Goal: Check status: Check status

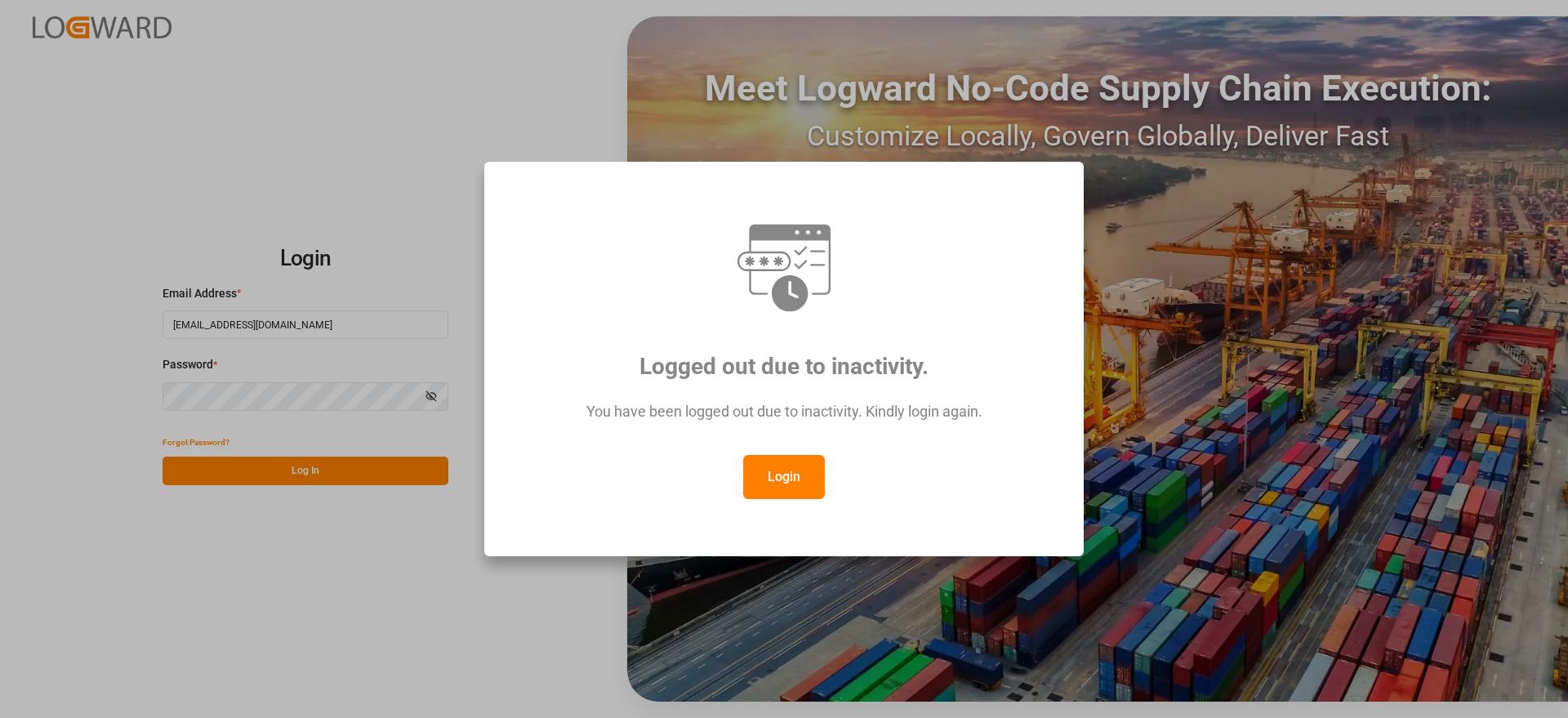
click at [793, 468] on button "Login" at bounding box center [784, 476] width 82 height 44
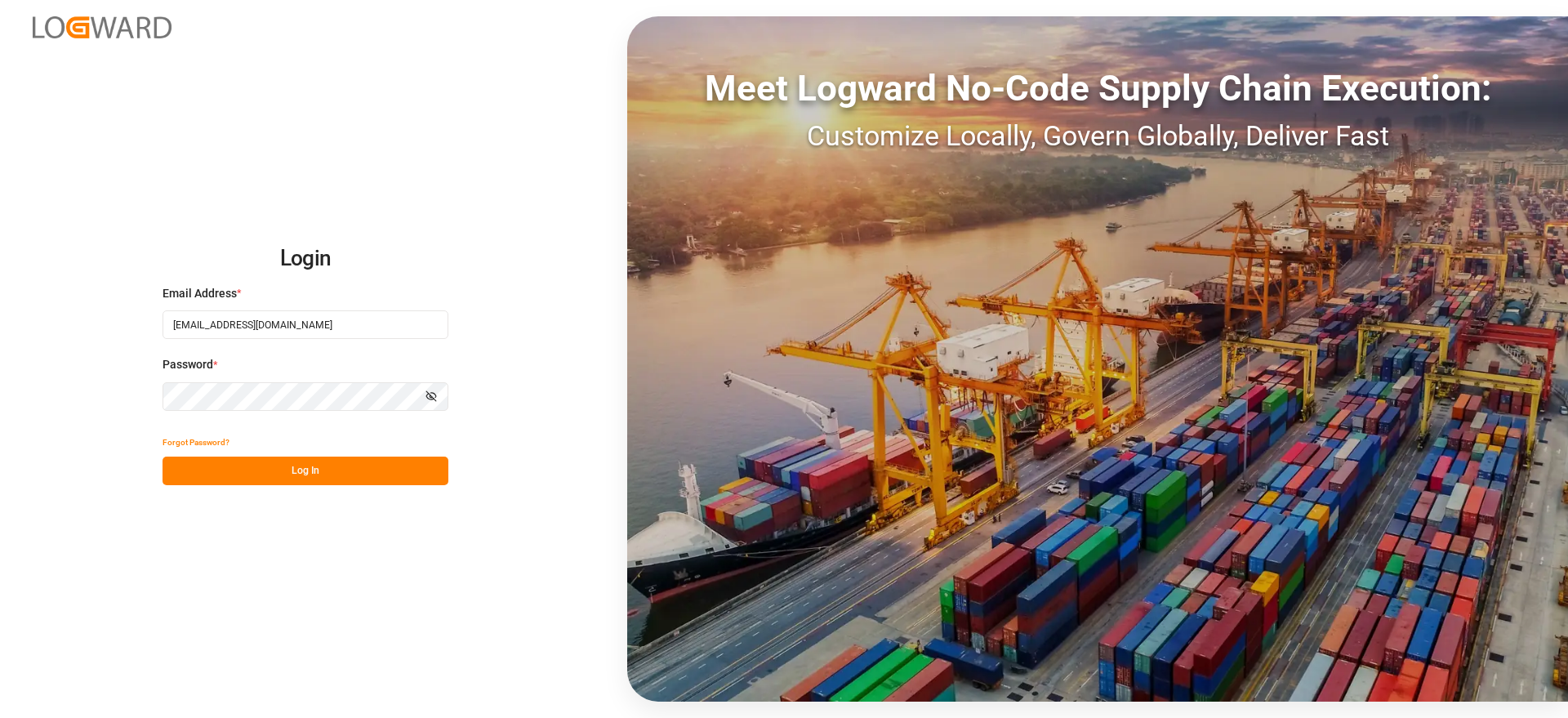
click at [372, 458] on button "Log In" at bounding box center [305, 471] width 285 height 28
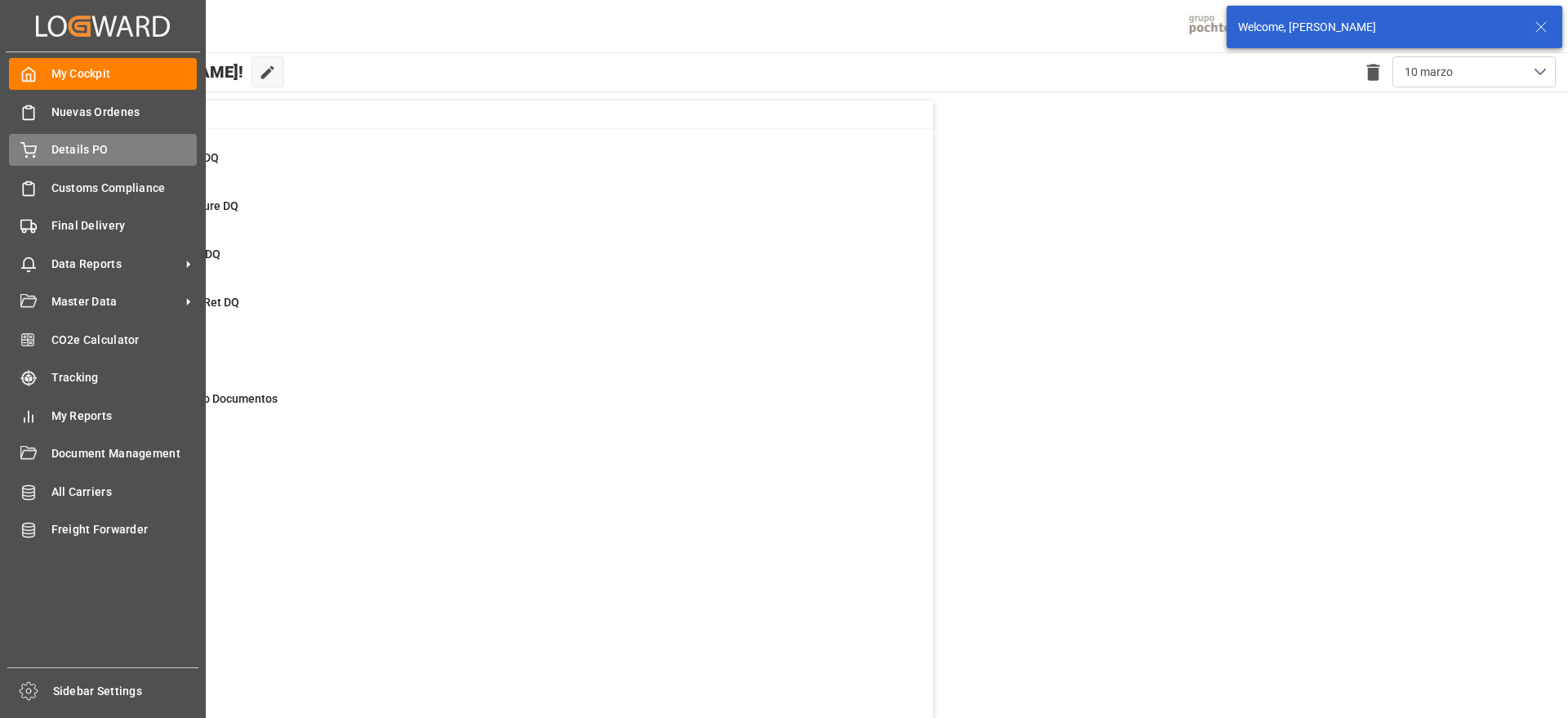
click at [84, 149] on span "Details PO" at bounding box center [125, 150] width 146 height 18
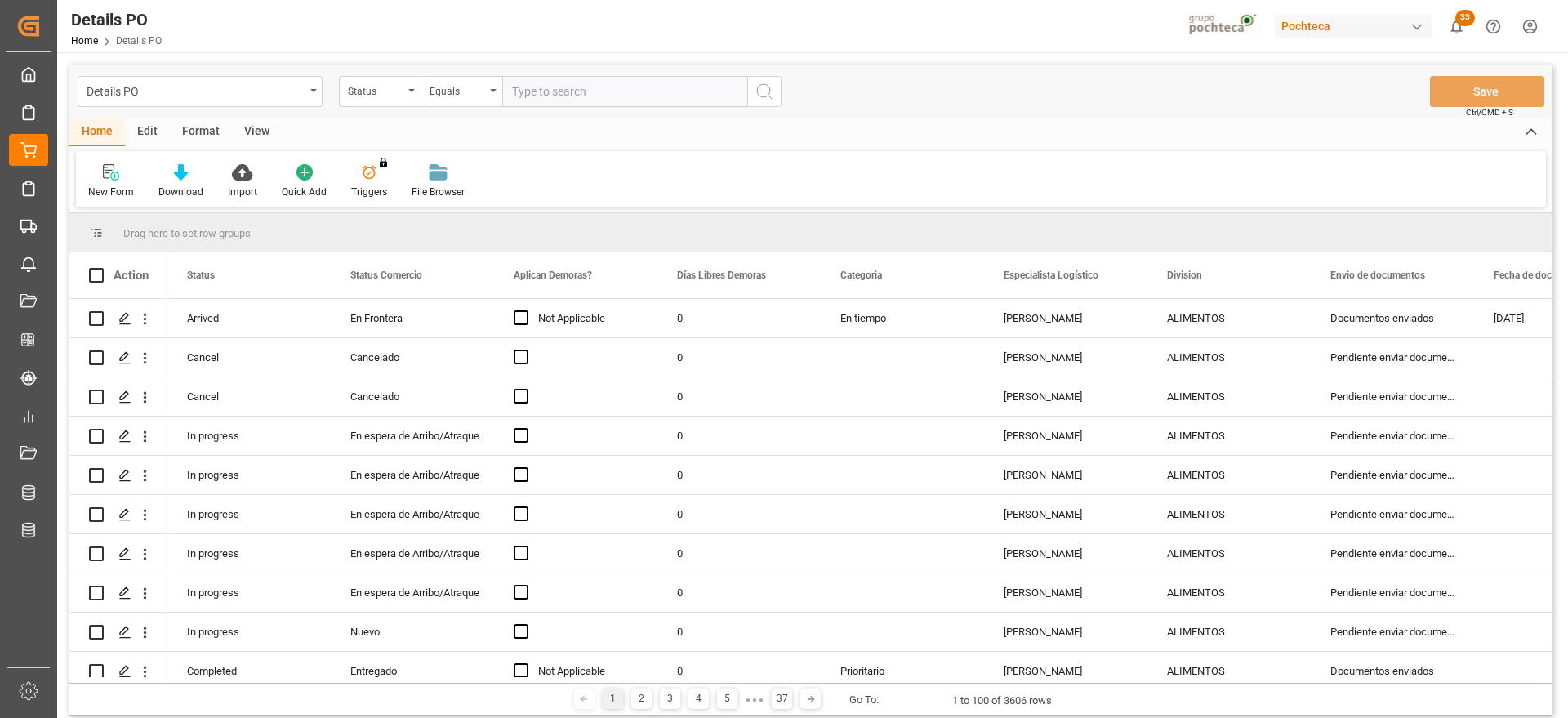
click at [374, 95] on div "Status" at bounding box center [375, 89] width 56 height 19
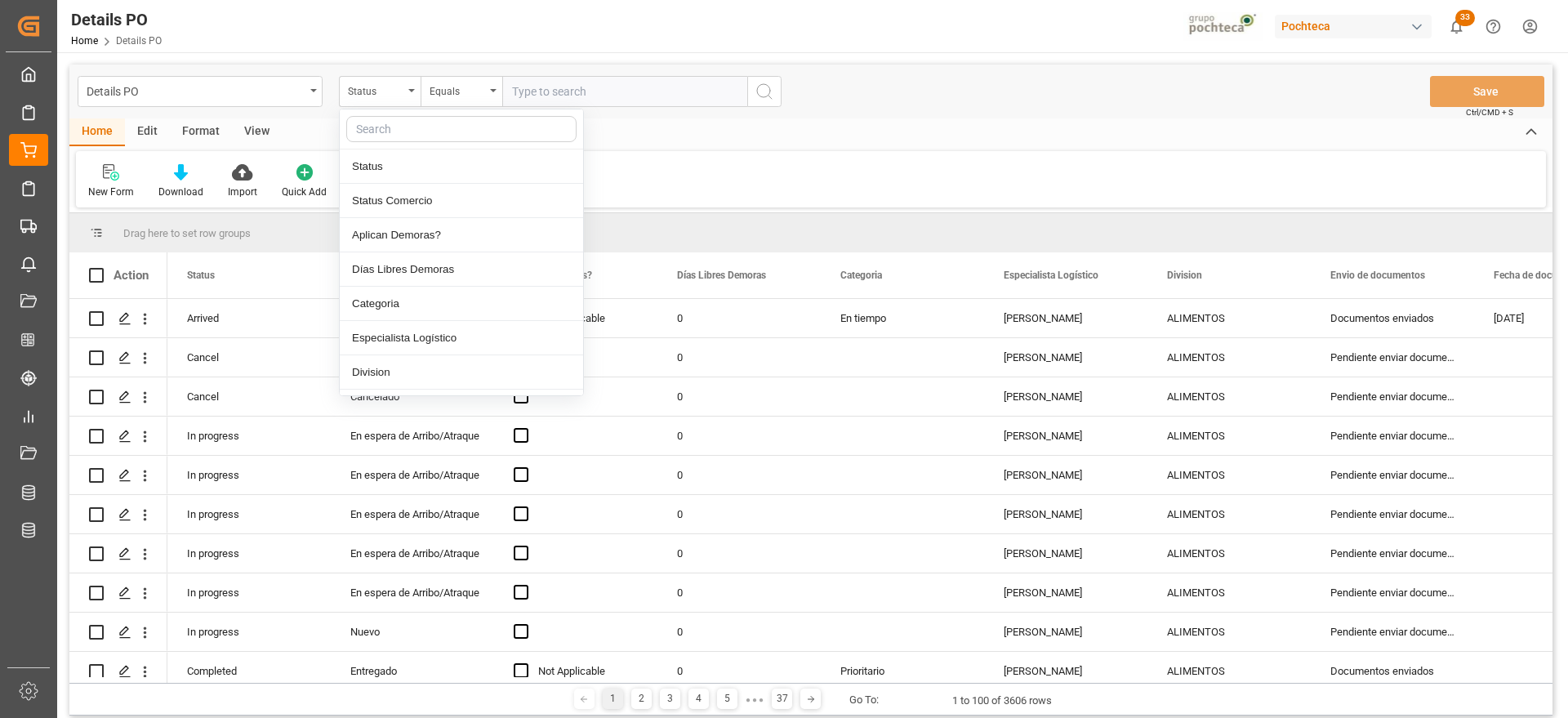
click at [395, 134] on input "text" at bounding box center [461, 129] width 230 height 26
type input "ref"
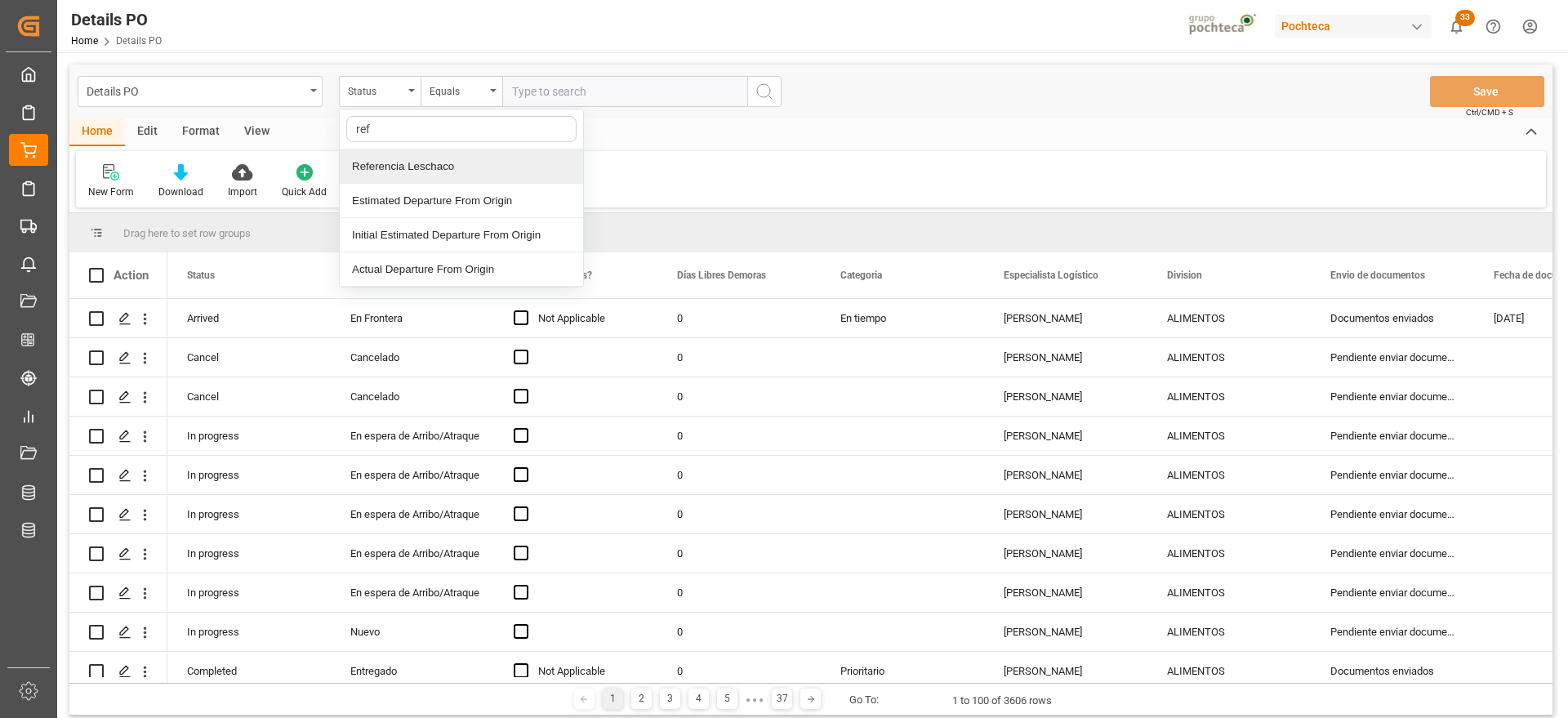
click at [402, 158] on div "Referencia Leschaco" at bounding box center [462, 166] width 243 height 34
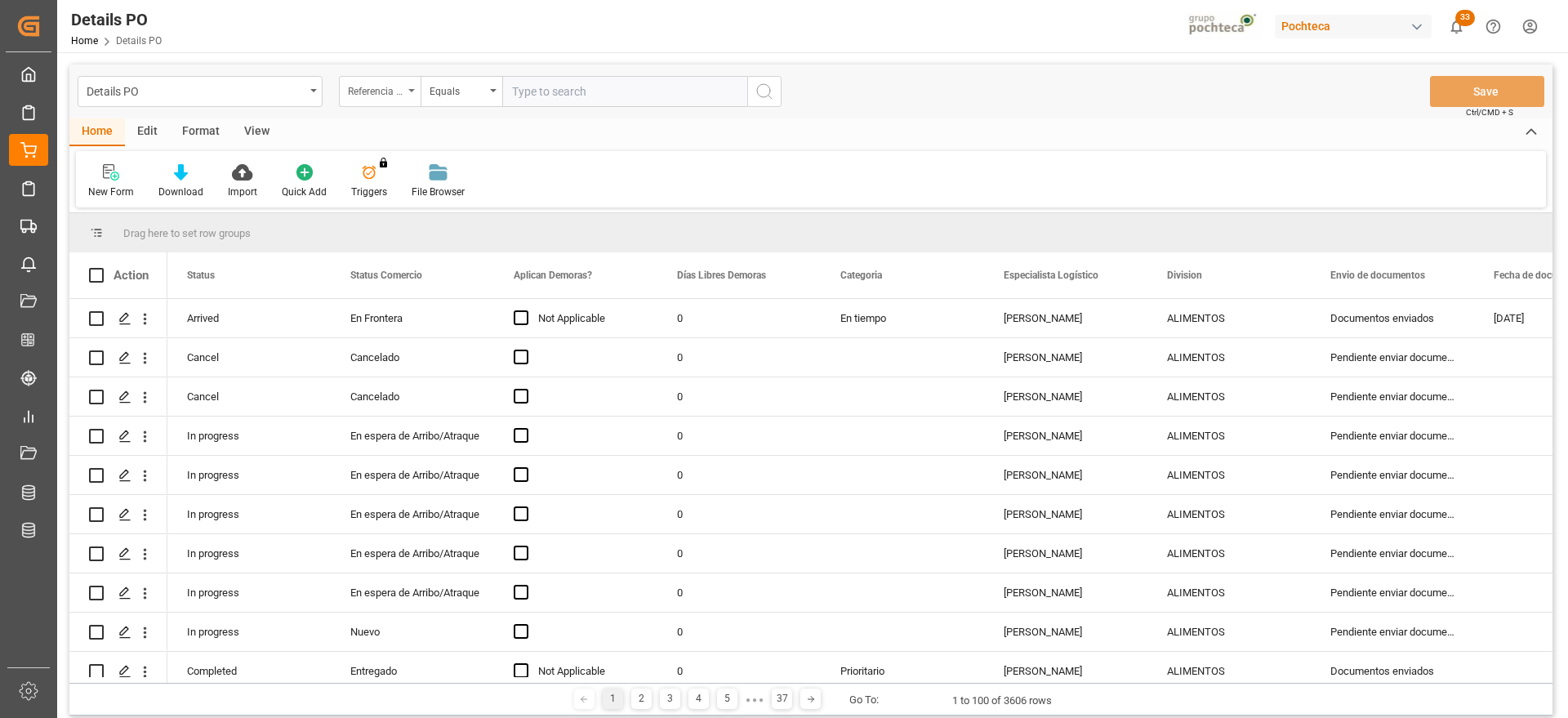
click at [378, 91] on div "Referencia Leschaco" at bounding box center [375, 89] width 56 height 19
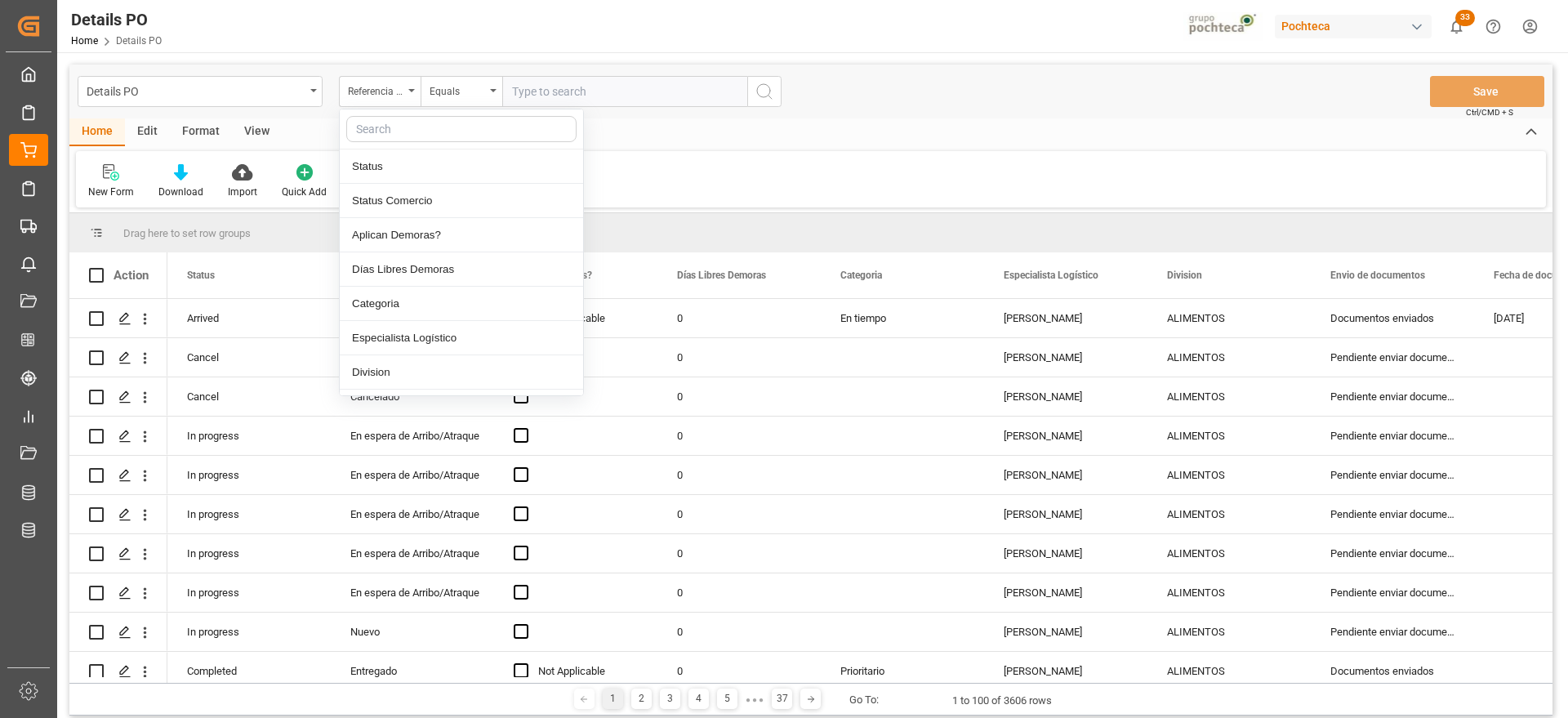
click at [396, 136] on input "text" at bounding box center [461, 129] width 230 height 26
type input "orde"
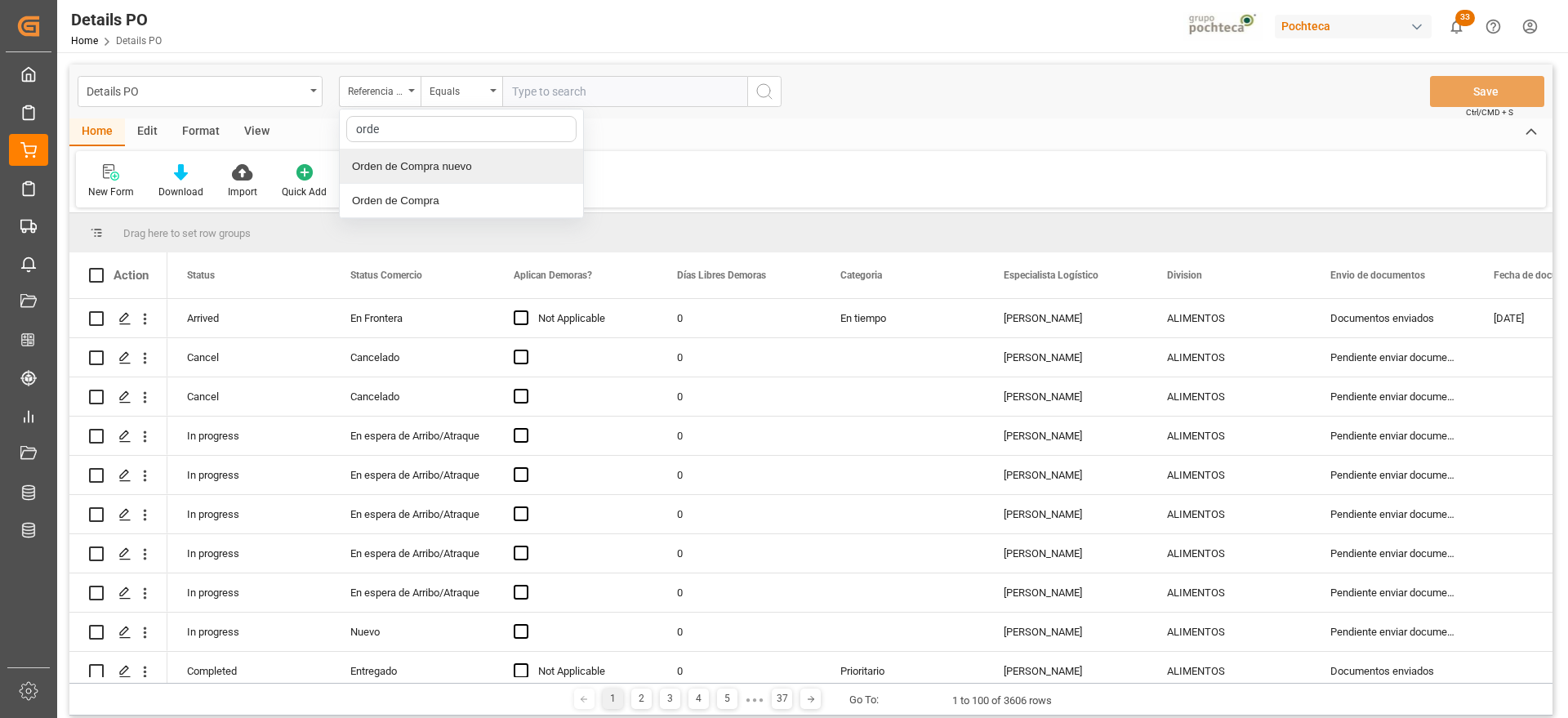
click at [399, 159] on div "Orden de Compra nuevo" at bounding box center [462, 166] width 243 height 34
click at [539, 89] on input "text" at bounding box center [624, 92] width 244 height 31
paste input "5000308248"
type input "5000308248"
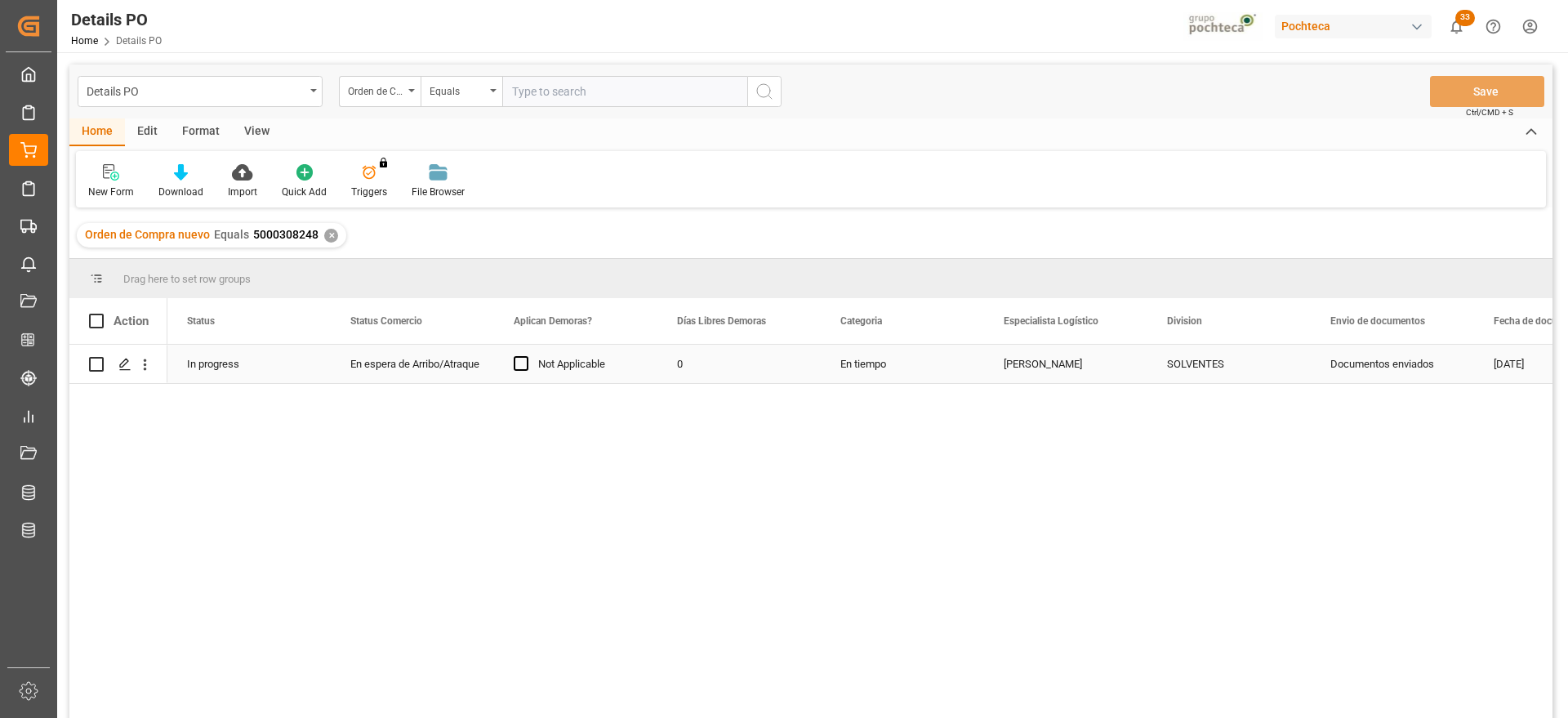
click at [835, 371] on div "En tiempo" at bounding box center [902, 363] width 164 height 38
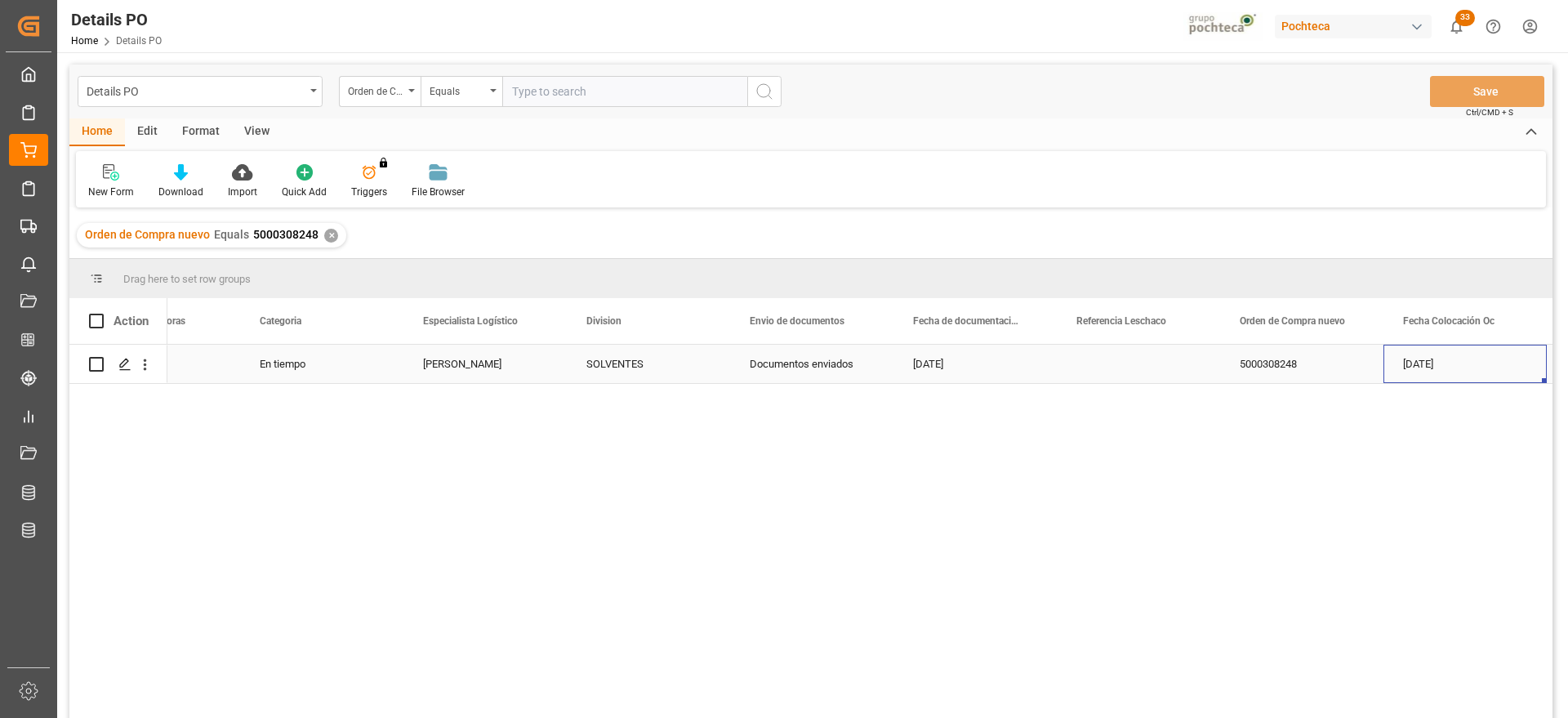
scroll to position [0, 744]
click at [978, 360] on div "Press SPACE to select this row." at bounding box center [975, 363] width 164 height 38
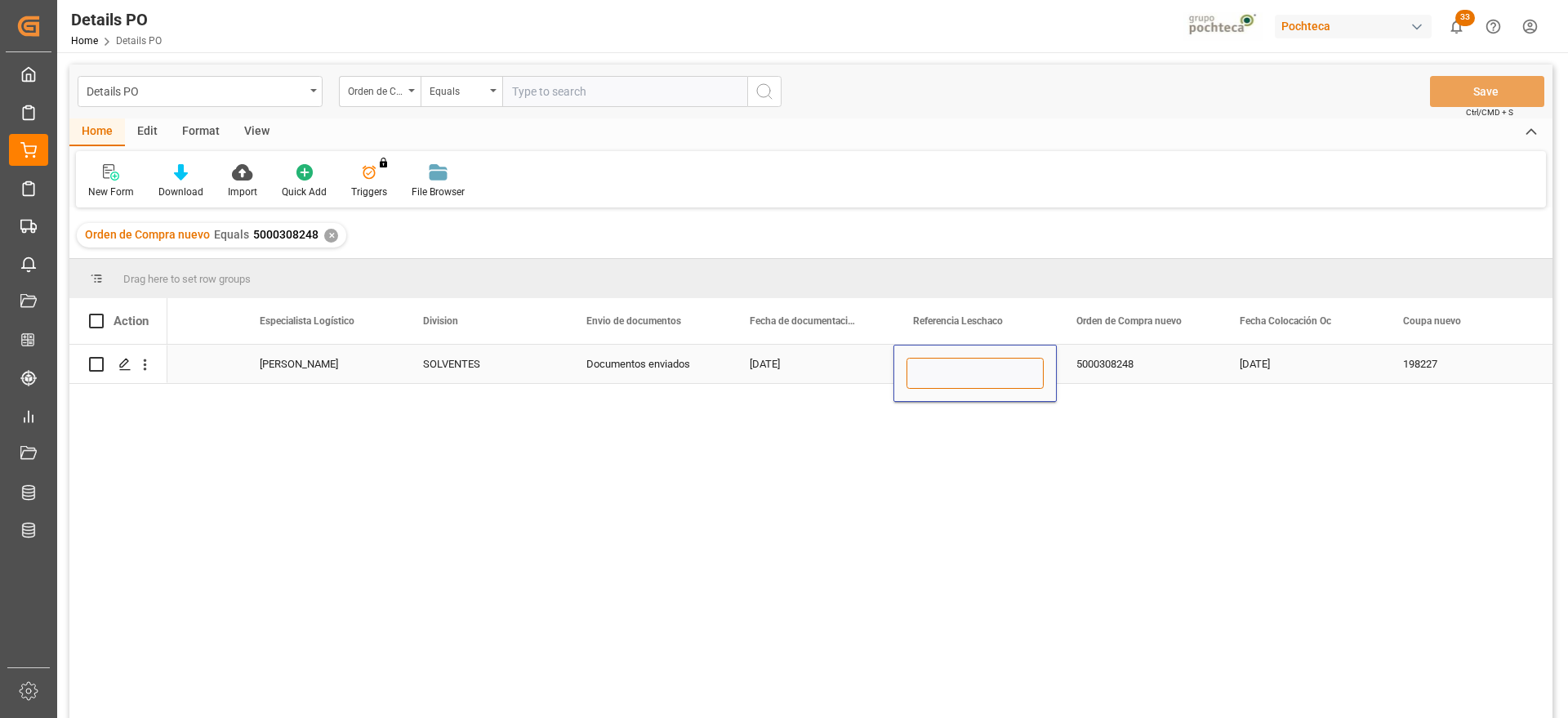
click at [962, 360] on input "Press SPACE to select this row." at bounding box center [975, 373] width 137 height 31
paste input "251015080052"
type input "251015080052"
click at [1107, 361] on div "5000308248" at bounding box center [1139, 363] width 164 height 38
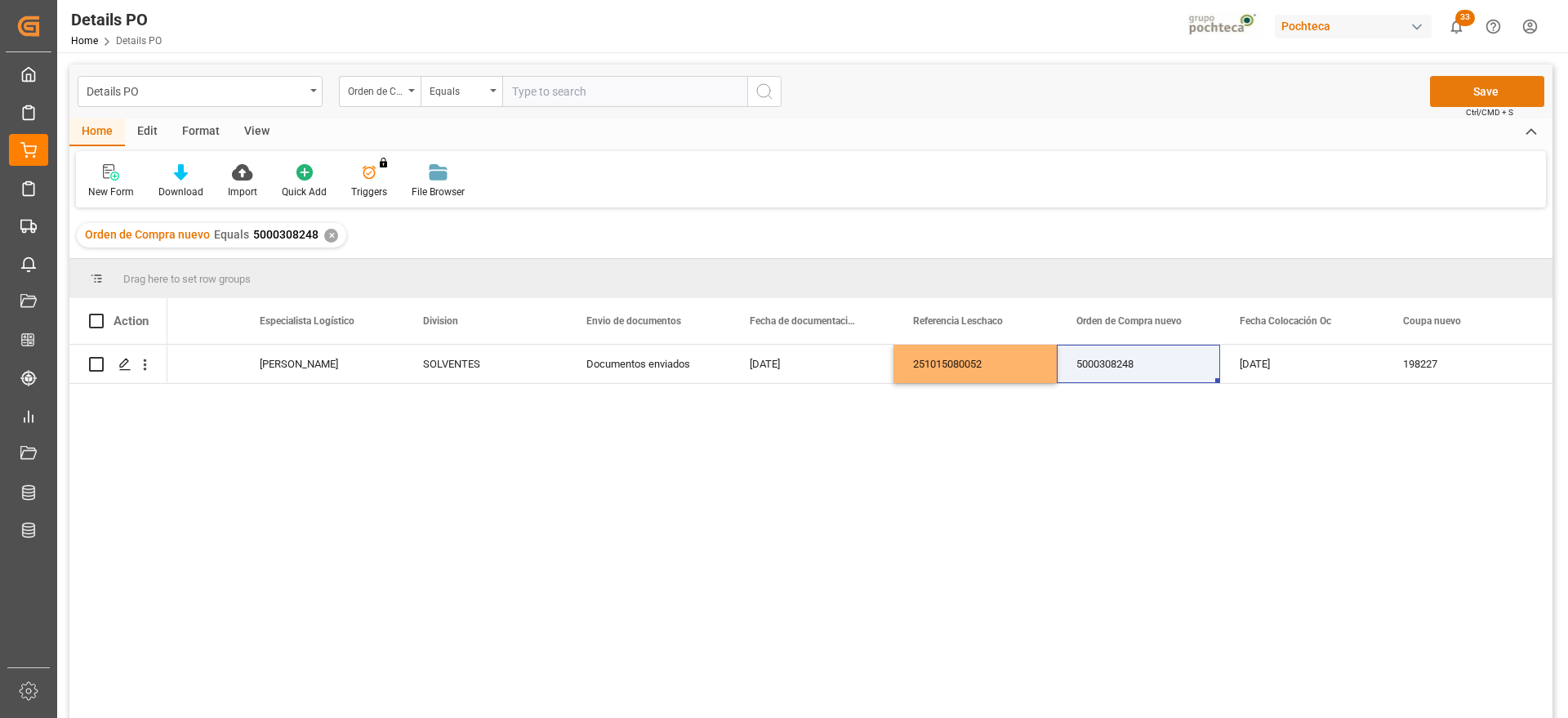
click at [1476, 80] on button "Save" at bounding box center [1486, 92] width 114 height 31
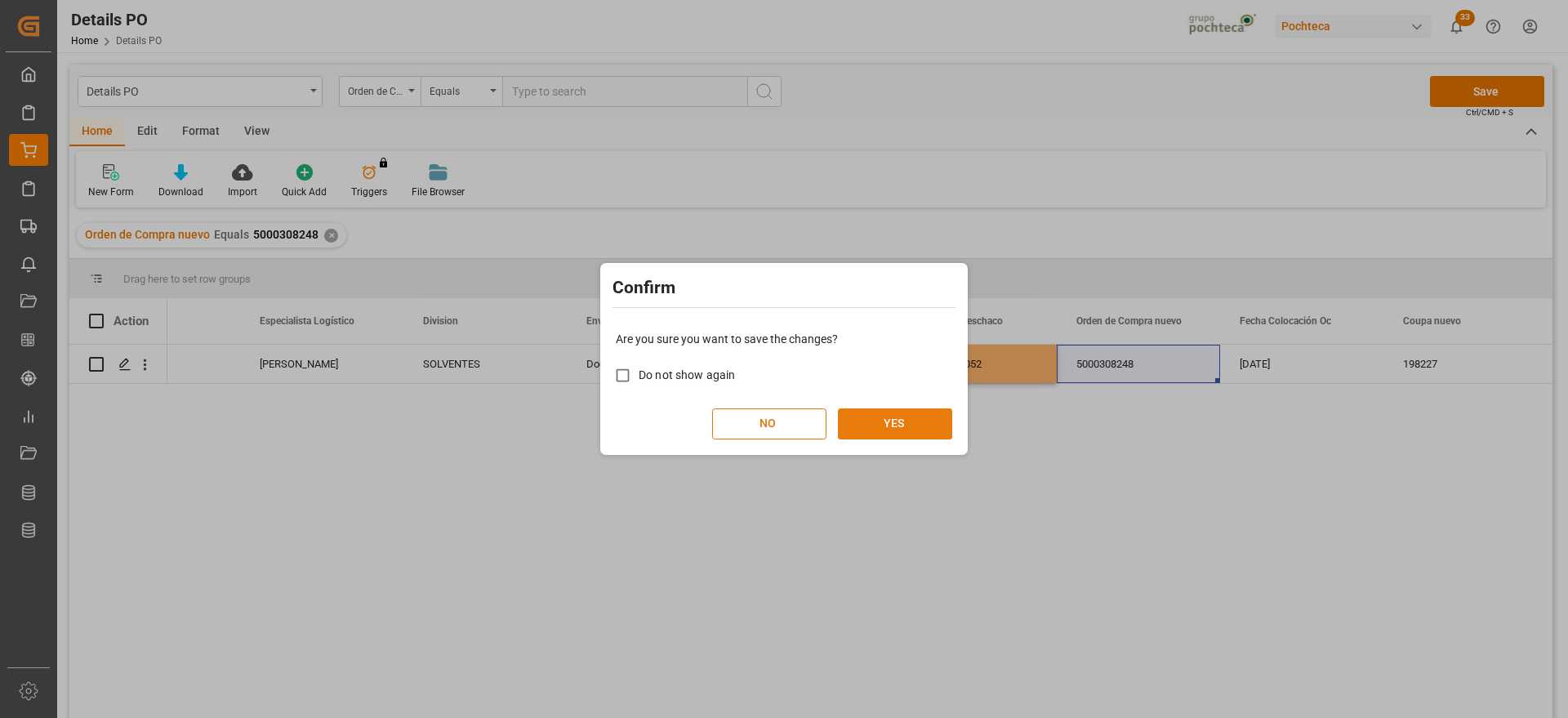
click at [900, 419] on button "YES" at bounding box center [894, 424] width 114 height 31
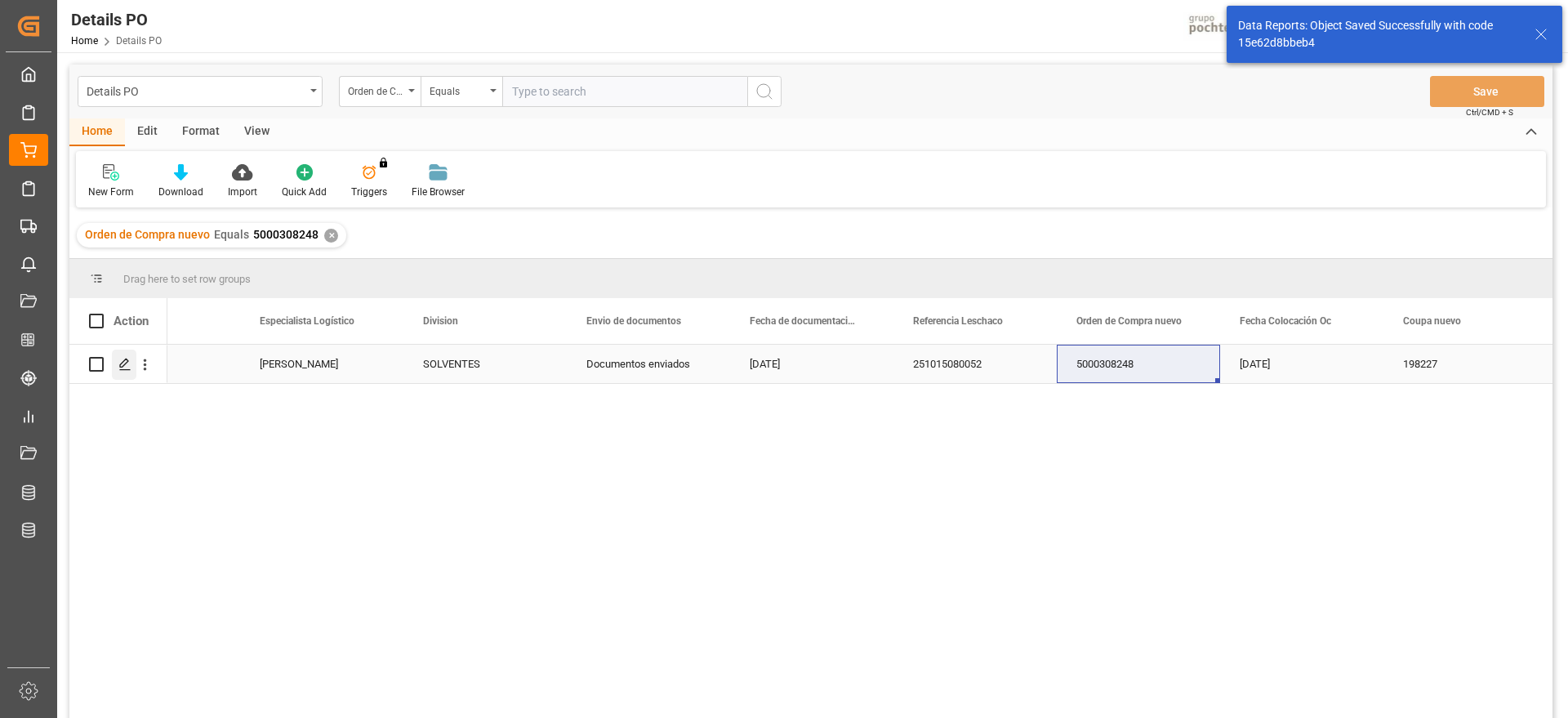
click at [131, 366] on icon "Press SPACE to select this row." at bounding box center [125, 363] width 13 height 13
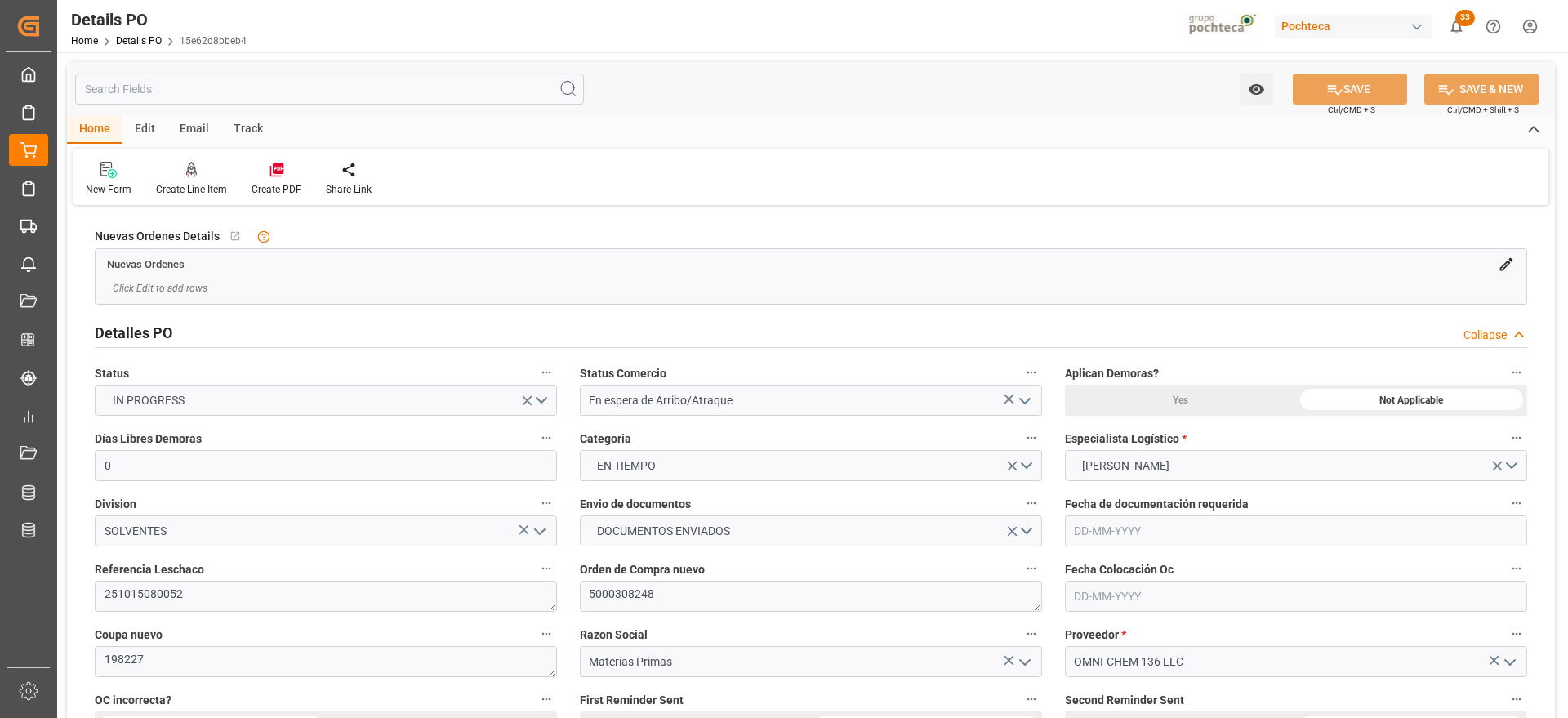
type input "0"
type input "[DATE]"
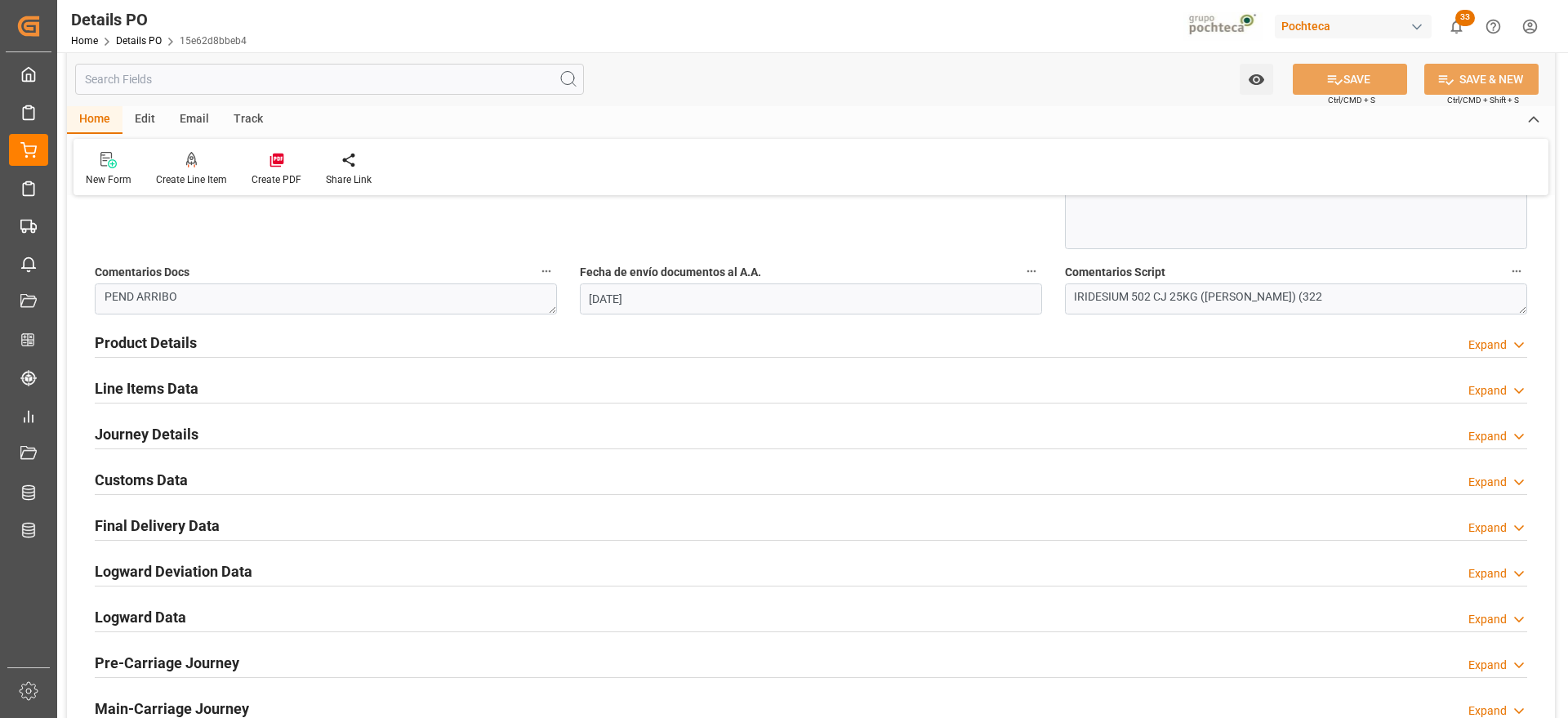
scroll to position [920, 0]
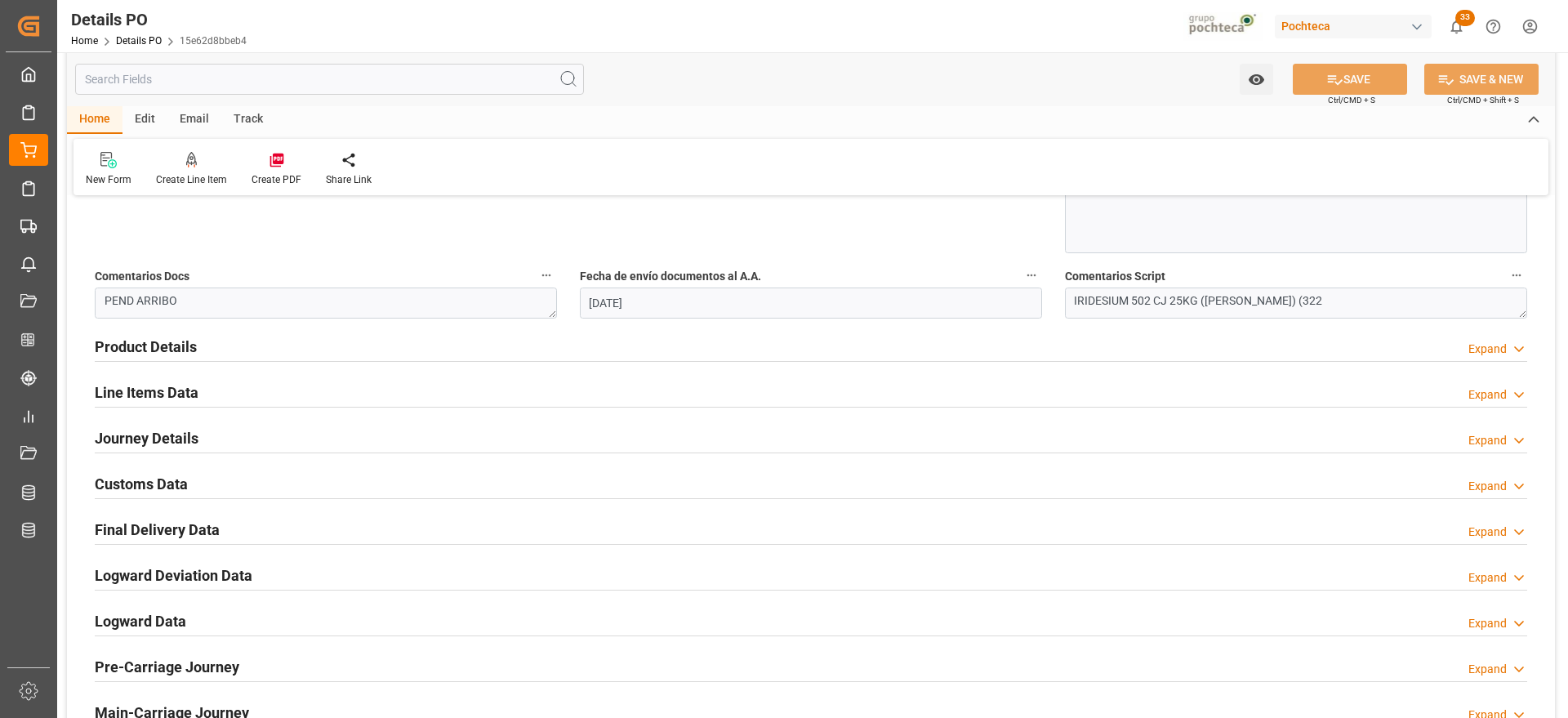
click at [159, 394] on h2 "Line Items Data" at bounding box center [146, 392] width 103 height 22
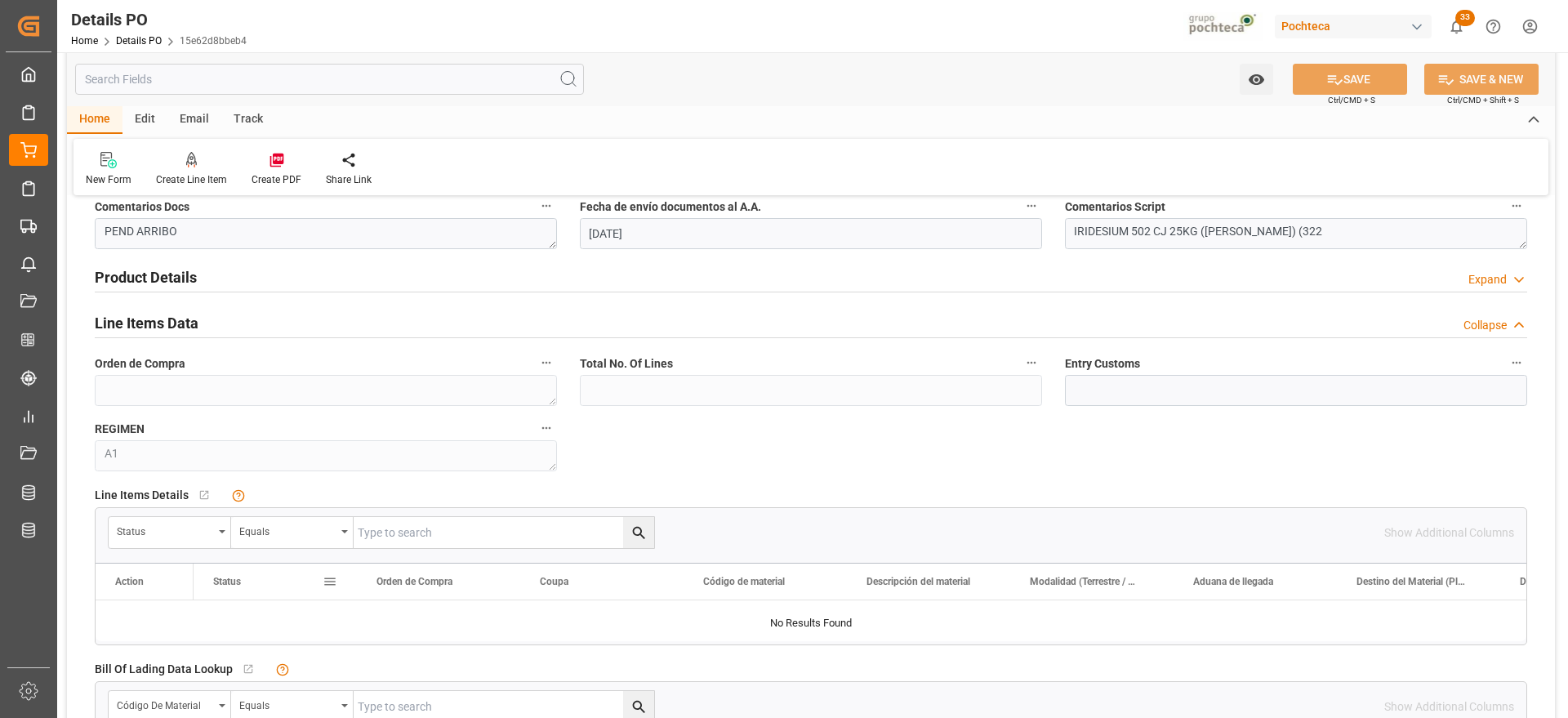
scroll to position [1022, 0]
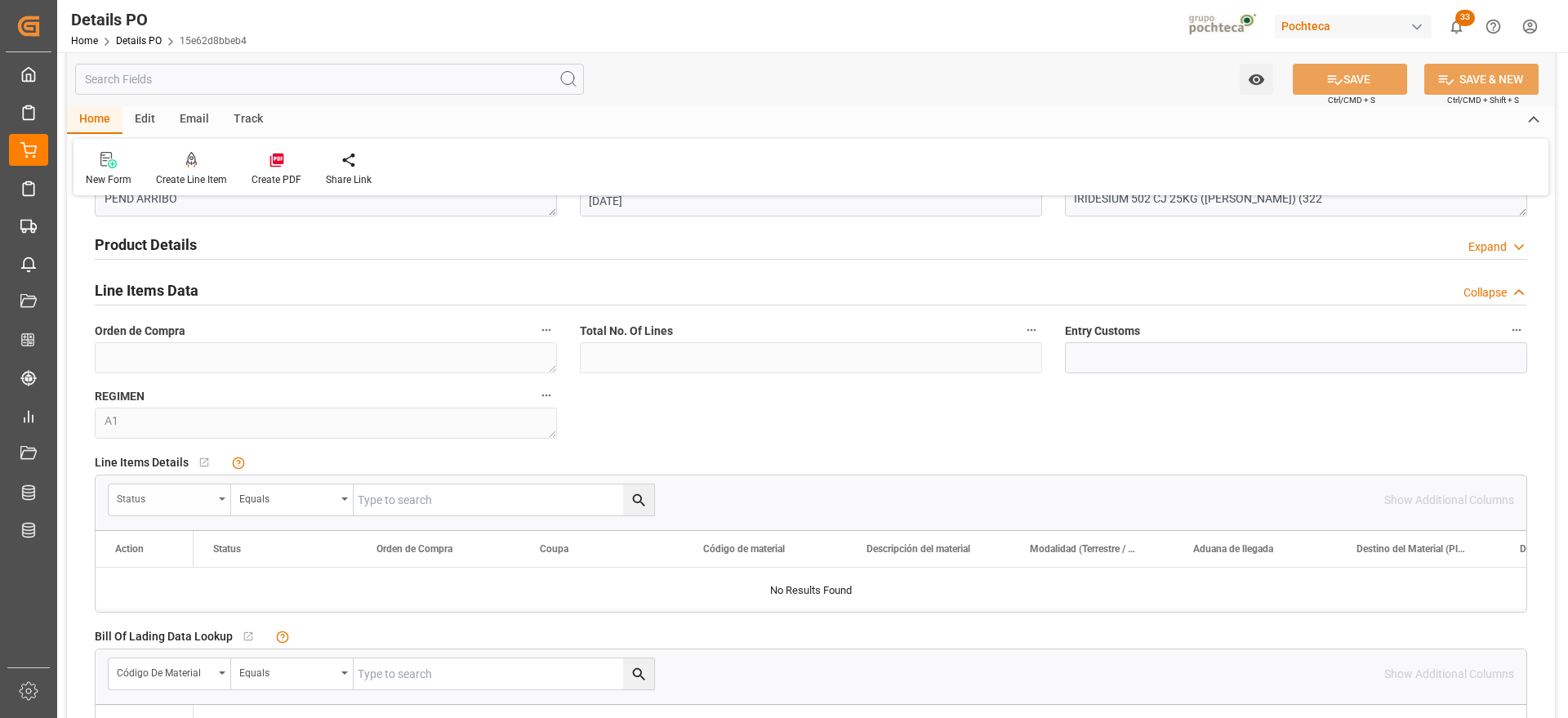
click at [186, 495] on div "Status" at bounding box center [165, 496] width 96 height 19
click at [188, 530] on input "text" at bounding box center [231, 537] width 230 height 26
type input "ord"
click at [209, 574] on div "Orden de Compra" at bounding box center [231, 575] width 243 height 34
click at [342, 512] on div "Equals" at bounding box center [292, 500] width 123 height 31
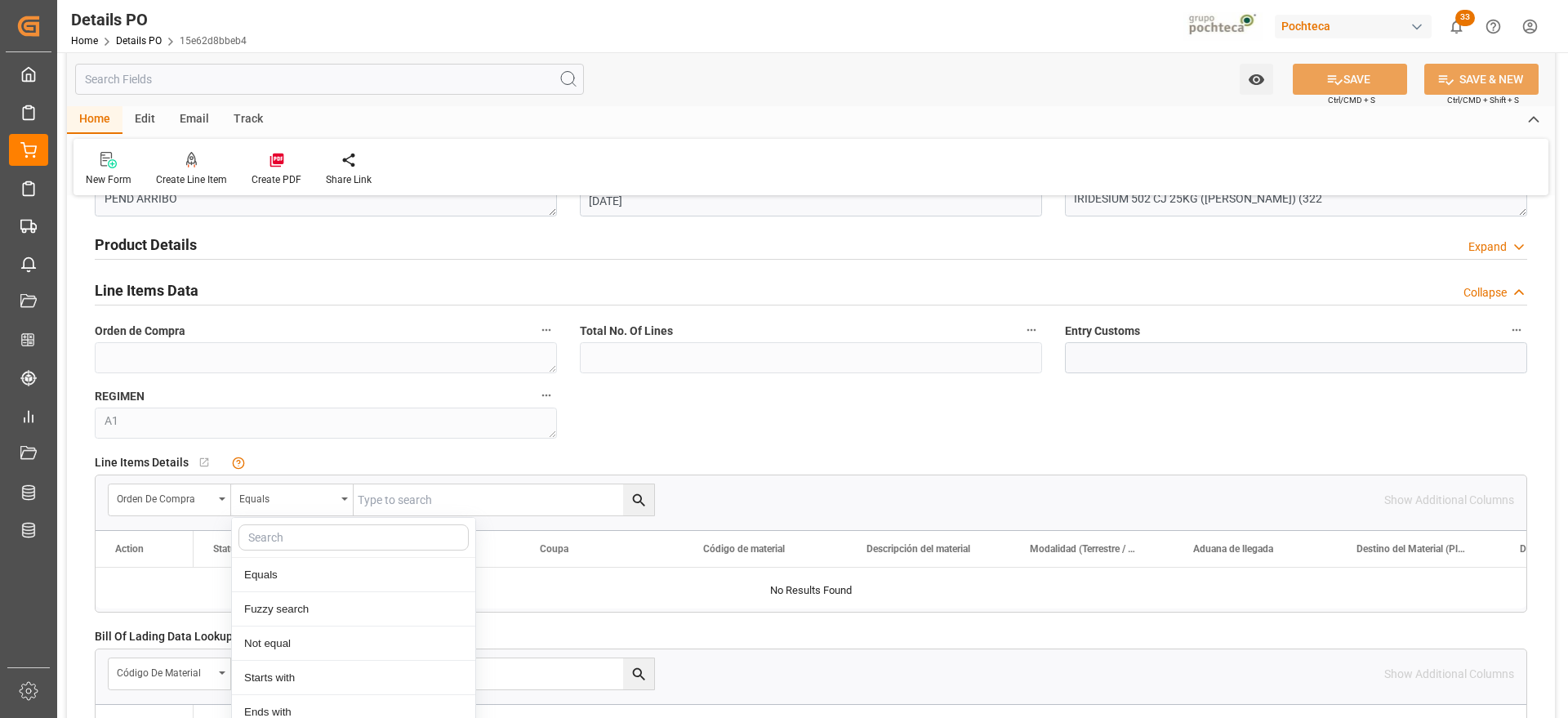
click at [370, 498] on input "text" at bounding box center [504, 500] width 300 height 31
paste input "5000308248"
type input "5000308248"
click at [650, 498] on button "search button" at bounding box center [639, 500] width 31 height 31
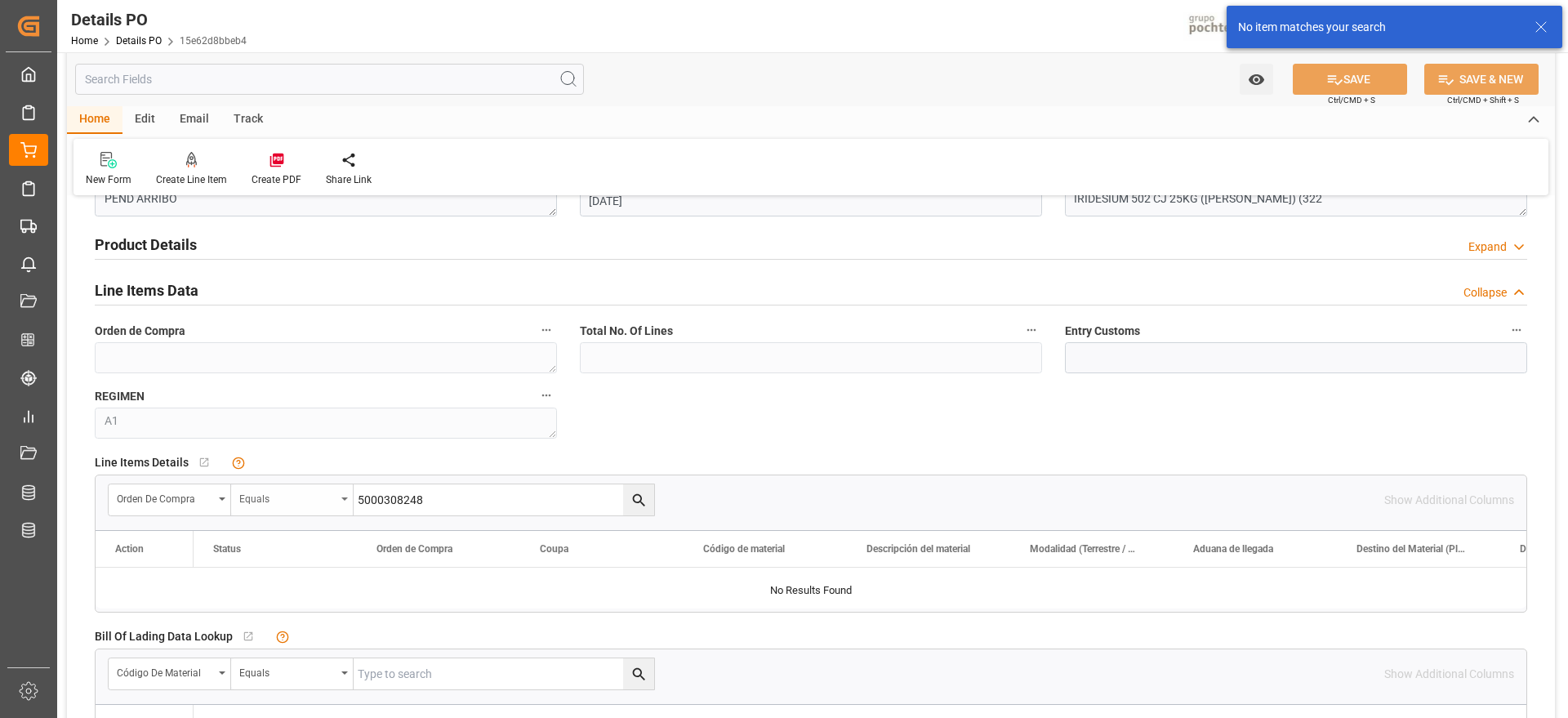
drag, startPoint x: 461, startPoint y: 498, endPoint x: 292, endPoint y: 487, distance: 169.4
click at [292, 487] on div "Orden de Compra Equals 5000308248" at bounding box center [382, 500] width 547 height 33
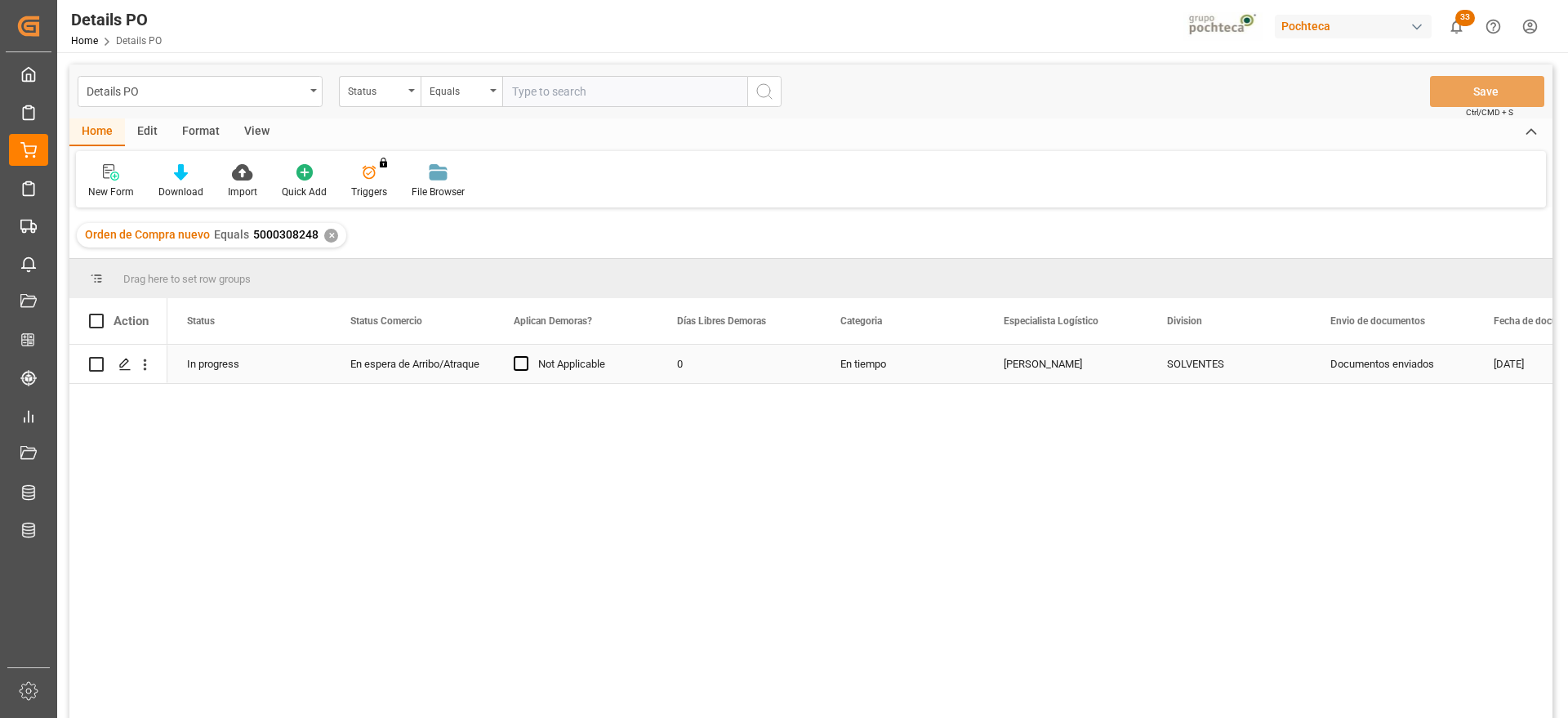
click at [154, 366] on div "Press SPACE to select this row." at bounding box center [144, 364] width 42 height 31
click at [148, 364] on icon "open menu" at bounding box center [145, 365] width 18 height 18
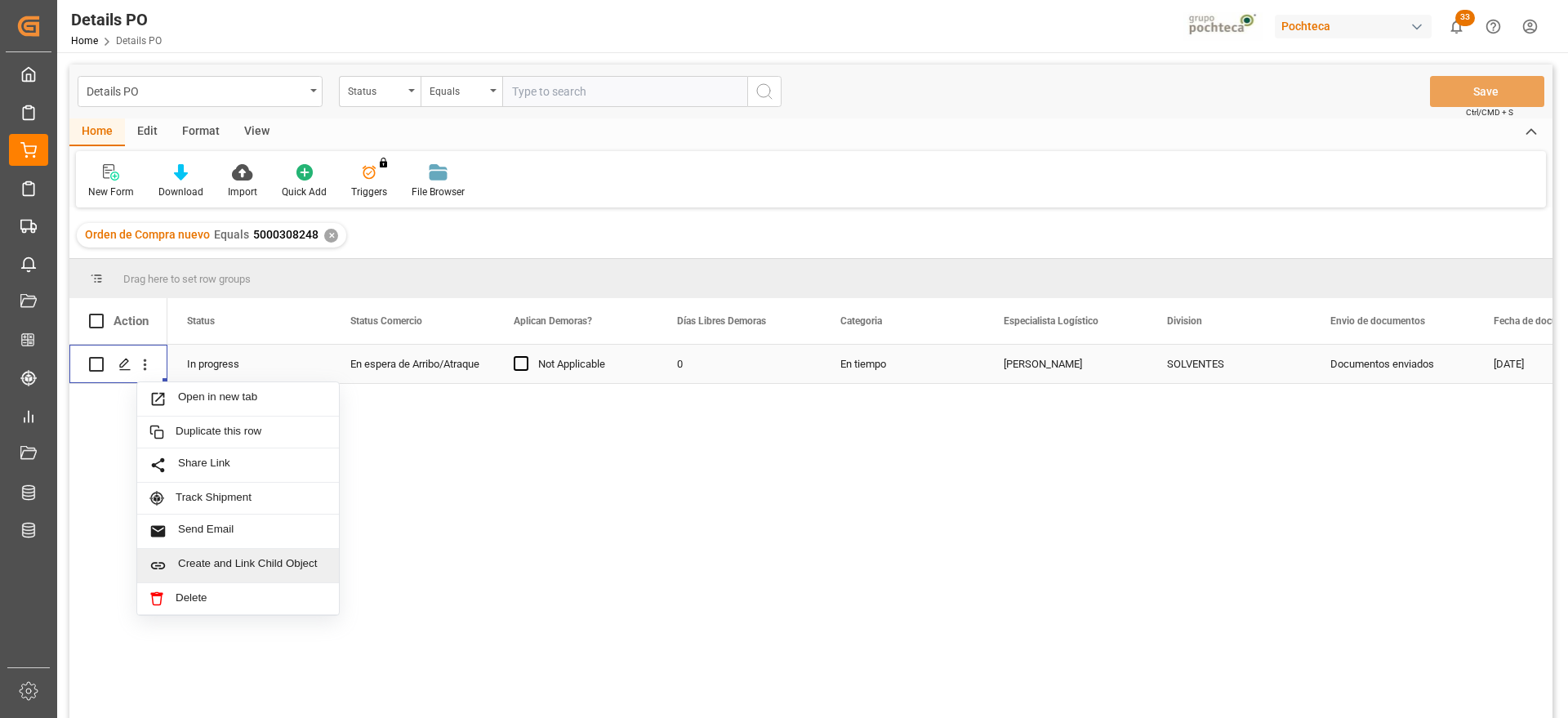
click at [246, 554] on div "Create and Link Child Object" at bounding box center [238, 565] width 202 height 34
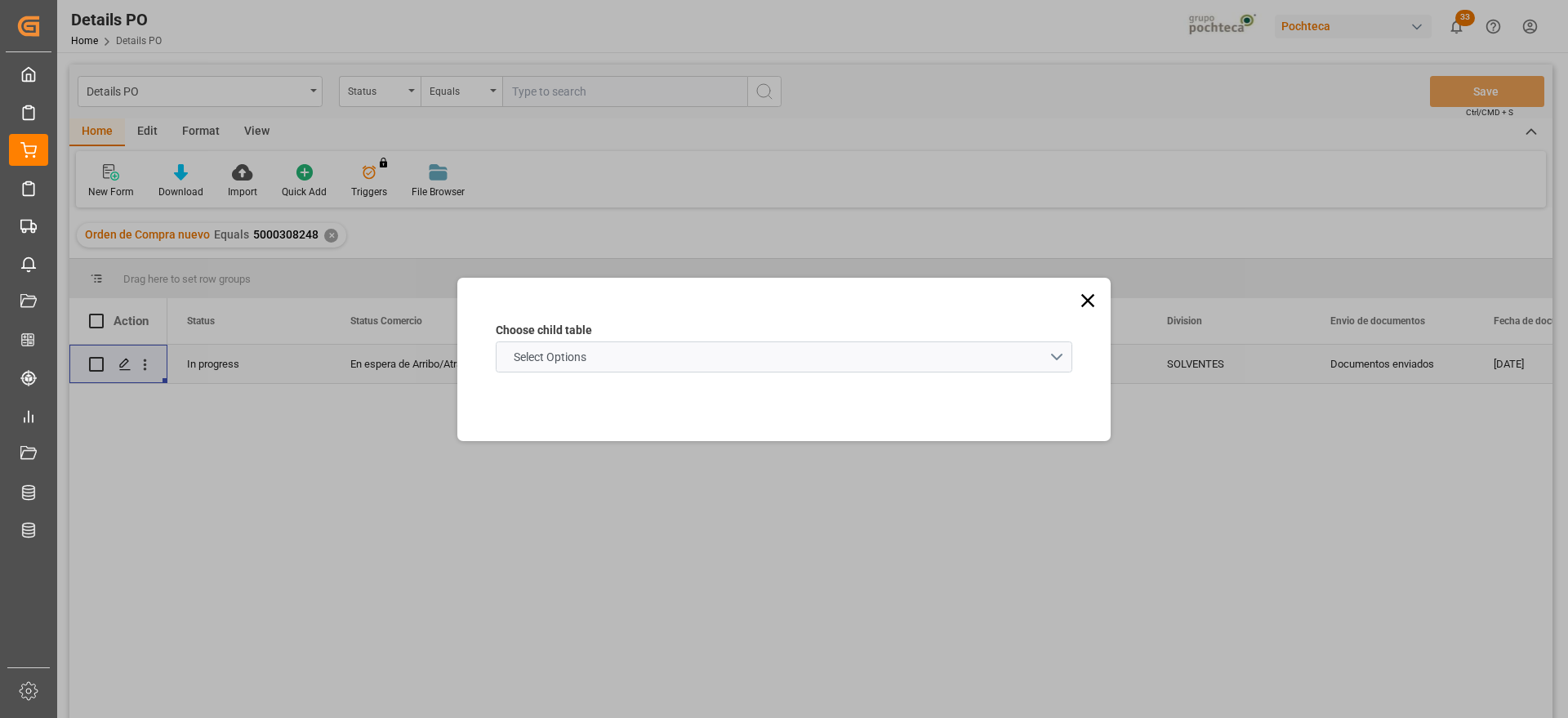
click at [614, 359] on schema "Select Options" at bounding box center [784, 357] width 577 height 31
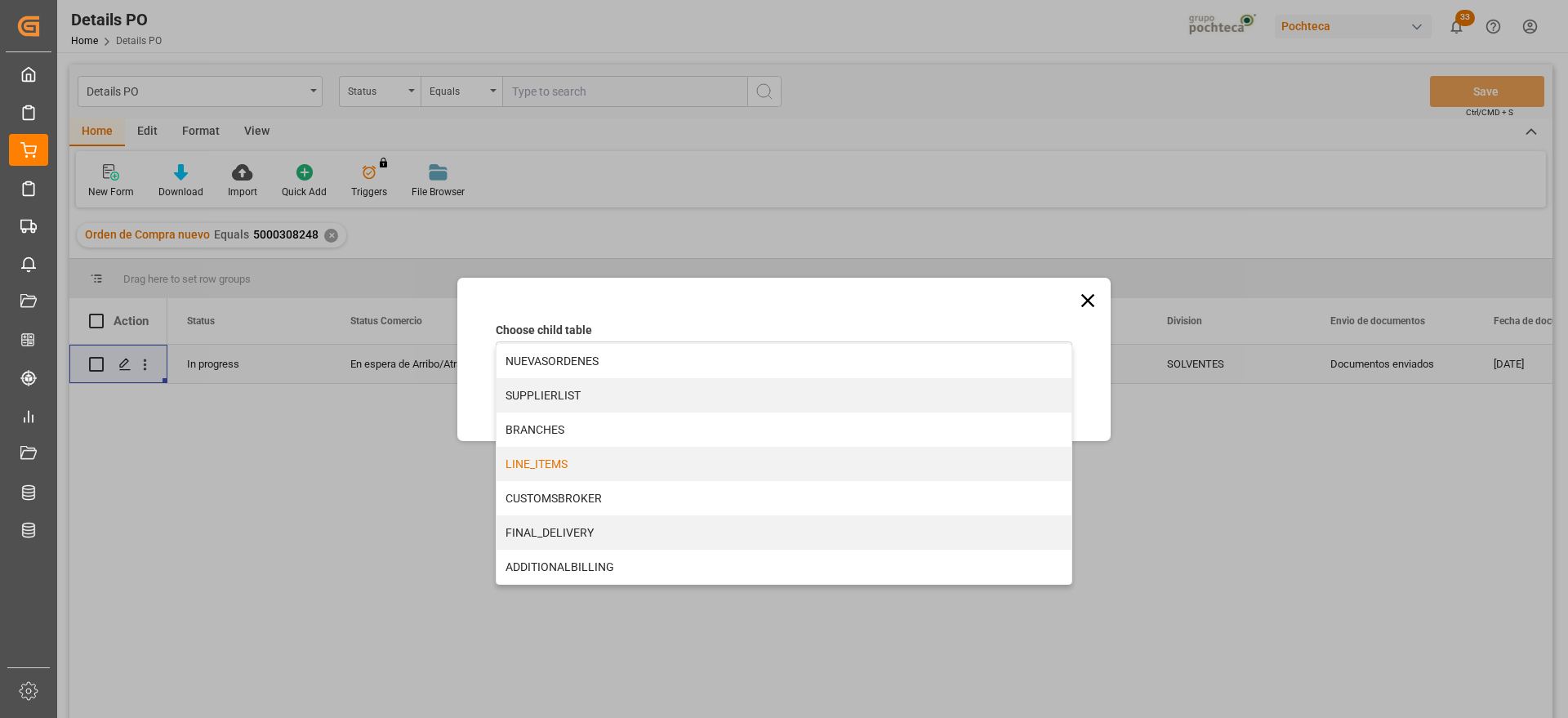
click at [556, 463] on div "LINE_ITEMS" at bounding box center [784, 464] width 575 height 34
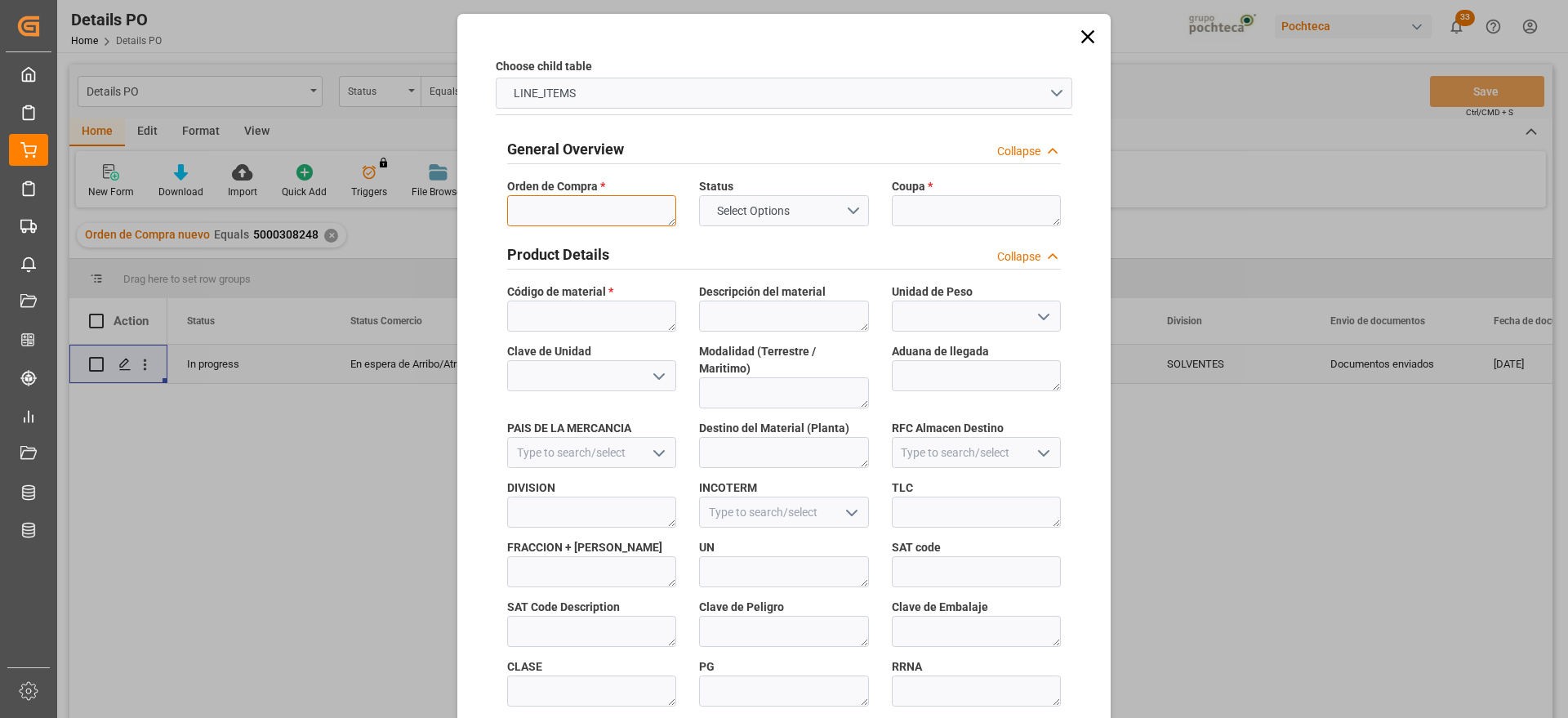
click at [558, 214] on textarea at bounding box center [592, 210] width 169 height 31
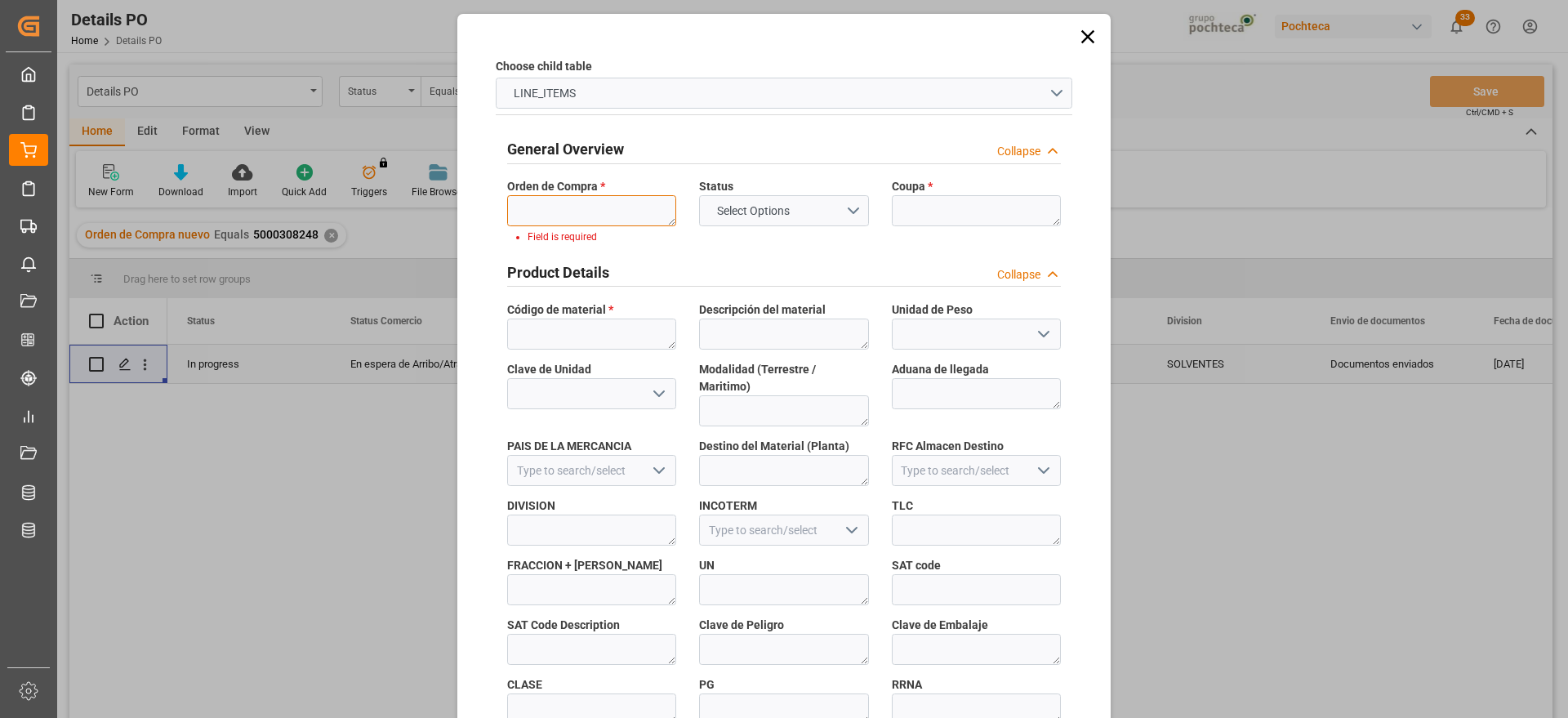
paste textarea "5000308248"
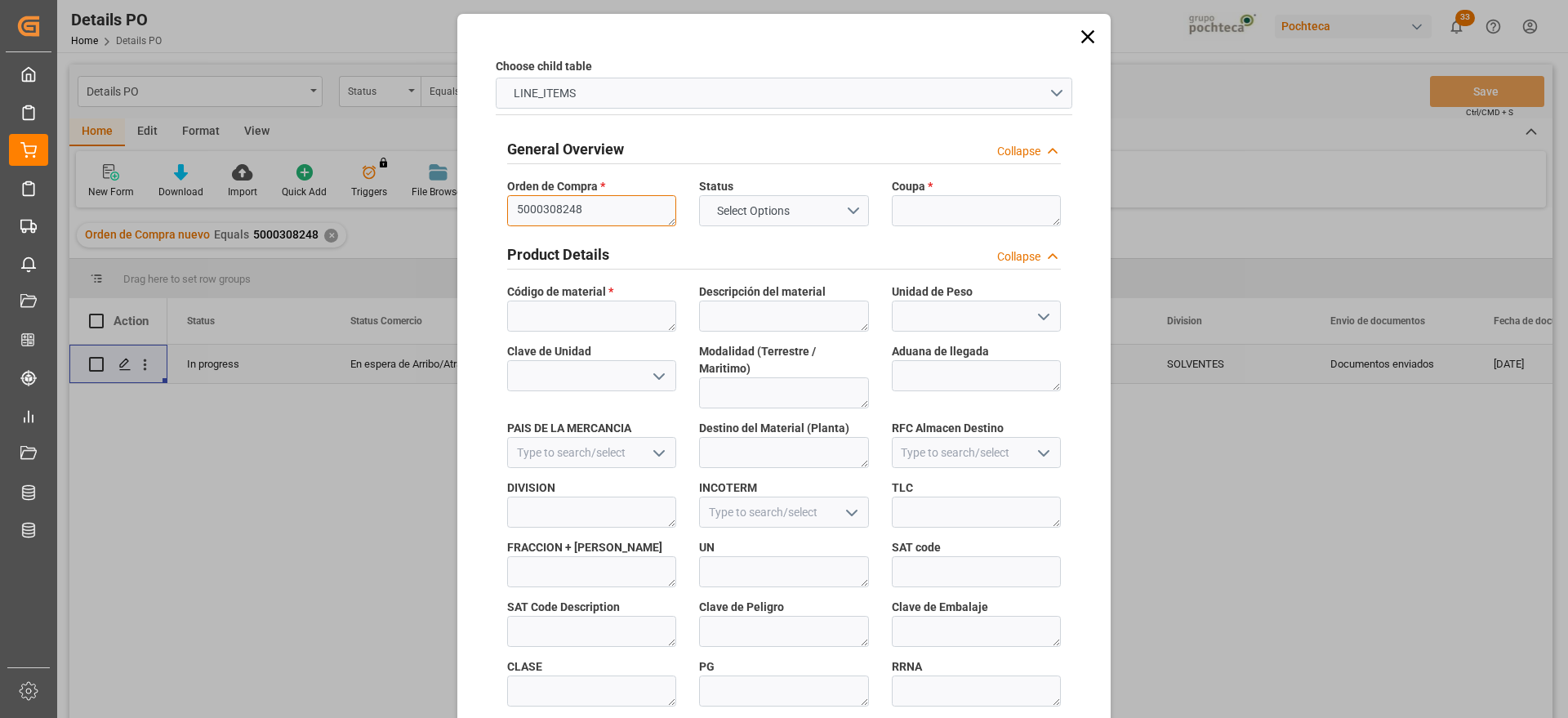
type textarea "5000308248"
click at [912, 199] on textarea at bounding box center [976, 210] width 169 height 31
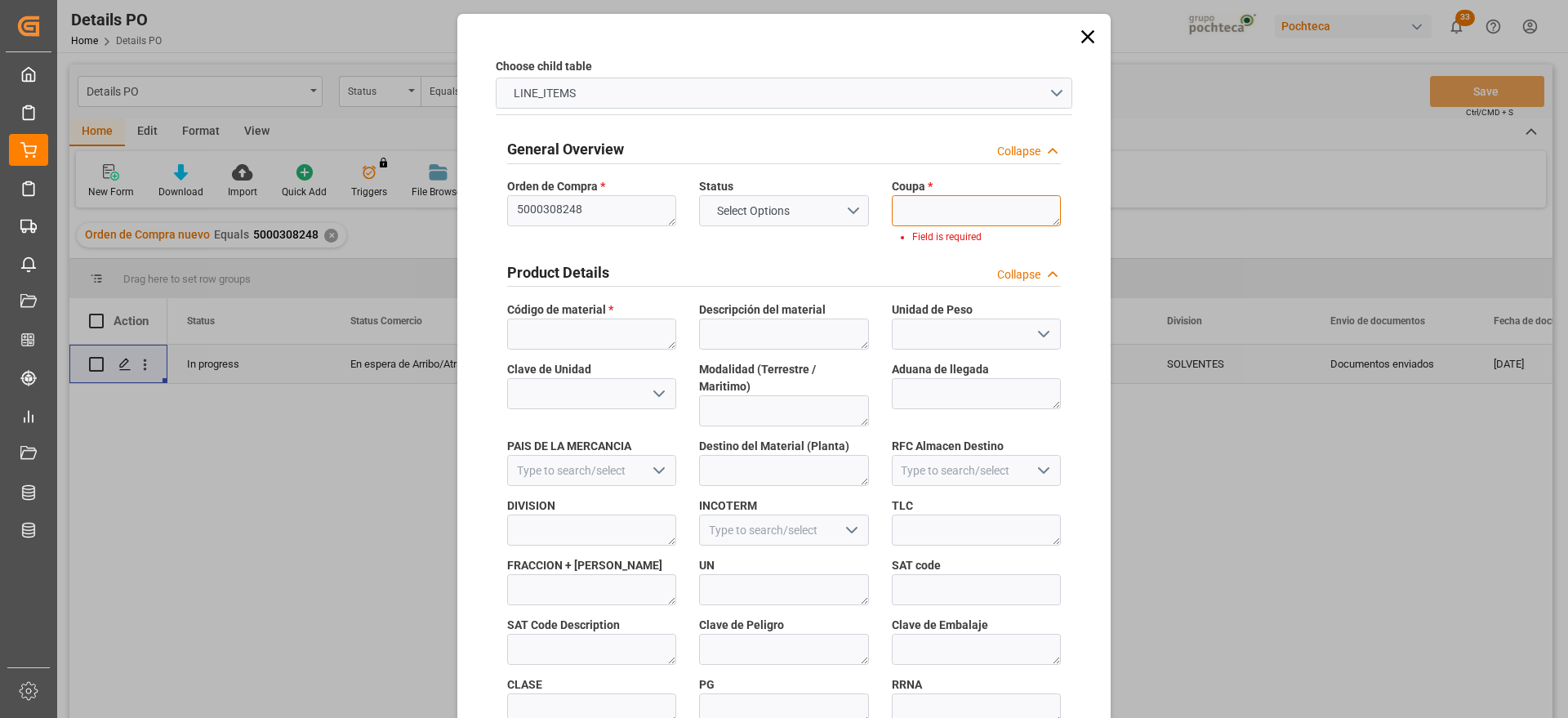
paste textarea "198227"
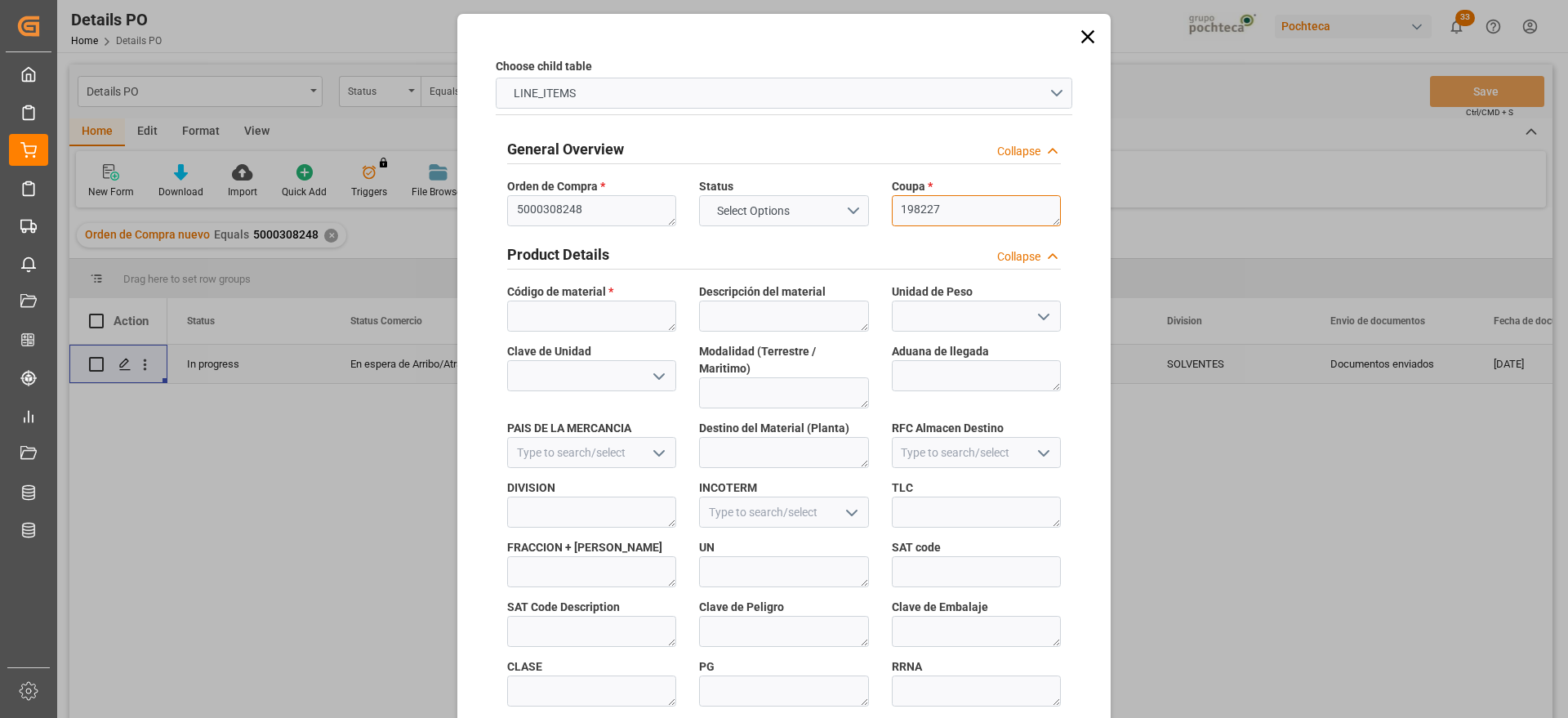
type textarea "198227"
click at [599, 305] on textarea at bounding box center [592, 316] width 169 height 31
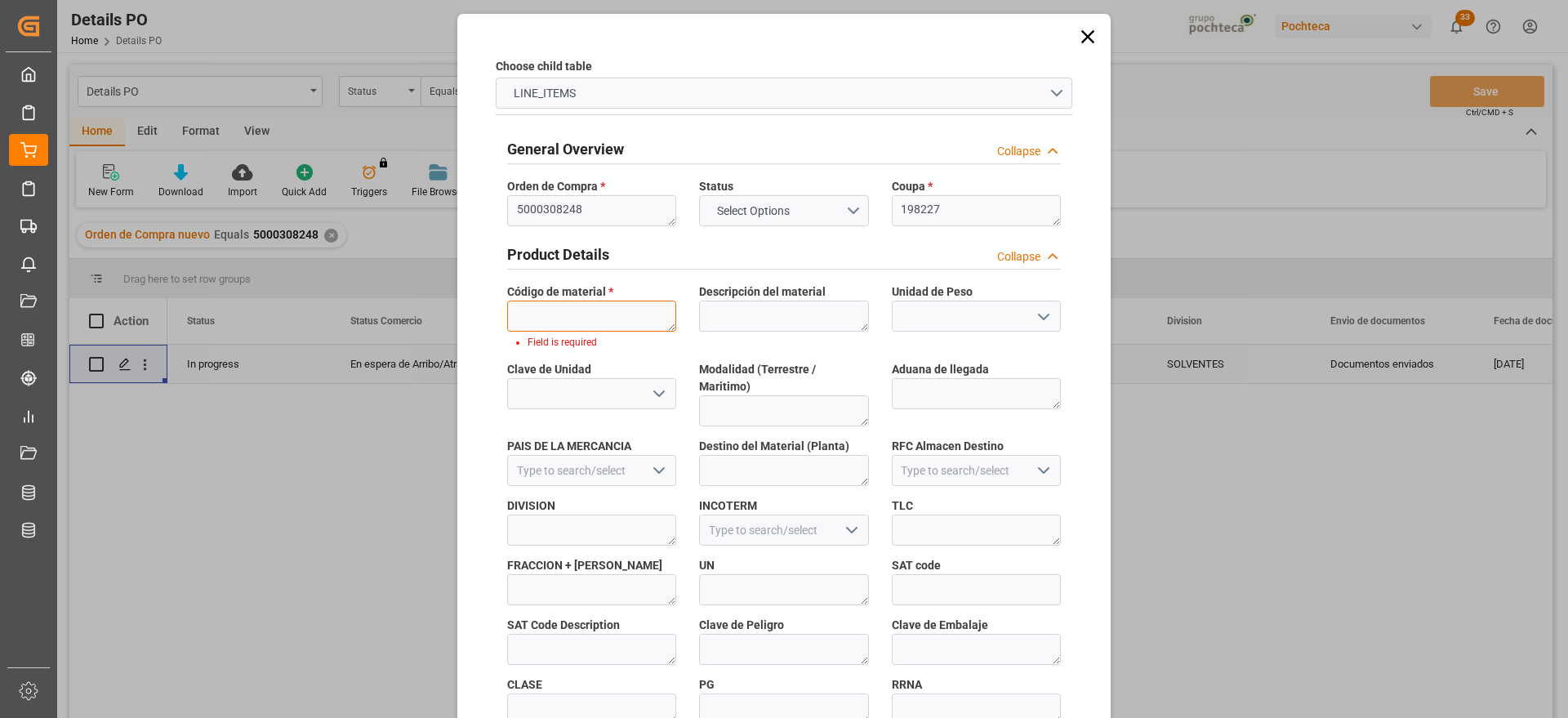
paste textarea "97131"
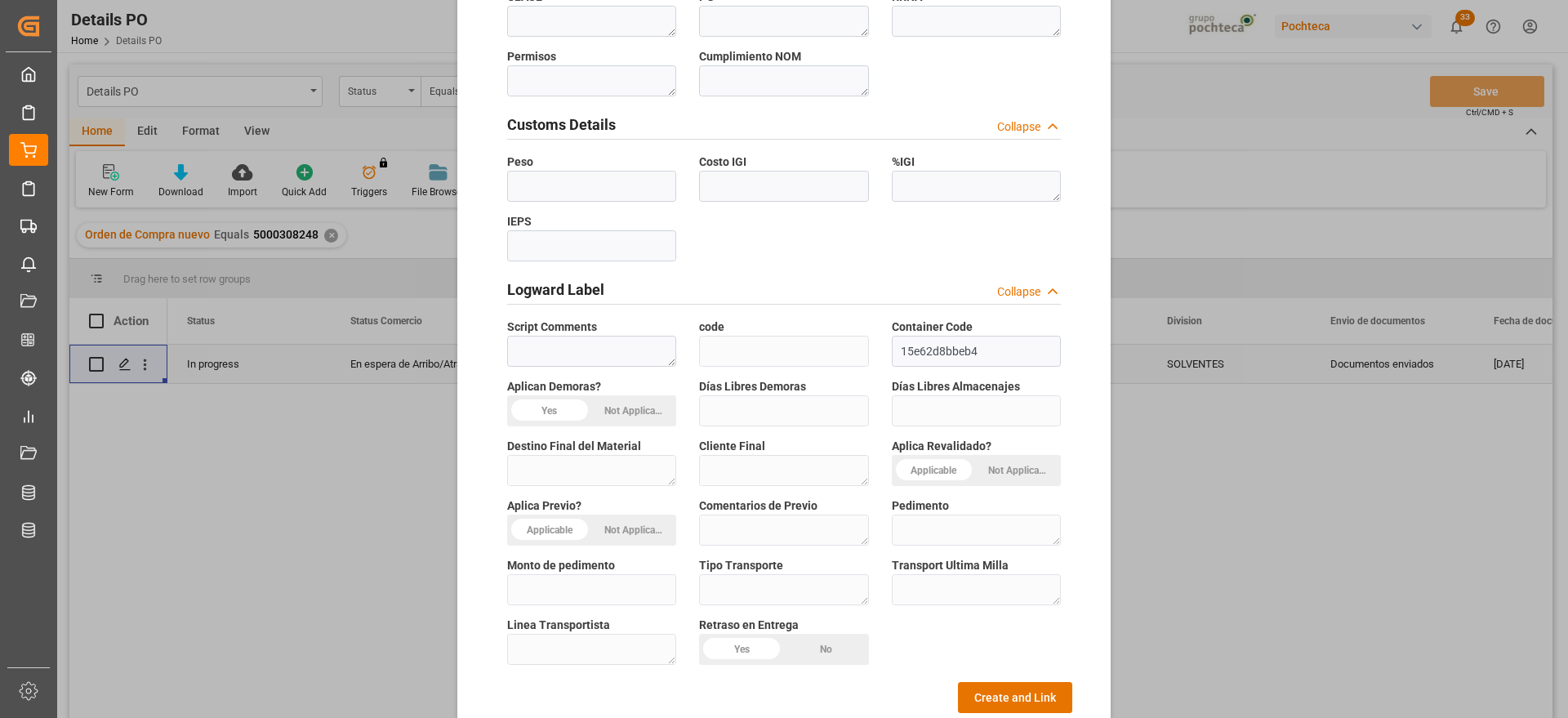
scroll to position [699, 0]
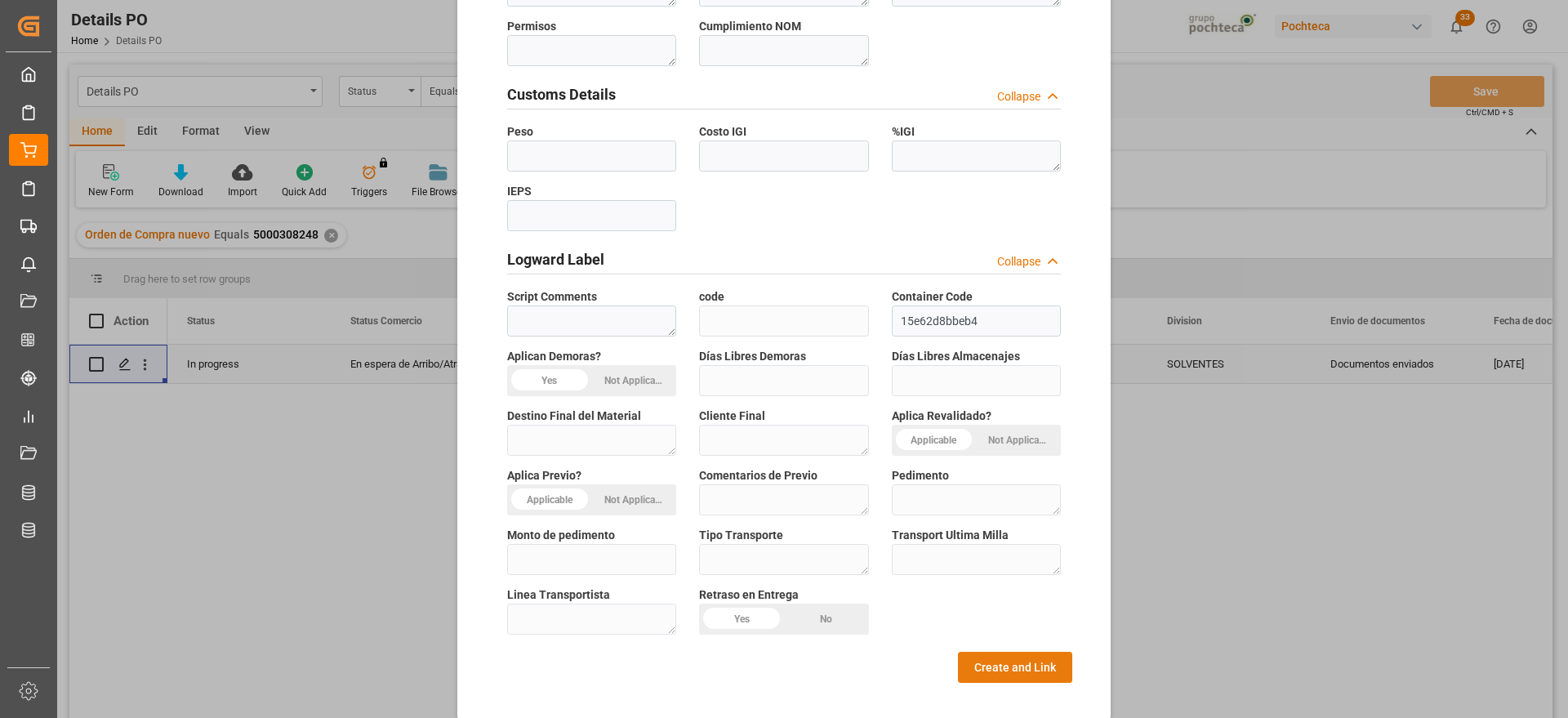
type textarea "97131"
click at [1026, 652] on button "Create and Link" at bounding box center [1014, 667] width 114 height 31
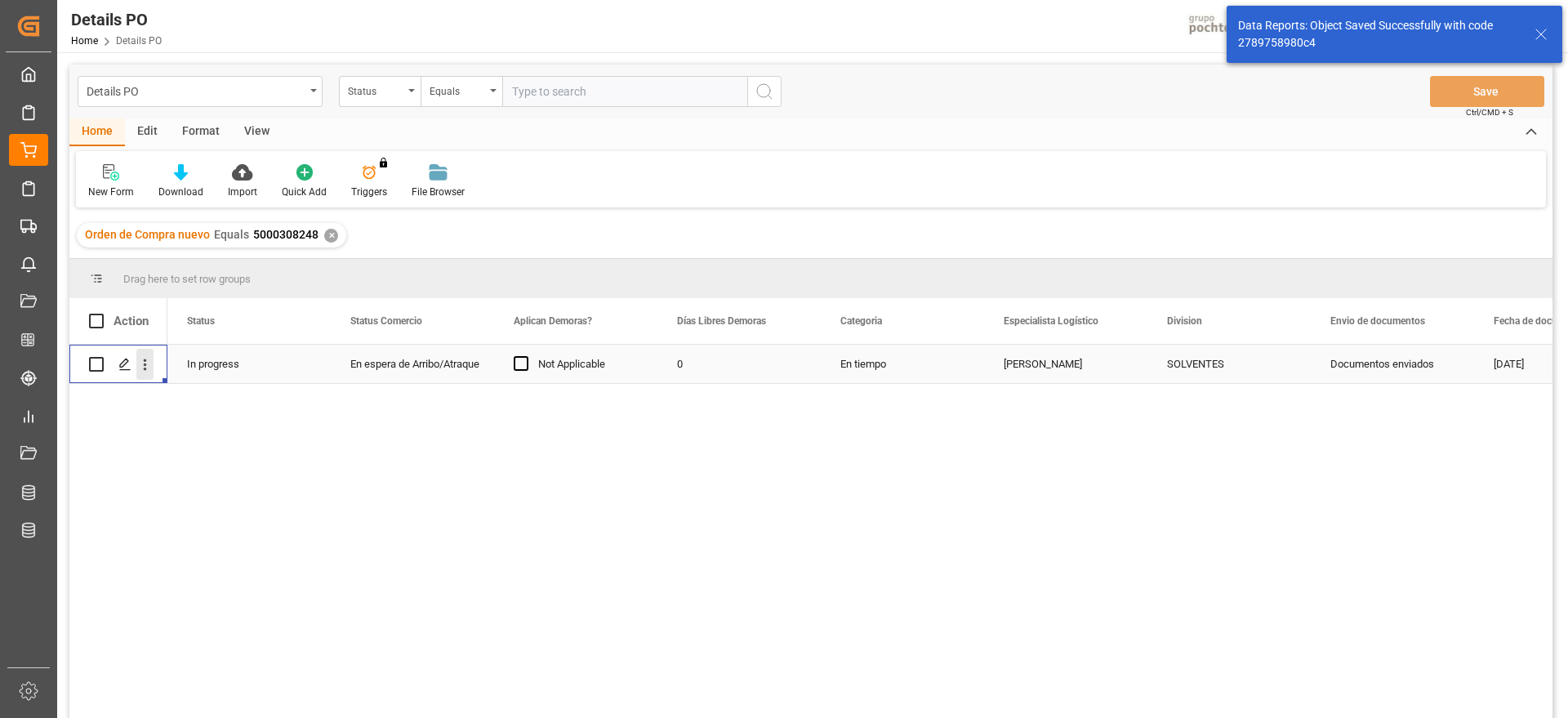
click at [143, 360] on icon "open menu" at bounding box center [145, 365] width 18 height 18
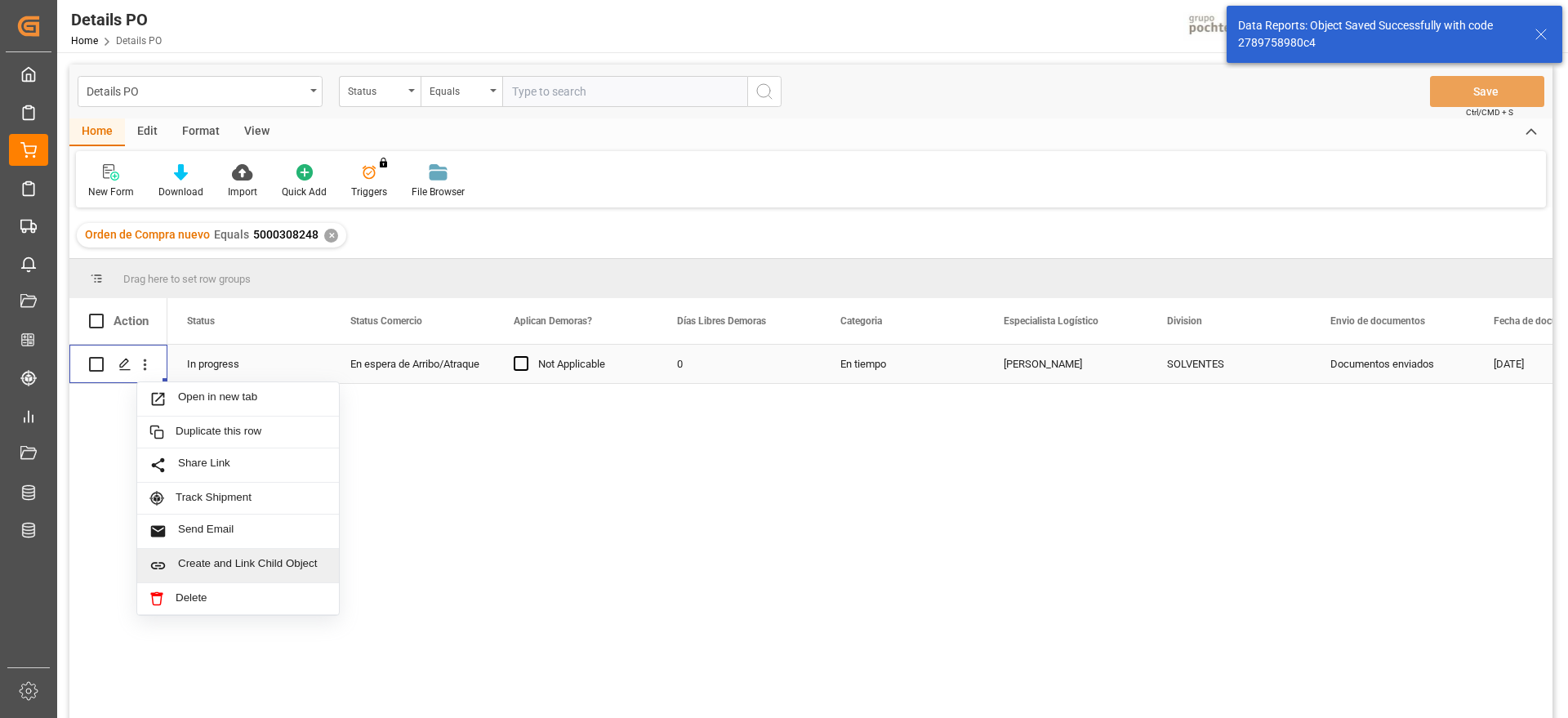
click at [250, 564] on span "Create and Link Child Object" at bounding box center [252, 566] width 149 height 18
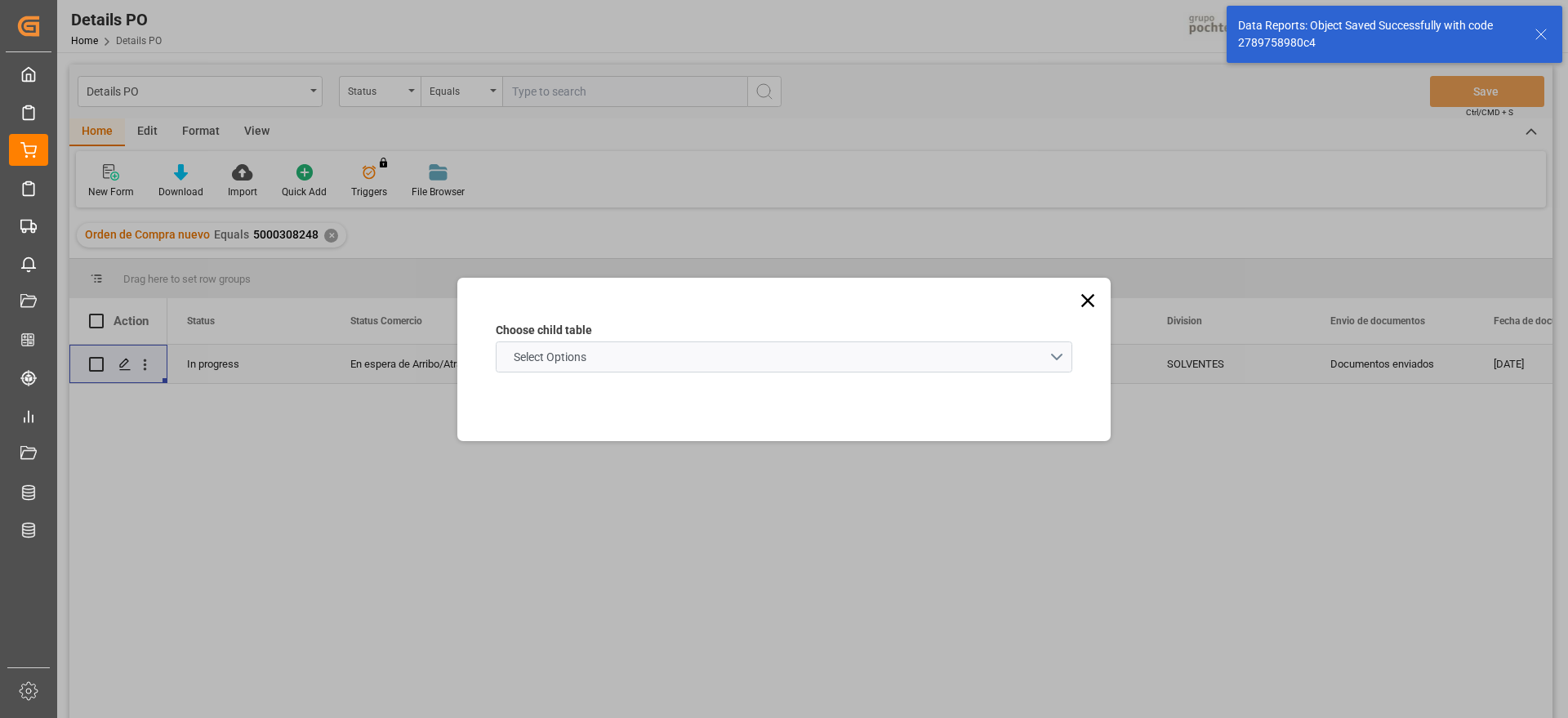
click at [569, 349] on span "Select Options" at bounding box center [549, 358] width 89 height 18
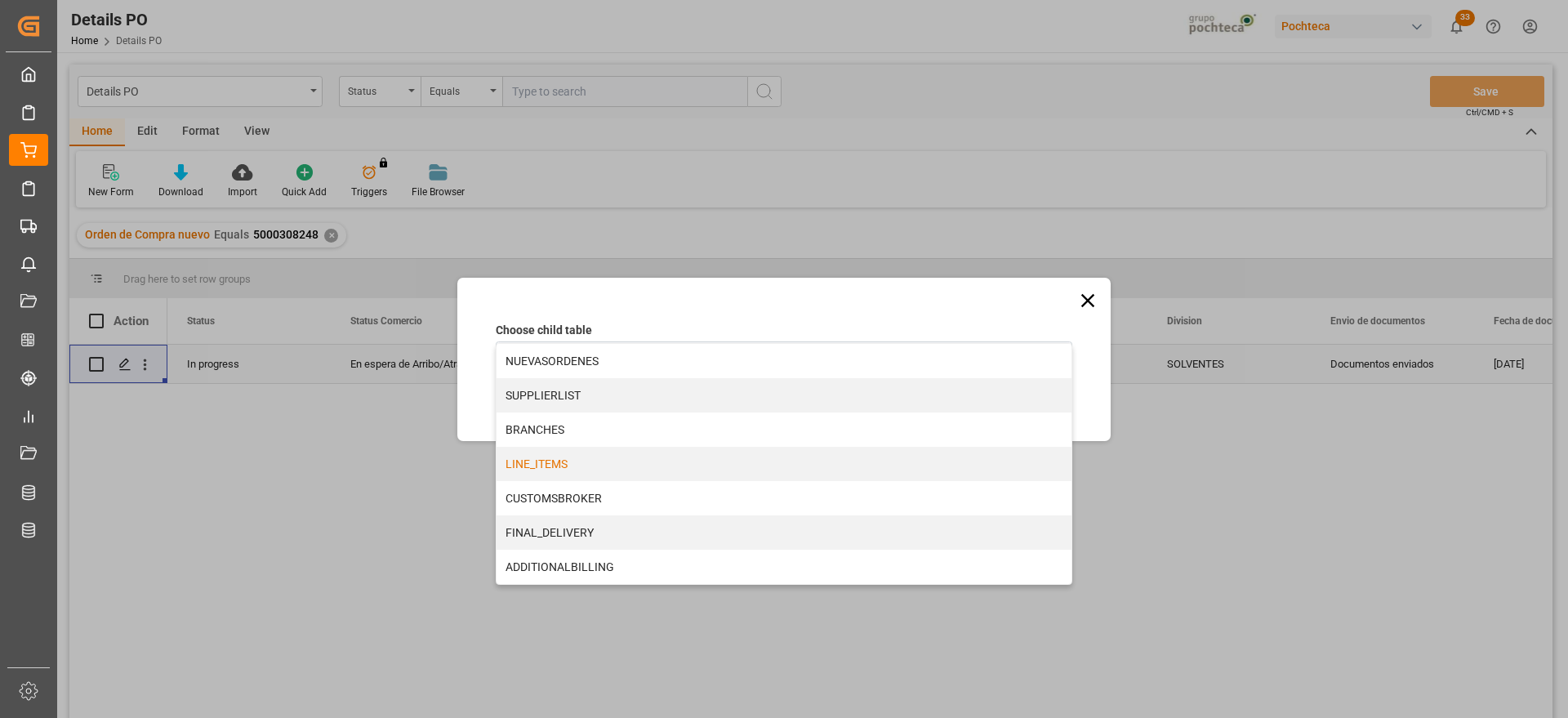
click at [563, 461] on div "LINE_ITEMS" at bounding box center [784, 464] width 575 height 34
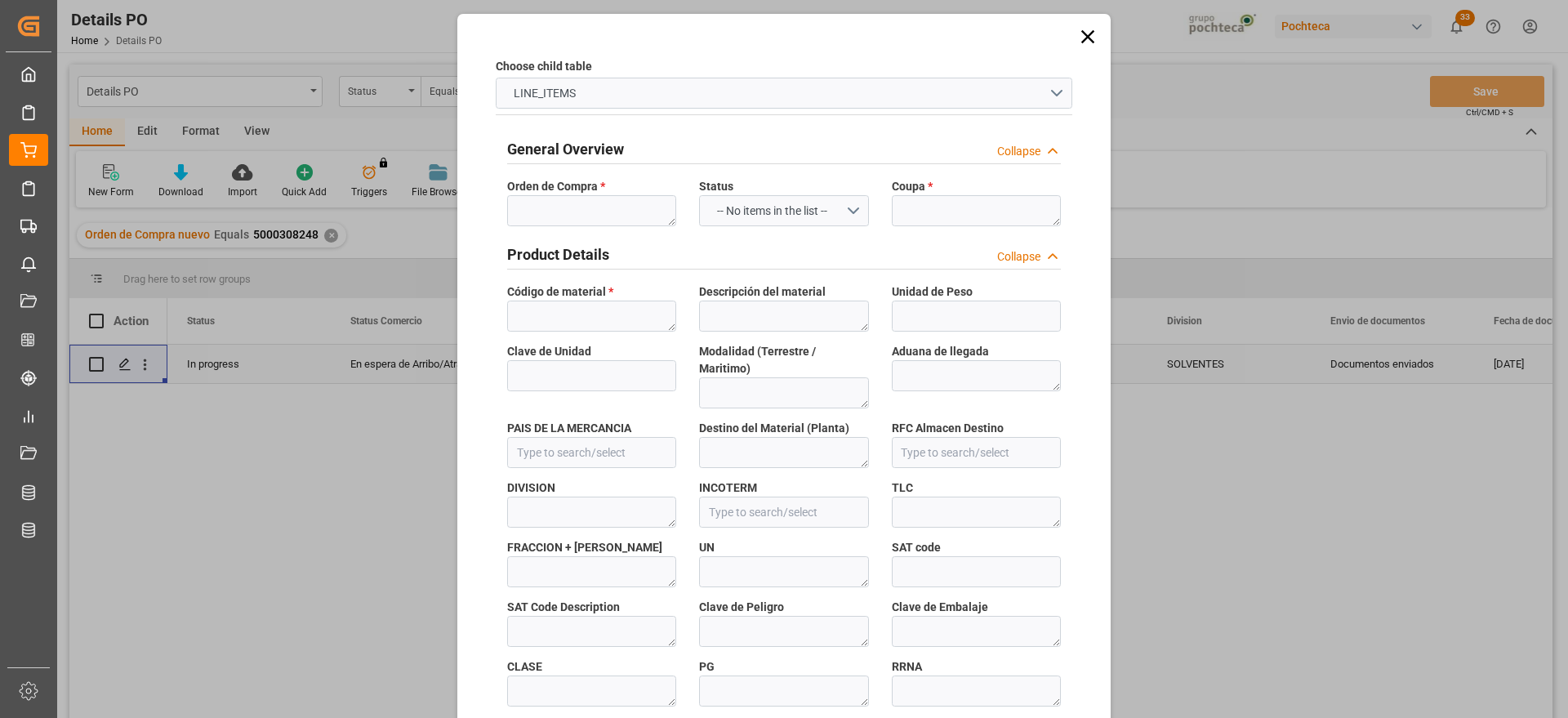
type input "15e62d8bbeb4"
click at [558, 207] on textarea at bounding box center [592, 210] width 169 height 31
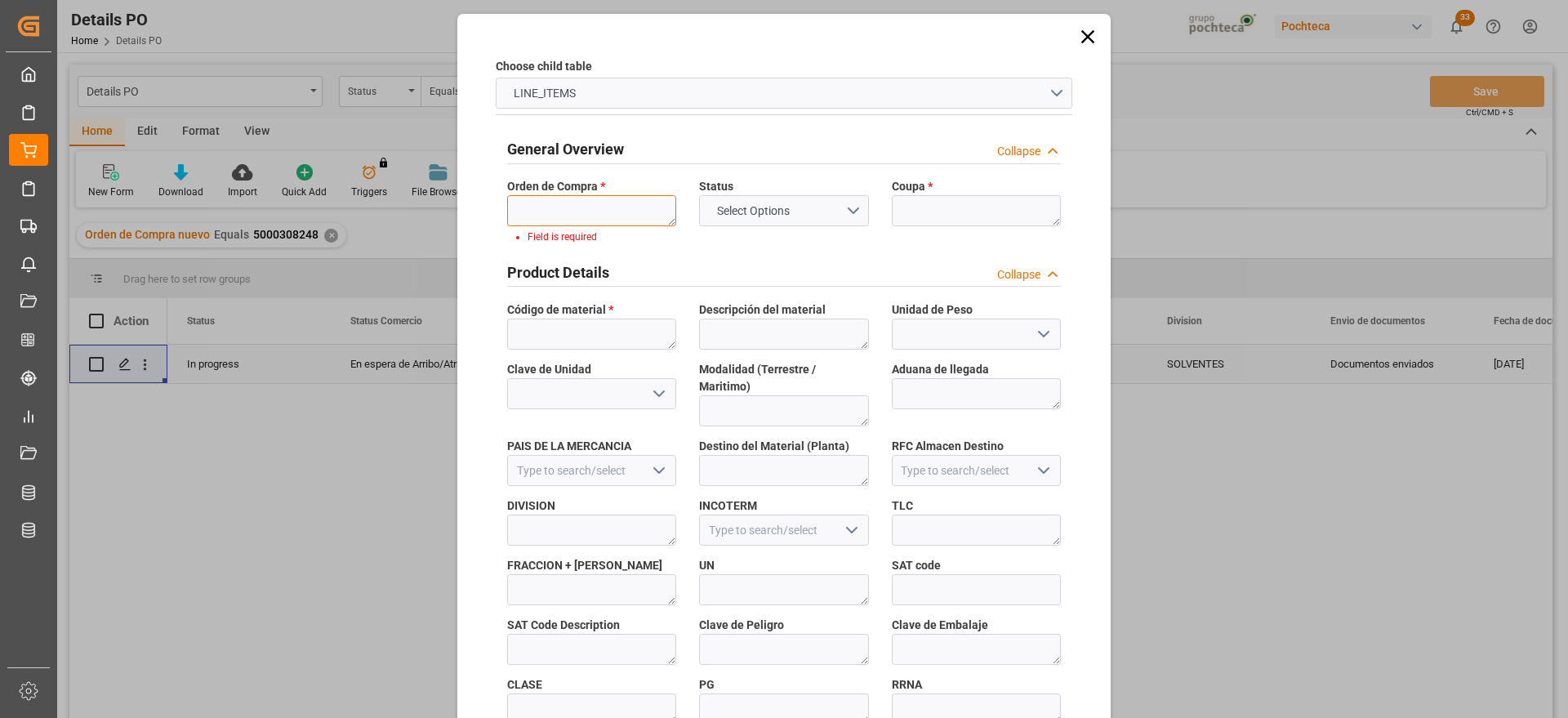
paste textarea "5000308248"
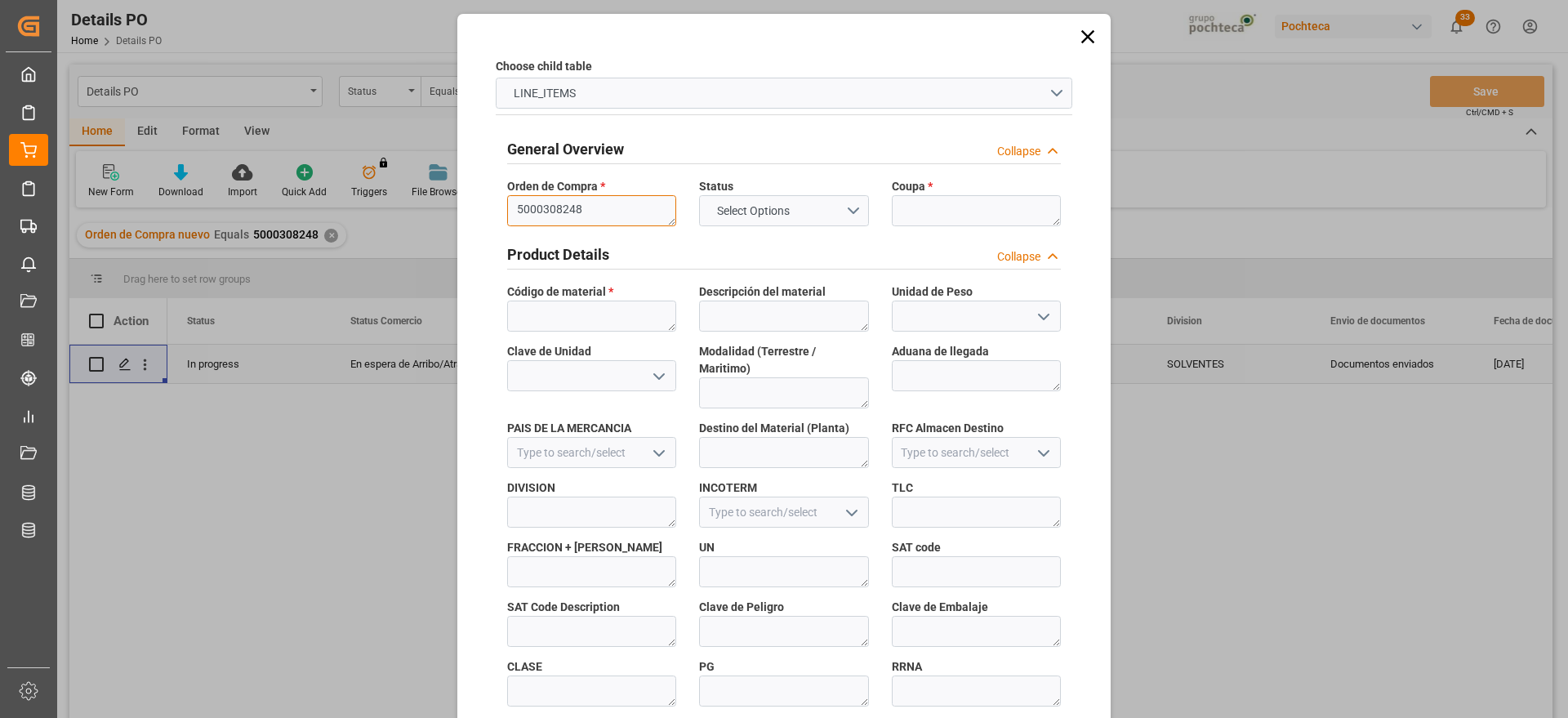
type textarea "5000308248"
click at [918, 212] on textarea at bounding box center [976, 210] width 169 height 31
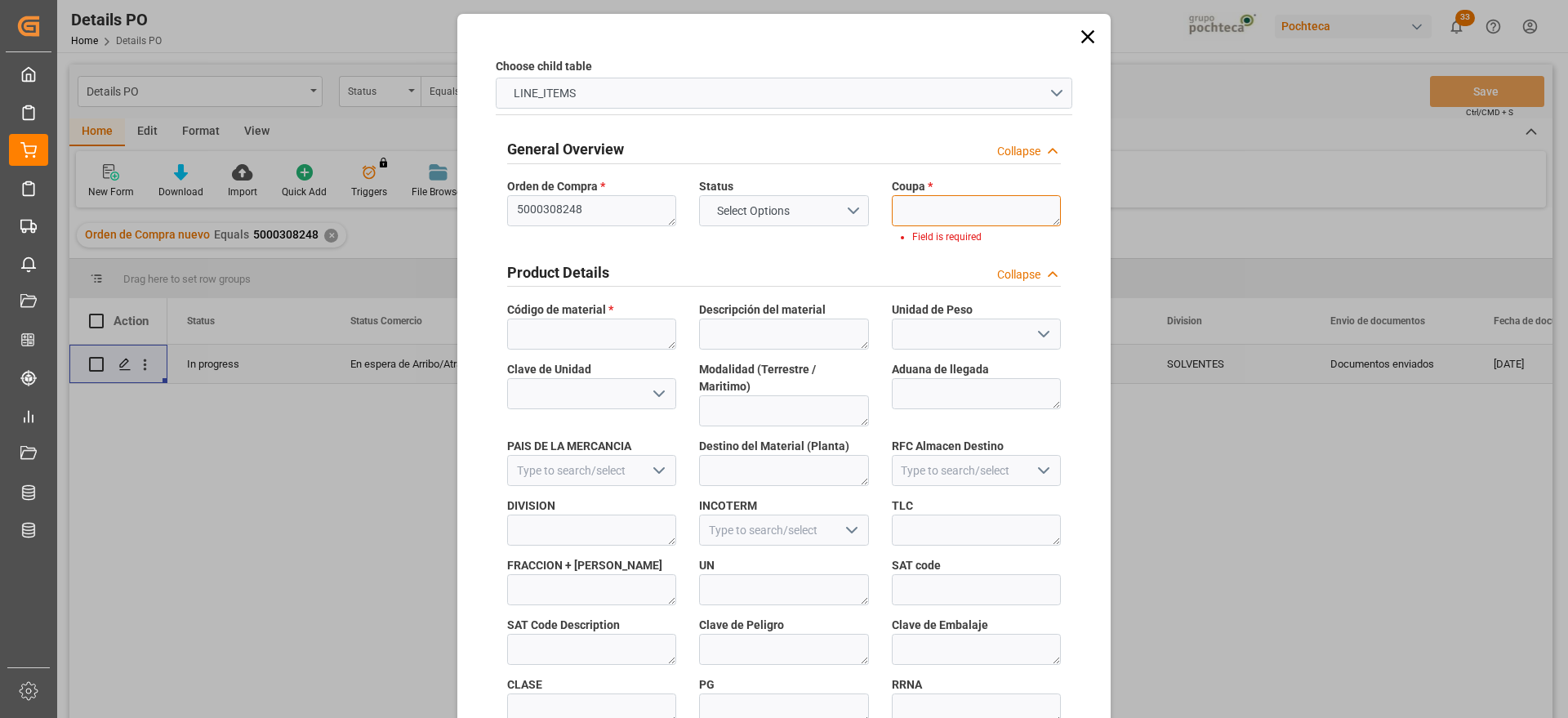
paste textarea "198227"
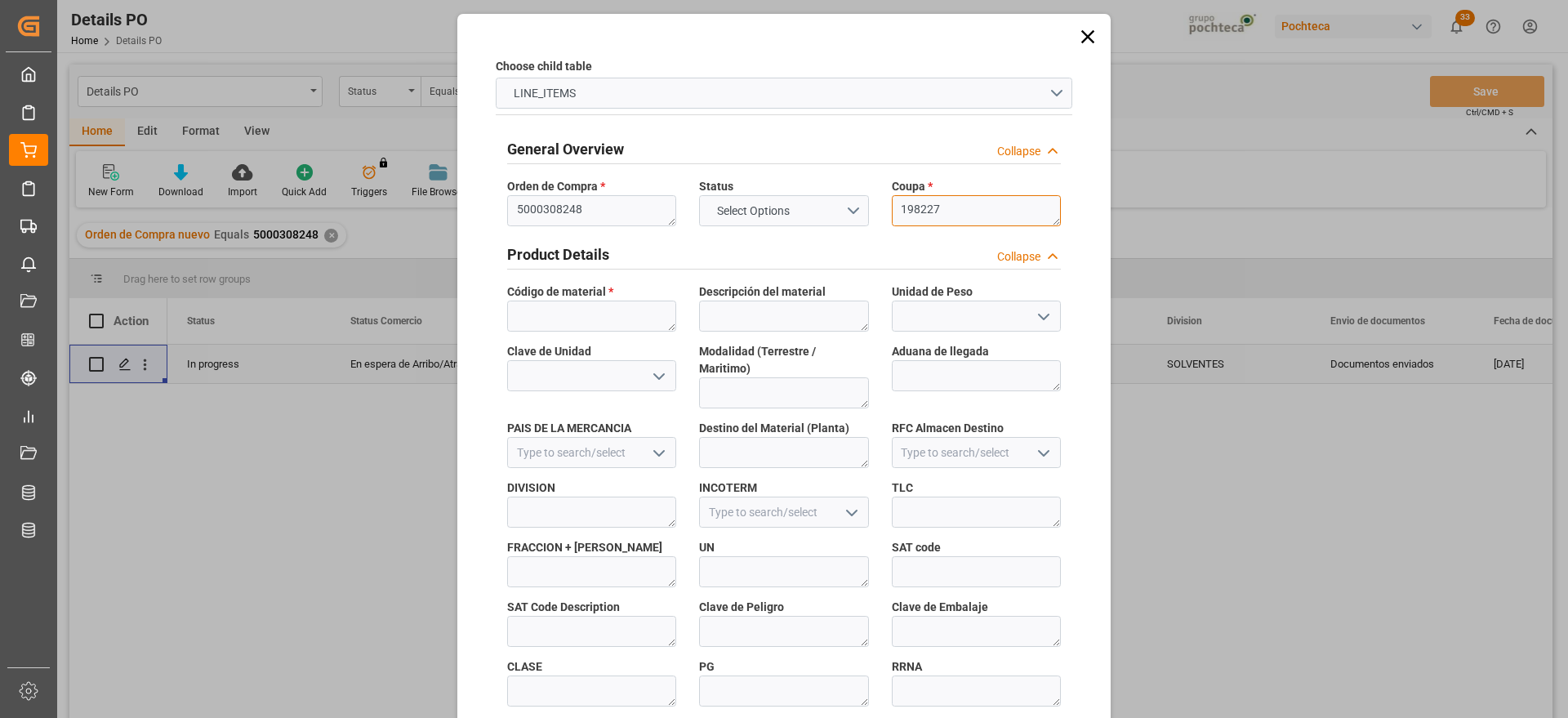
type textarea "198227"
click at [607, 318] on textarea at bounding box center [592, 316] width 169 height 31
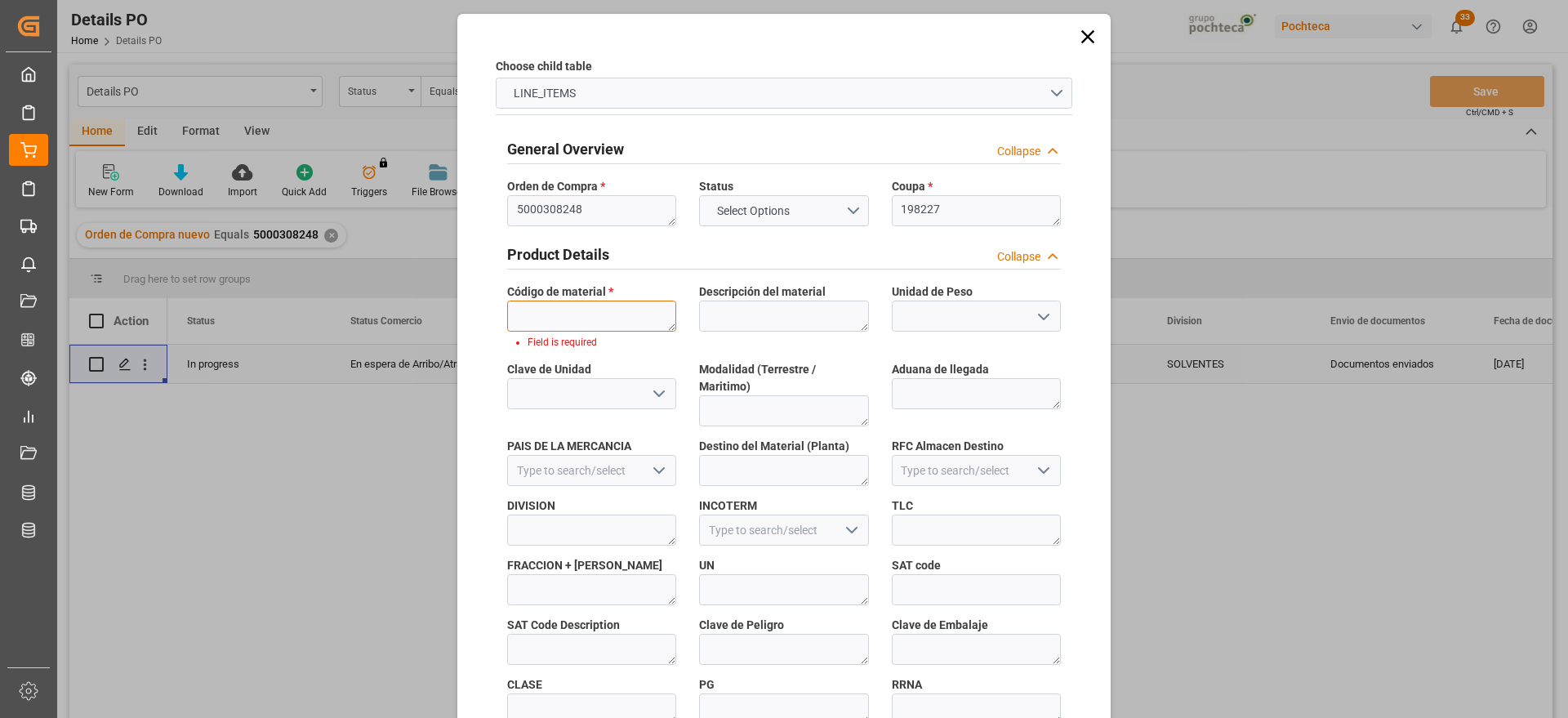
paste textarea "32226"
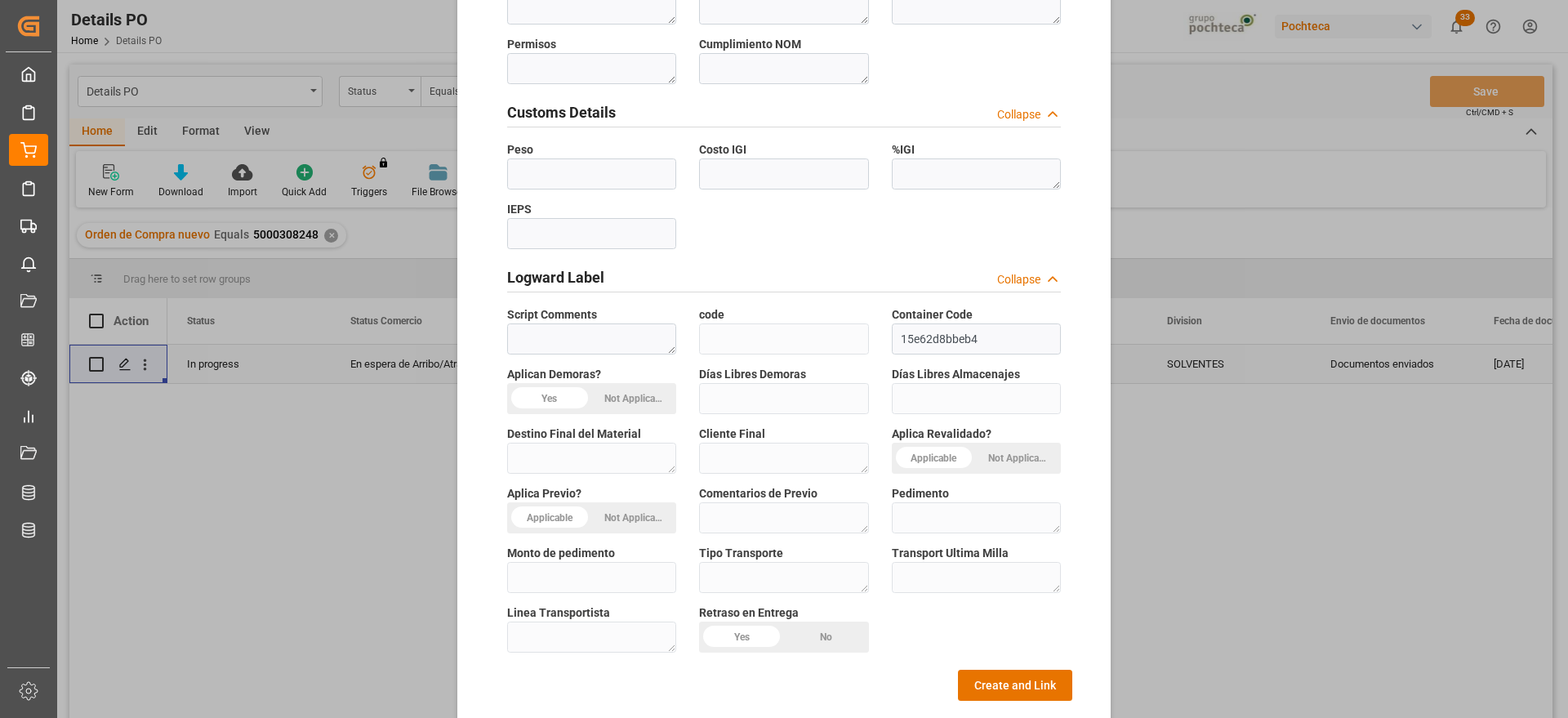
scroll to position [699, 0]
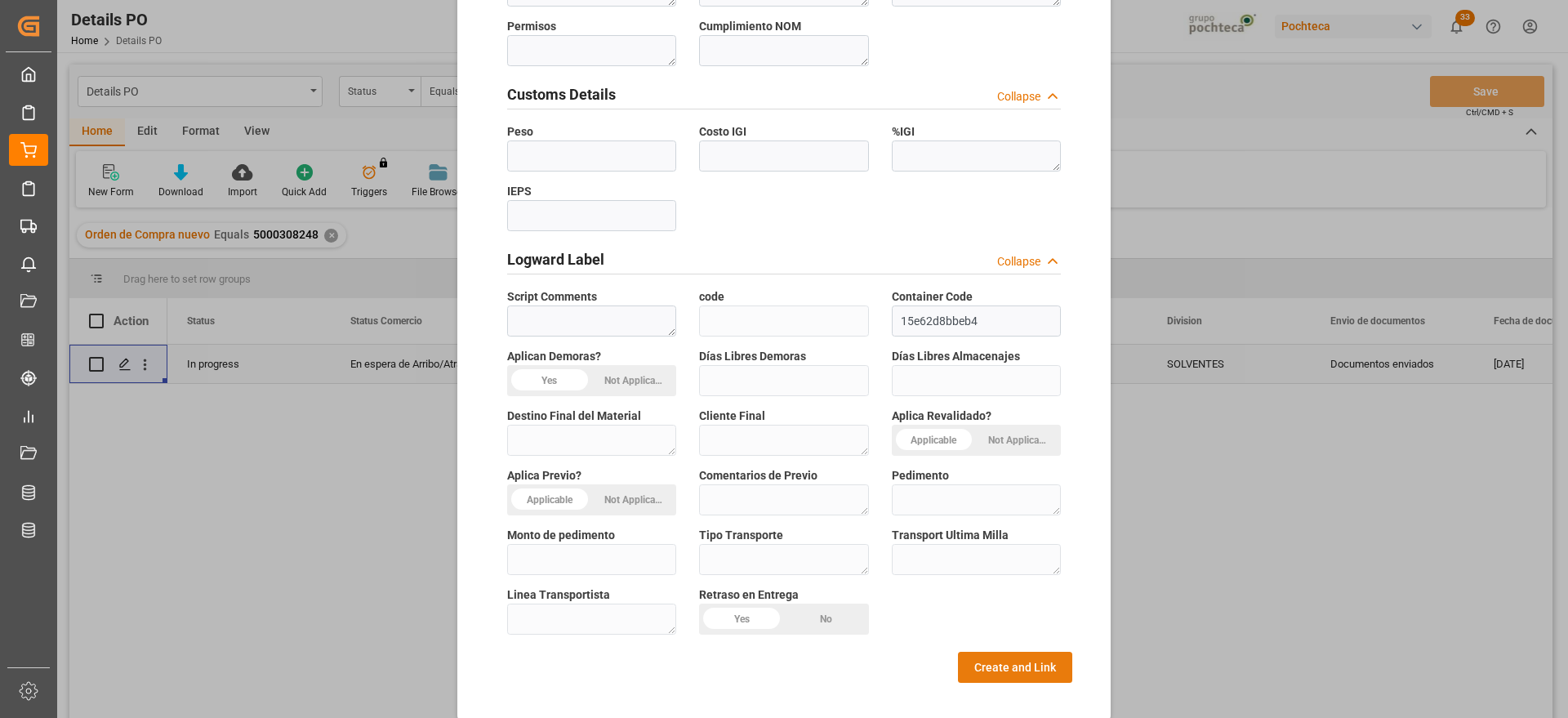
type textarea "32226"
click at [997, 658] on button "Create and Link" at bounding box center [1014, 667] width 114 height 31
click at [1003, 652] on button "Create and Link" at bounding box center [1014, 667] width 114 height 31
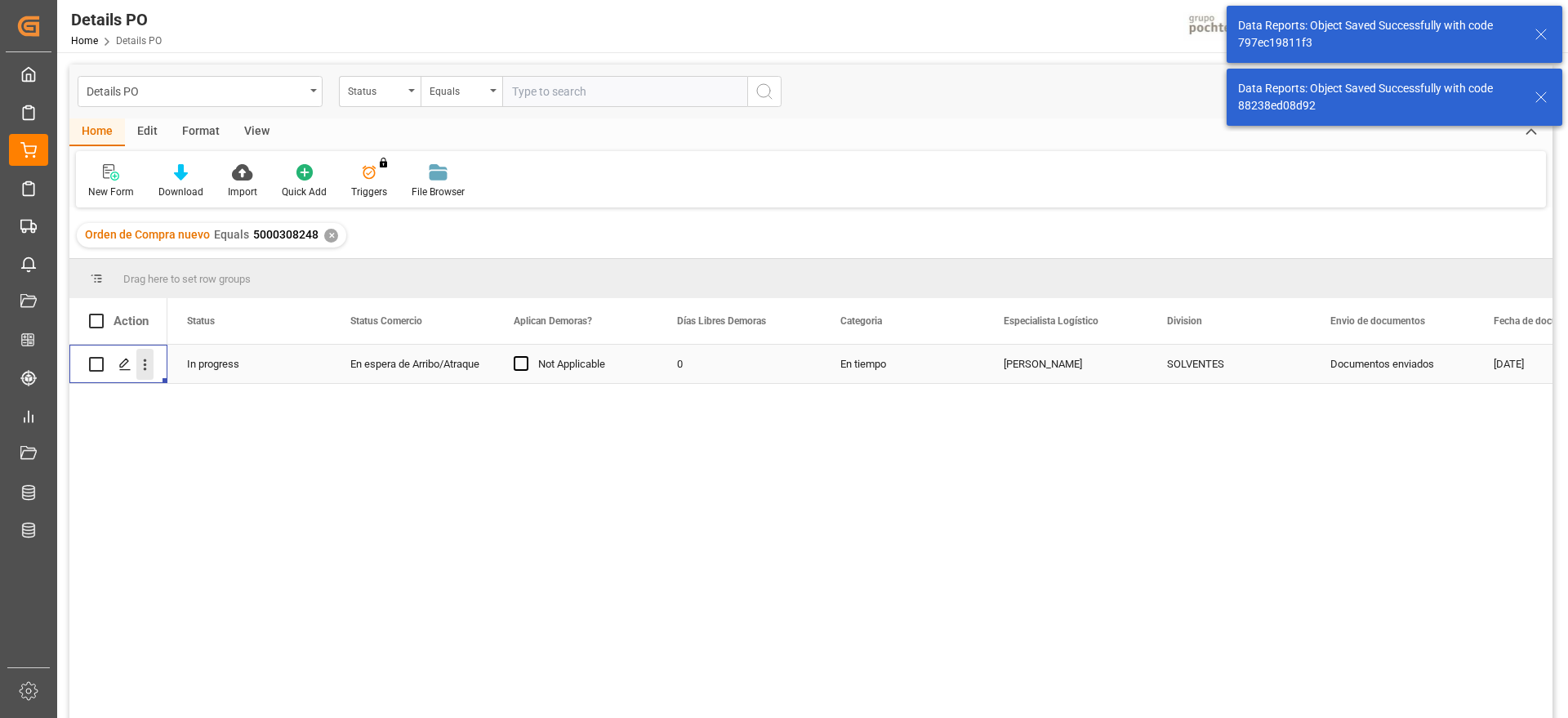
click at [138, 361] on icon "open menu" at bounding box center [145, 365] width 18 height 18
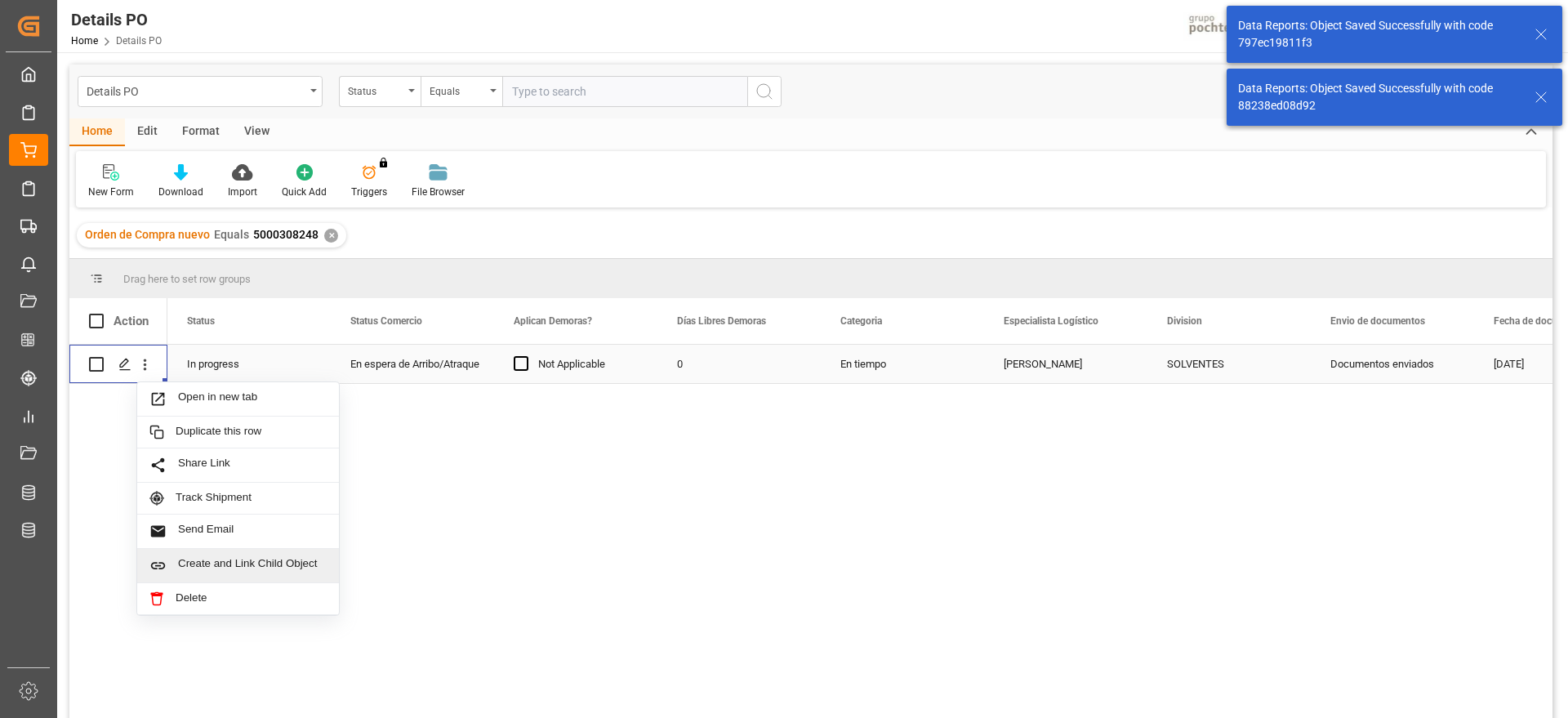
click at [230, 560] on span "Create and Link Child Object" at bounding box center [252, 566] width 149 height 18
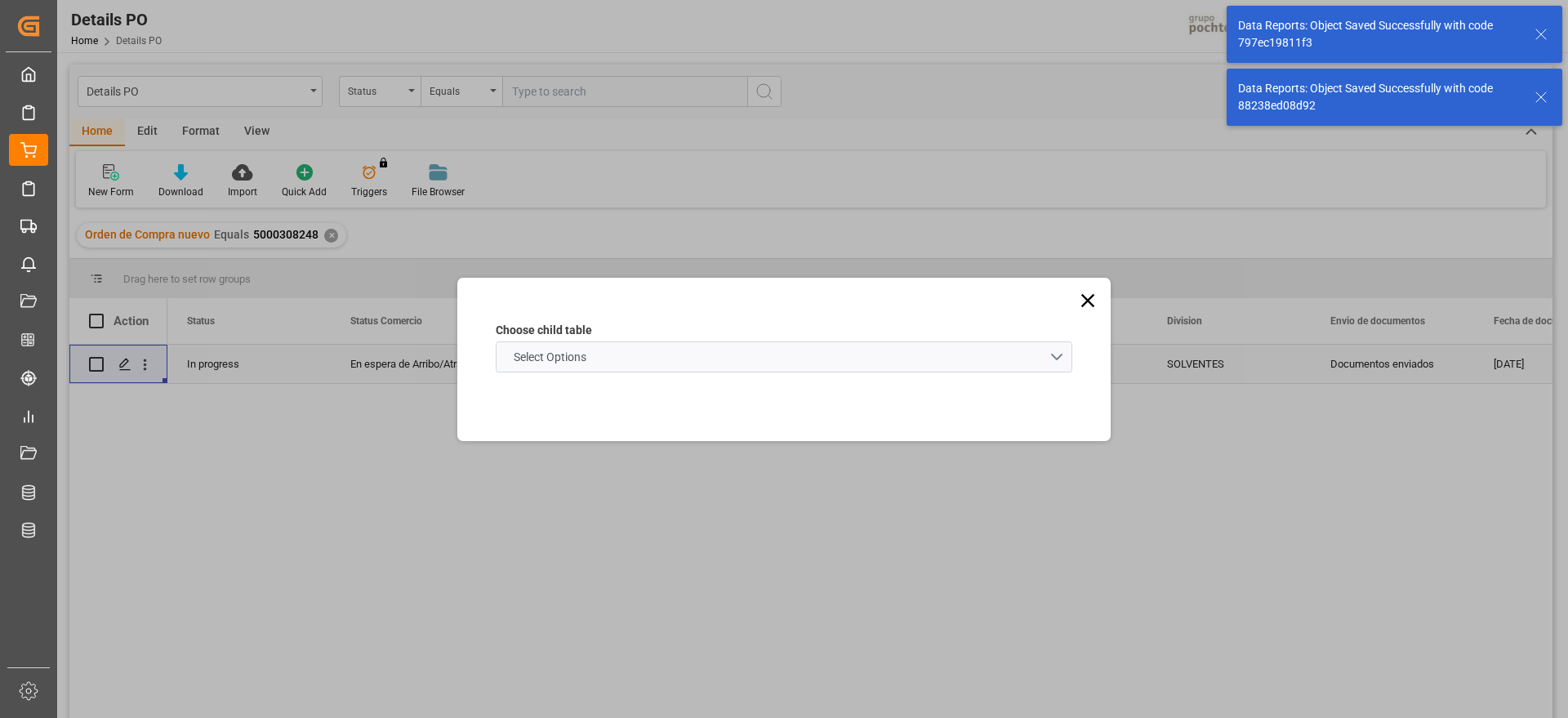
click at [564, 349] on span "Select Options" at bounding box center [549, 358] width 89 height 18
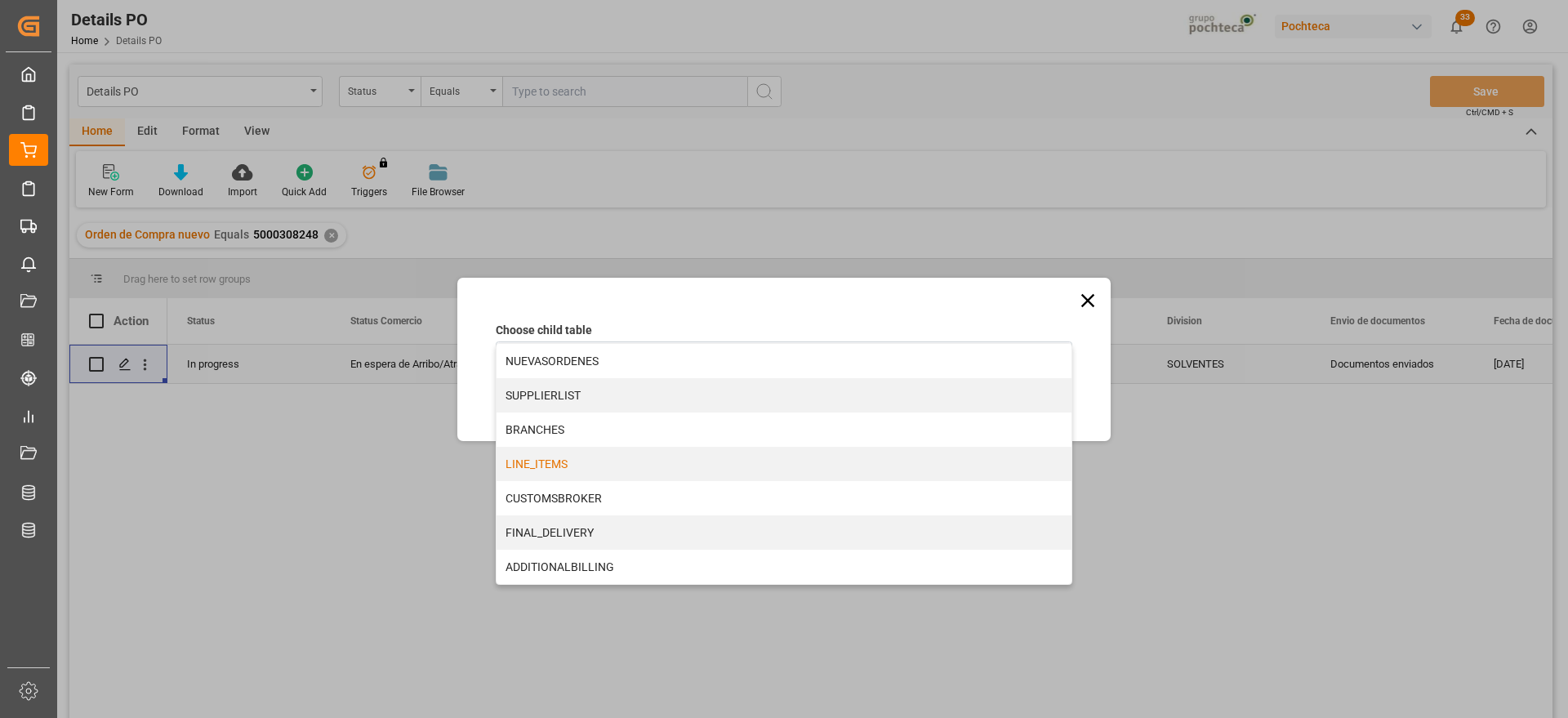
click at [557, 469] on div "LINE_ITEMS" at bounding box center [784, 464] width 575 height 34
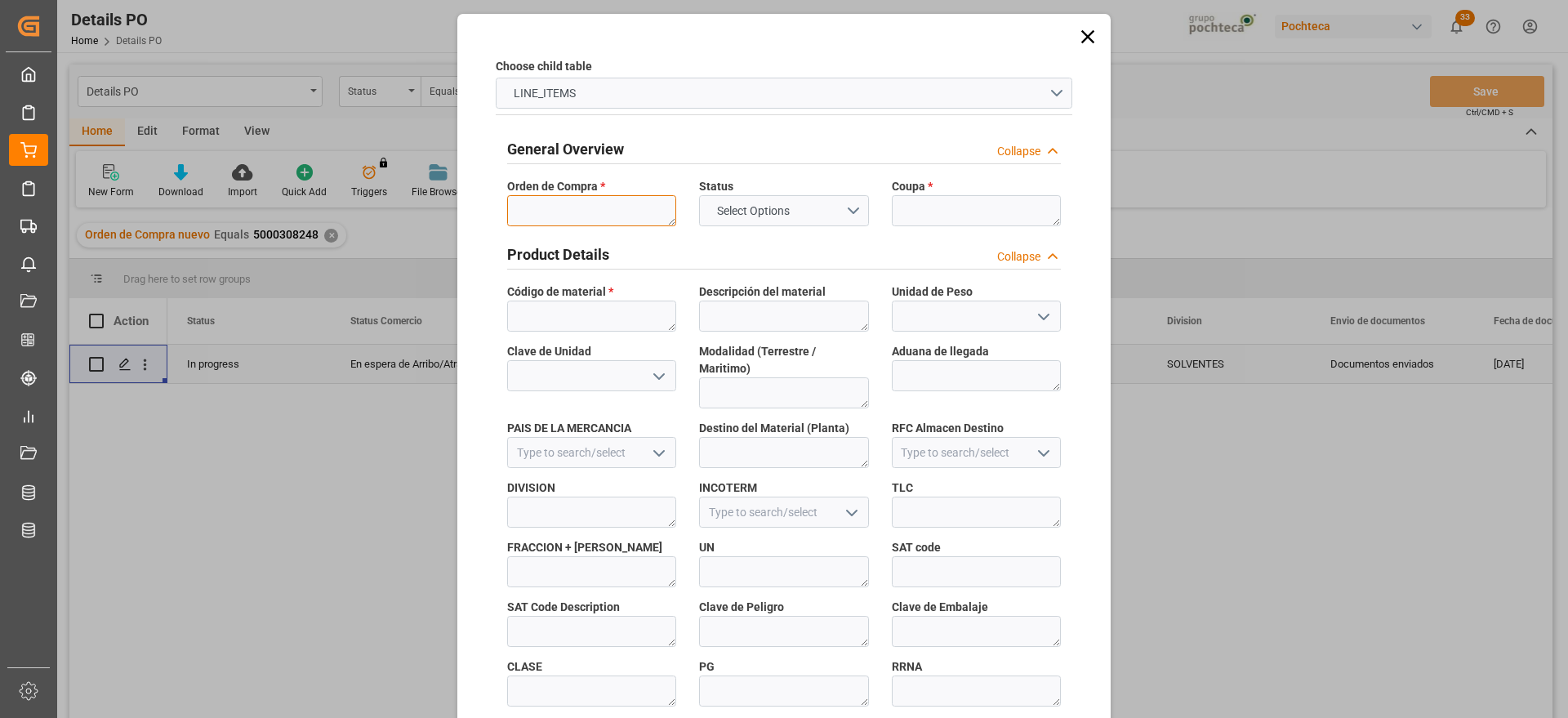
click at [560, 213] on textarea at bounding box center [592, 210] width 169 height 31
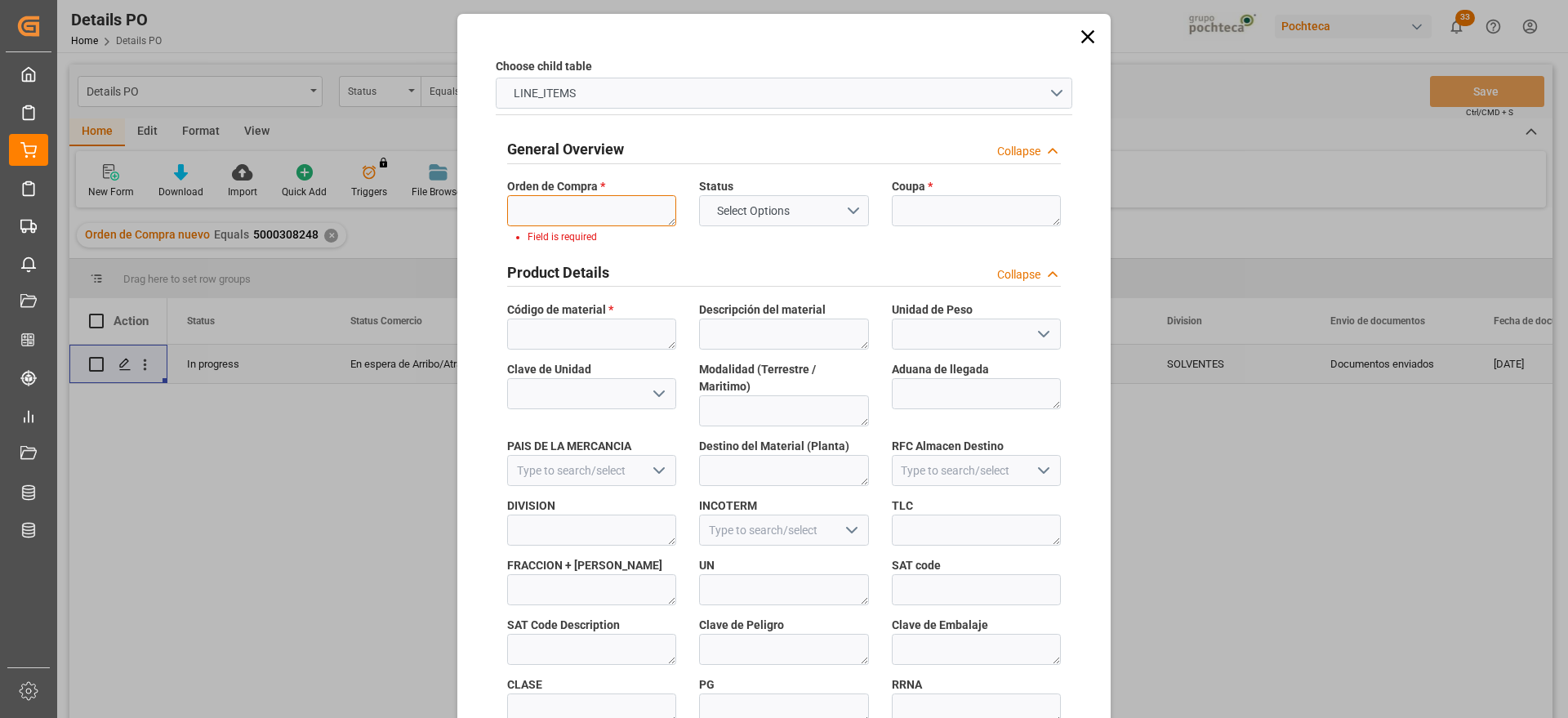
click at [591, 207] on textarea at bounding box center [592, 210] width 169 height 31
paste textarea "5000308248"
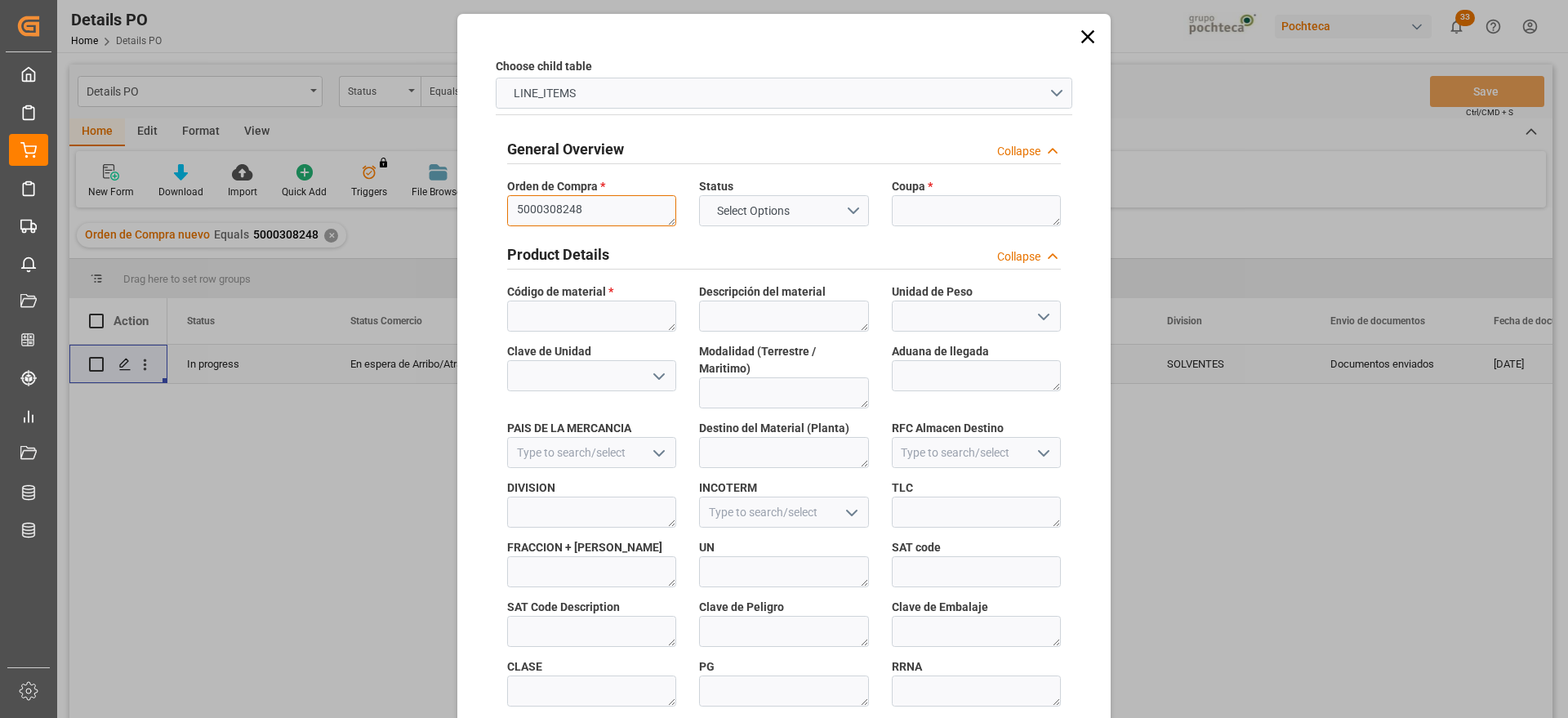
type textarea "5000308248"
click at [947, 206] on textarea at bounding box center [976, 210] width 169 height 31
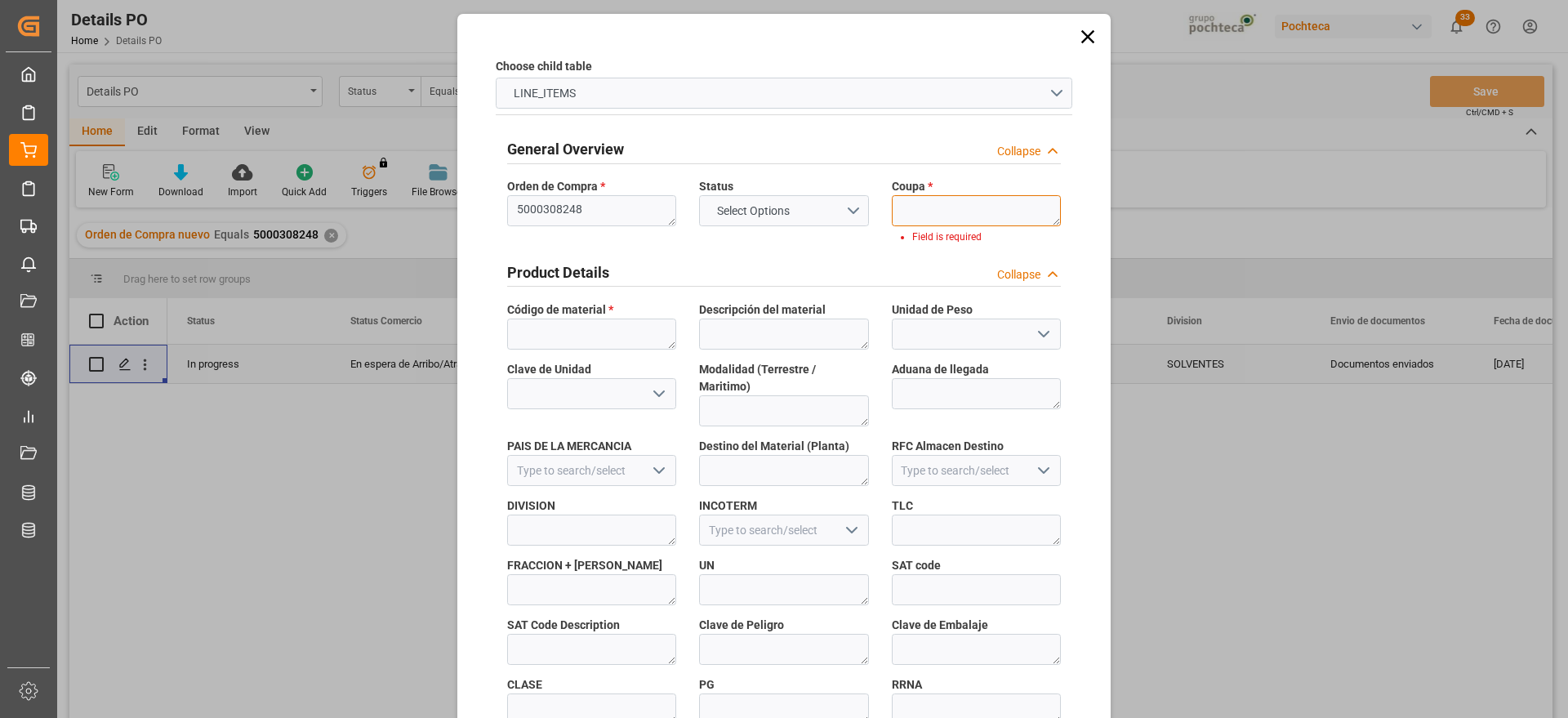
paste textarea "198227"
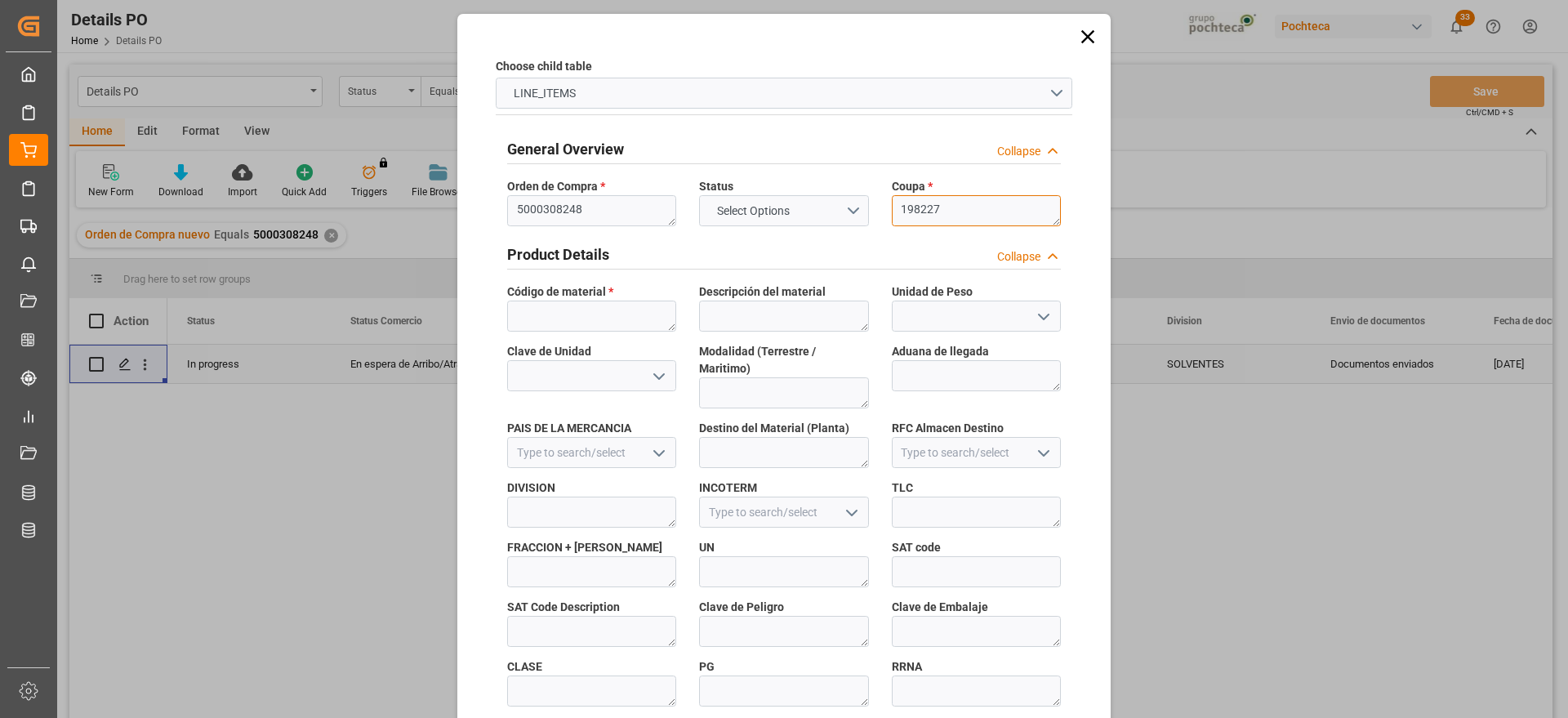
type textarea "198227"
click at [593, 318] on textarea at bounding box center [592, 316] width 169 height 31
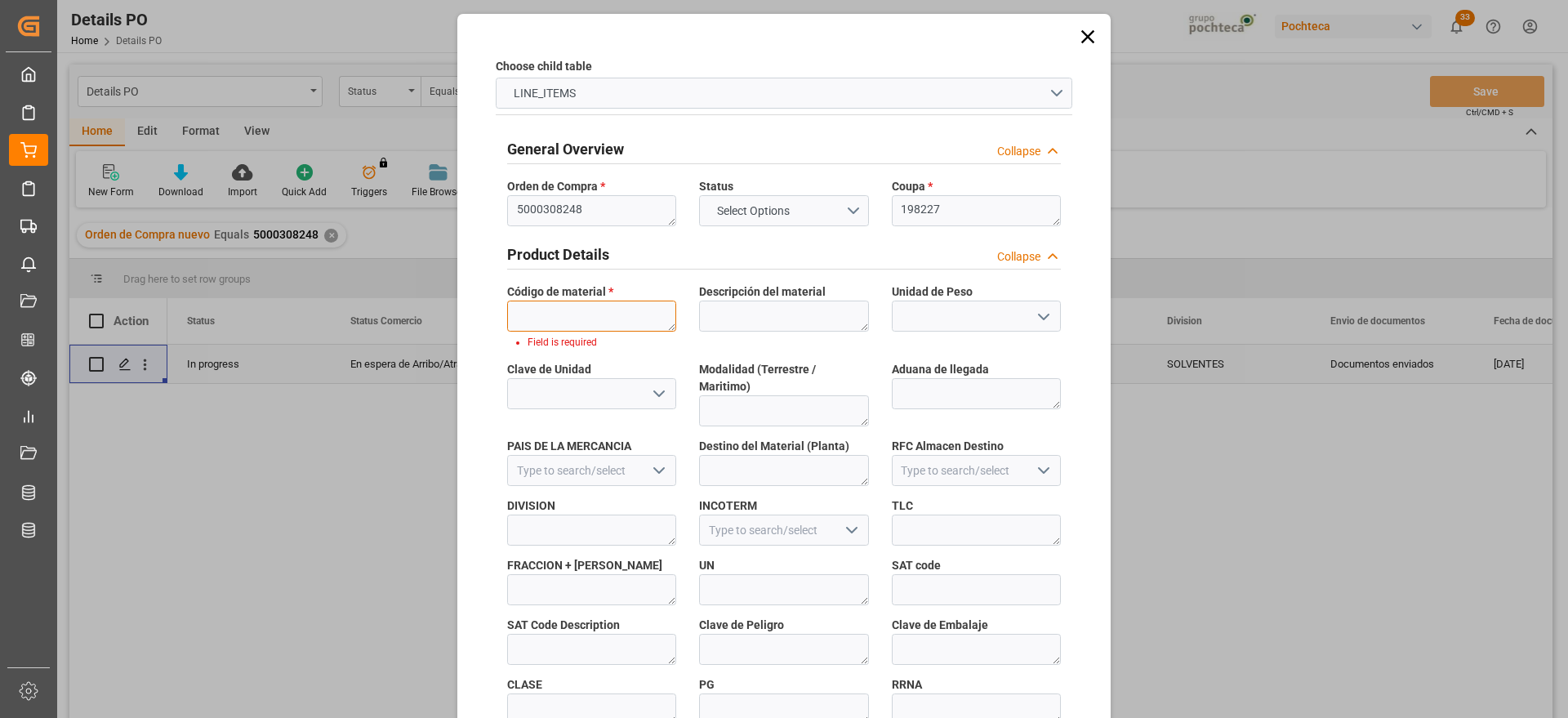
paste textarea "33823"
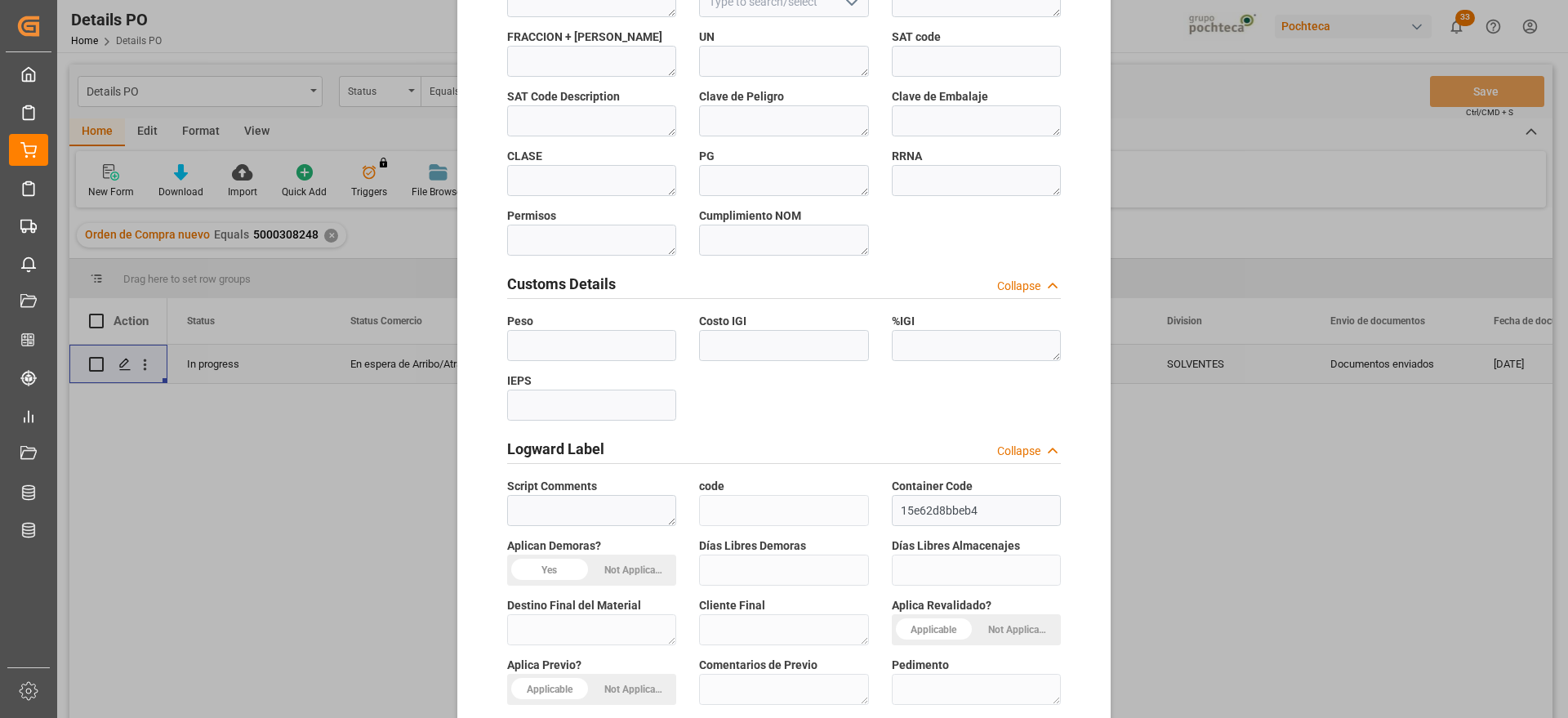
scroll to position [699, 0]
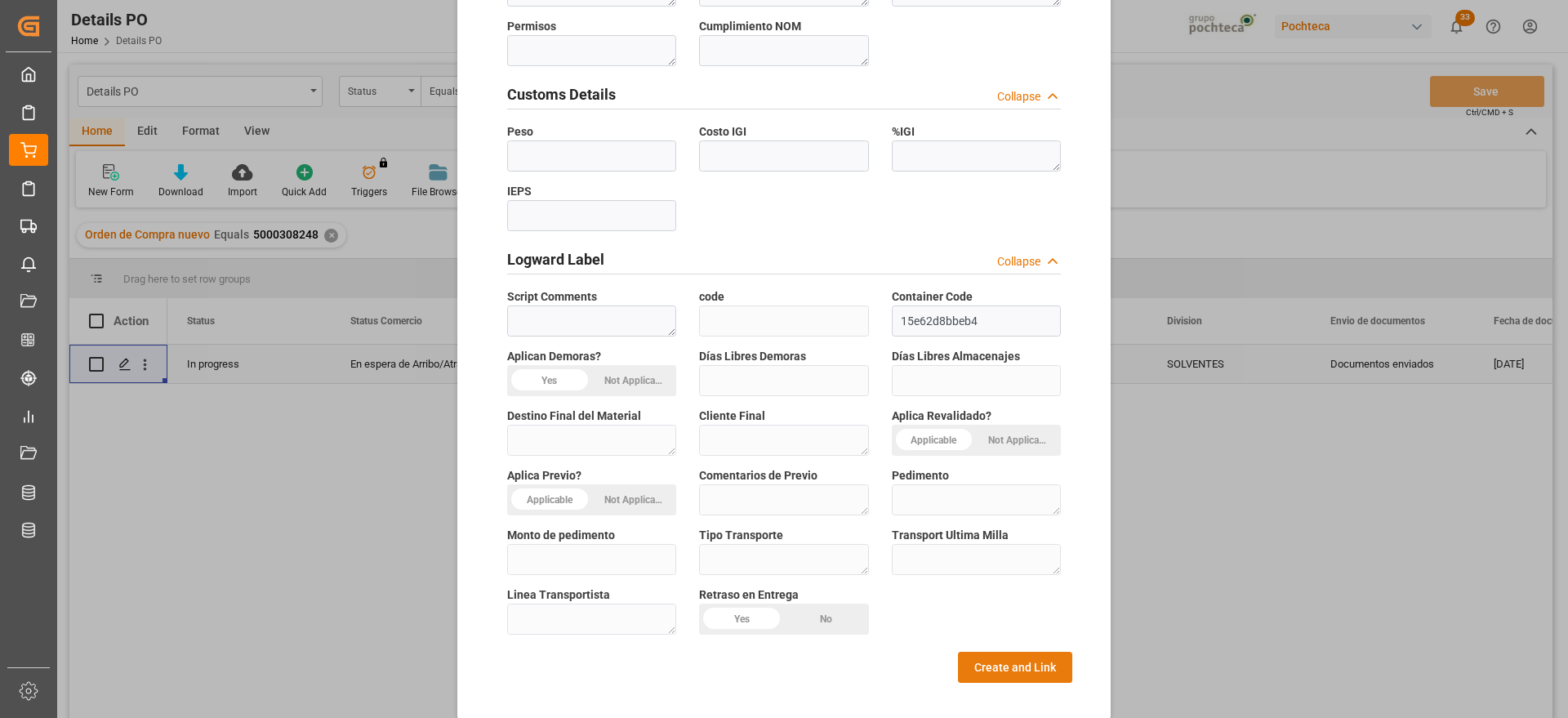
type textarea "33823"
click at [1008, 652] on button "Create and Link" at bounding box center [1014, 667] width 114 height 31
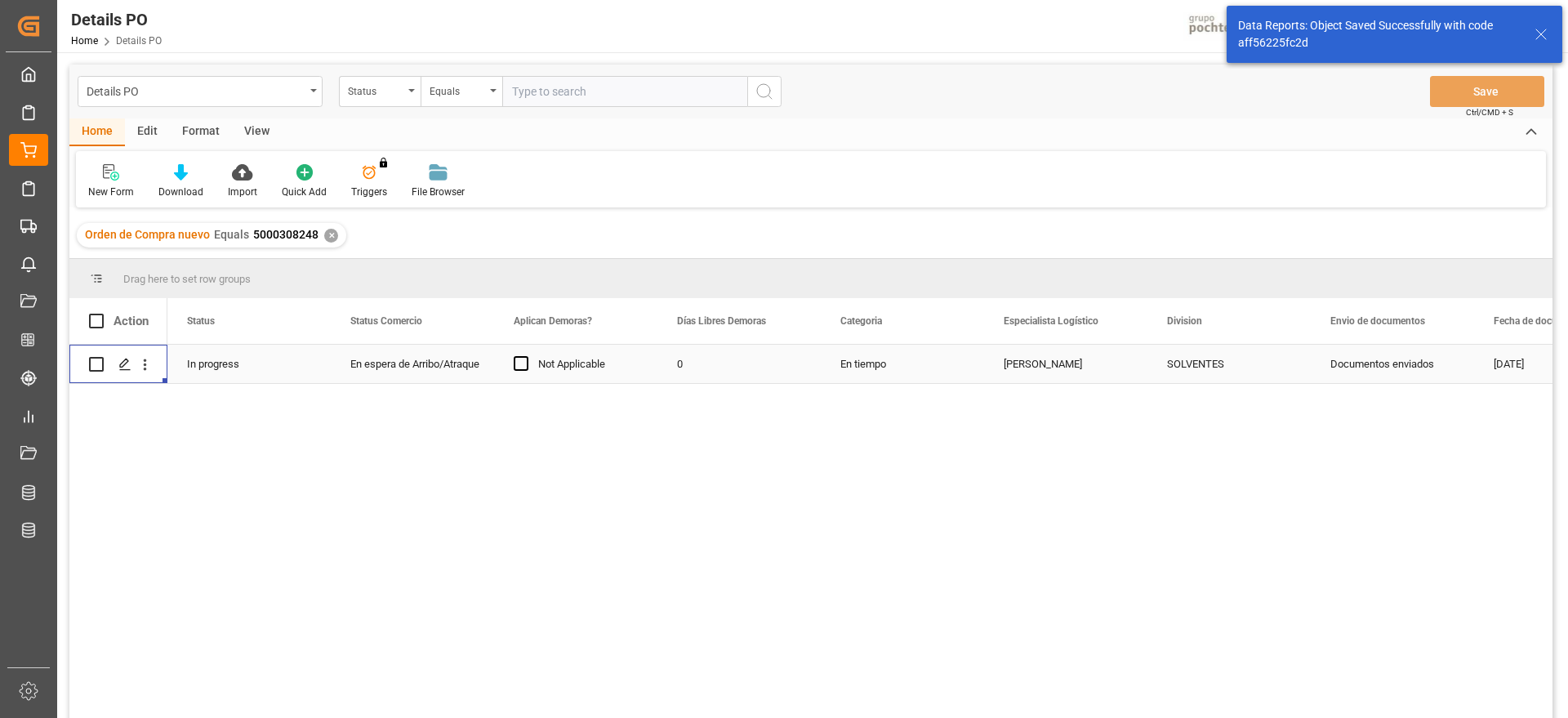
click at [154, 357] on div "Press SPACE to select this row." at bounding box center [144, 364] width 42 height 31
click at [149, 359] on icon "open menu" at bounding box center [145, 365] width 18 height 18
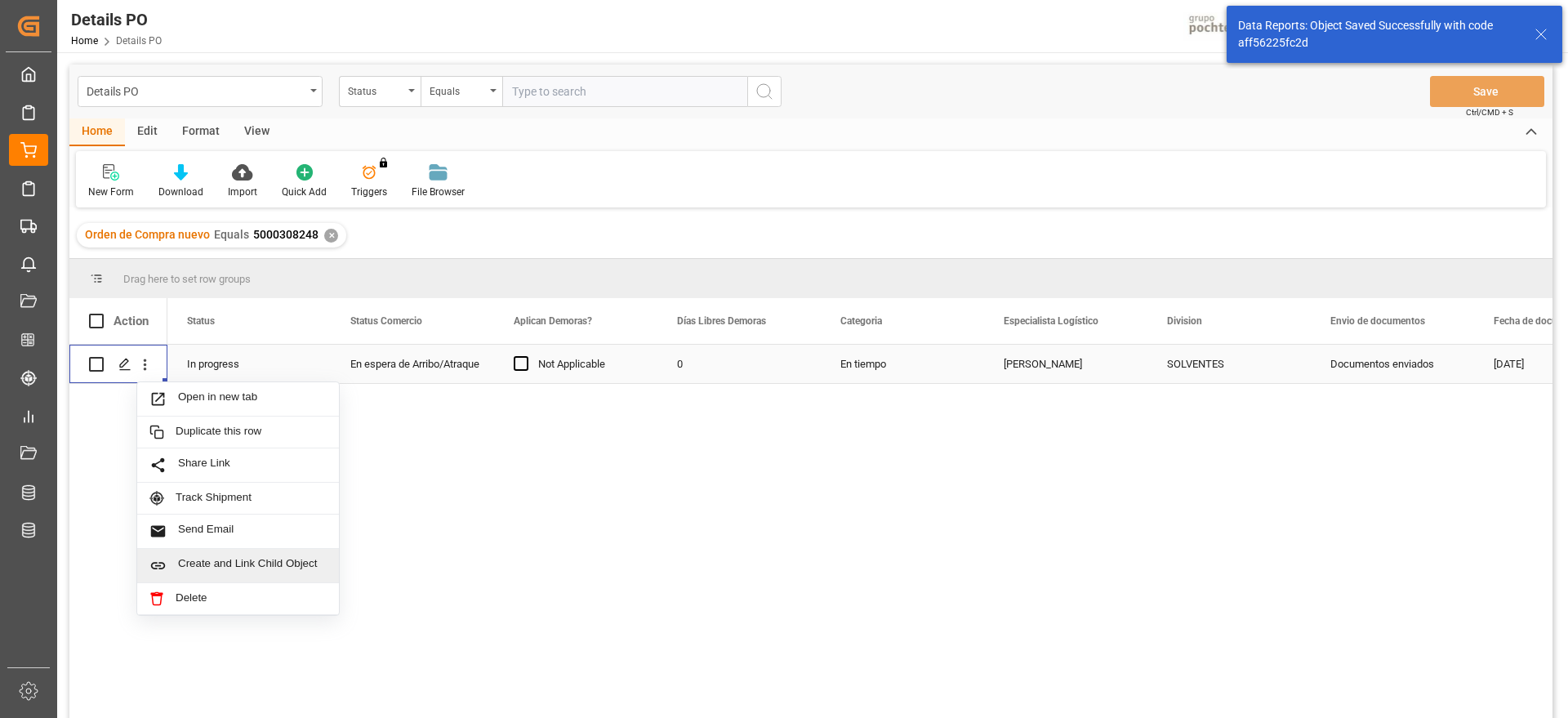
click at [241, 558] on span "Create and Link Child Object" at bounding box center [252, 566] width 149 height 18
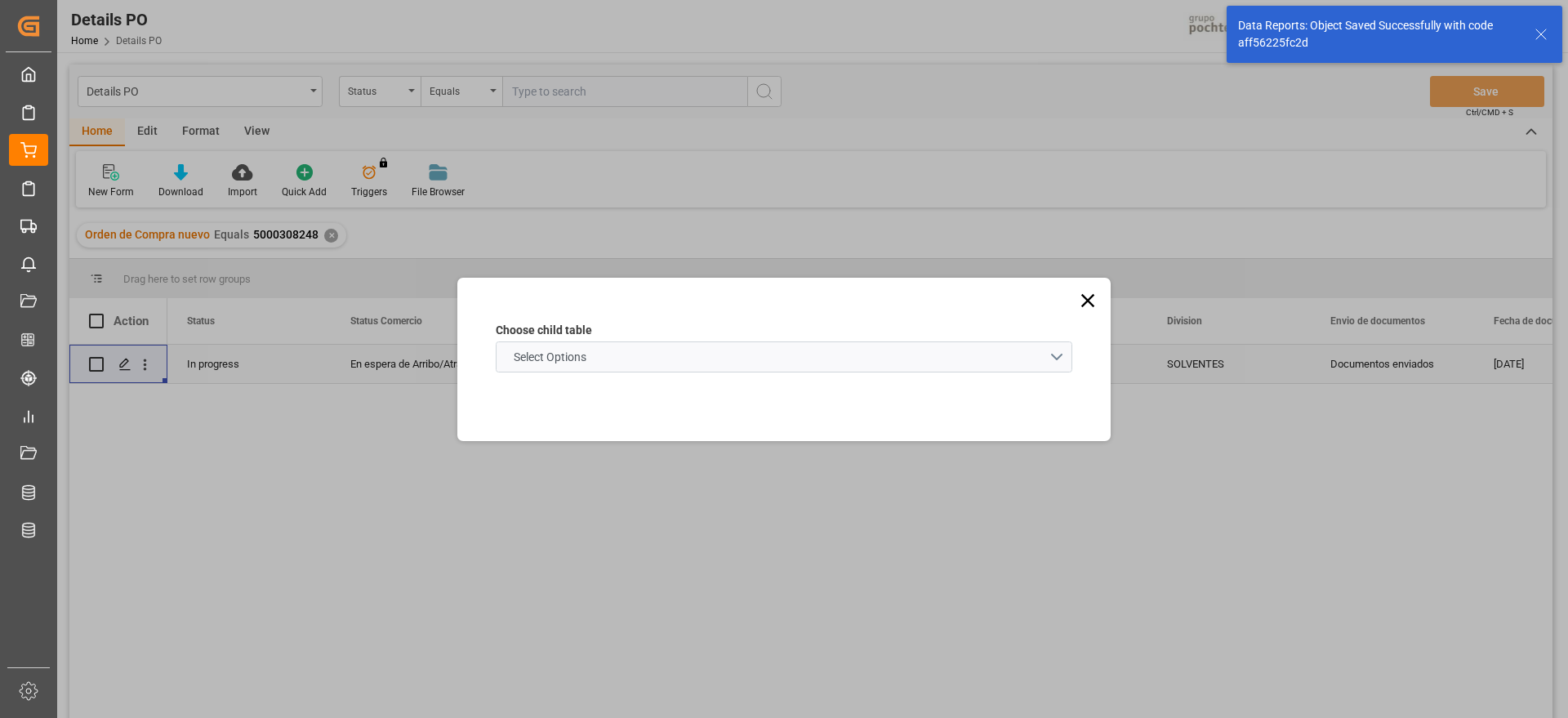
click at [568, 355] on span "Select Options" at bounding box center [549, 358] width 89 height 18
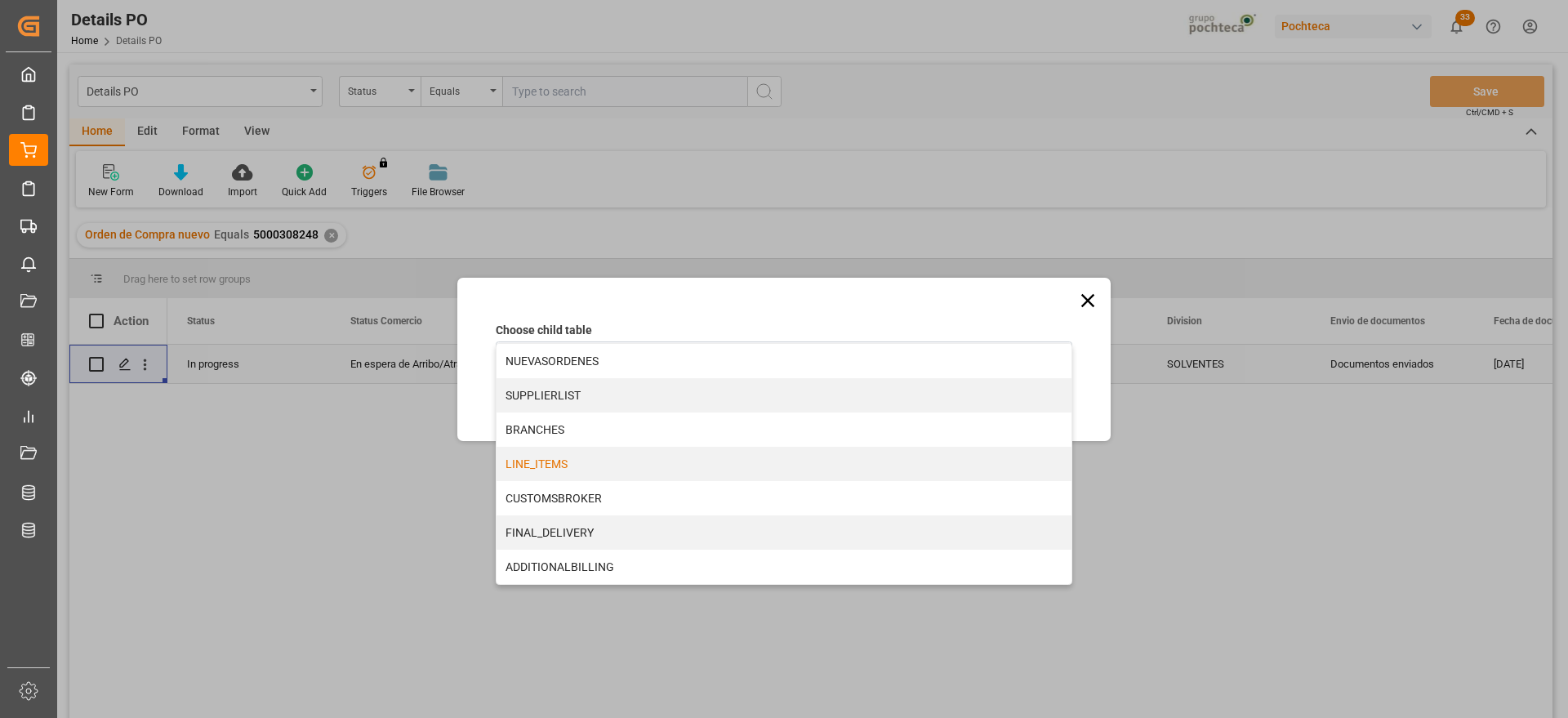
click at [551, 461] on div "LINE_ITEMS" at bounding box center [784, 464] width 575 height 34
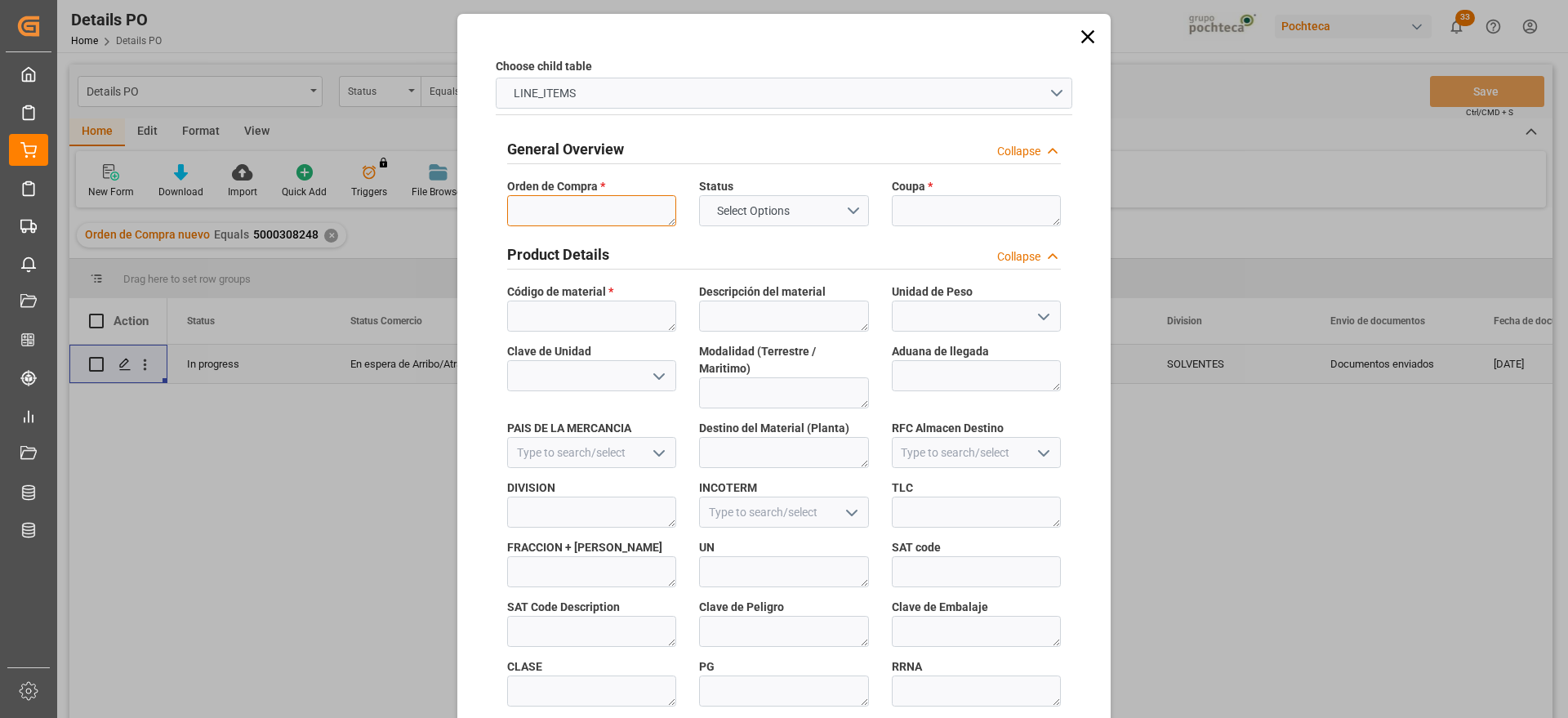
click at [538, 220] on textarea at bounding box center [592, 210] width 169 height 31
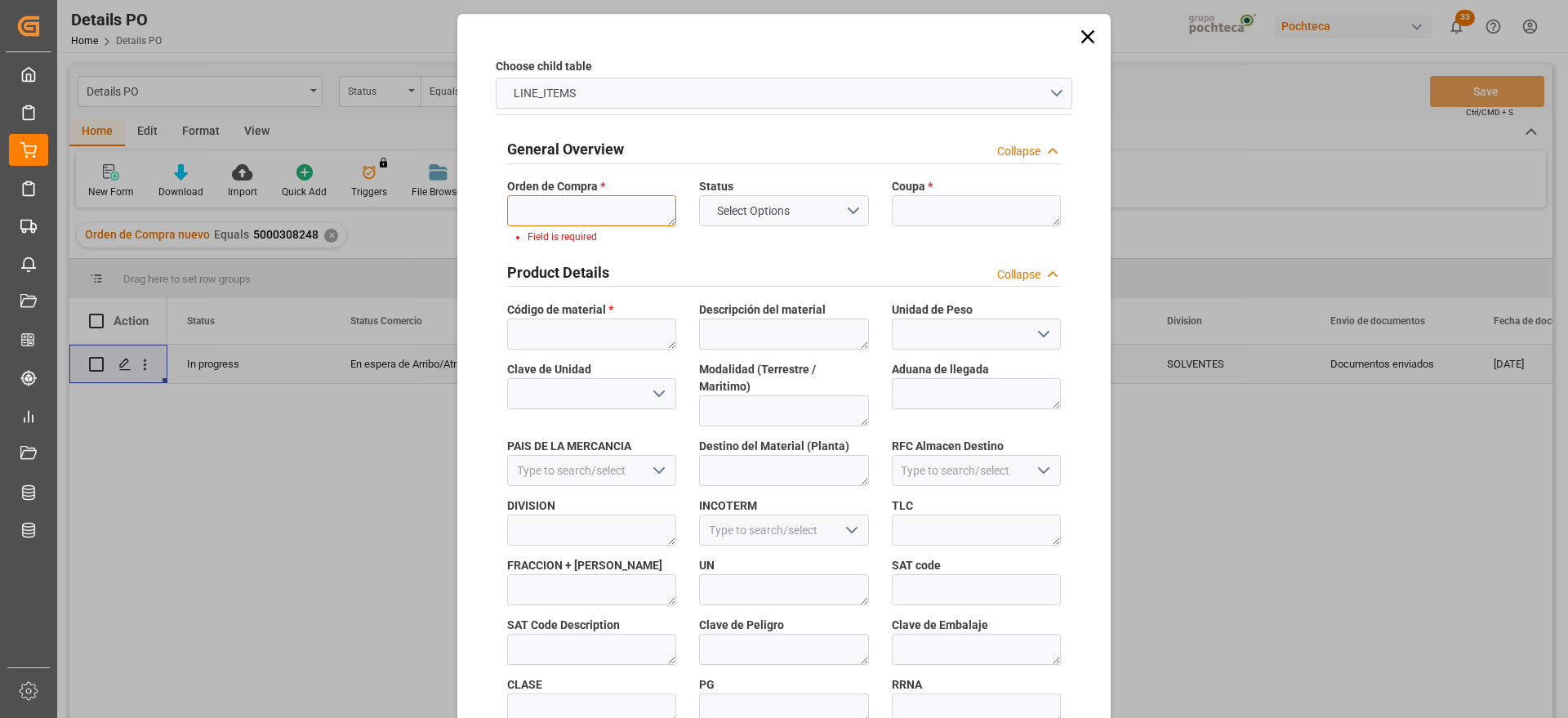
click at [556, 205] on textarea at bounding box center [592, 210] width 169 height 31
paste textarea "5000308248"
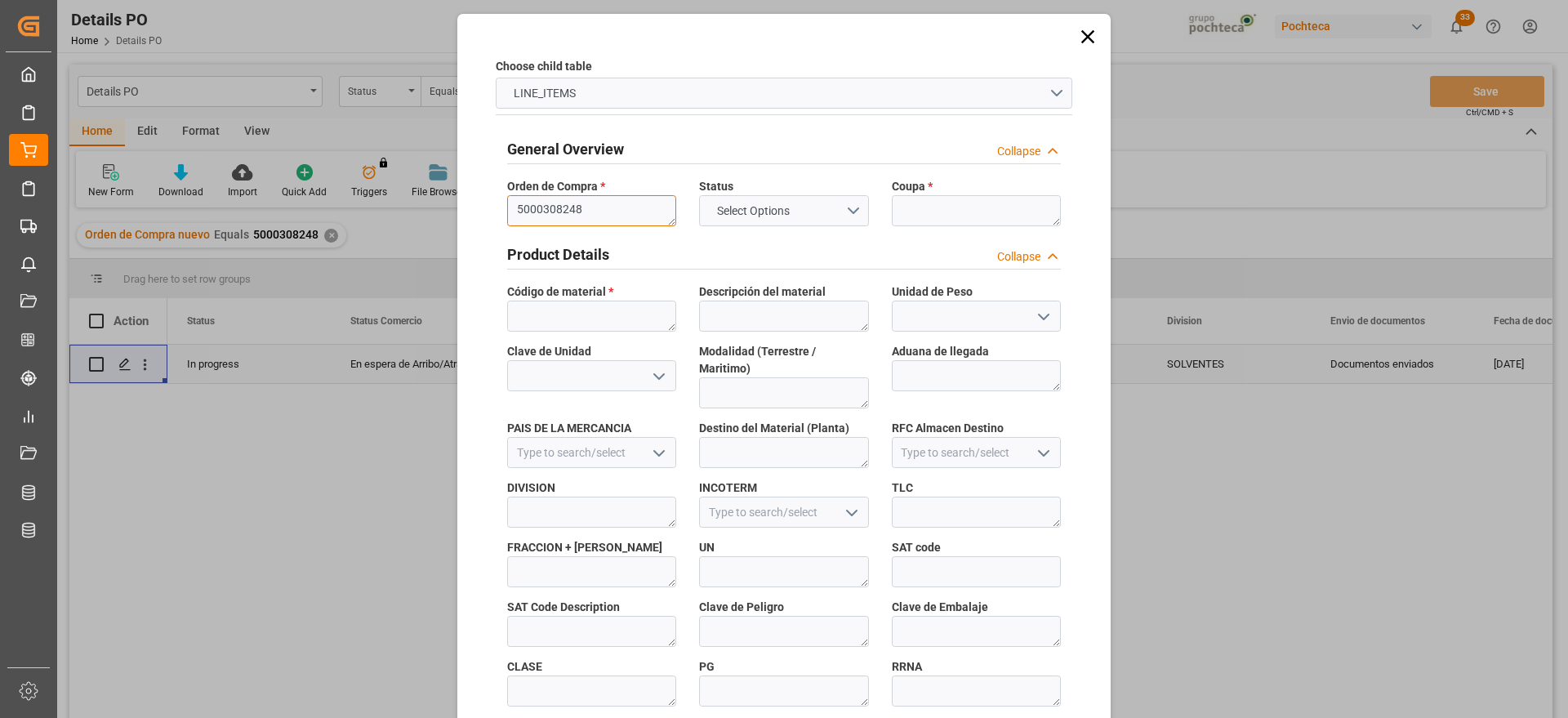
type textarea "5000308248"
click at [912, 211] on textarea at bounding box center [976, 210] width 169 height 31
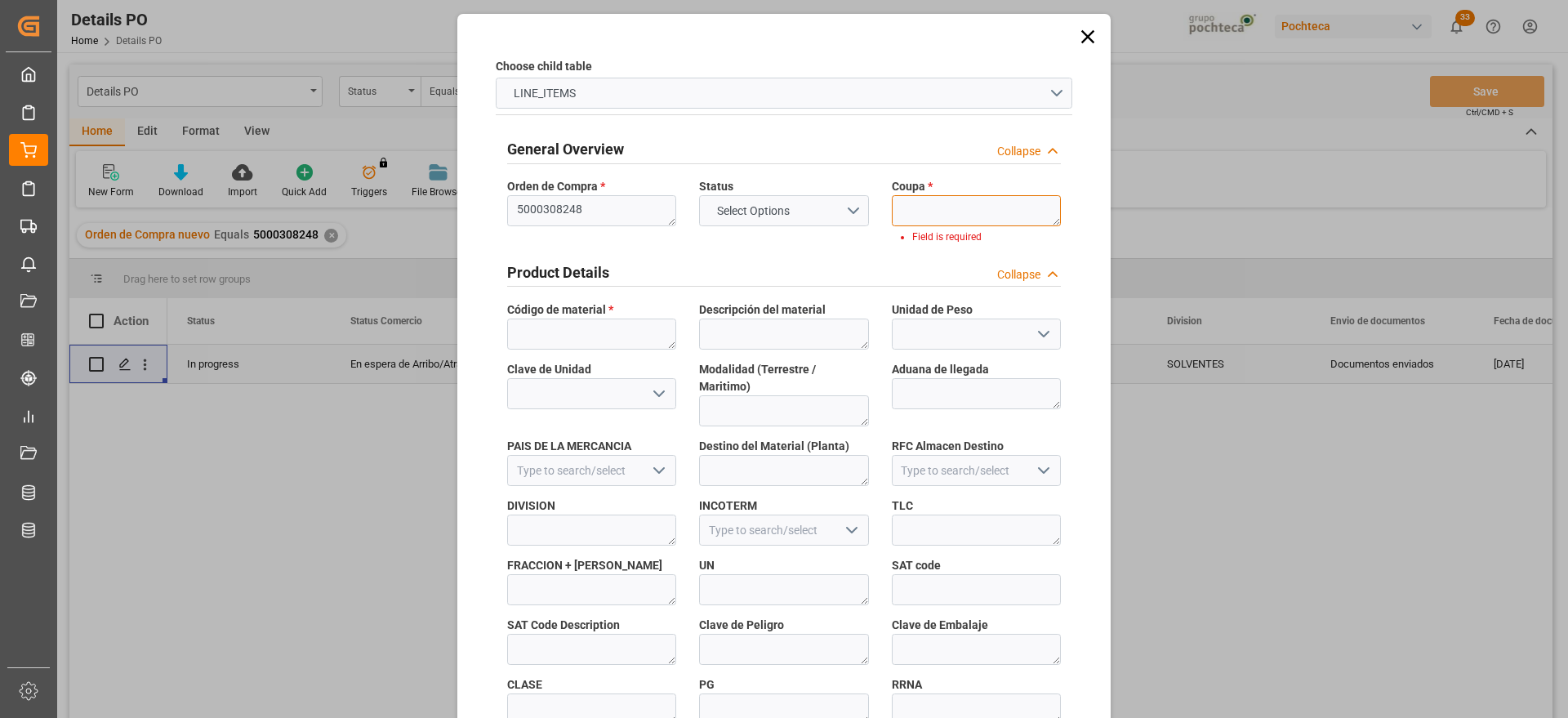
paste textarea "198227"
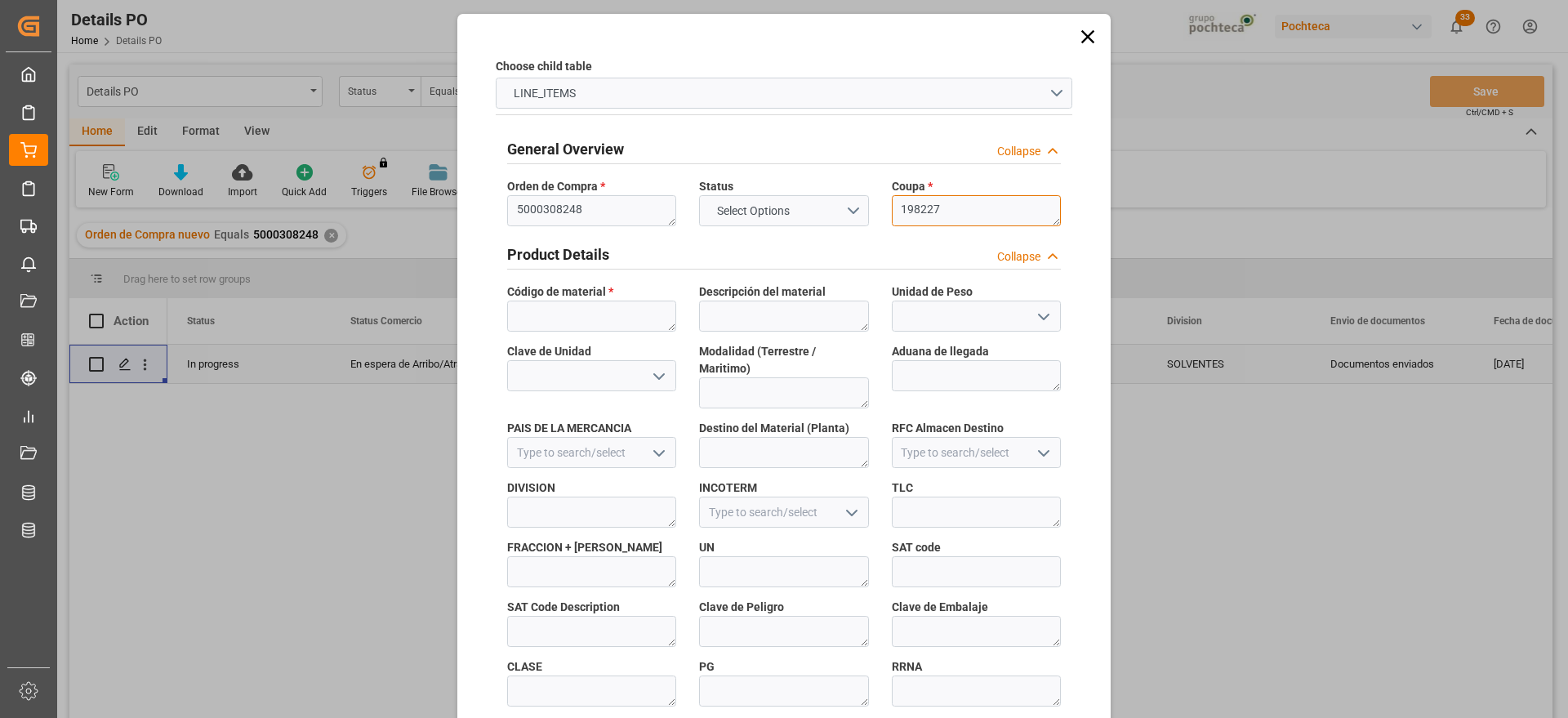
type textarea "198227"
click at [548, 311] on textarea at bounding box center [592, 316] width 169 height 31
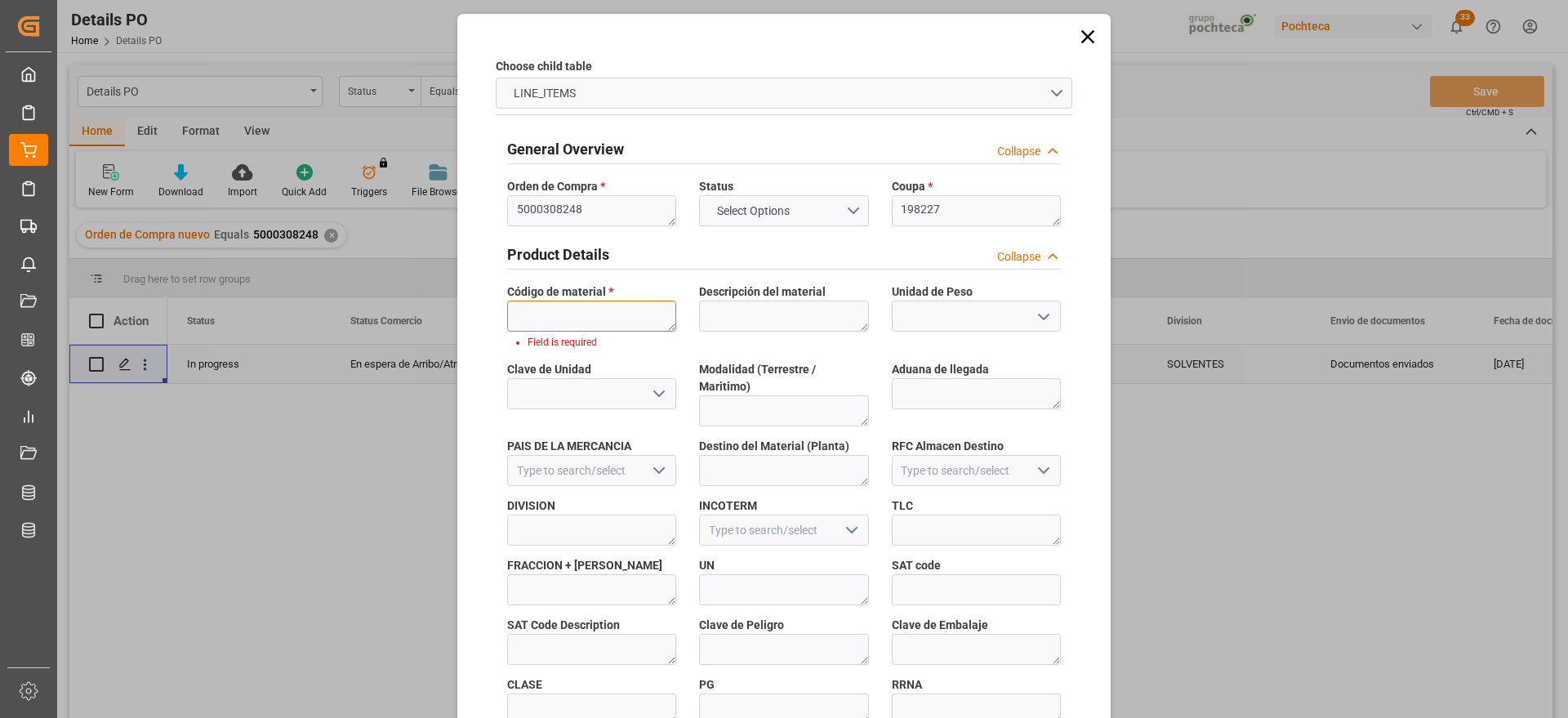
paste textarea "33824"
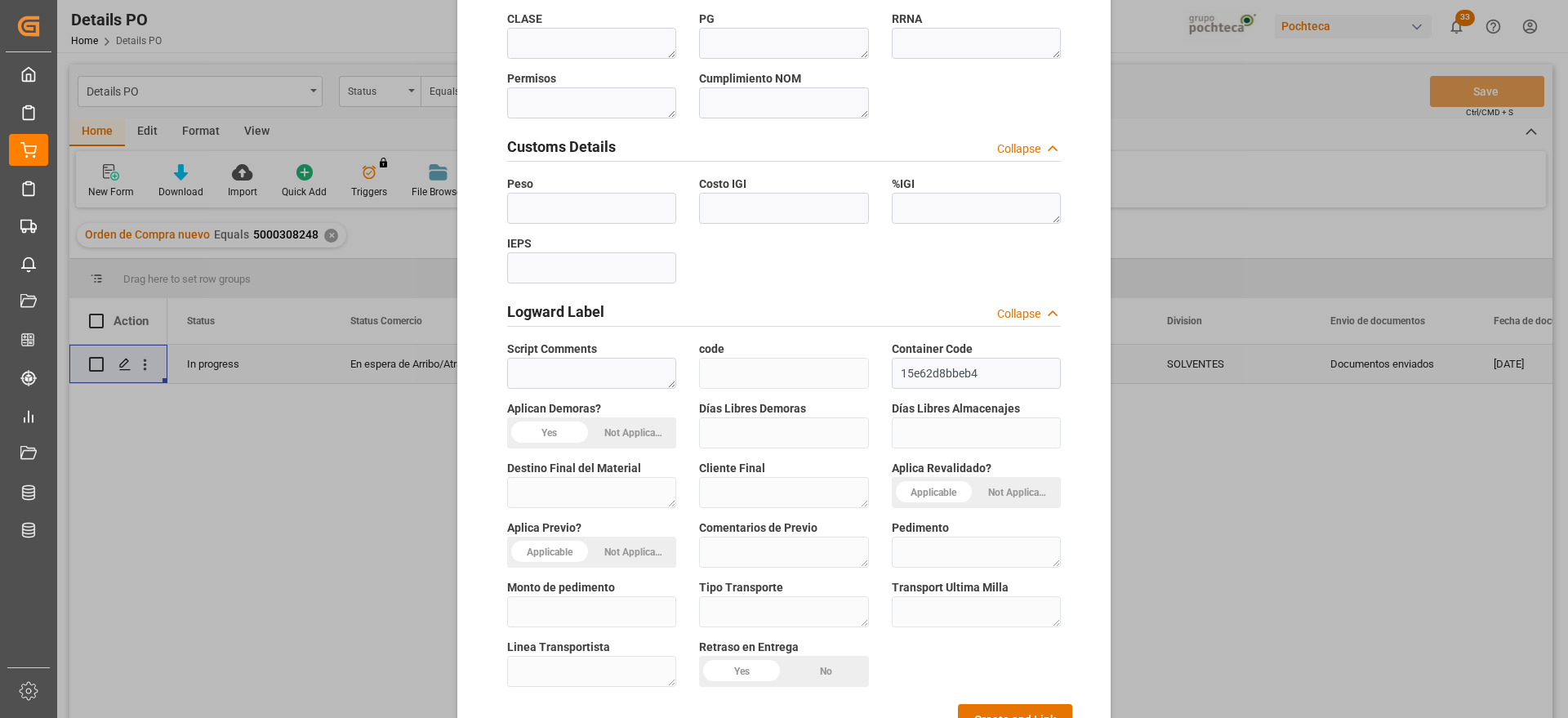
scroll to position [699, 0]
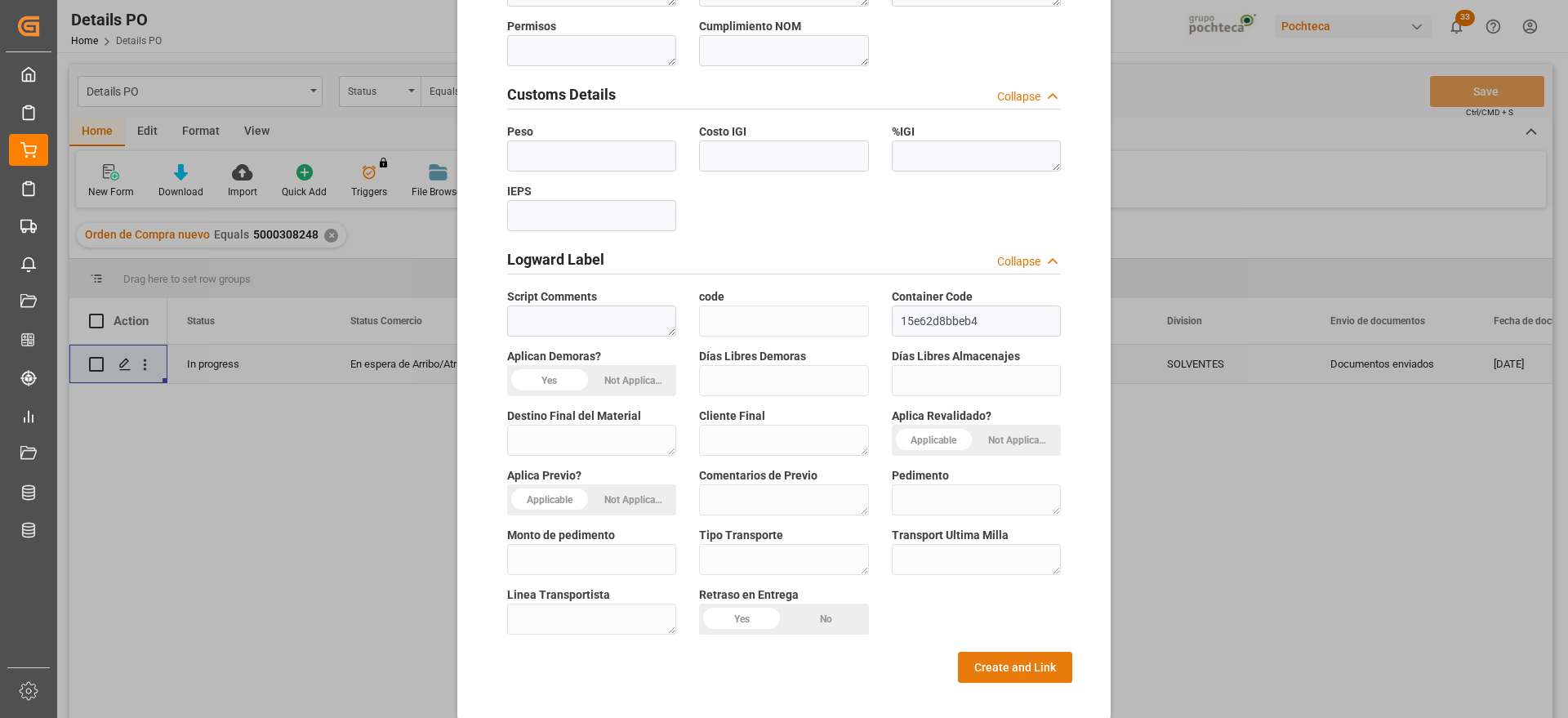
type textarea "33824"
click at [1013, 652] on button "Create and Link" at bounding box center [1014, 667] width 114 height 31
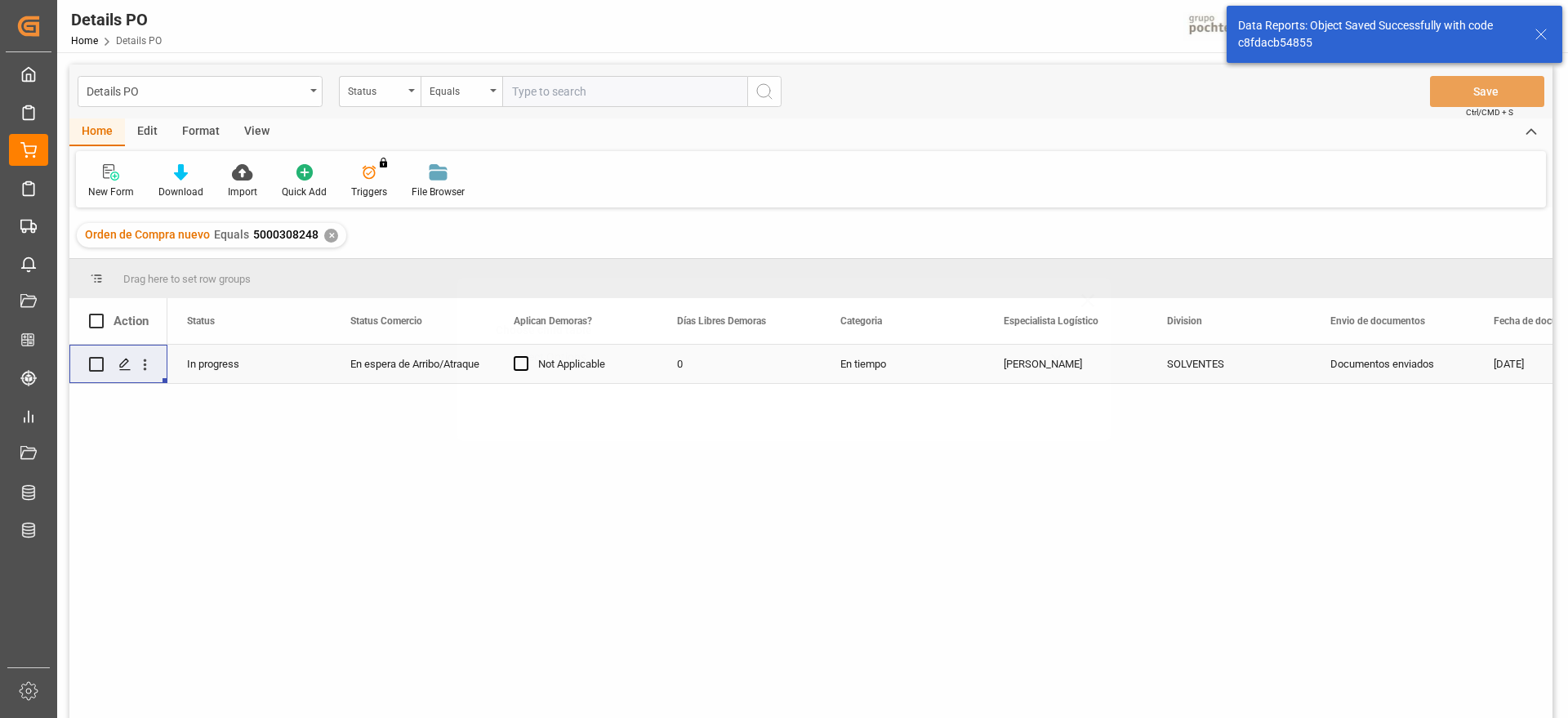
scroll to position [0, 0]
click at [144, 357] on icon "open menu" at bounding box center [145, 365] width 18 height 18
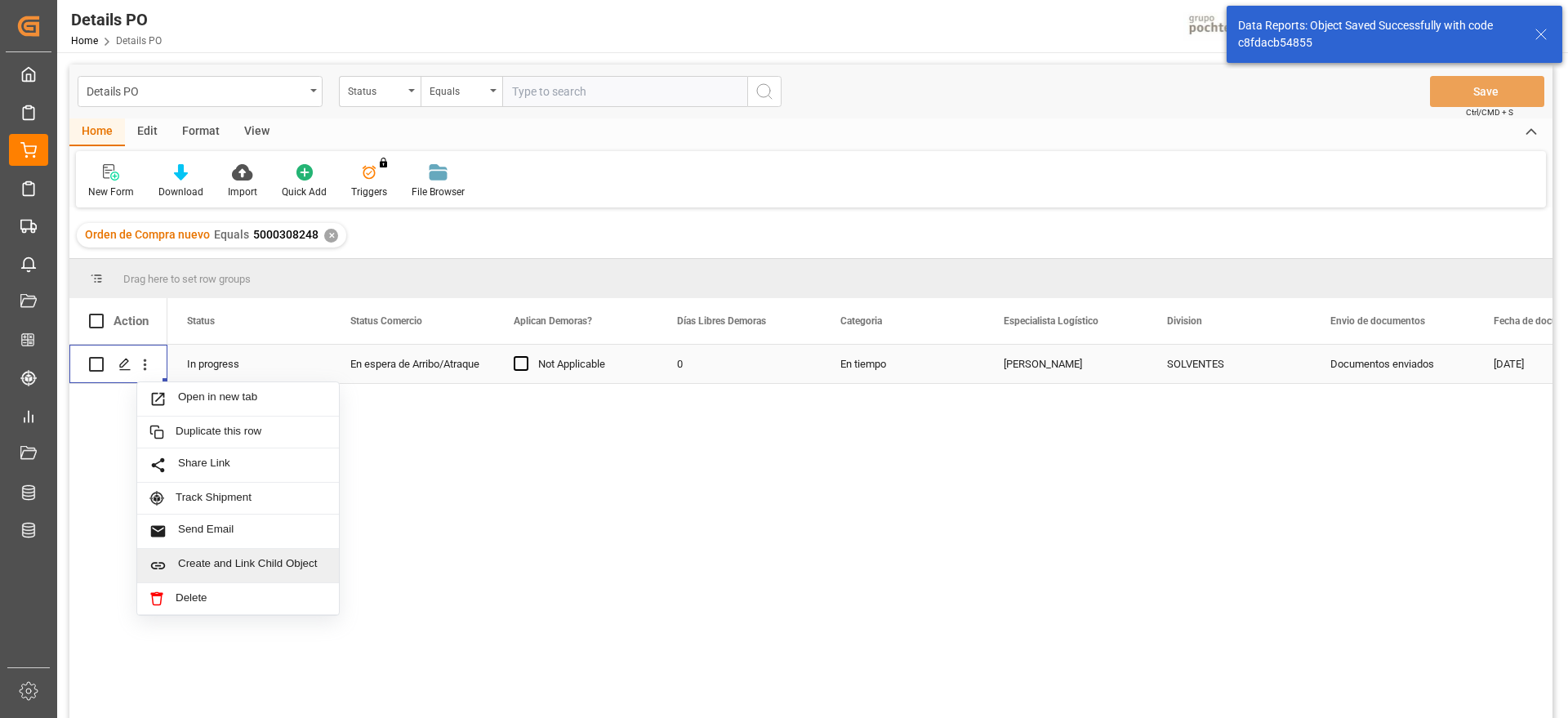
click at [265, 569] on span "Create and Link Child Object" at bounding box center [252, 566] width 149 height 18
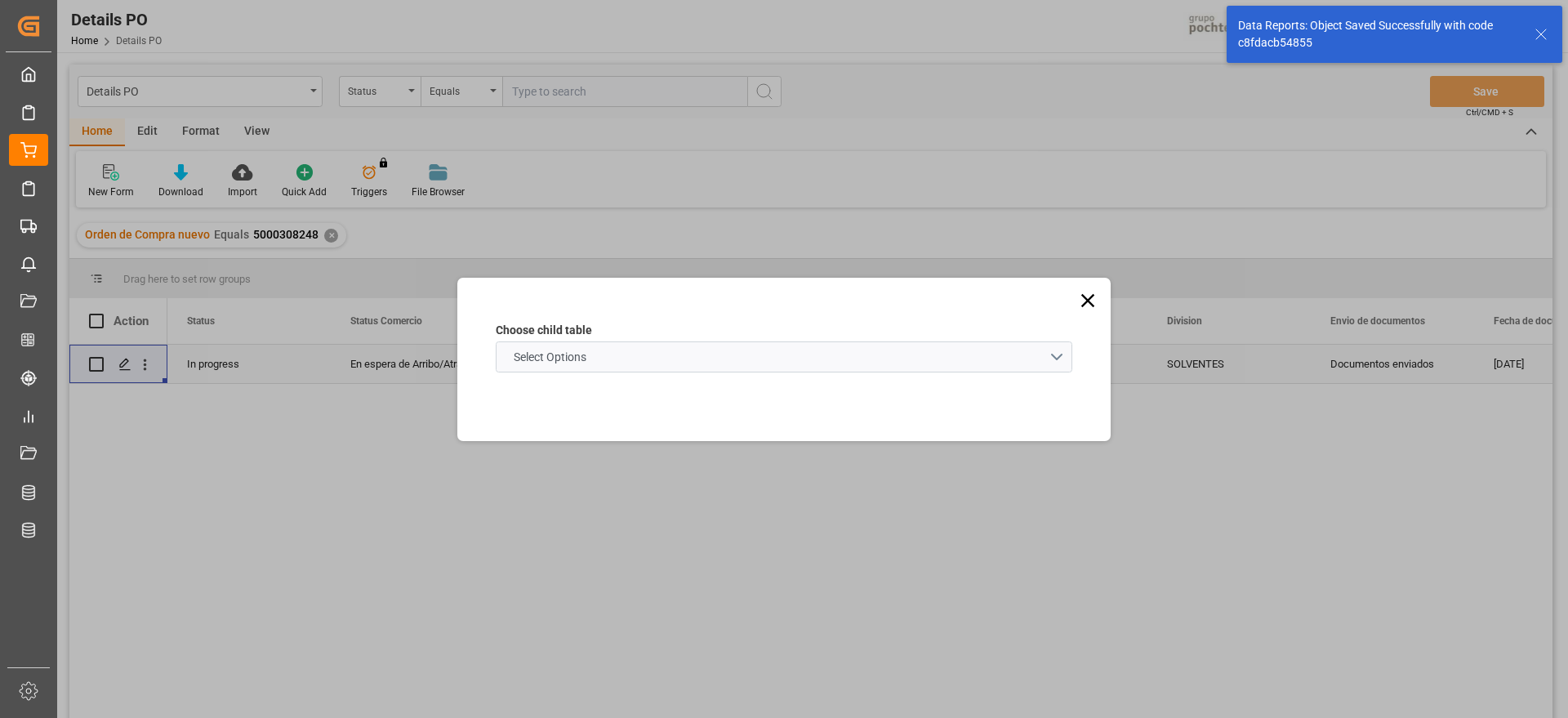
click at [653, 352] on schema "Select Options" at bounding box center [784, 357] width 577 height 31
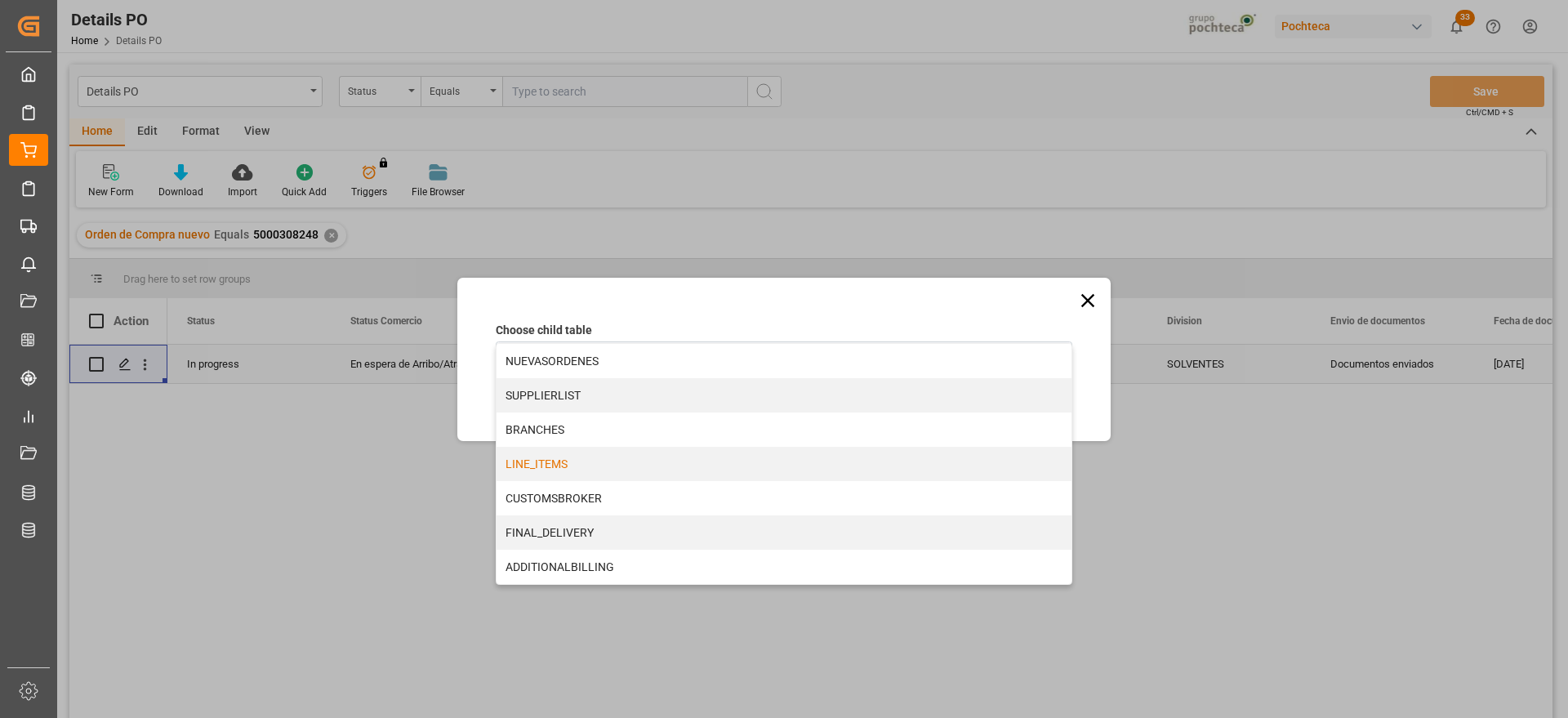
click at [609, 474] on div "LINE_ITEMS" at bounding box center [784, 464] width 575 height 34
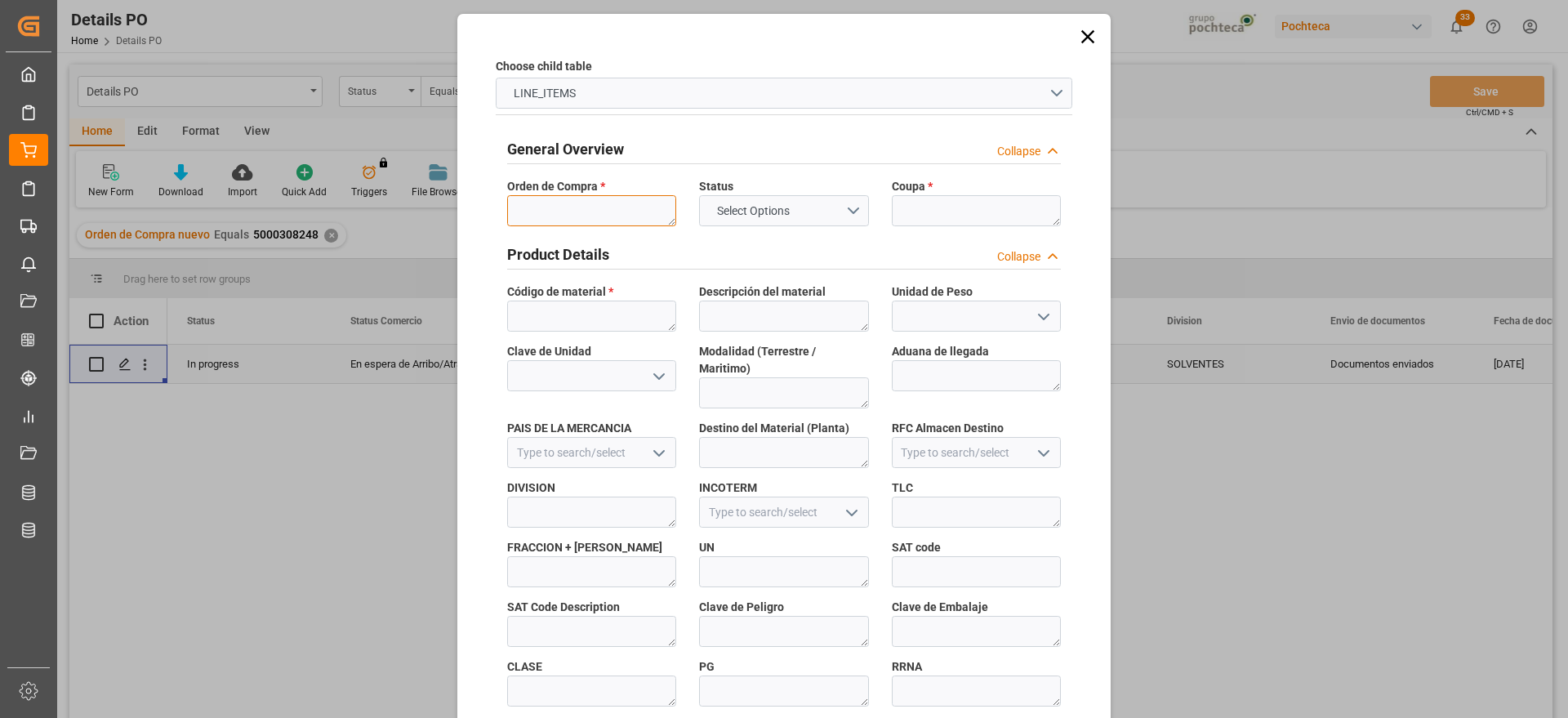
click at [563, 212] on textarea at bounding box center [592, 210] width 169 height 31
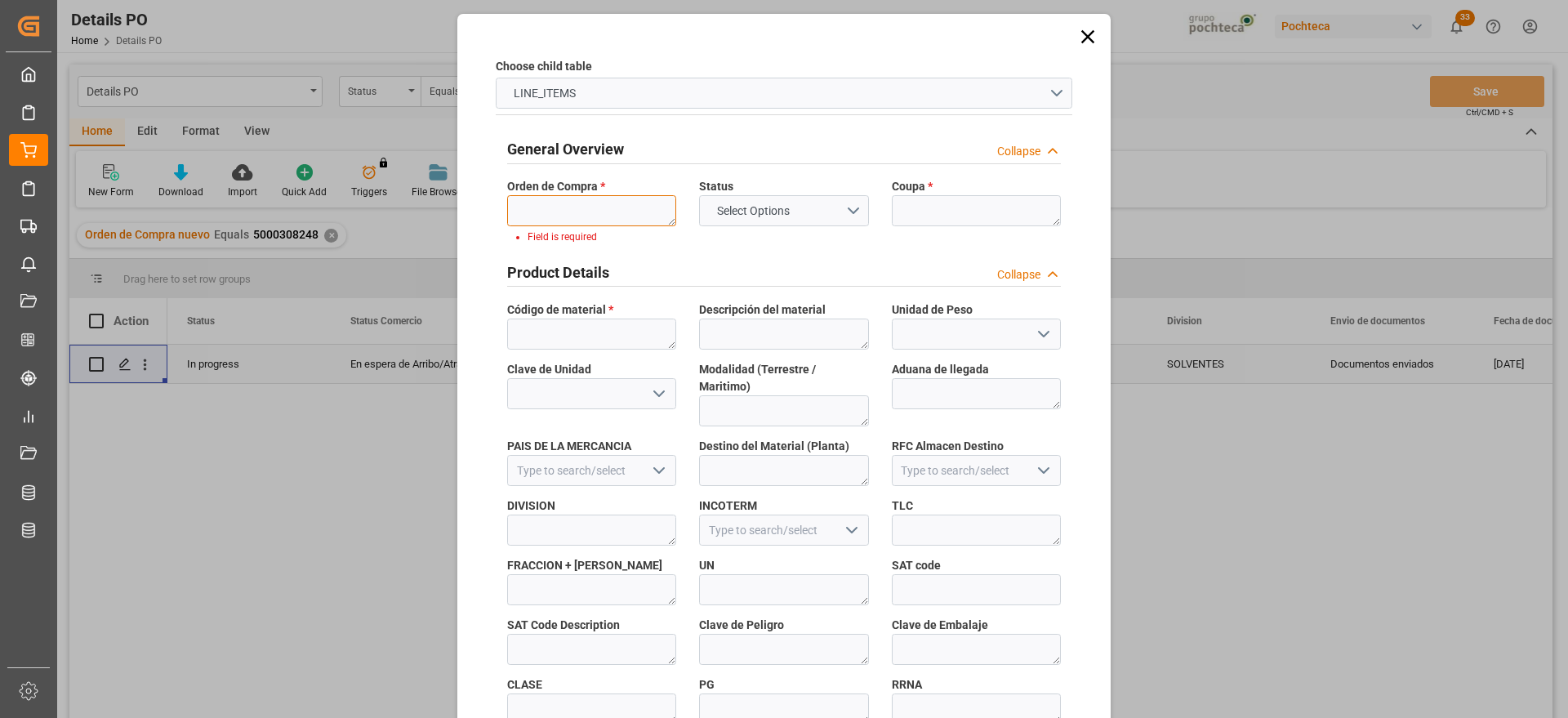
click at [631, 207] on textarea at bounding box center [592, 210] width 169 height 31
paste textarea "5000308248"
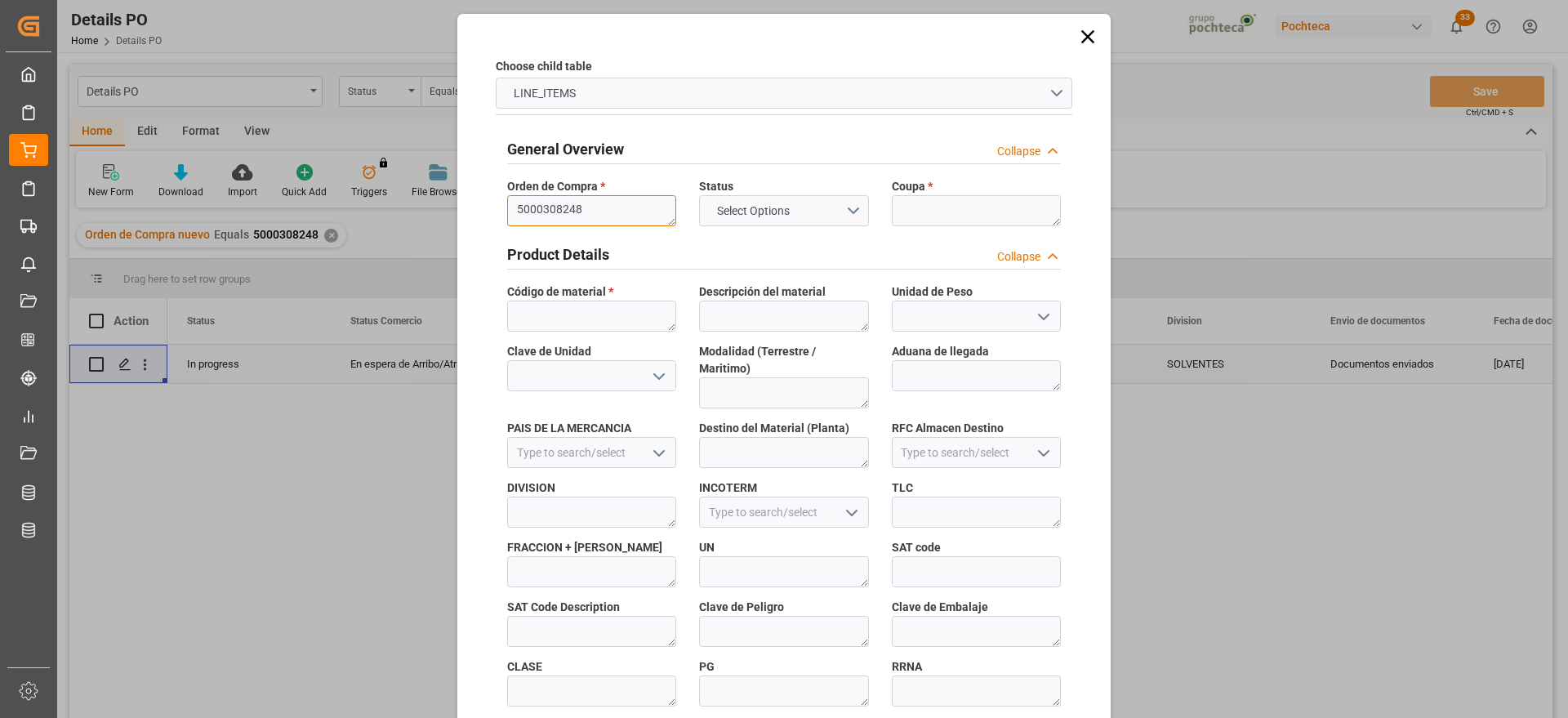
type textarea "5000308248"
click at [944, 208] on textarea at bounding box center [976, 210] width 169 height 31
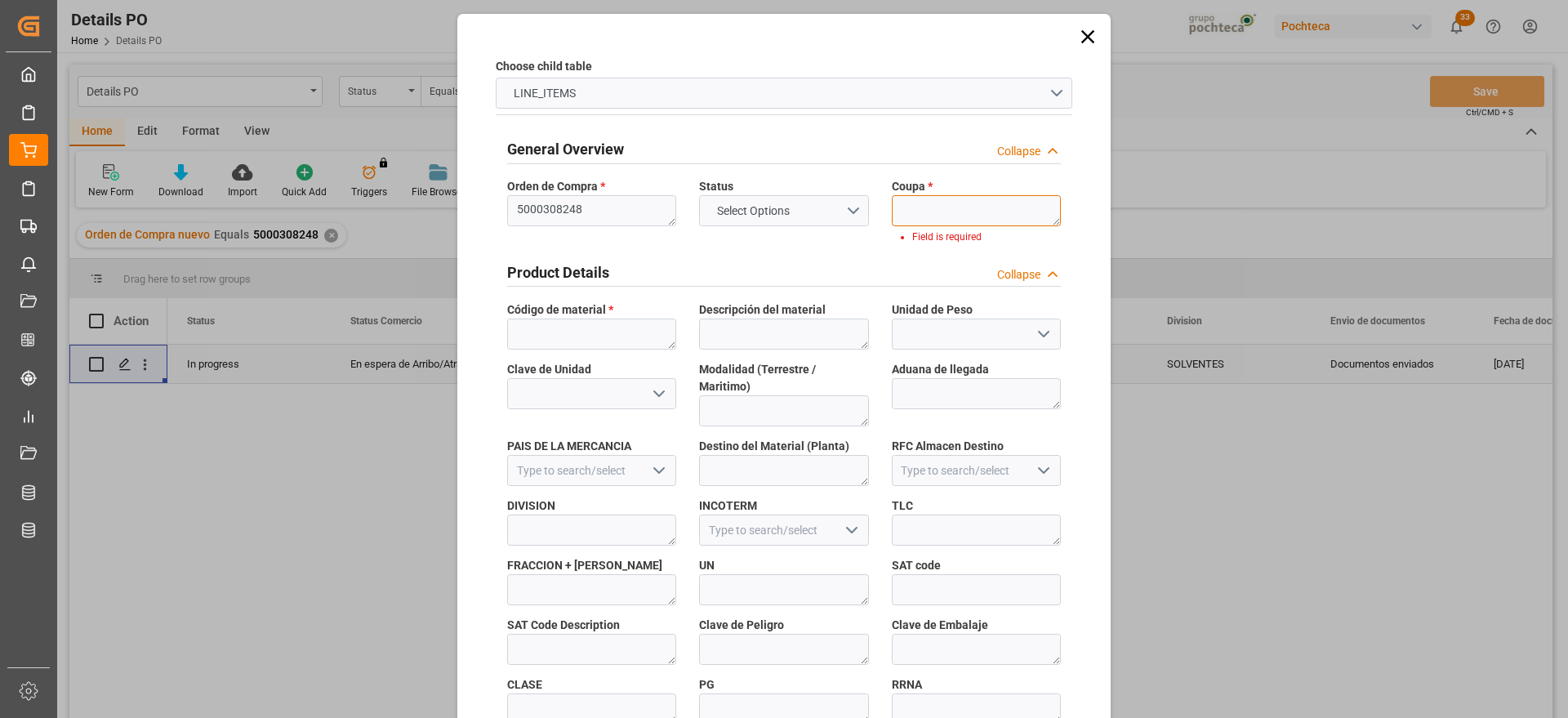
paste textarea "198227"
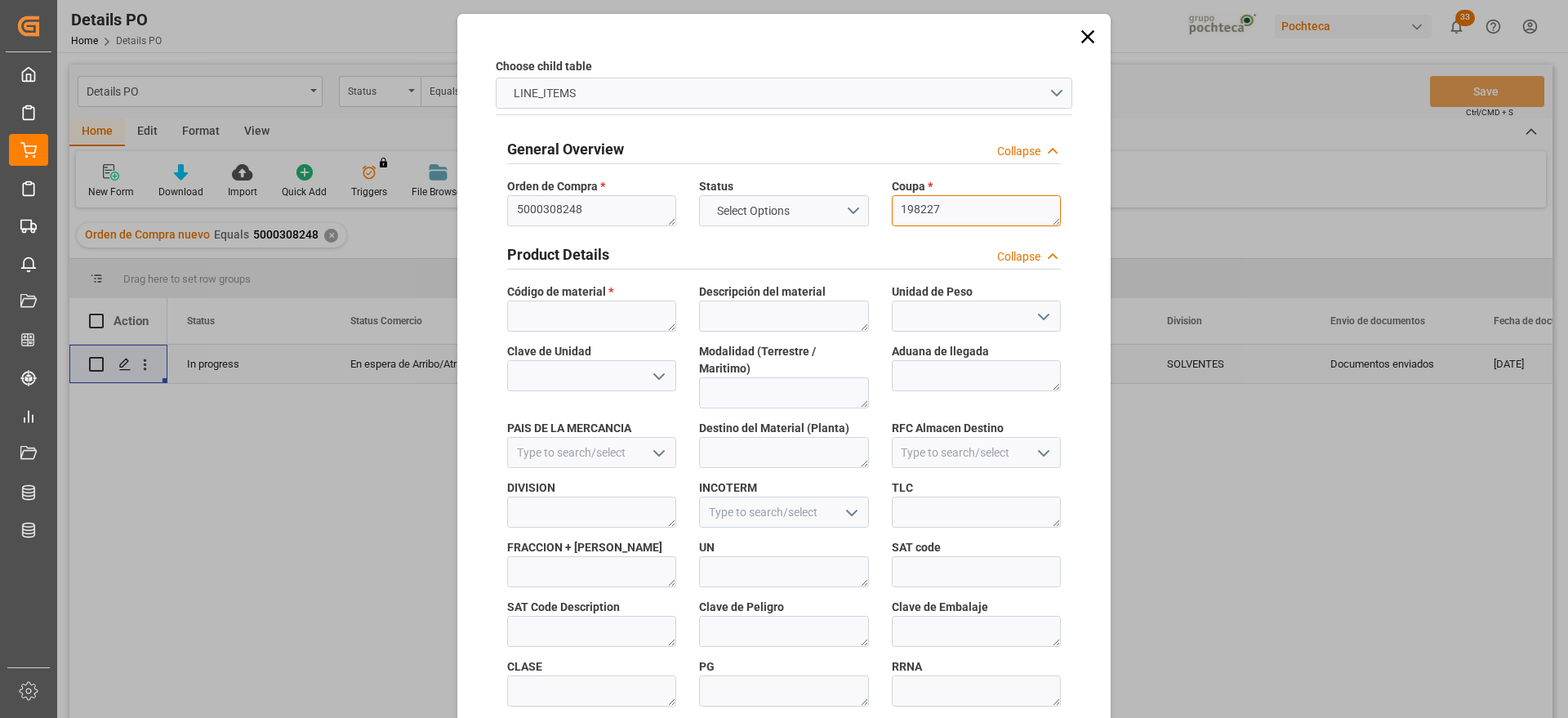
type textarea "198227"
click at [601, 316] on textarea at bounding box center [592, 316] width 169 height 31
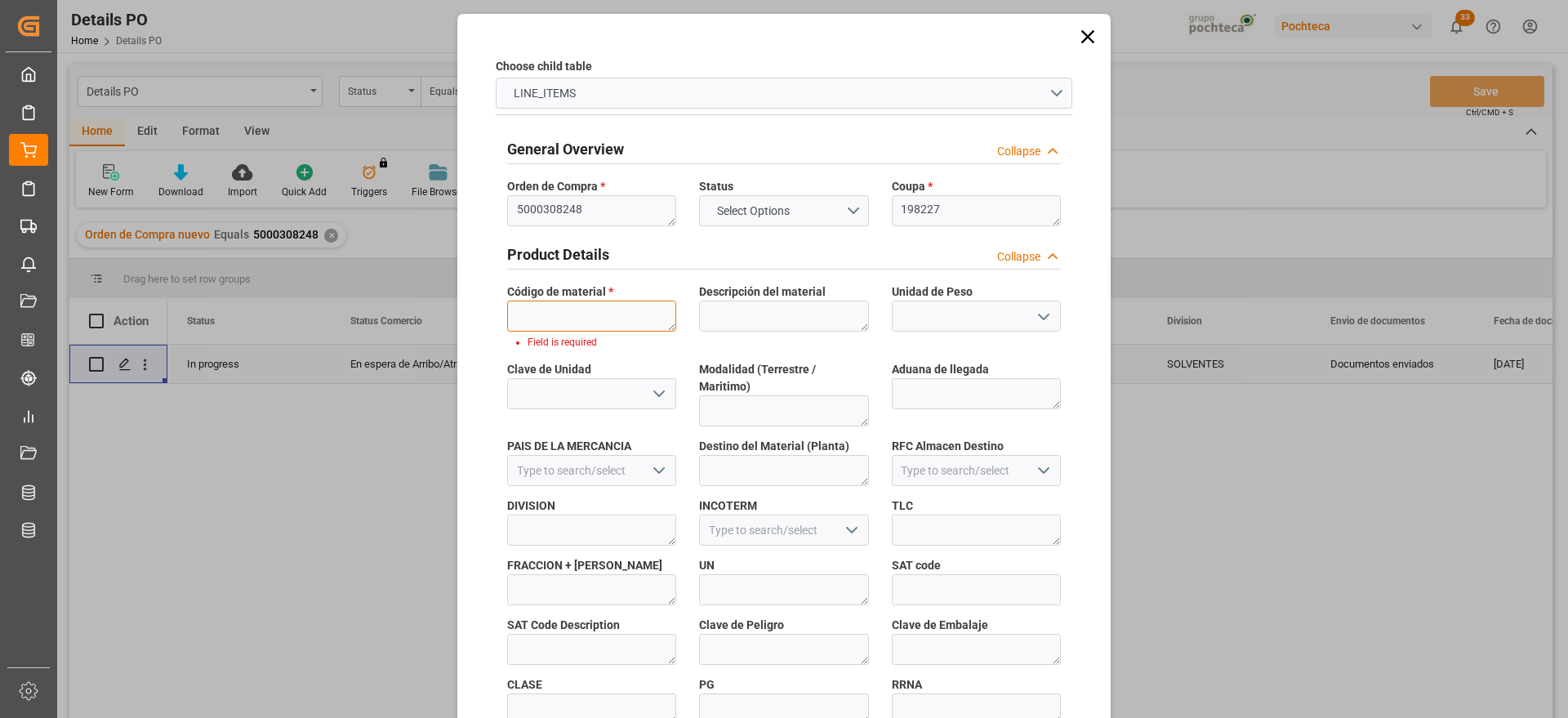
paste textarea "32229"
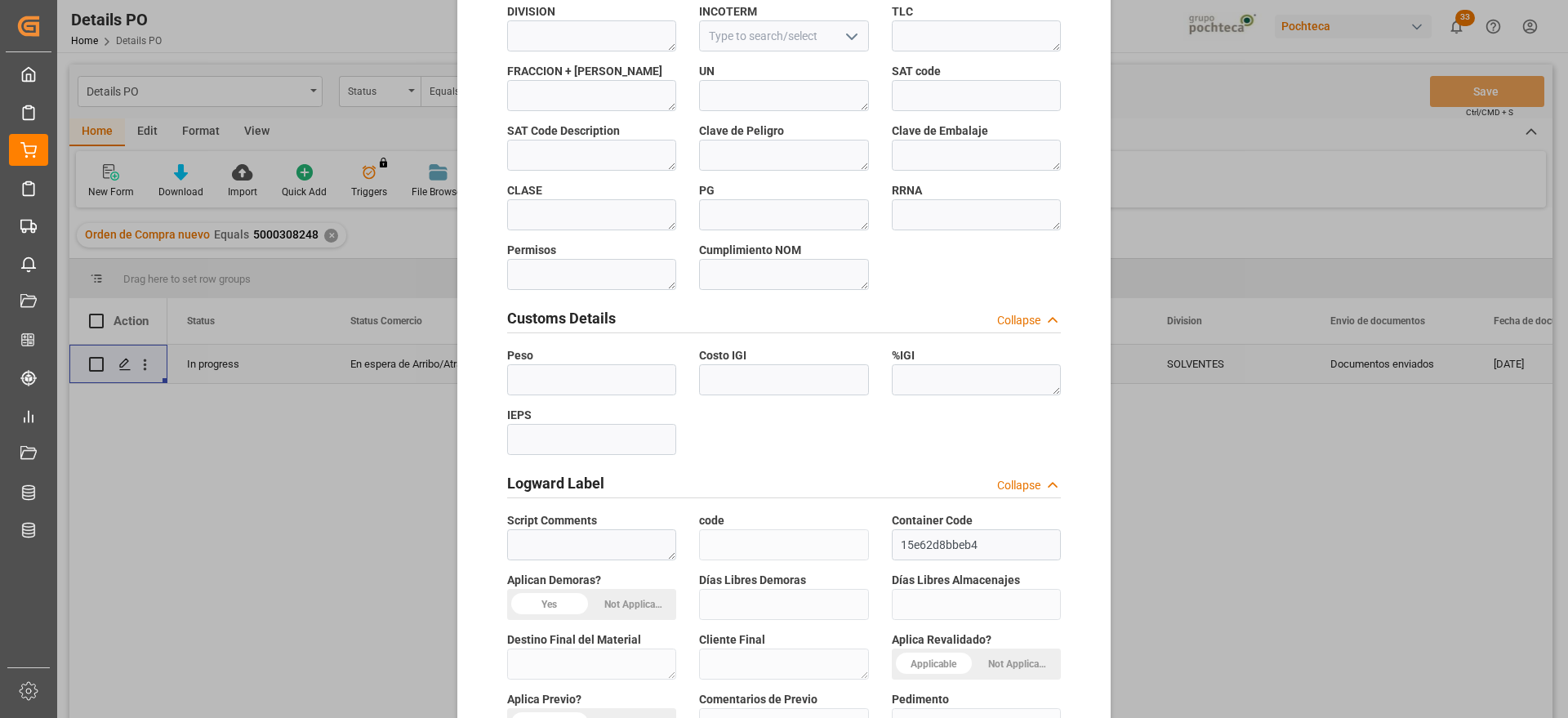
scroll to position [699, 0]
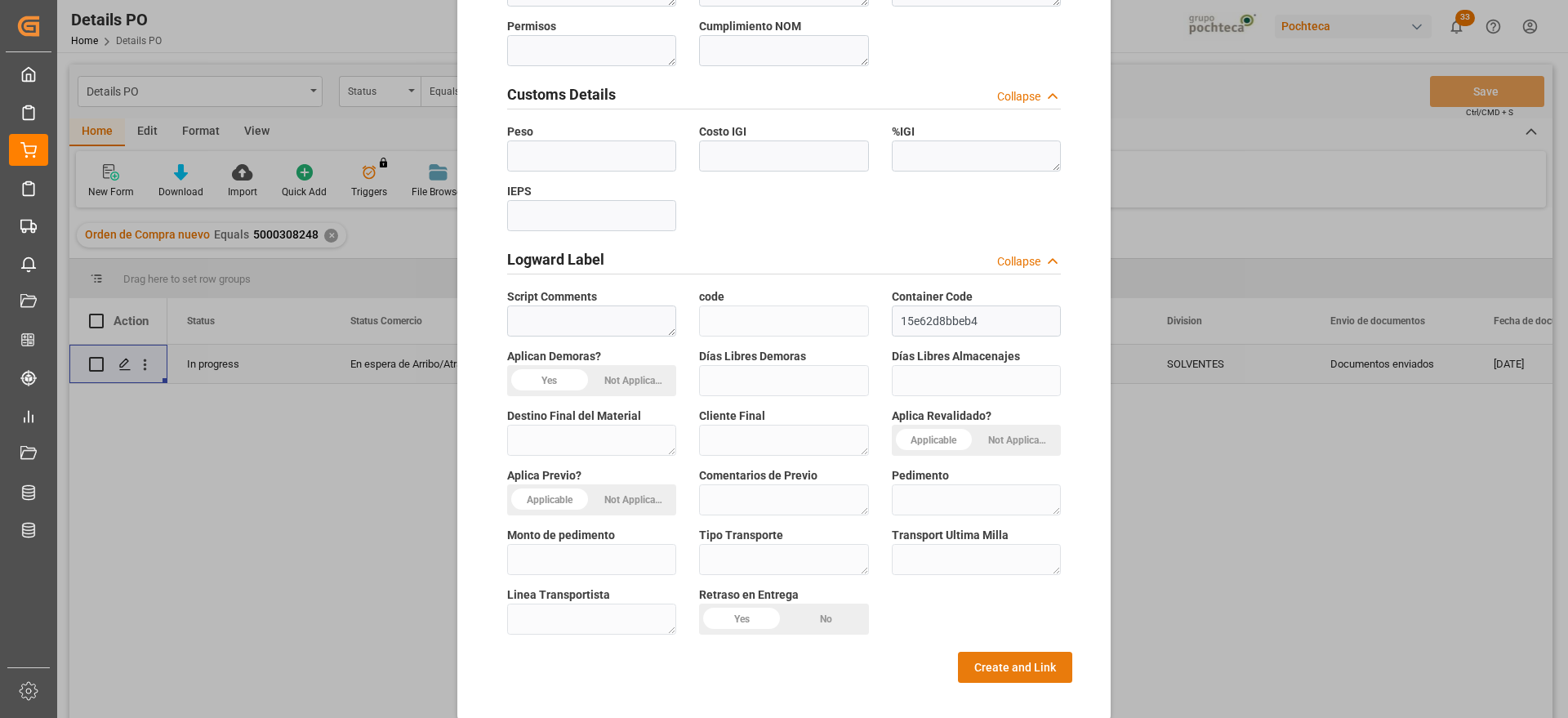
type textarea "32229"
click at [1015, 653] on button "Create and Link" at bounding box center [1014, 667] width 114 height 31
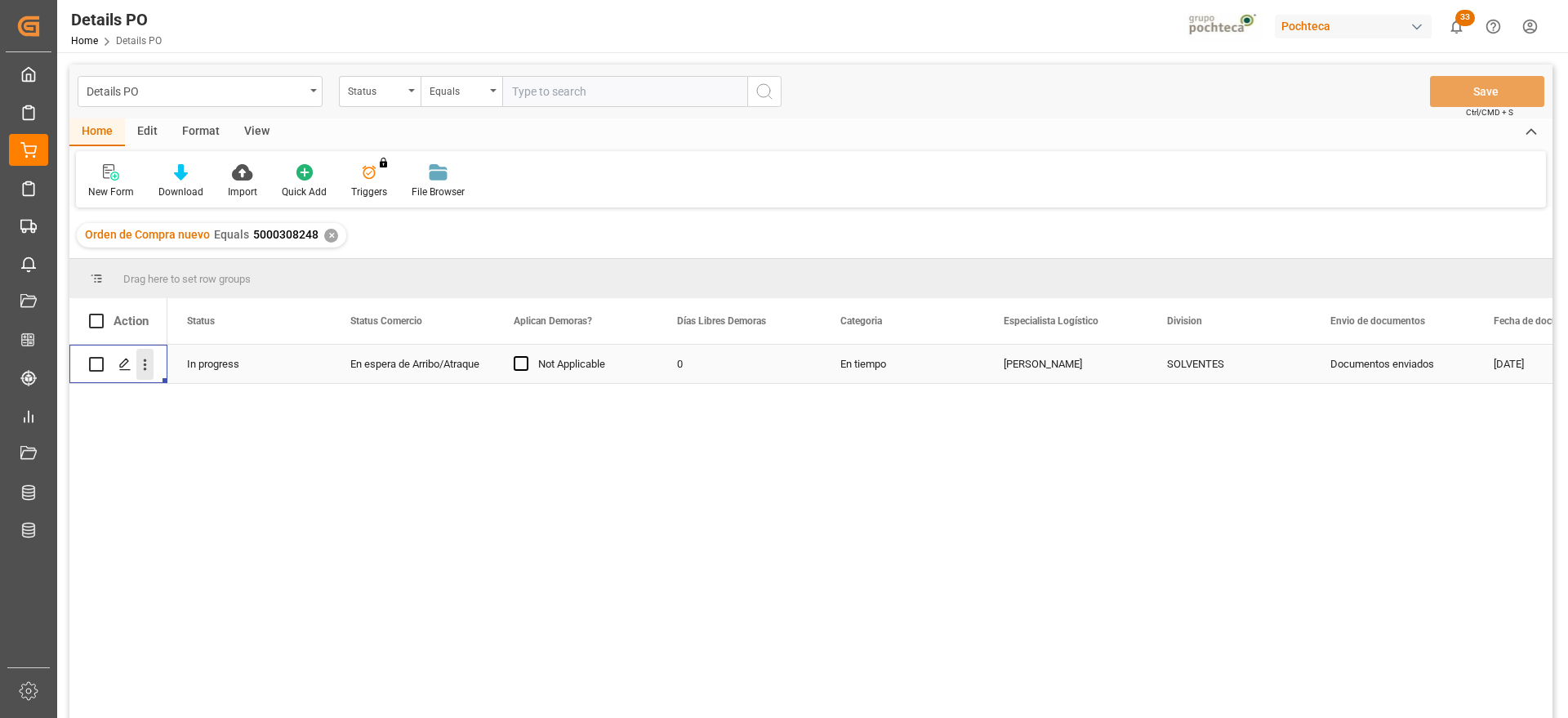
click at [149, 361] on icon "open menu" at bounding box center [145, 365] width 18 height 18
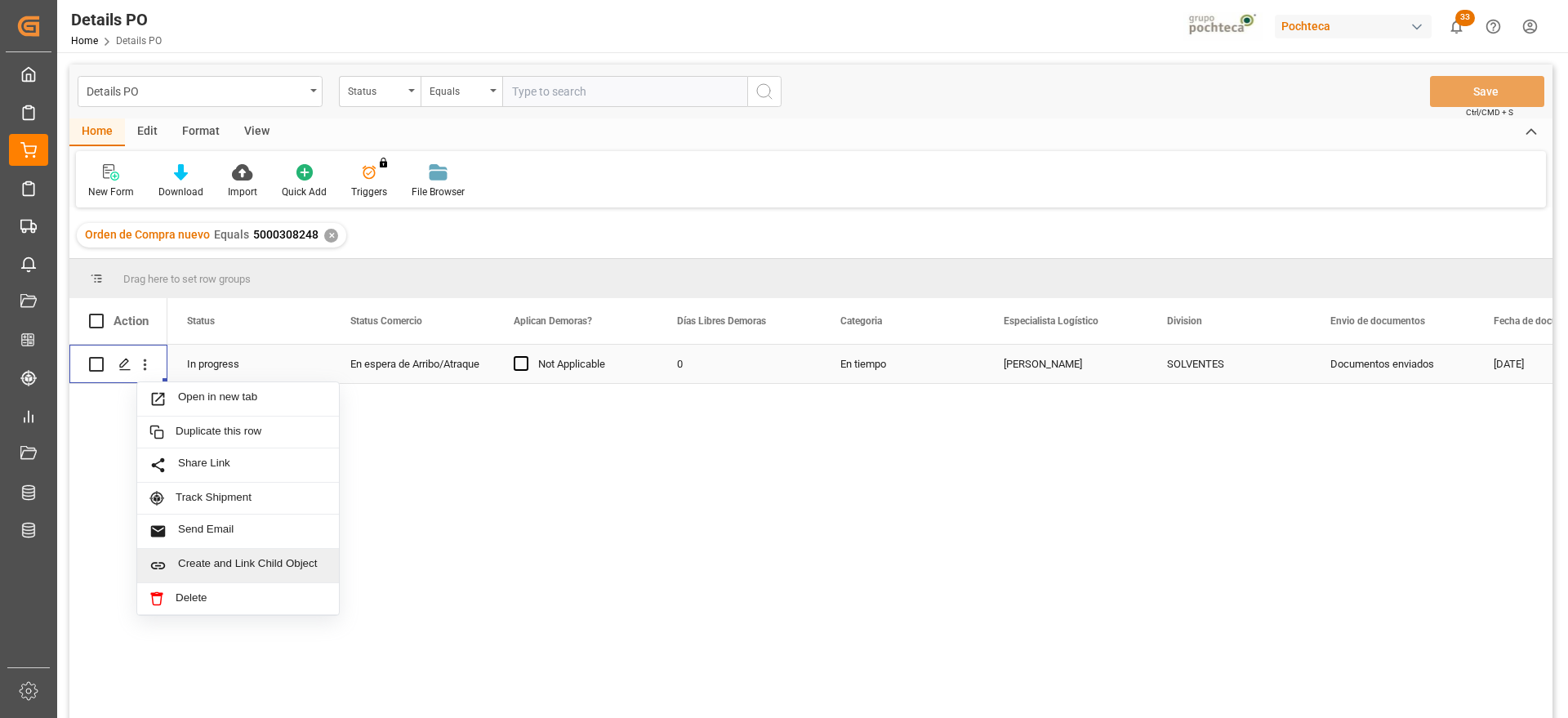
click at [250, 555] on div "Create and Link Child Object" at bounding box center [238, 565] width 202 height 34
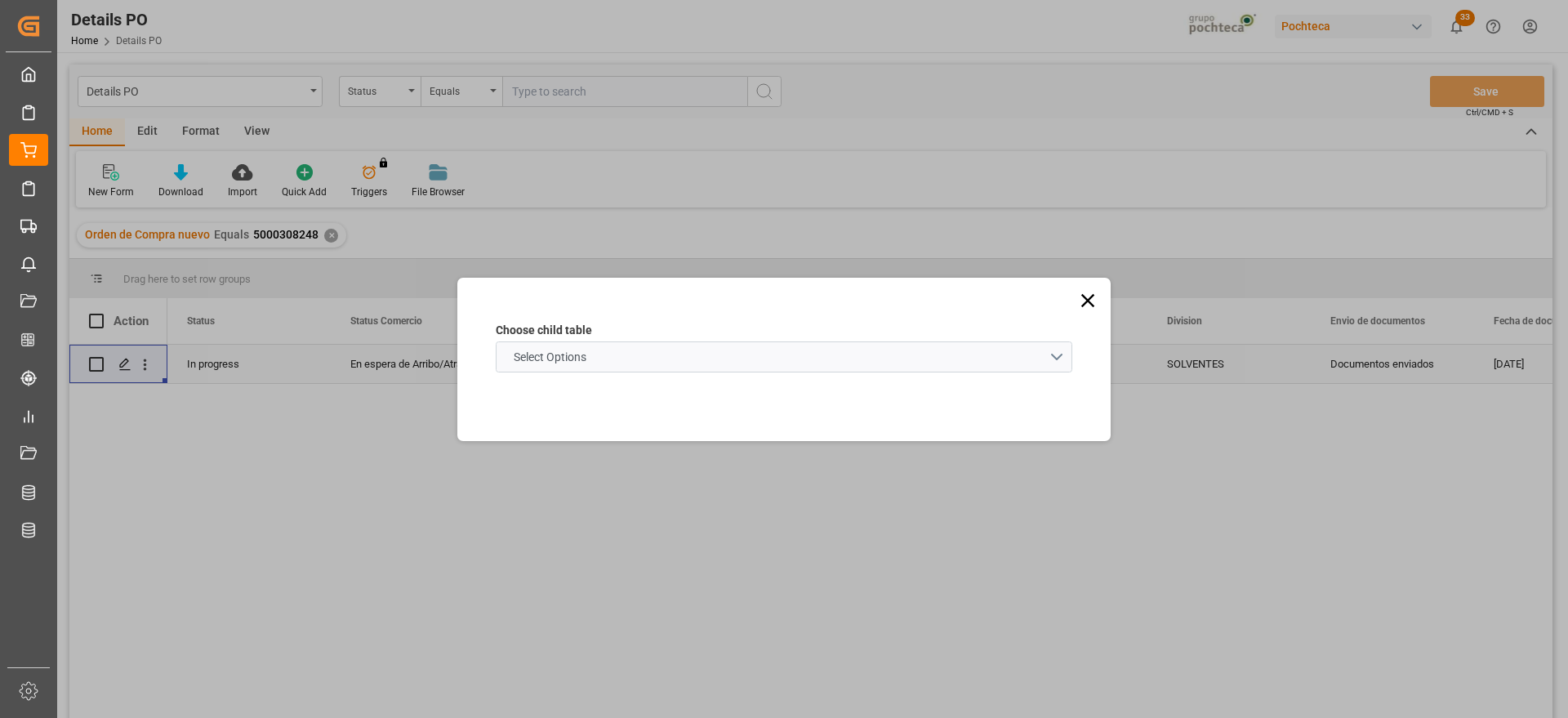
click at [637, 341] on schema "Select Options" at bounding box center [784, 357] width 577 height 31
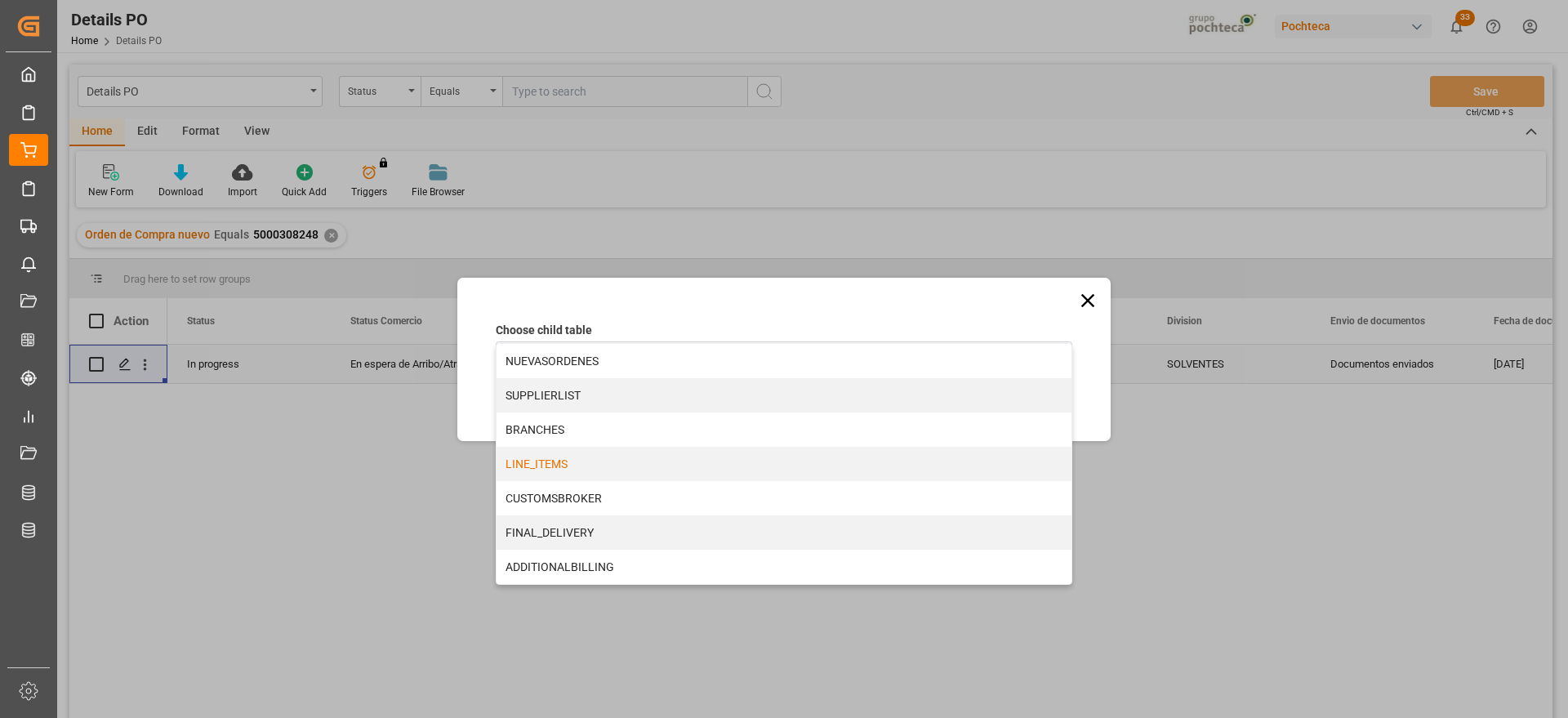
click at [573, 464] on div "LINE_ITEMS" at bounding box center [784, 464] width 575 height 34
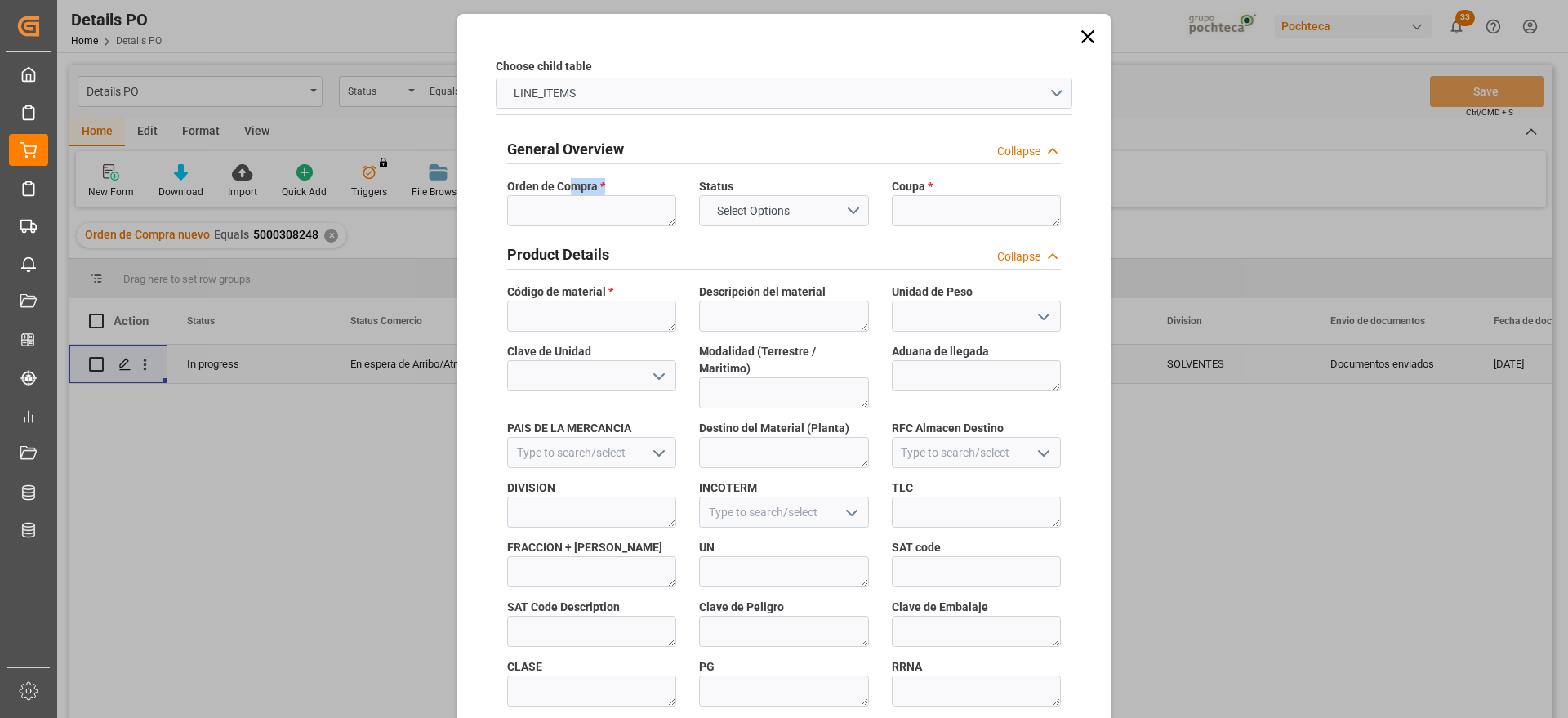
click at [567, 213] on div "Orden de Compra *" at bounding box center [591, 202] width 192 height 59
click at [564, 208] on textarea at bounding box center [592, 210] width 169 height 31
paste textarea "5000308248"
type textarea "5000308248"
click at [956, 210] on textarea at bounding box center [976, 210] width 169 height 31
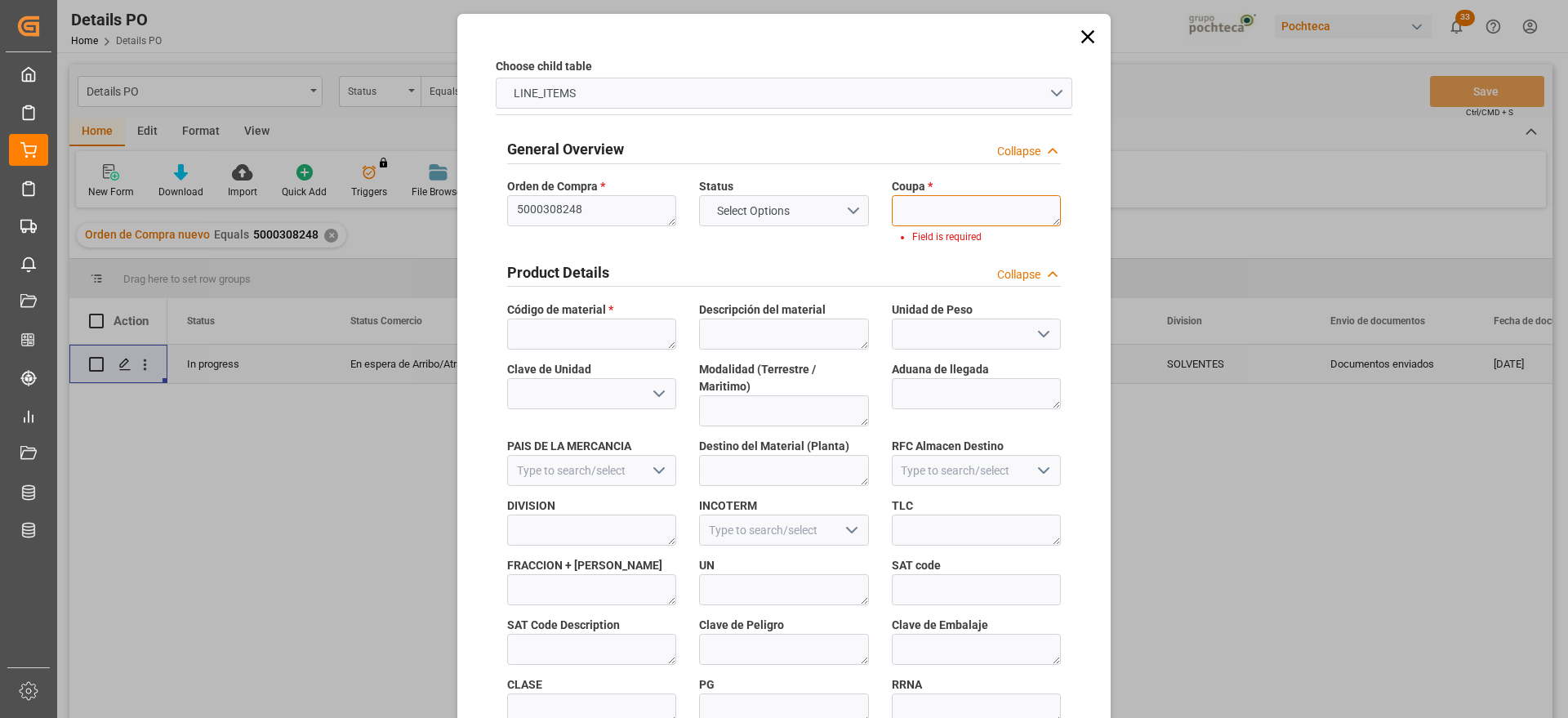
paste textarea "198227"
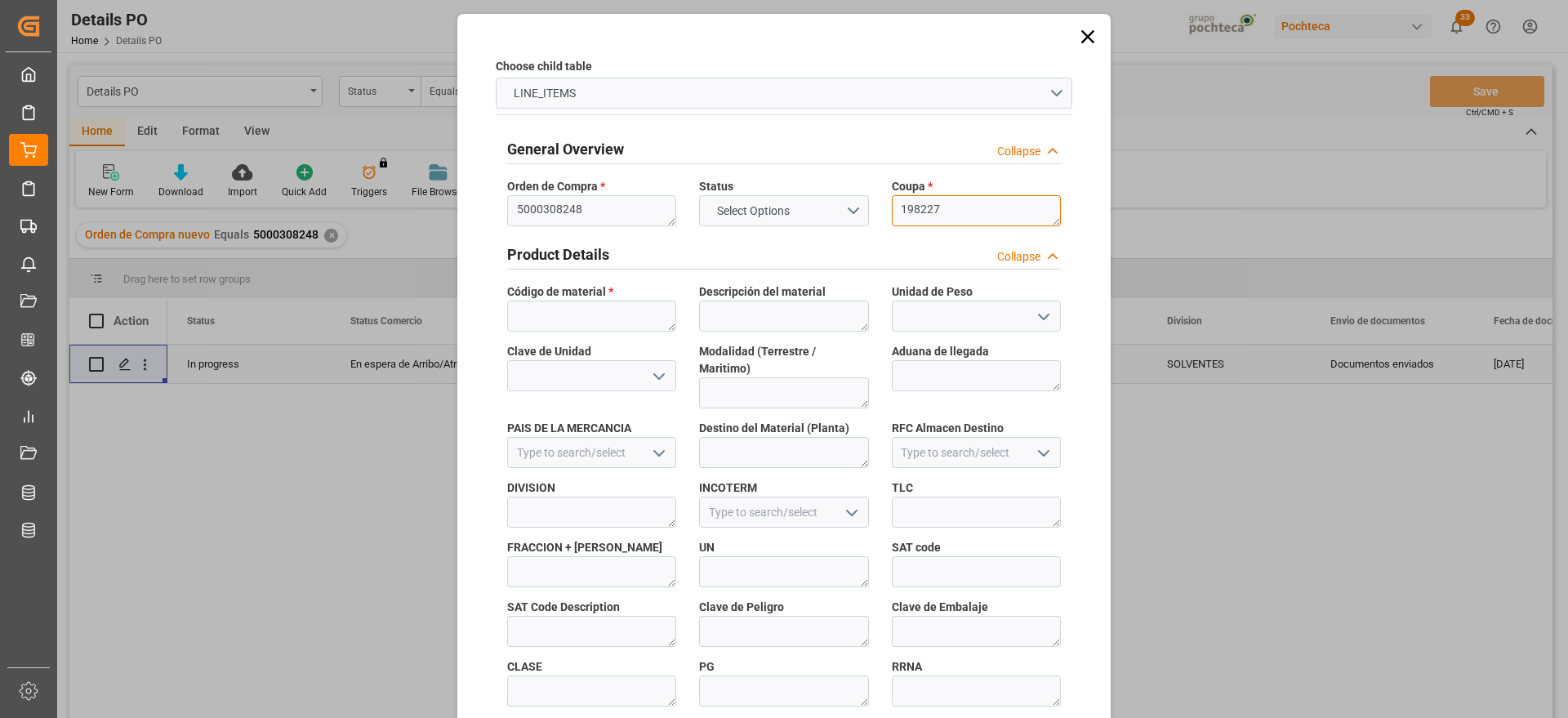
type textarea "198227"
click at [556, 311] on textarea at bounding box center [592, 316] width 169 height 31
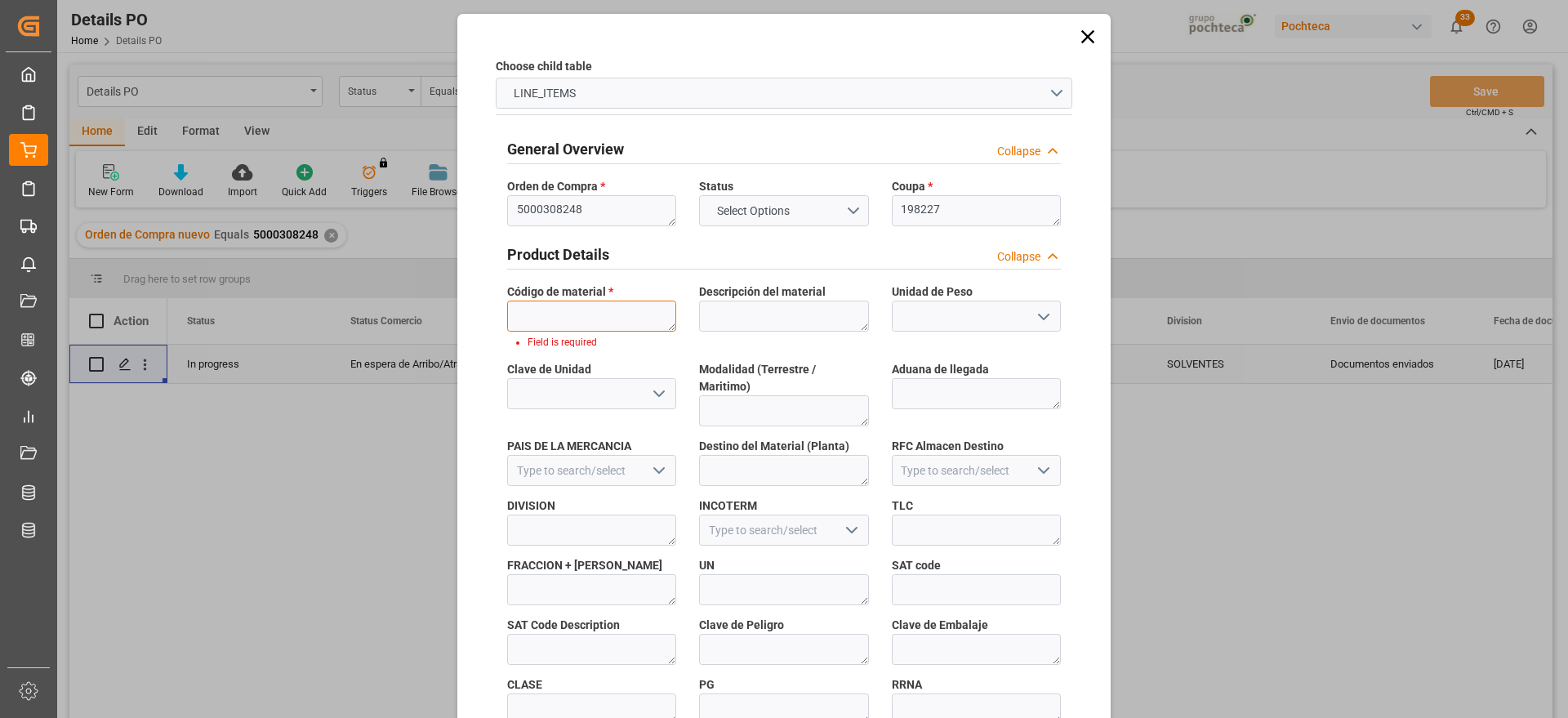
paste textarea "32231"
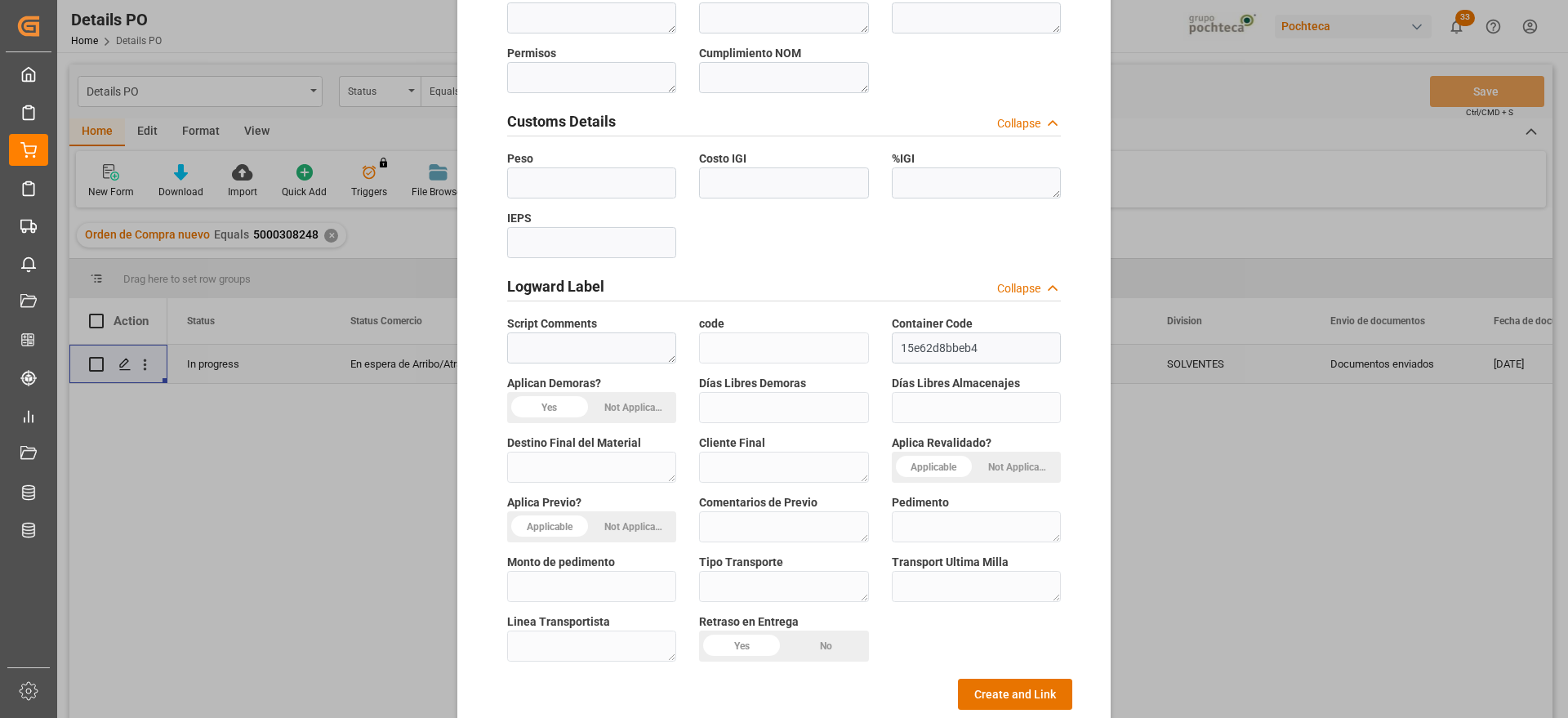
scroll to position [699, 0]
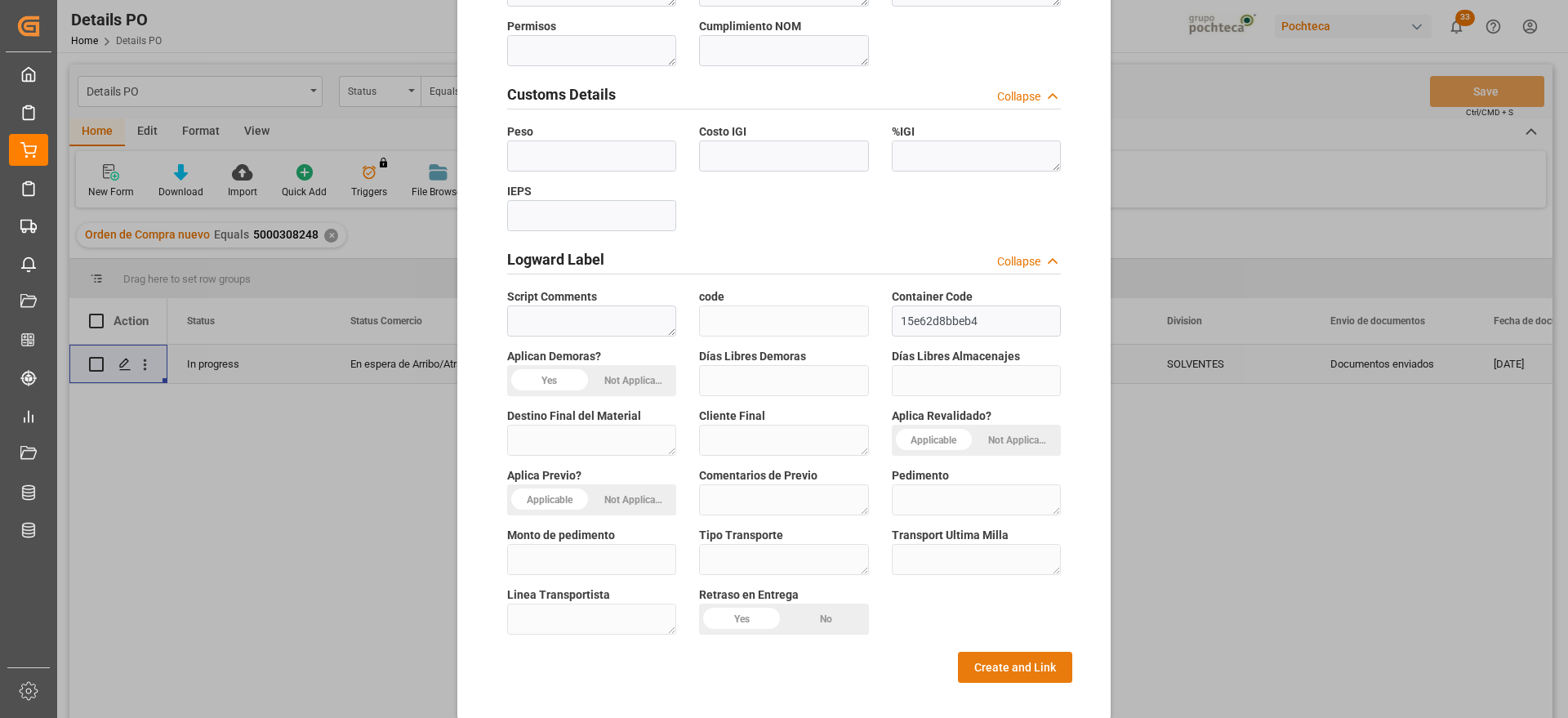
type textarea "32231"
click at [1027, 652] on button "Create and Link" at bounding box center [1014, 667] width 114 height 31
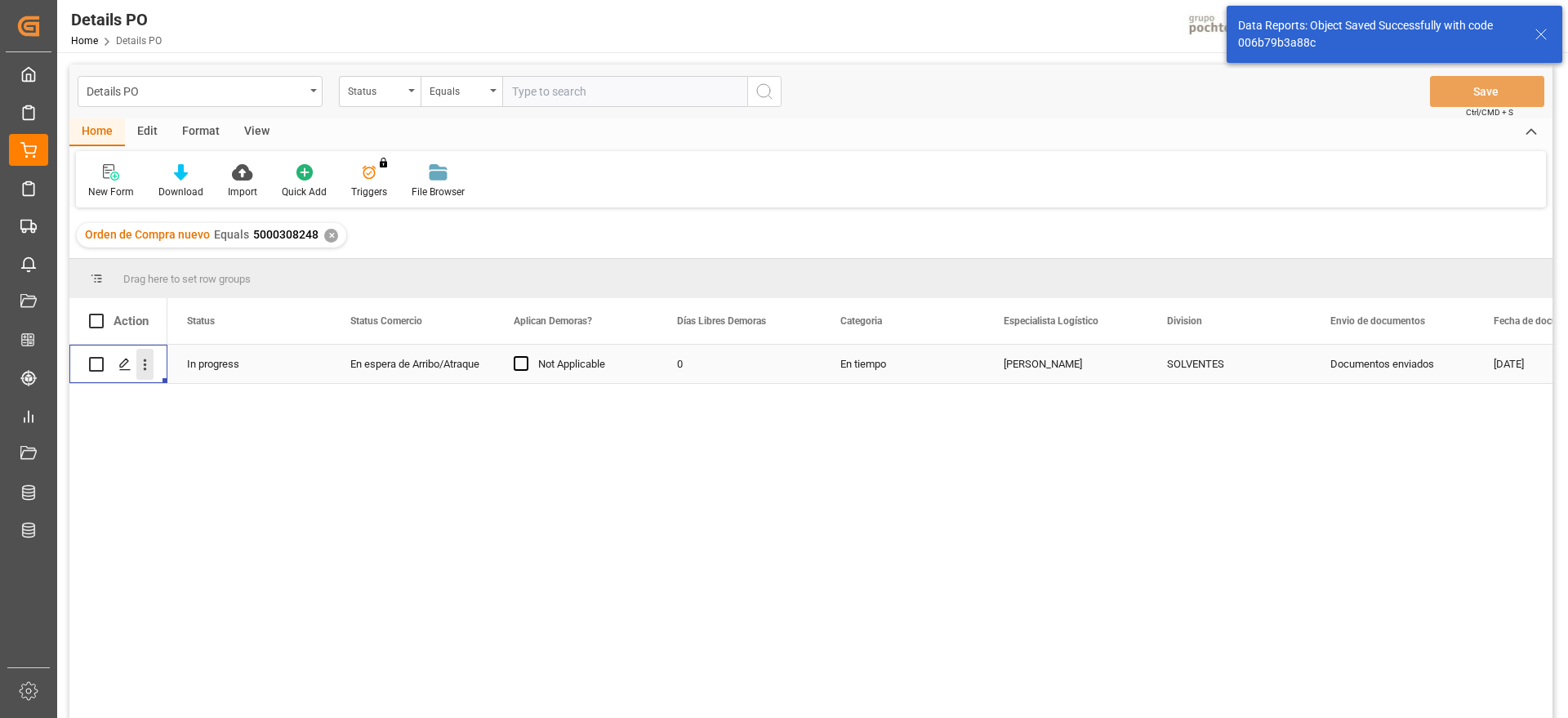
click at [150, 361] on icon "open menu" at bounding box center [145, 365] width 18 height 18
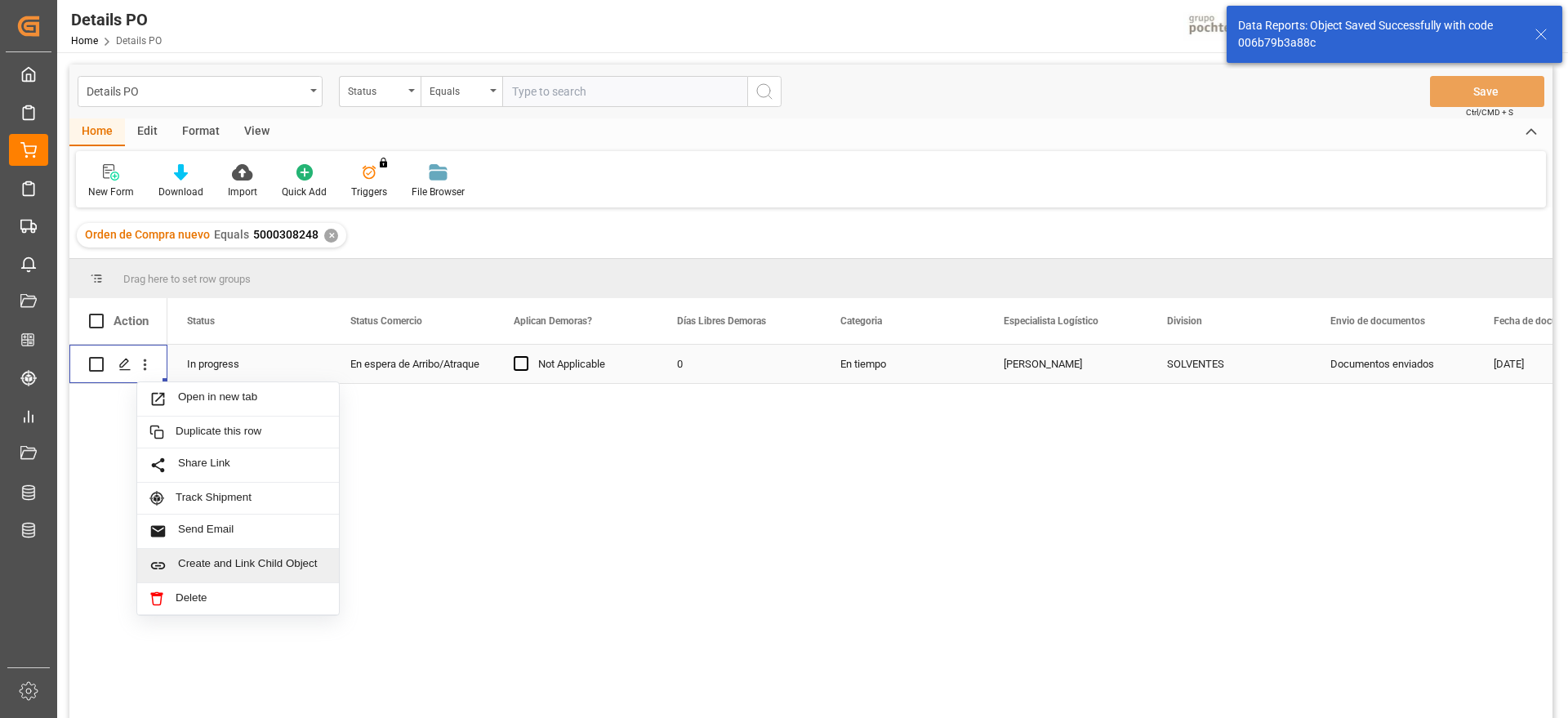
click at [238, 568] on span "Create and Link Child Object" at bounding box center [252, 566] width 149 height 18
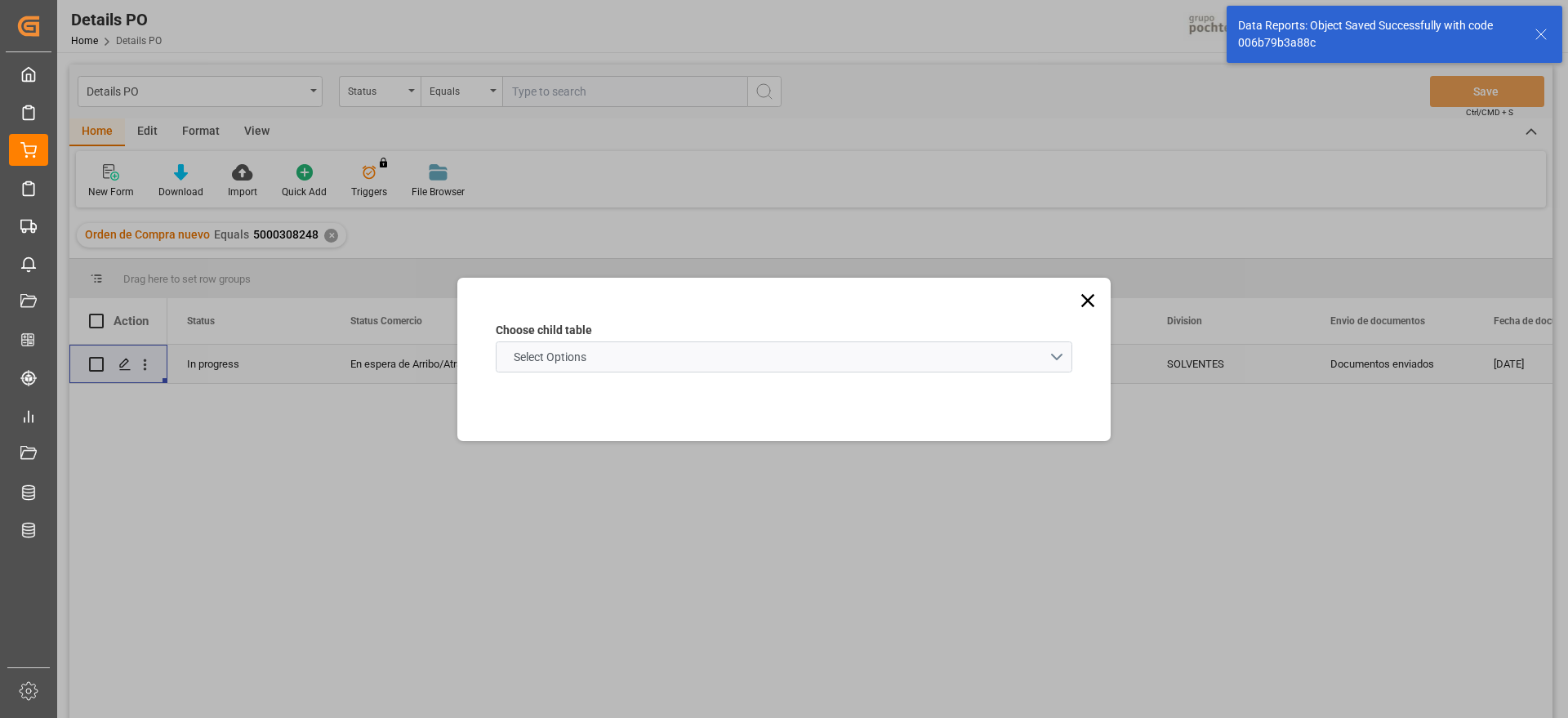
click at [678, 355] on schema "Select Options" at bounding box center [784, 357] width 577 height 31
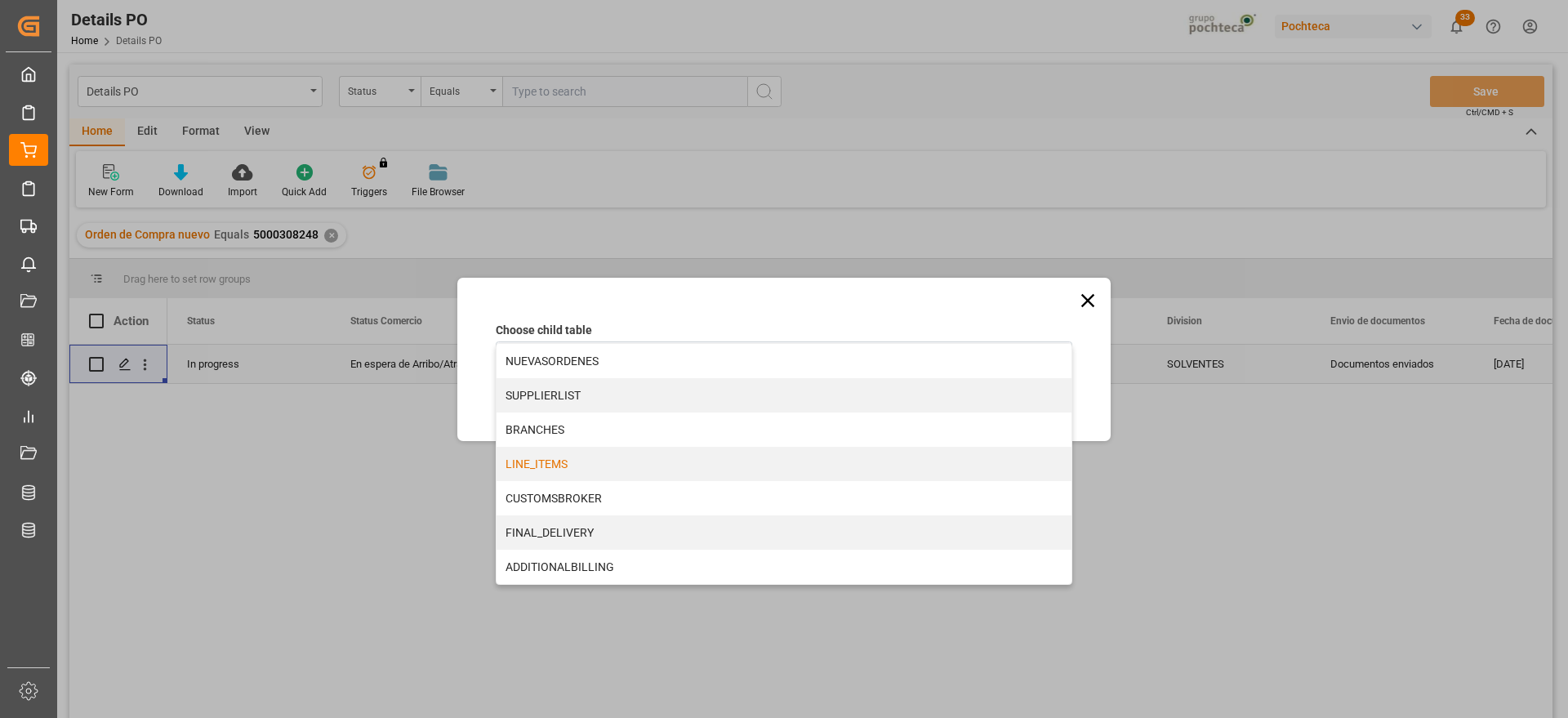
click at [589, 460] on div "LINE_ITEMS" at bounding box center [784, 464] width 575 height 34
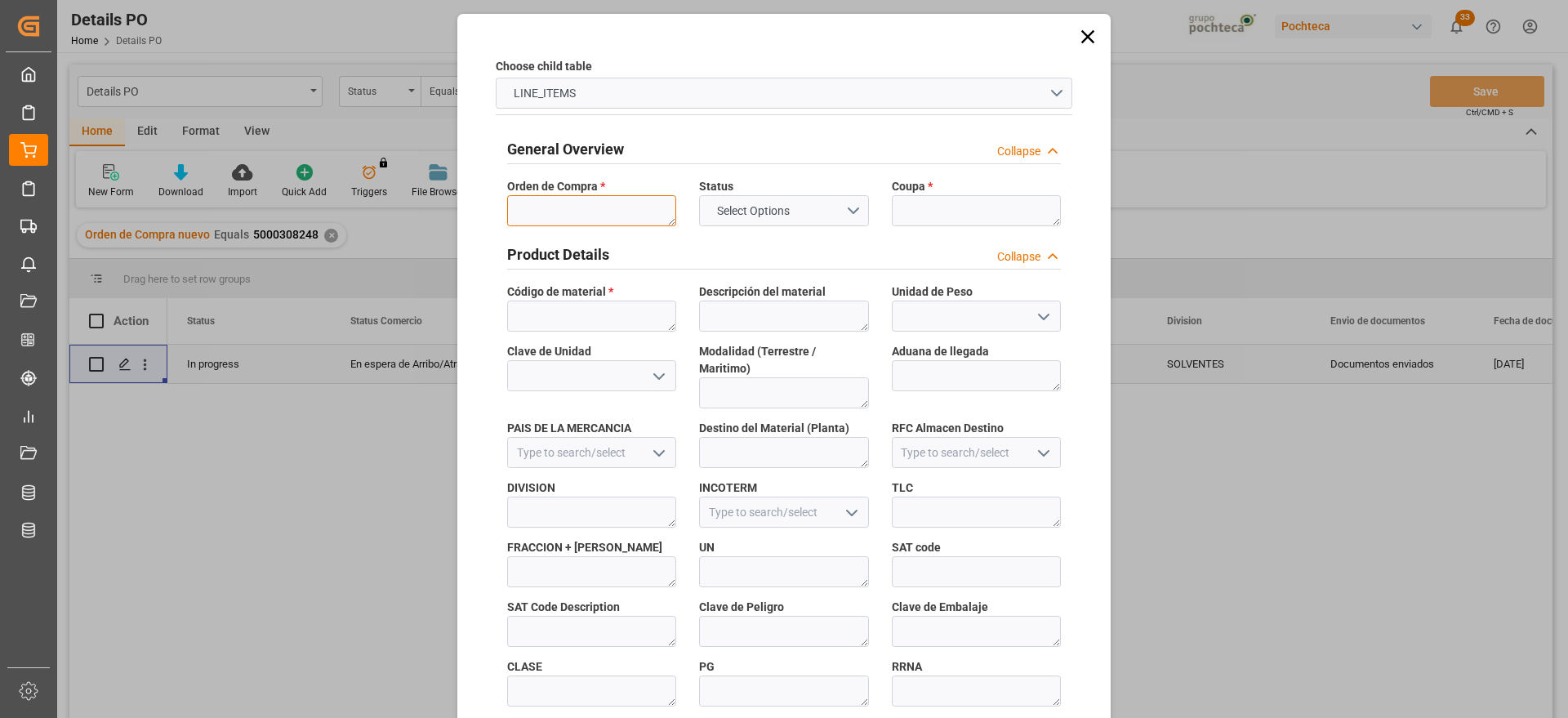
click at [568, 199] on textarea at bounding box center [592, 210] width 169 height 31
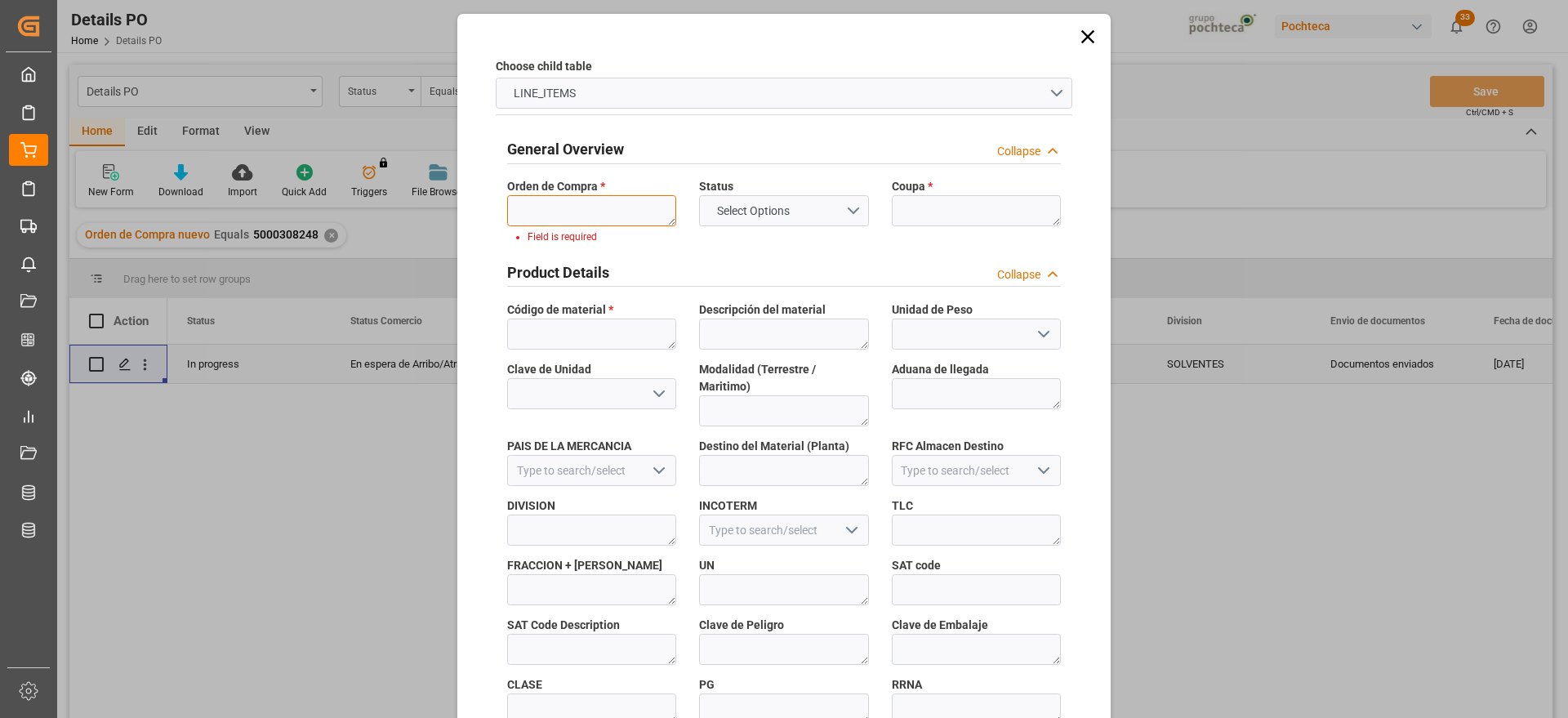
click at [620, 211] on textarea at bounding box center [592, 210] width 169 height 31
paste textarea "5000308248"
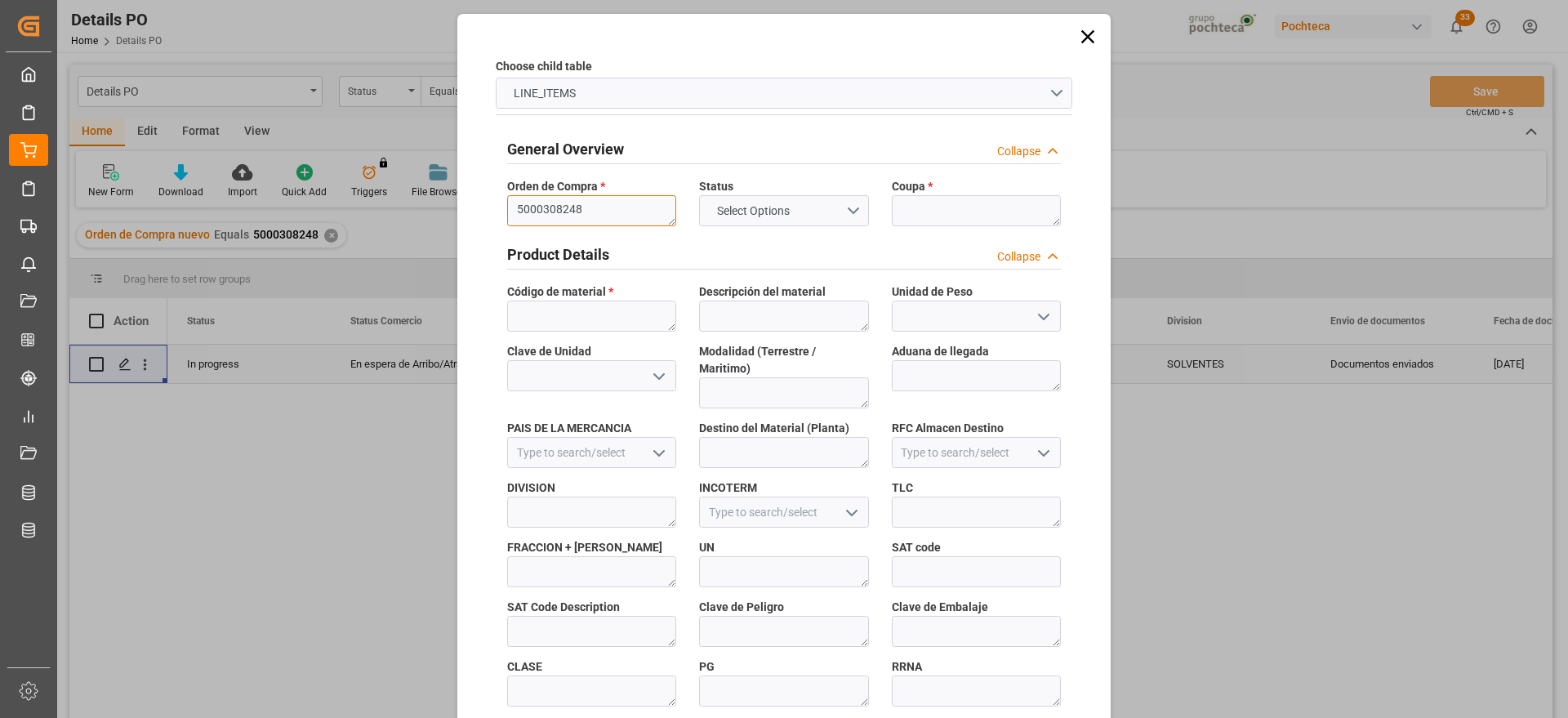
type textarea "5000308248"
click at [986, 201] on textarea at bounding box center [976, 210] width 169 height 31
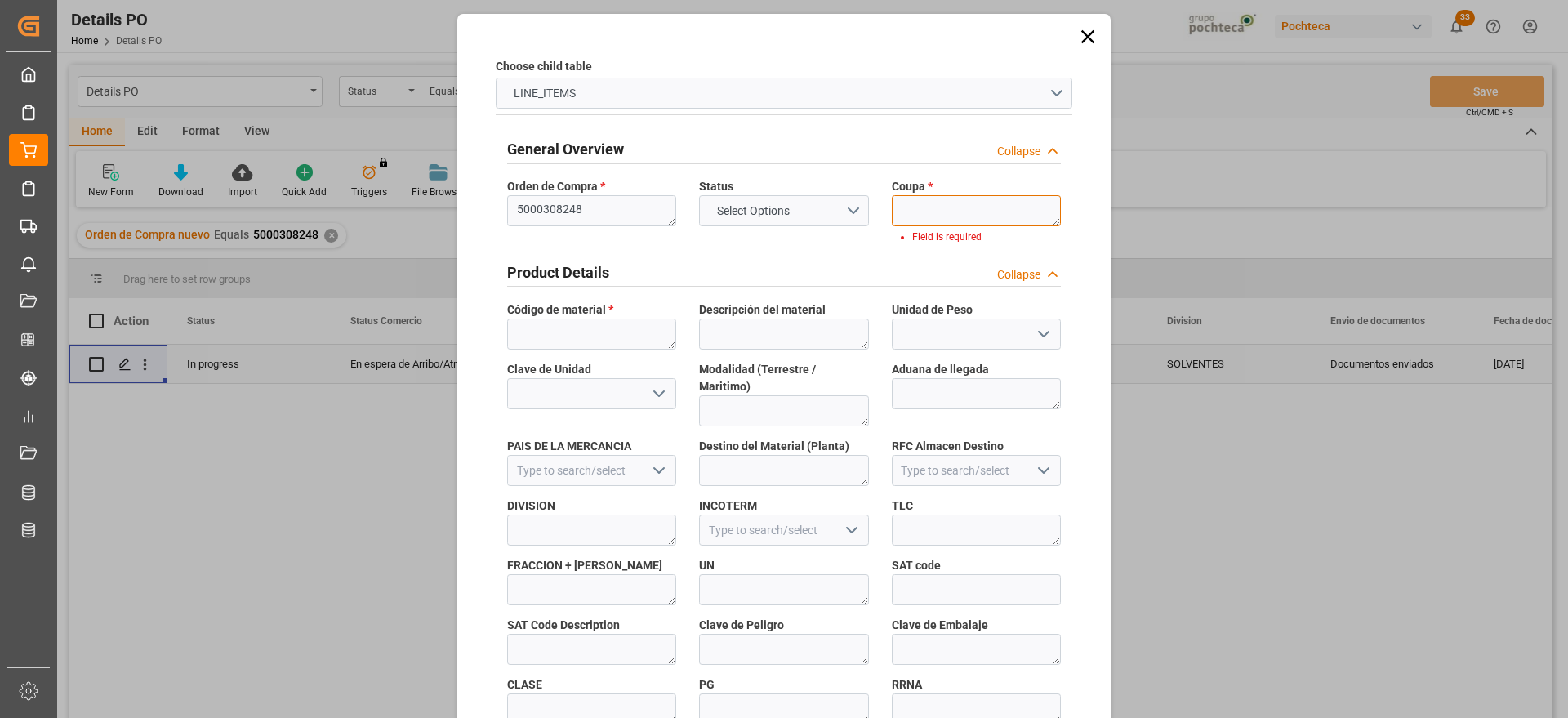
paste textarea "198227"
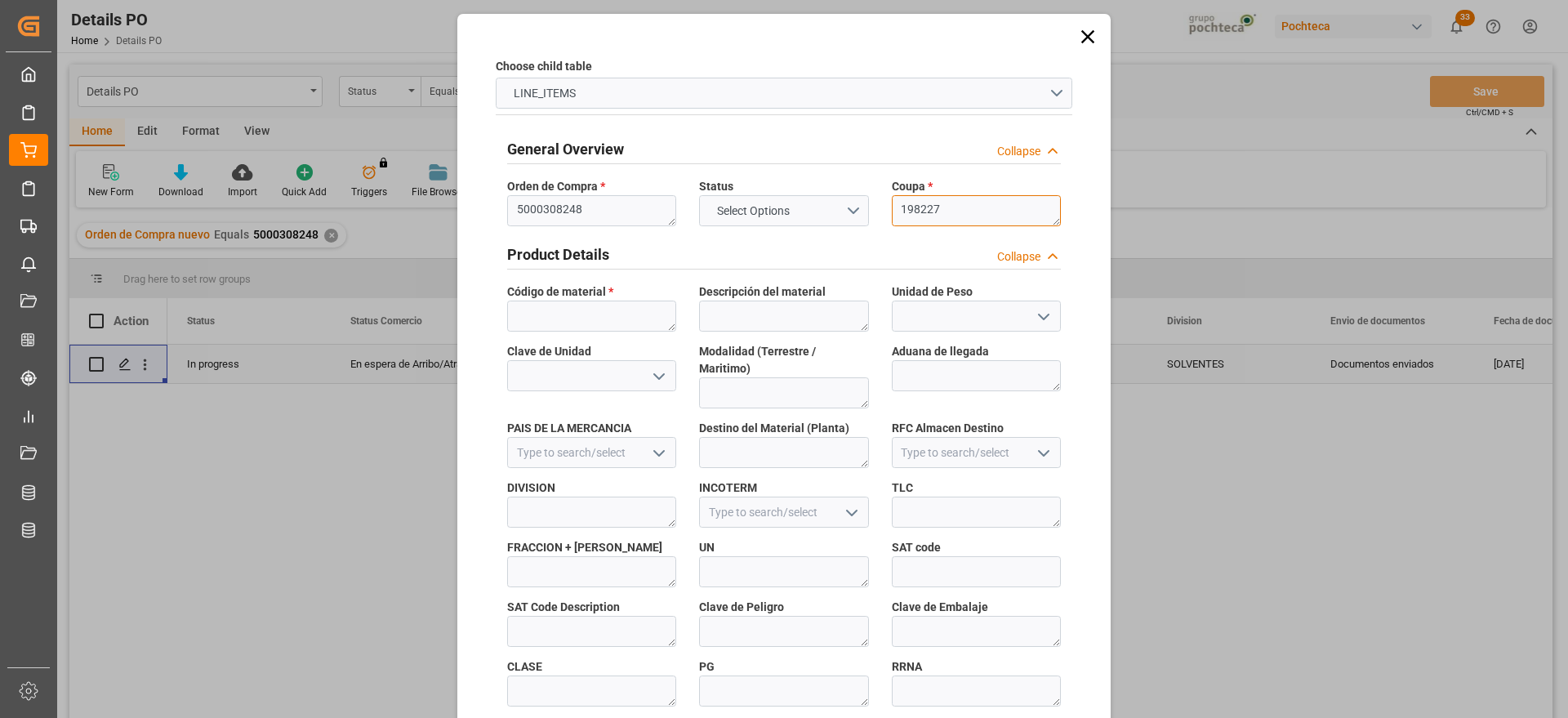
type textarea "198227"
click at [589, 307] on textarea at bounding box center [592, 316] width 169 height 31
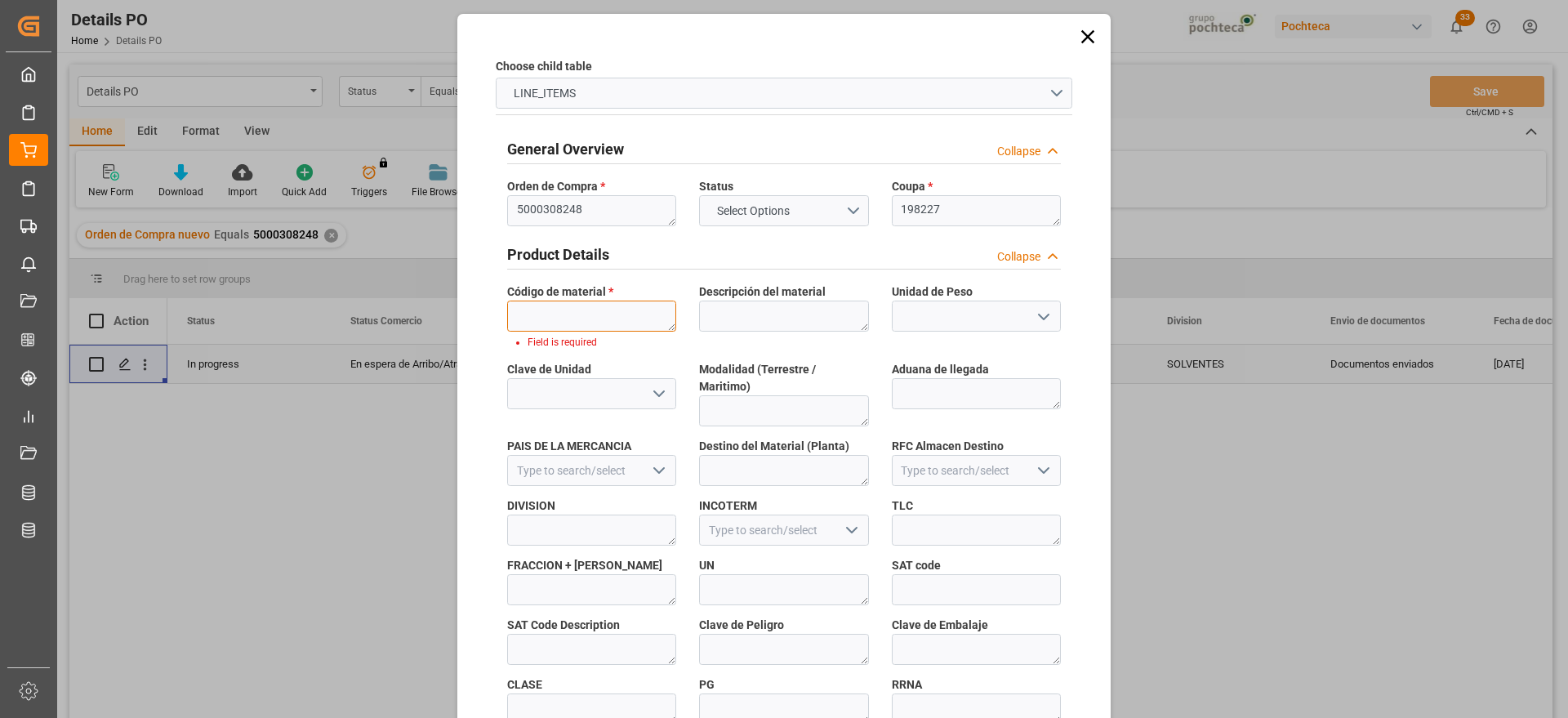
paste textarea "32234"
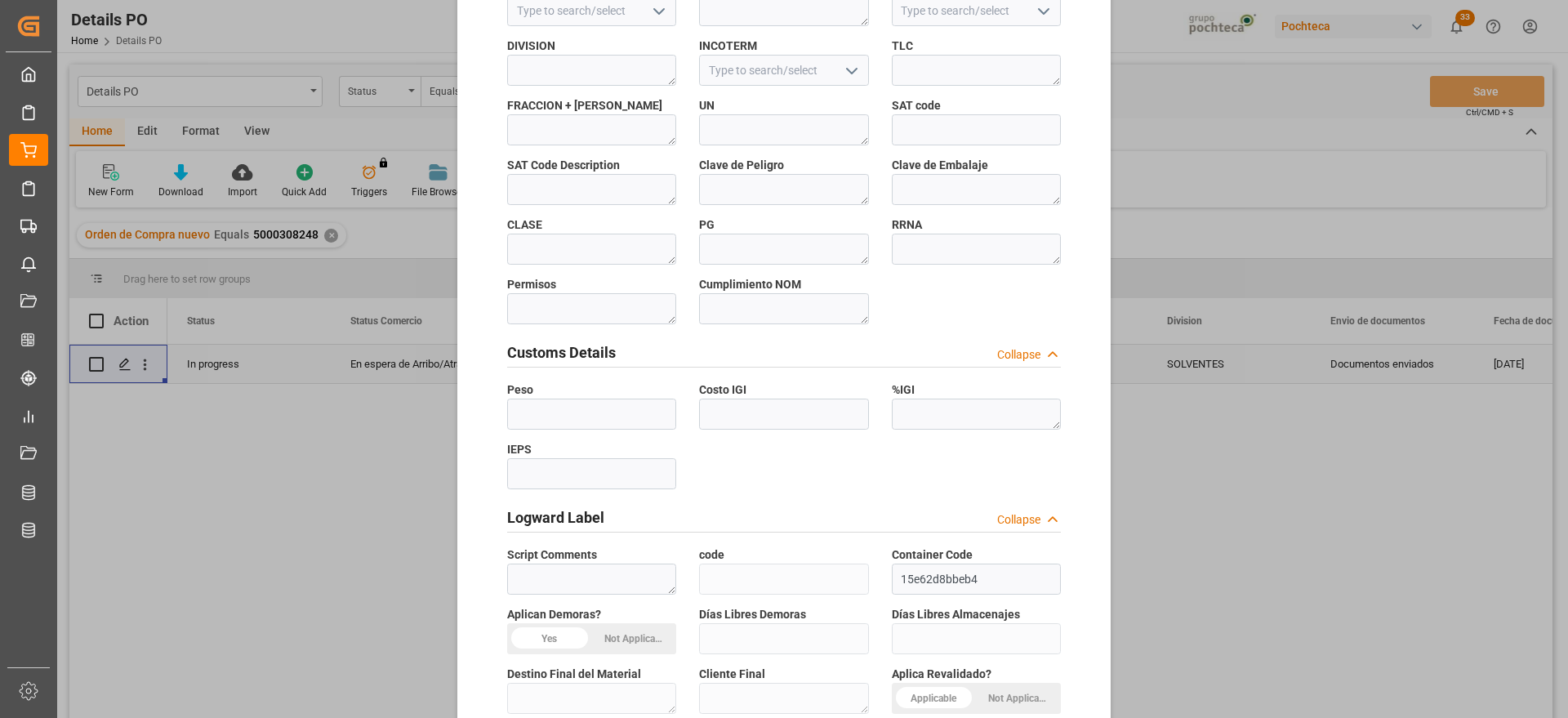
scroll to position [699, 0]
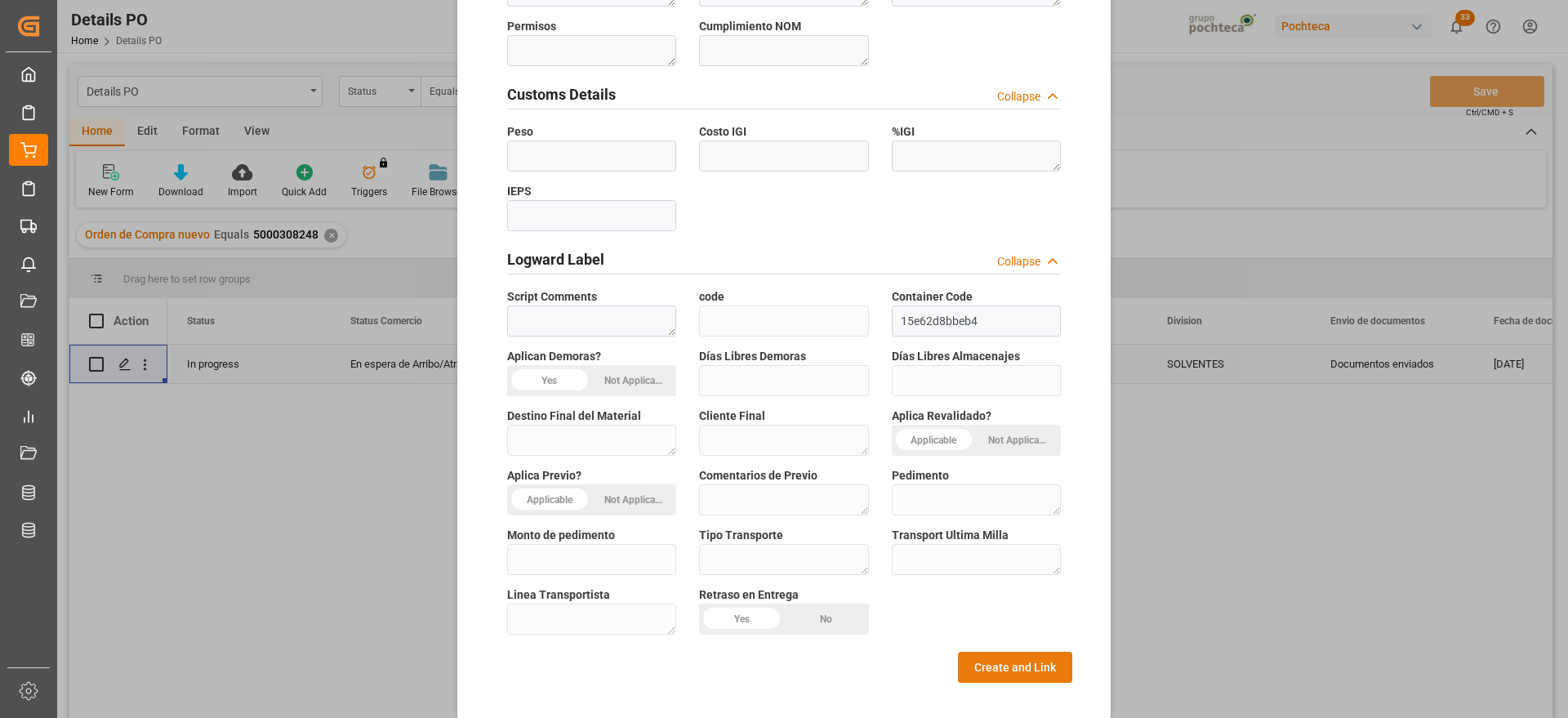
type textarea "32234"
click at [996, 652] on button "Create and Link" at bounding box center [1014, 667] width 114 height 31
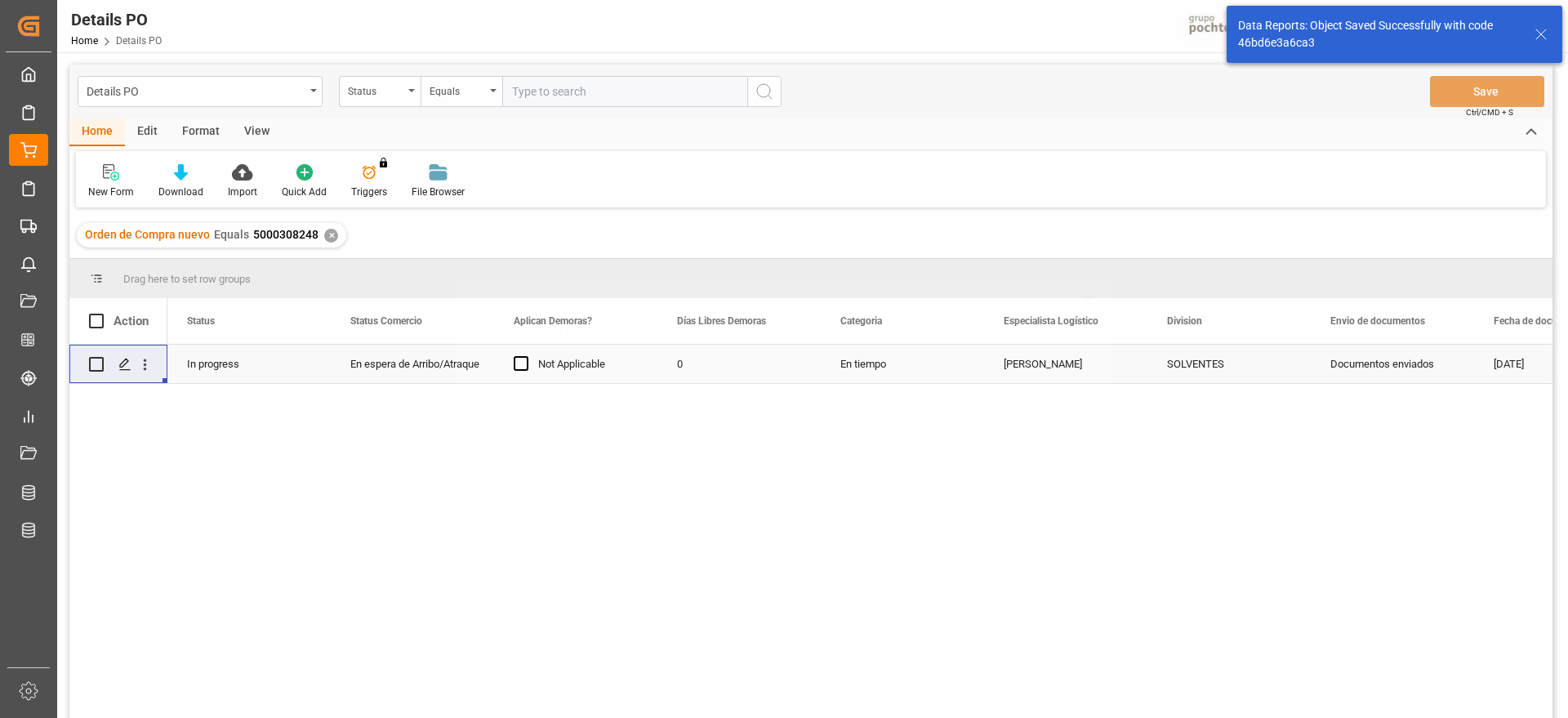
scroll to position [0, 0]
click at [148, 354] on button "open menu" at bounding box center [145, 364] width 18 height 31
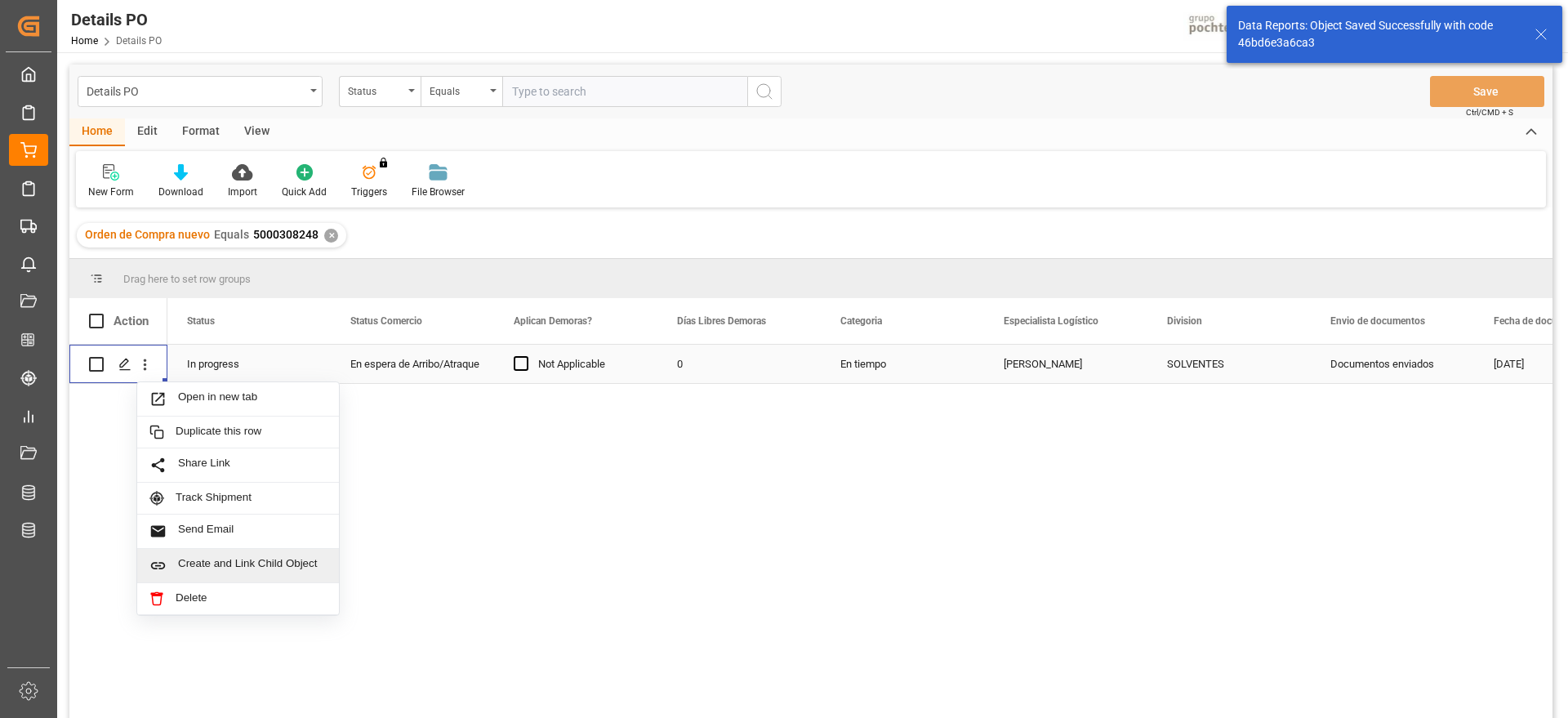
click at [237, 562] on span "Create and Link Child Object" at bounding box center [252, 566] width 149 height 18
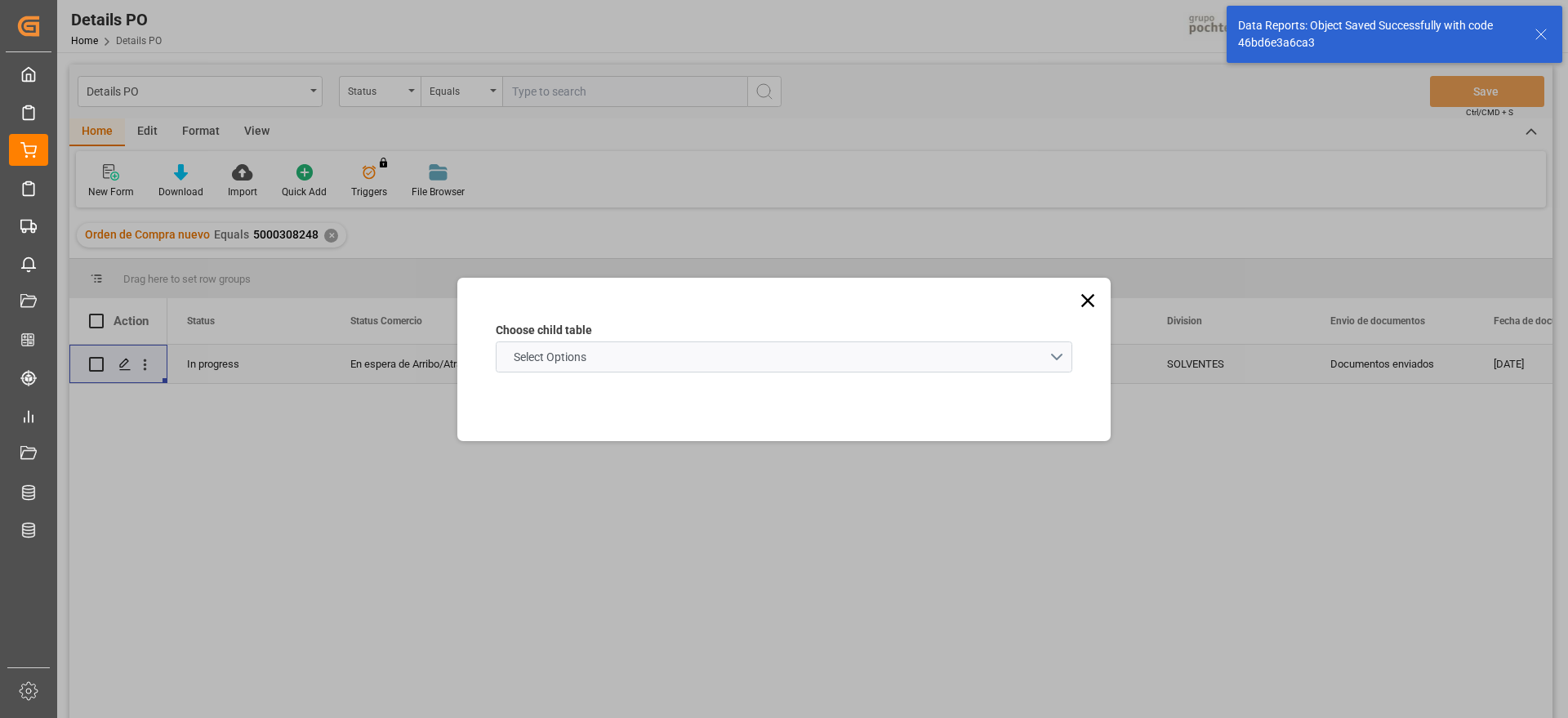
click at [598, 357] on schema "Select Options" at bounding box center [784, 357] width 577 height 31
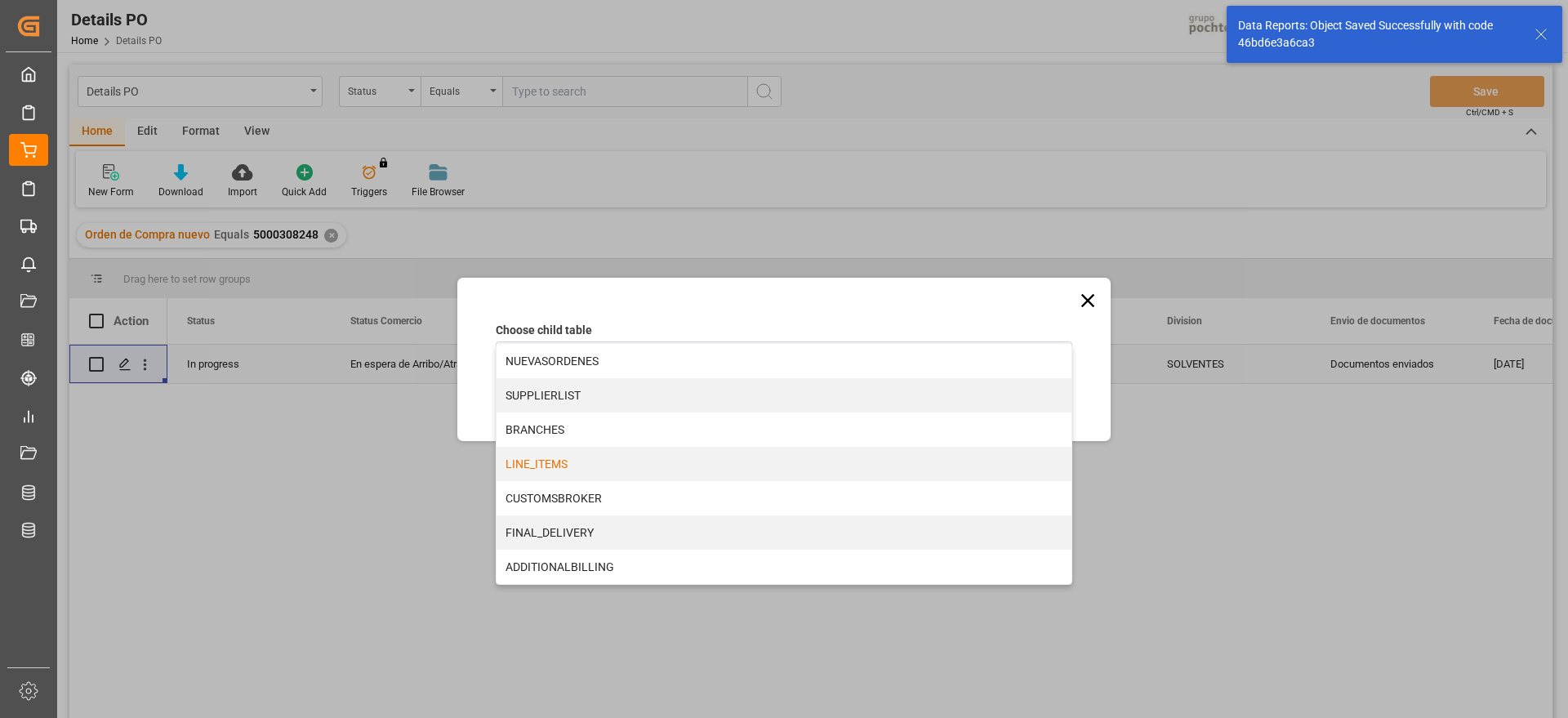
click at [587, 470] on div "LINE_ITEMS" at bounding box center [784, 464] width 575 height 34
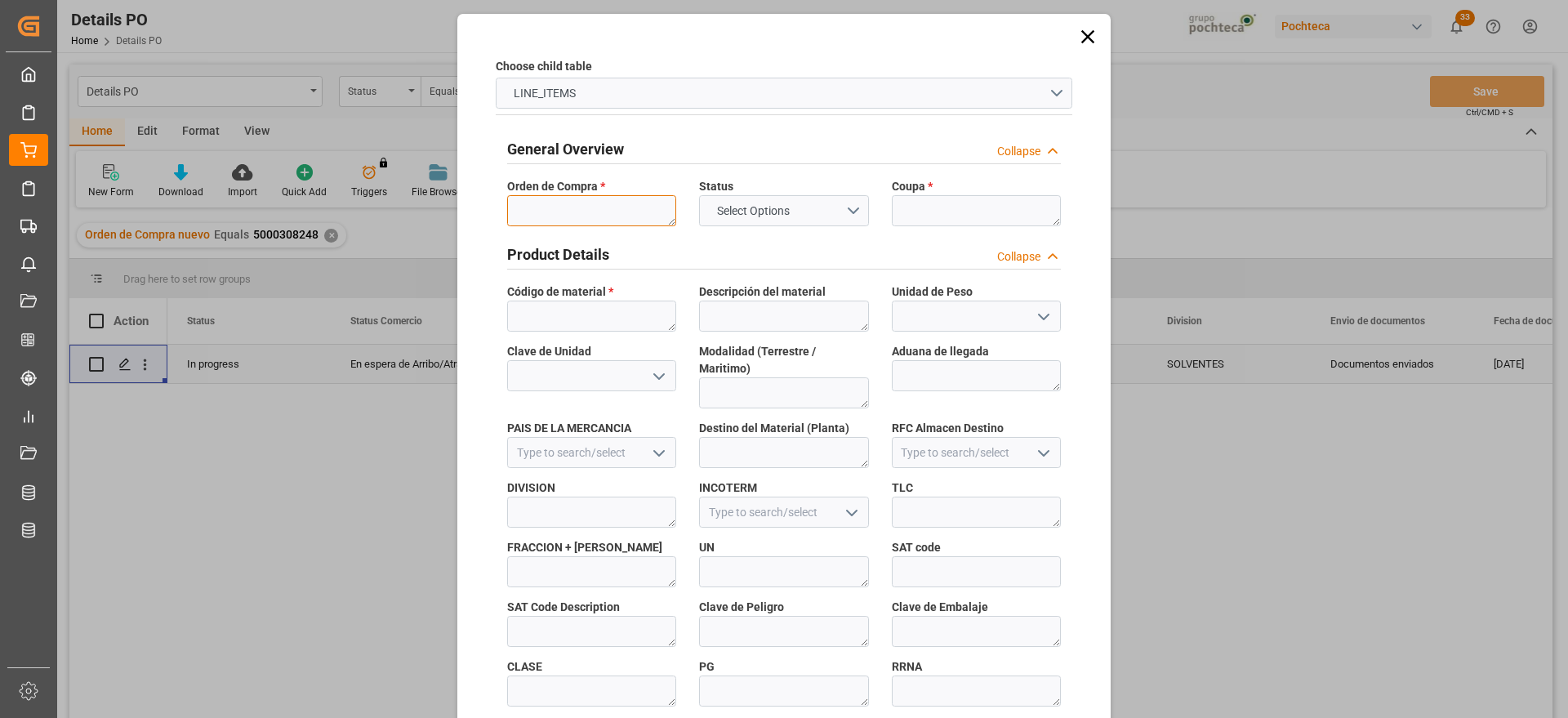
click at [570, 214] on textarea at bounding box center [592, 210] width 169 height 31
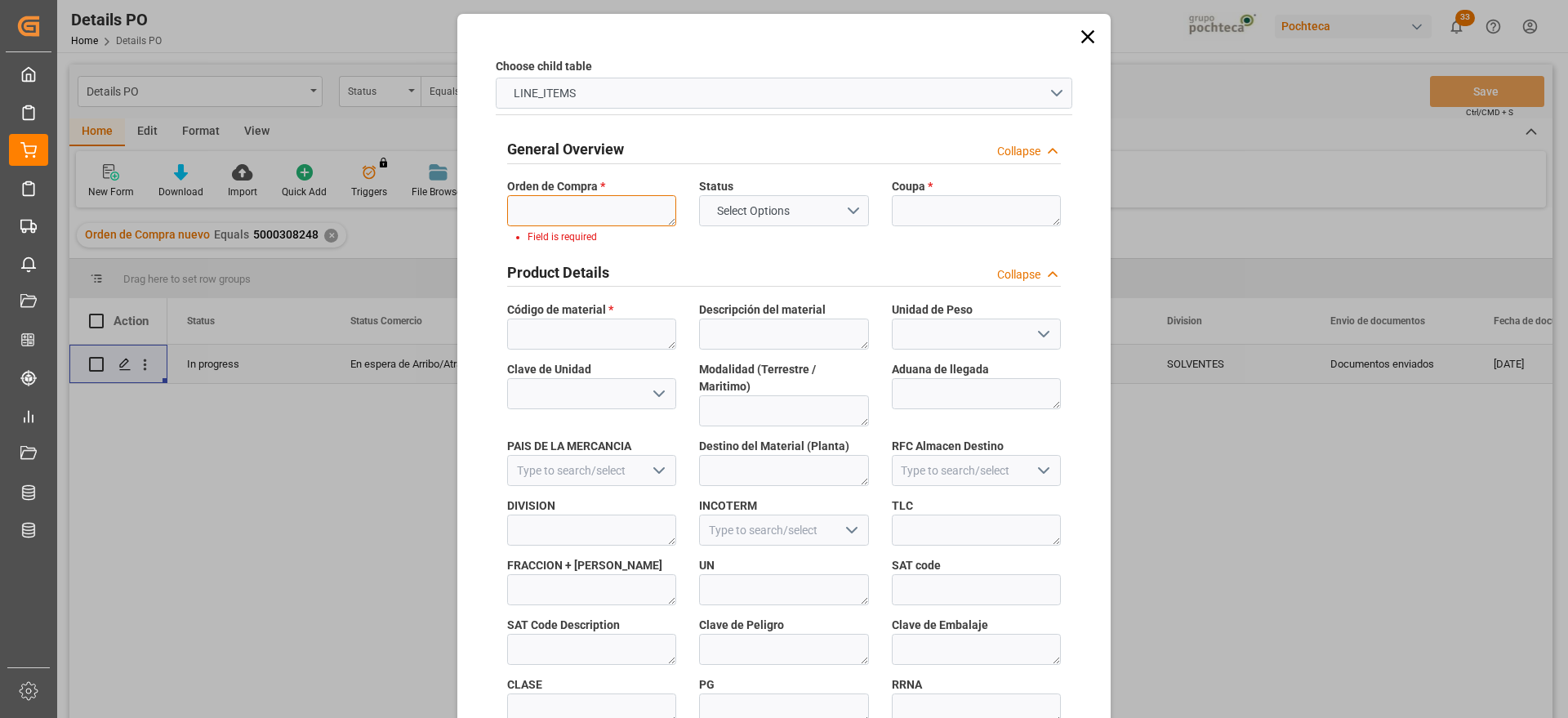
click at [609, 207] on textarea at bounding box center [592, 210] width 169 height 31
paste textarea "5000308248"
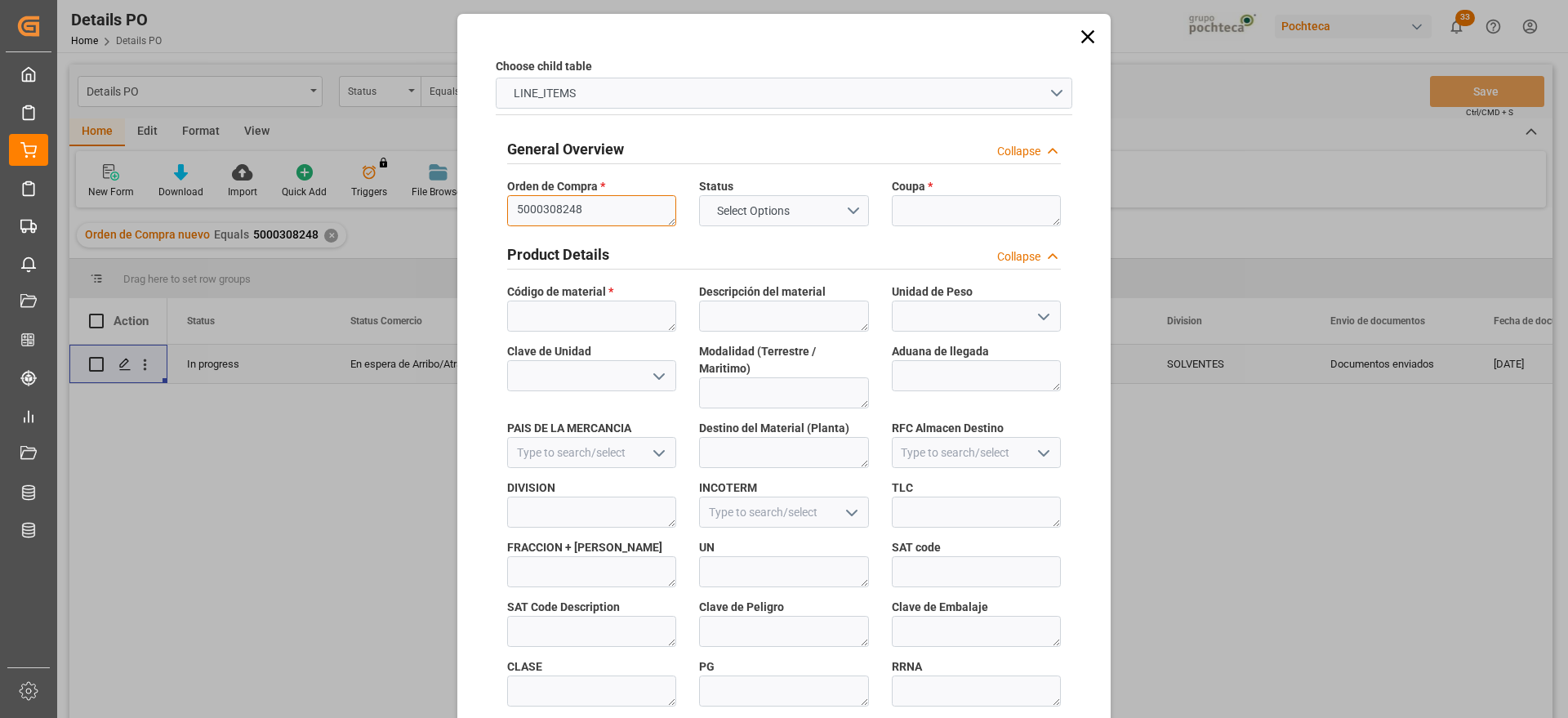
type textarea "5000308248"
click at [912, 217] on textarea at bounding box center [976, 210] width 169 height 31
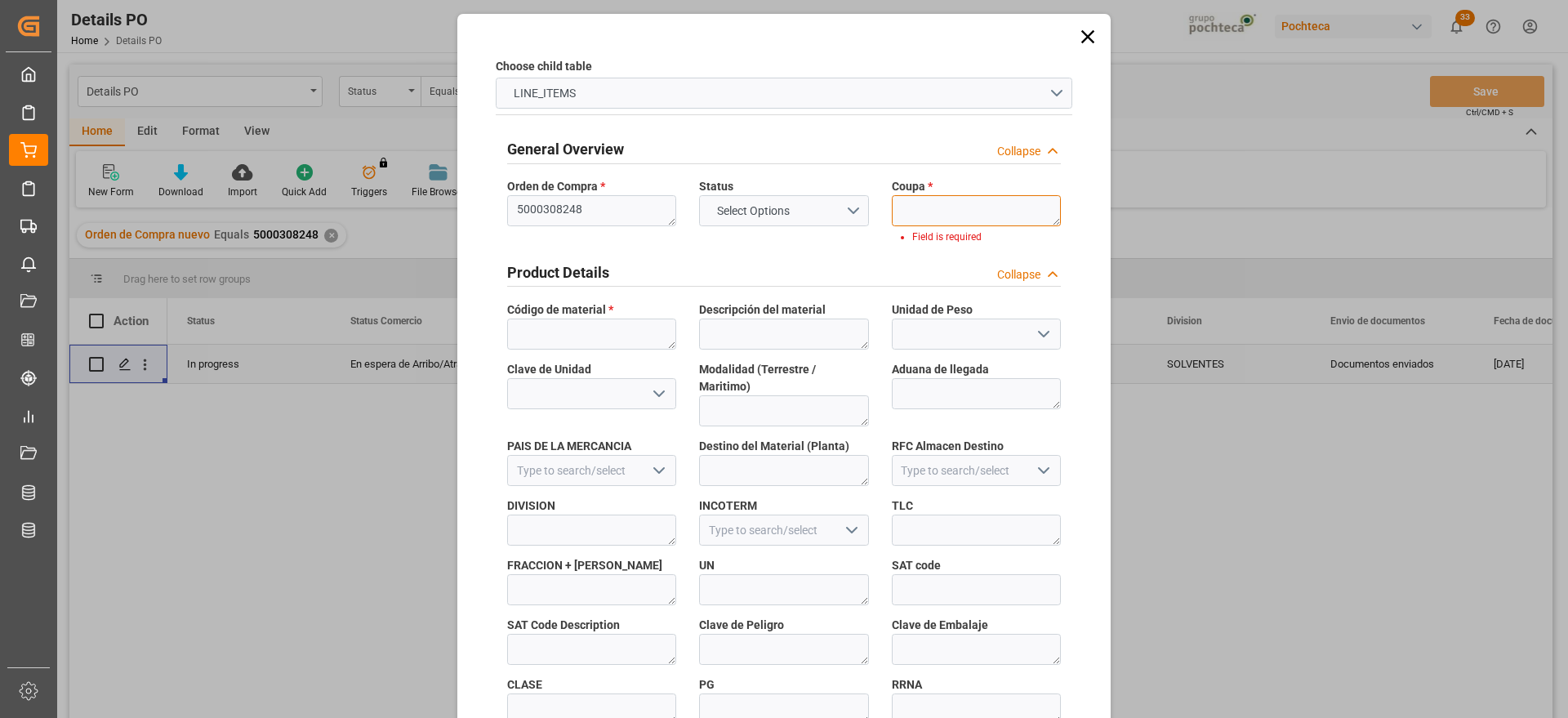
click at [941, 222] on textarea at bounding box center [976, 210] width 169 height 31
paste textarea "198227"
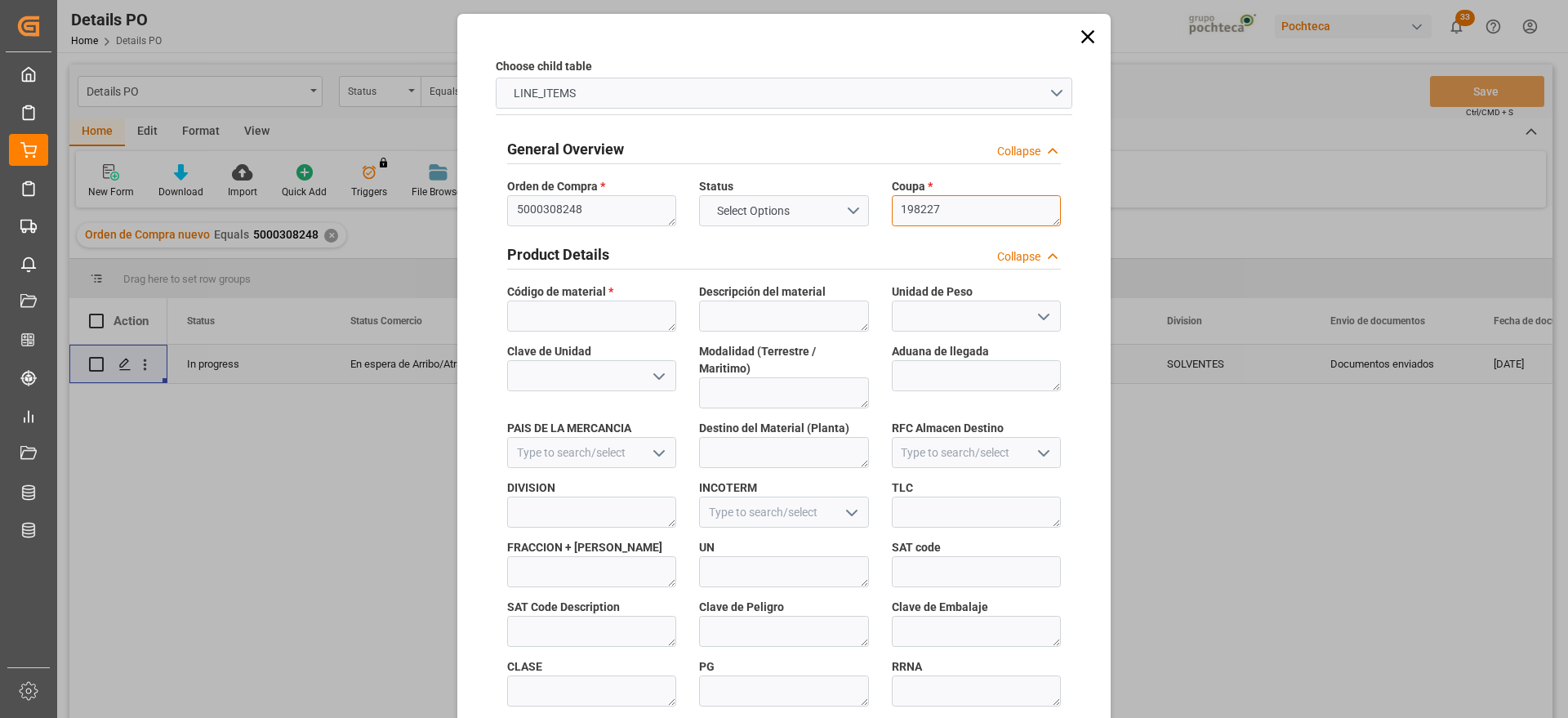
type textarea "198227"
click at [556, 304] on textarea at bounding box center [592, 316] width 169 height 31
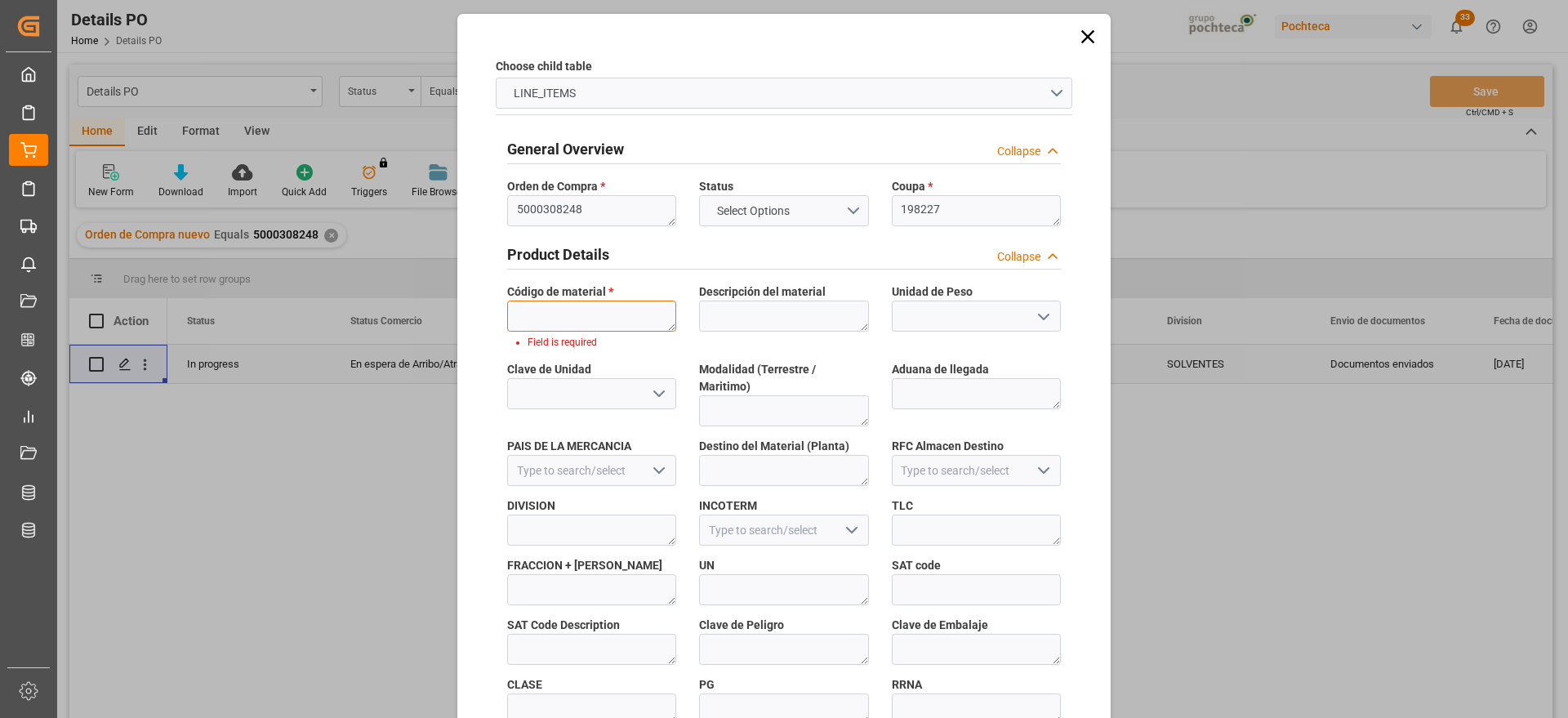
paste textarea "33828"
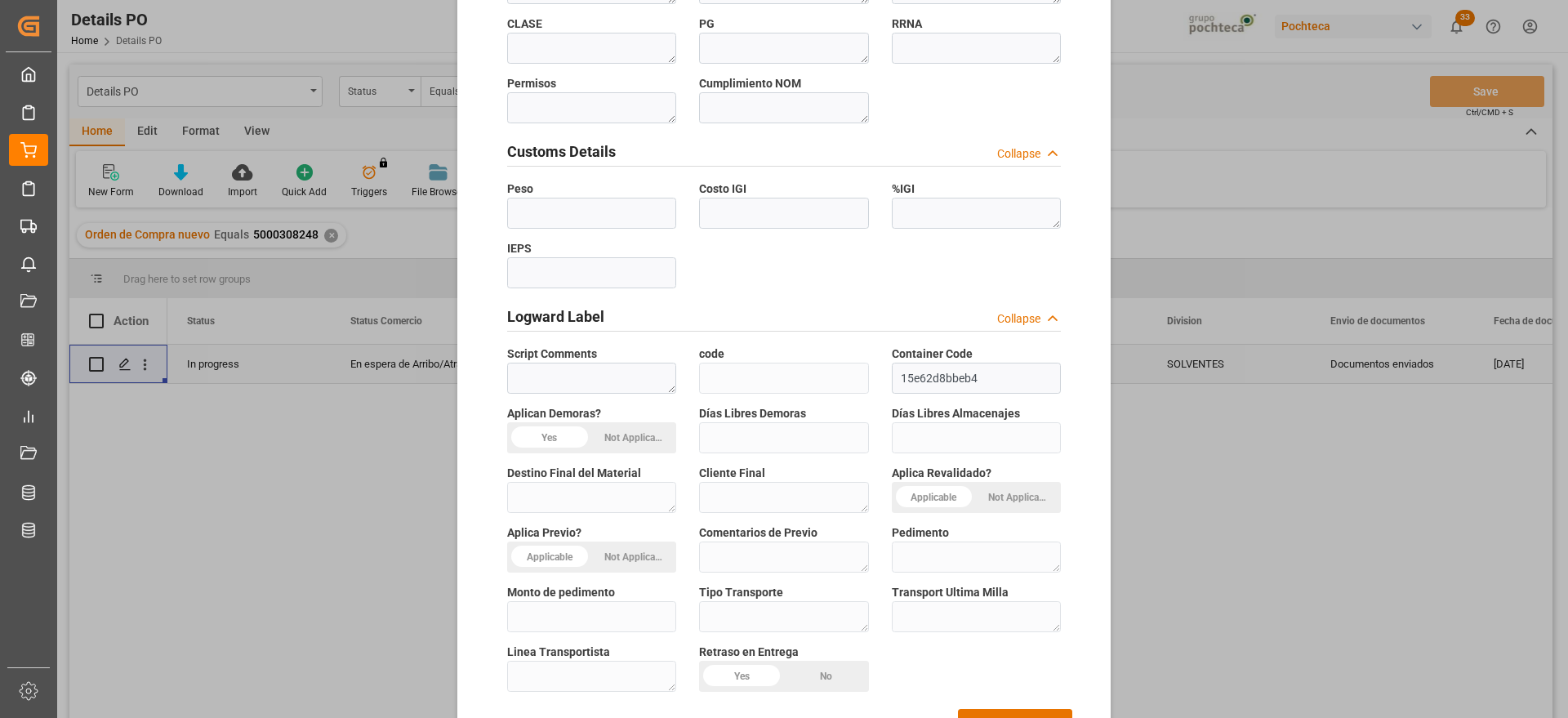
scroll to position [699, 0]
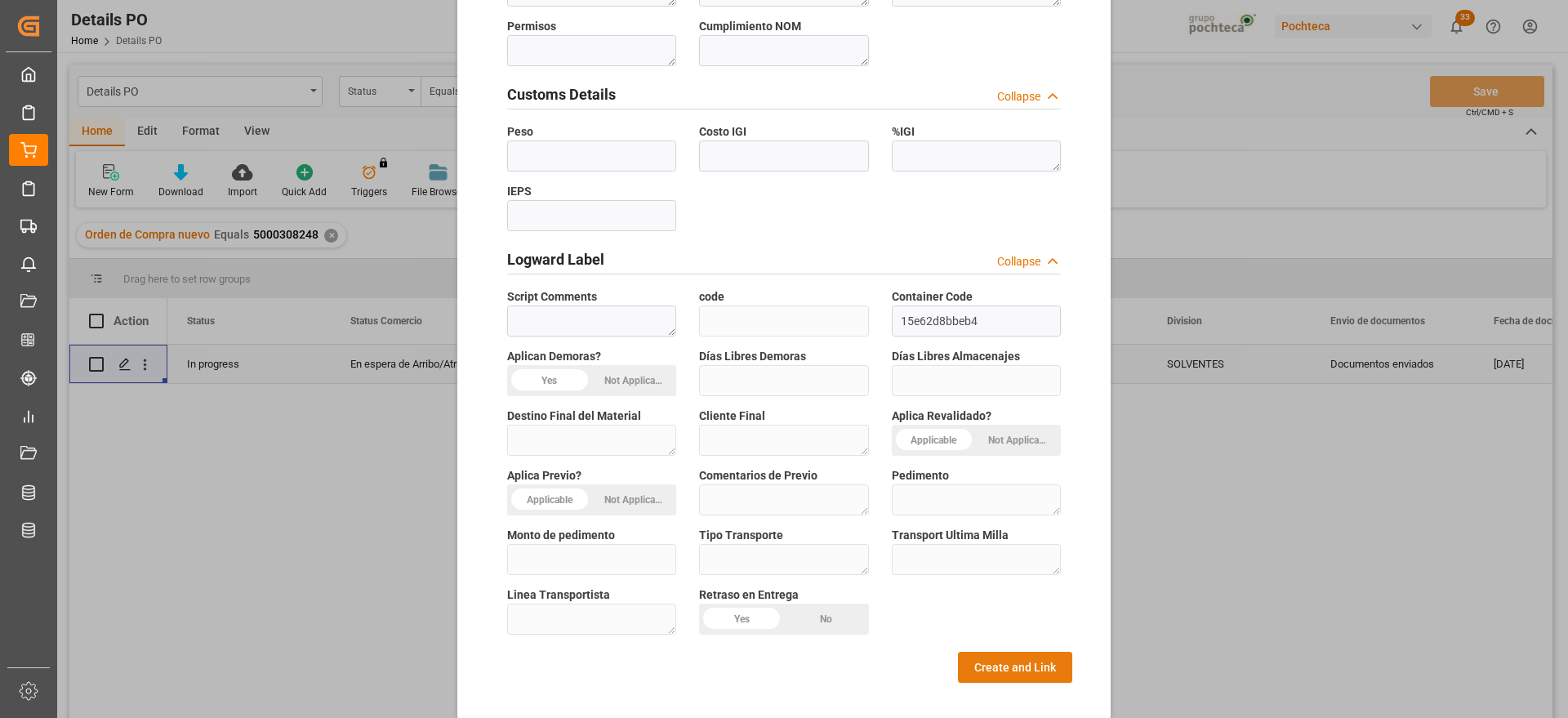
type textarea "33828"
click at [962, 652] on button "Create and Link" at bounding box center [1014, 667] width 114 height 31
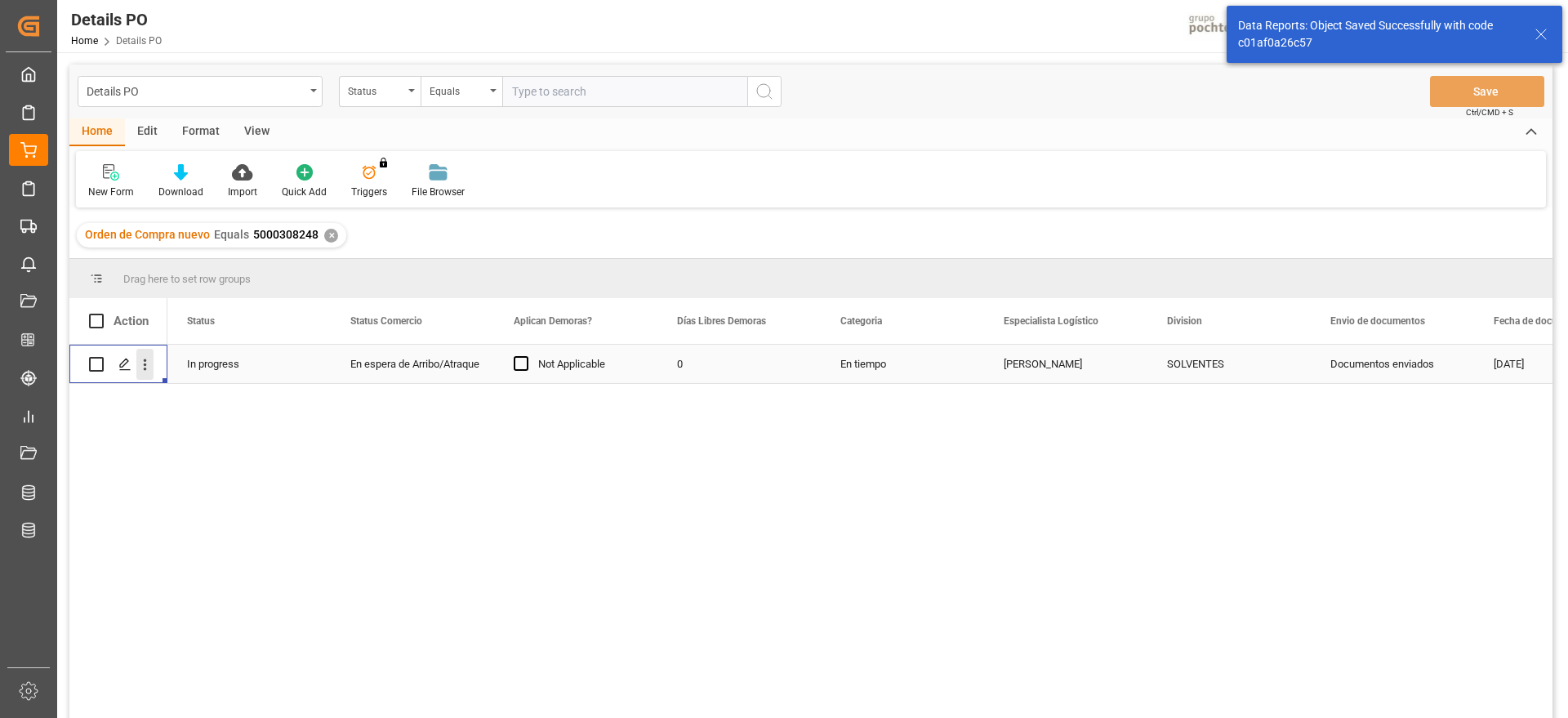
click at [137, 358] on icon "open menu" at bounding box center [145, 365] width 18 height 18
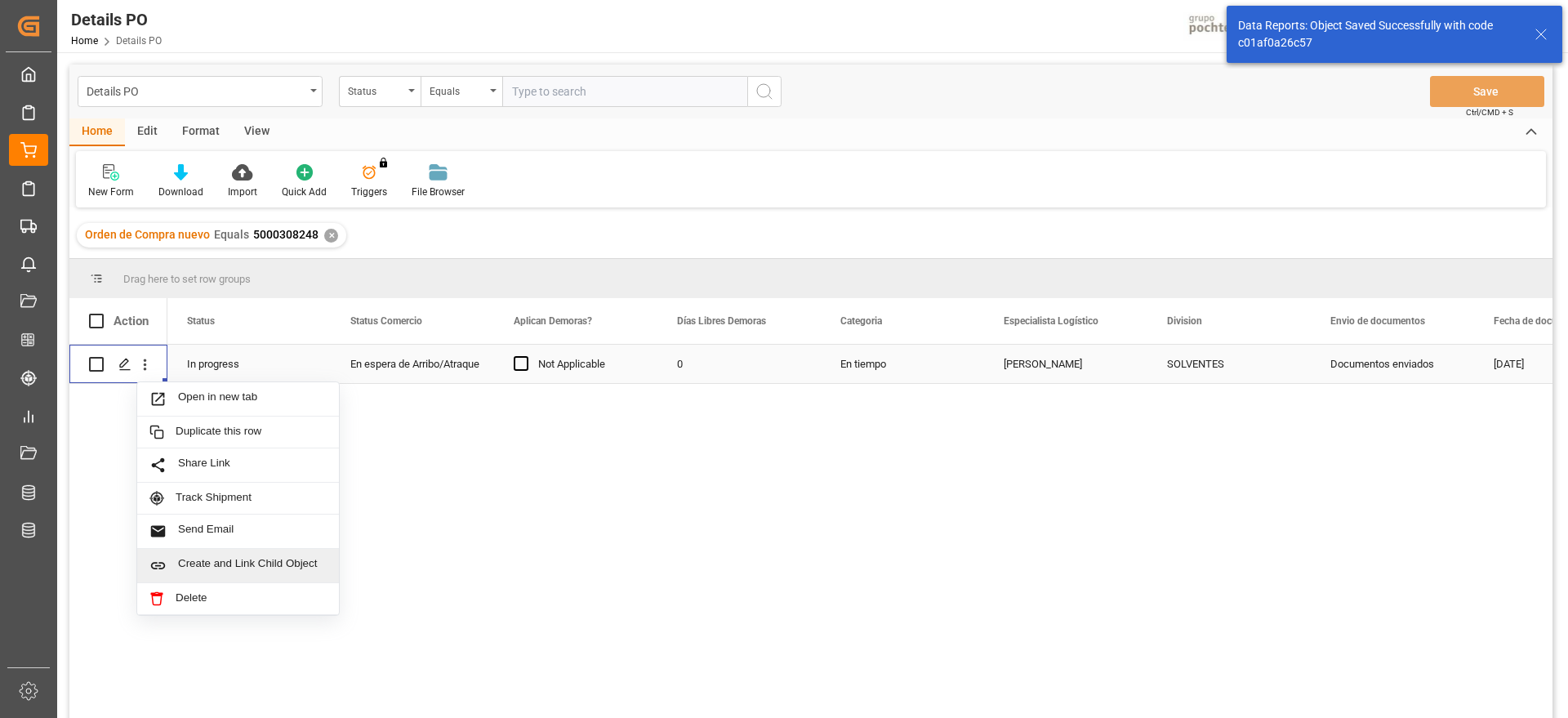
click at [209, 559] on span "Create and Link Child Object" at bounding box center [252, 566] width 149 height 18
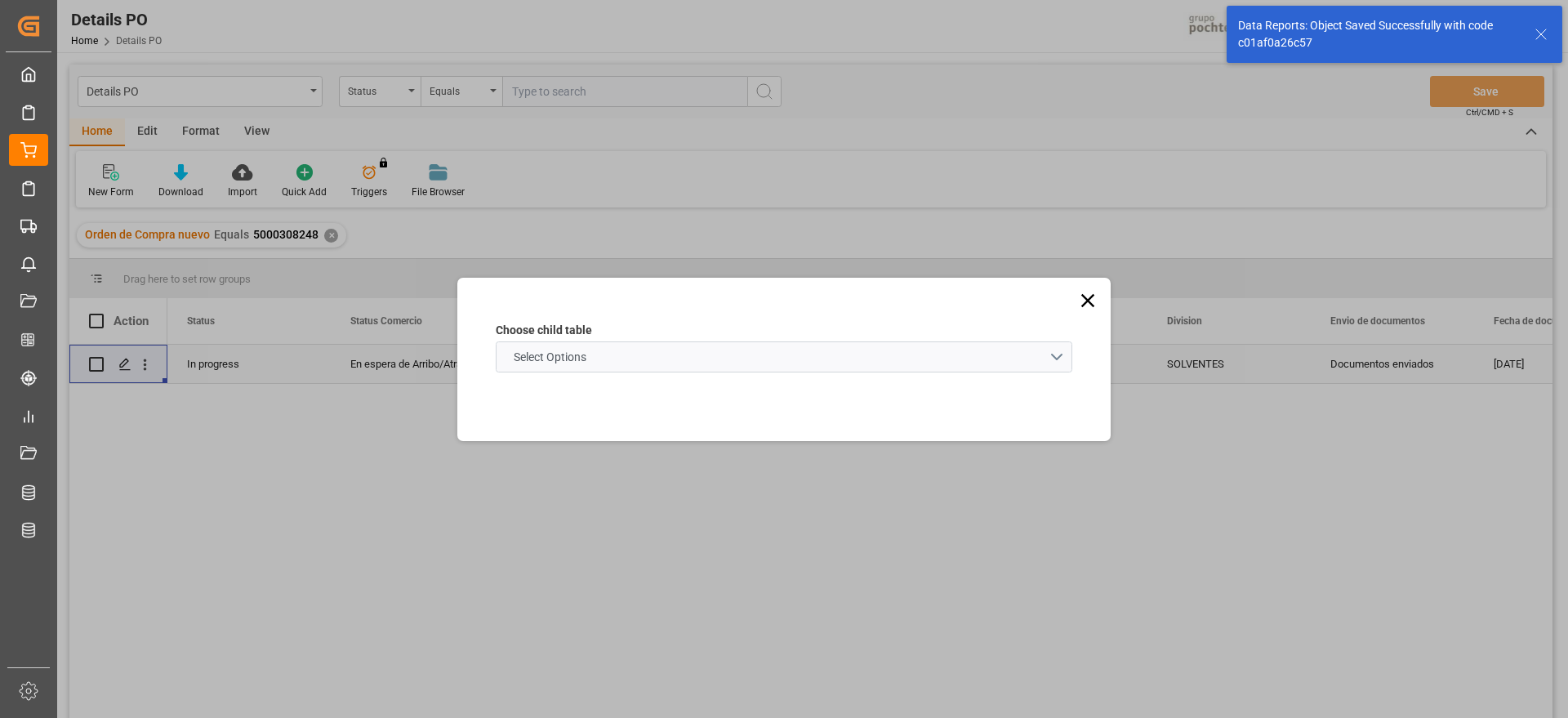
click at [593, 360] on span "Select Options" at bounding box center [549, 358] width 89 height 18
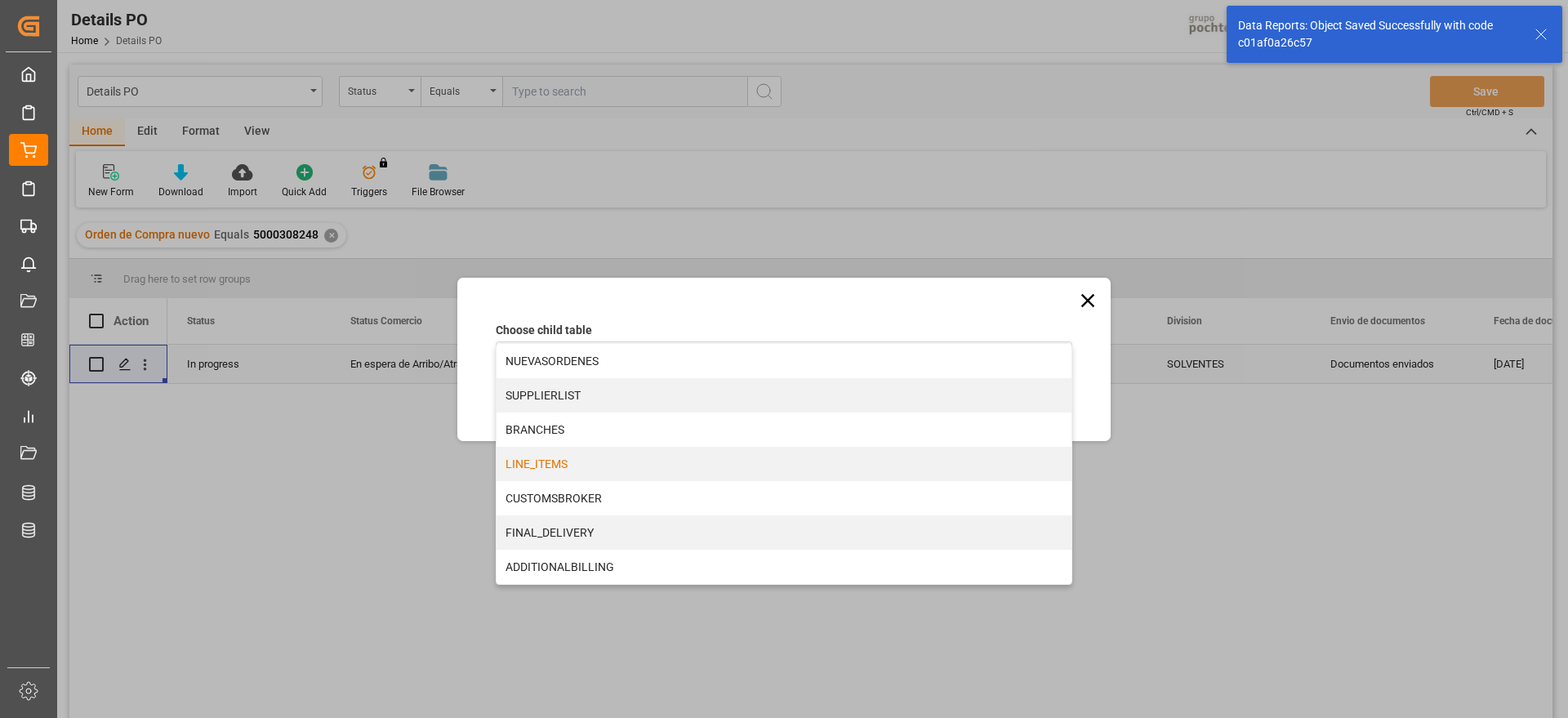
click at [562, 462] on div "LINE_ITEMS" at bounding box center [784, 464] width 575 height 34
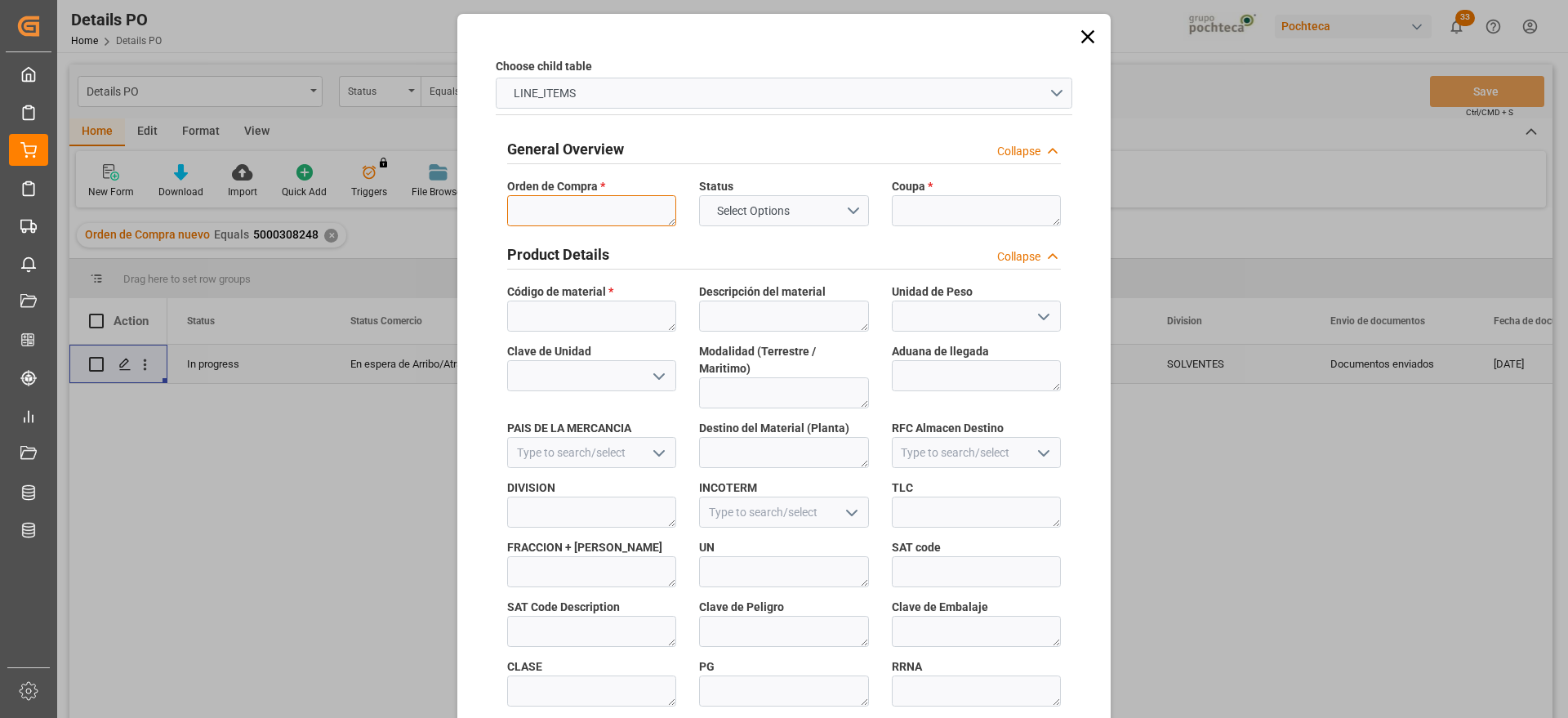
click at [552, 203] on textarea at bounding box center [592, 210] width 169 height 31
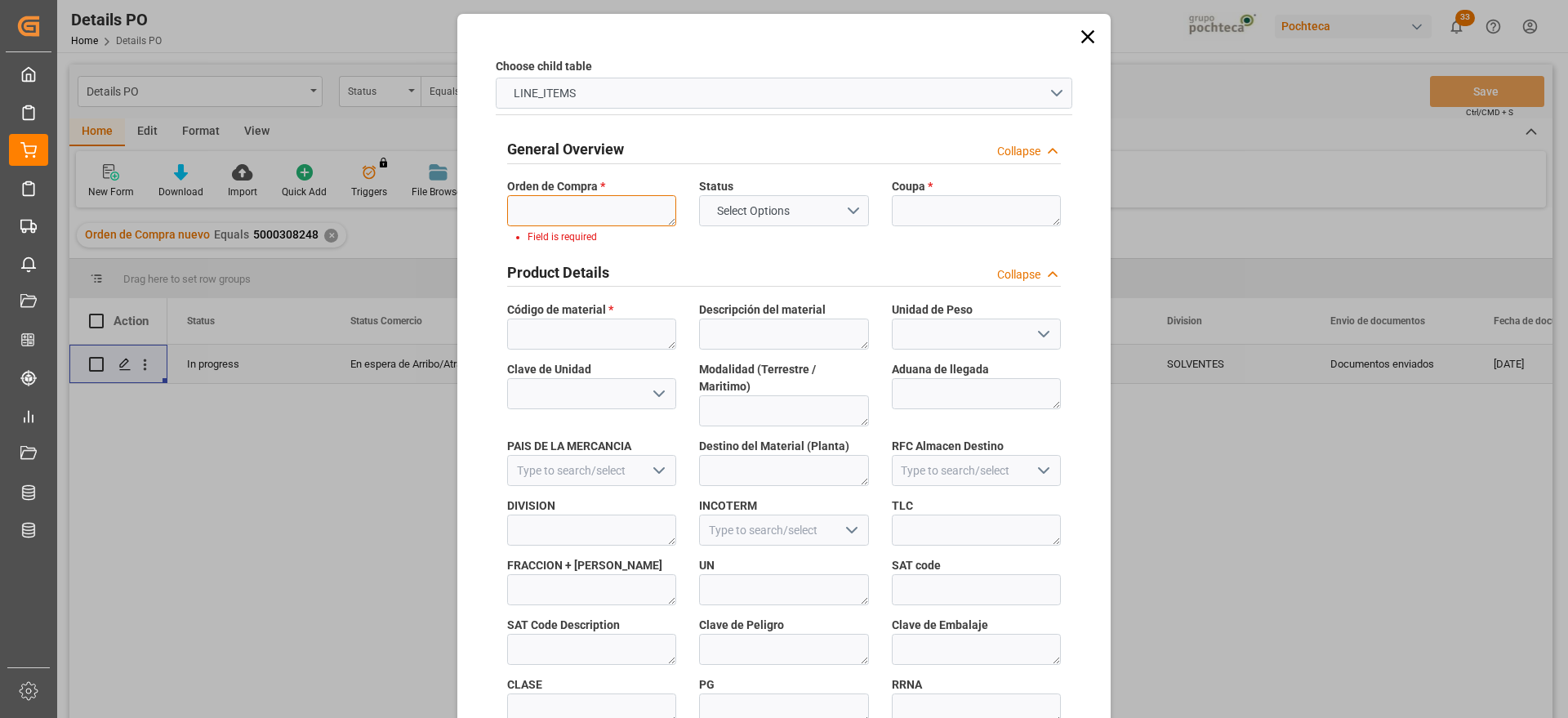
paste textarea "5000308248"
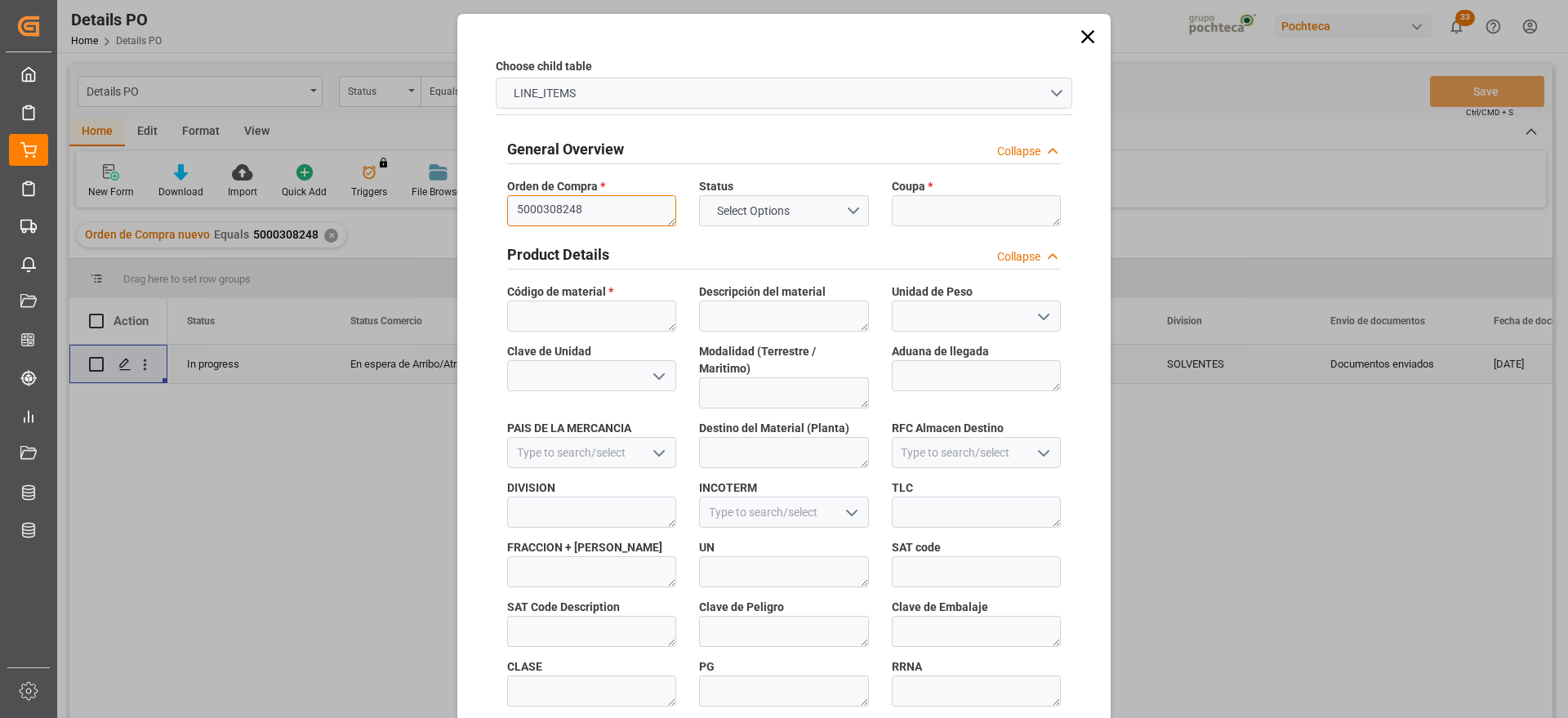
type textarea "5000308248"
click at [902, 205] on textarea at bounding box center [976, 210] width 169 height 31
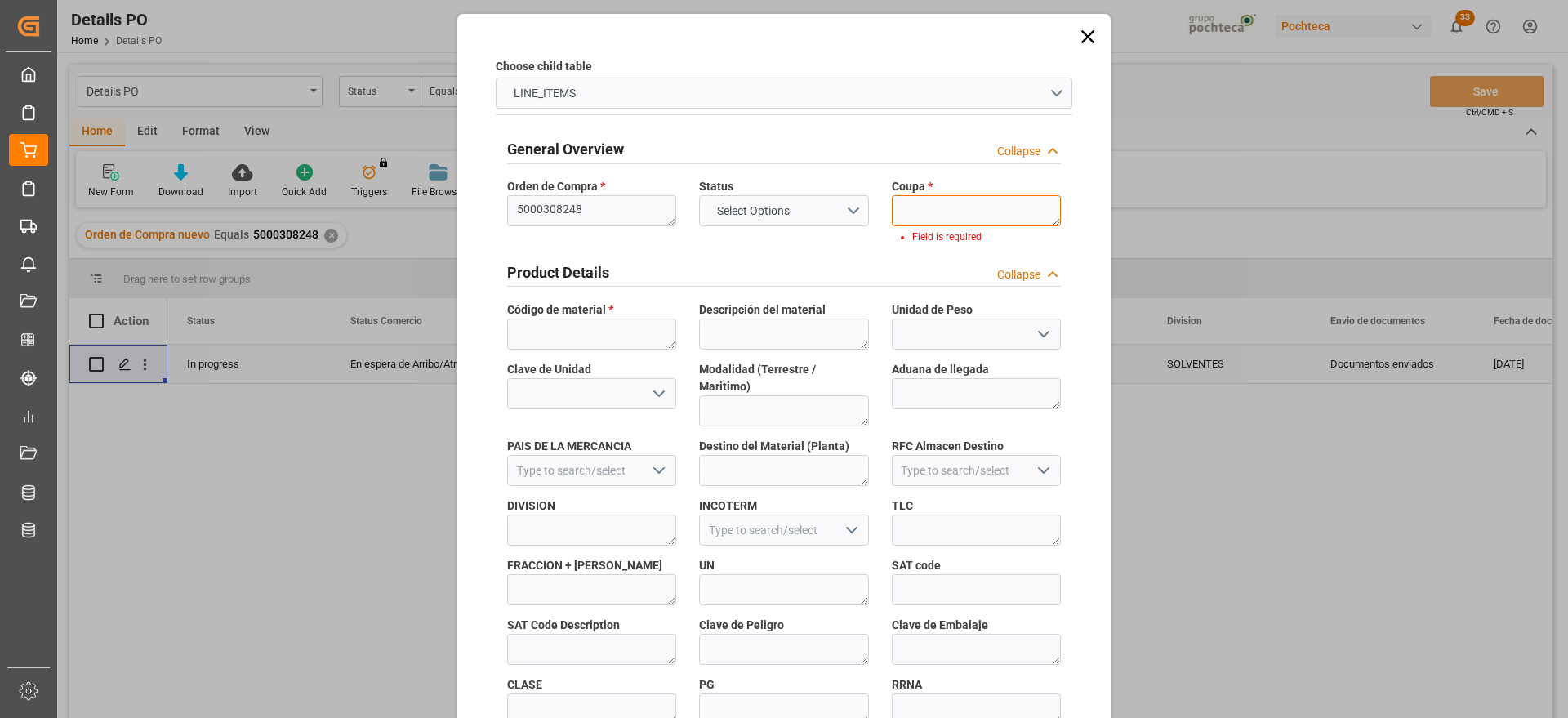
paste textarea "198227"
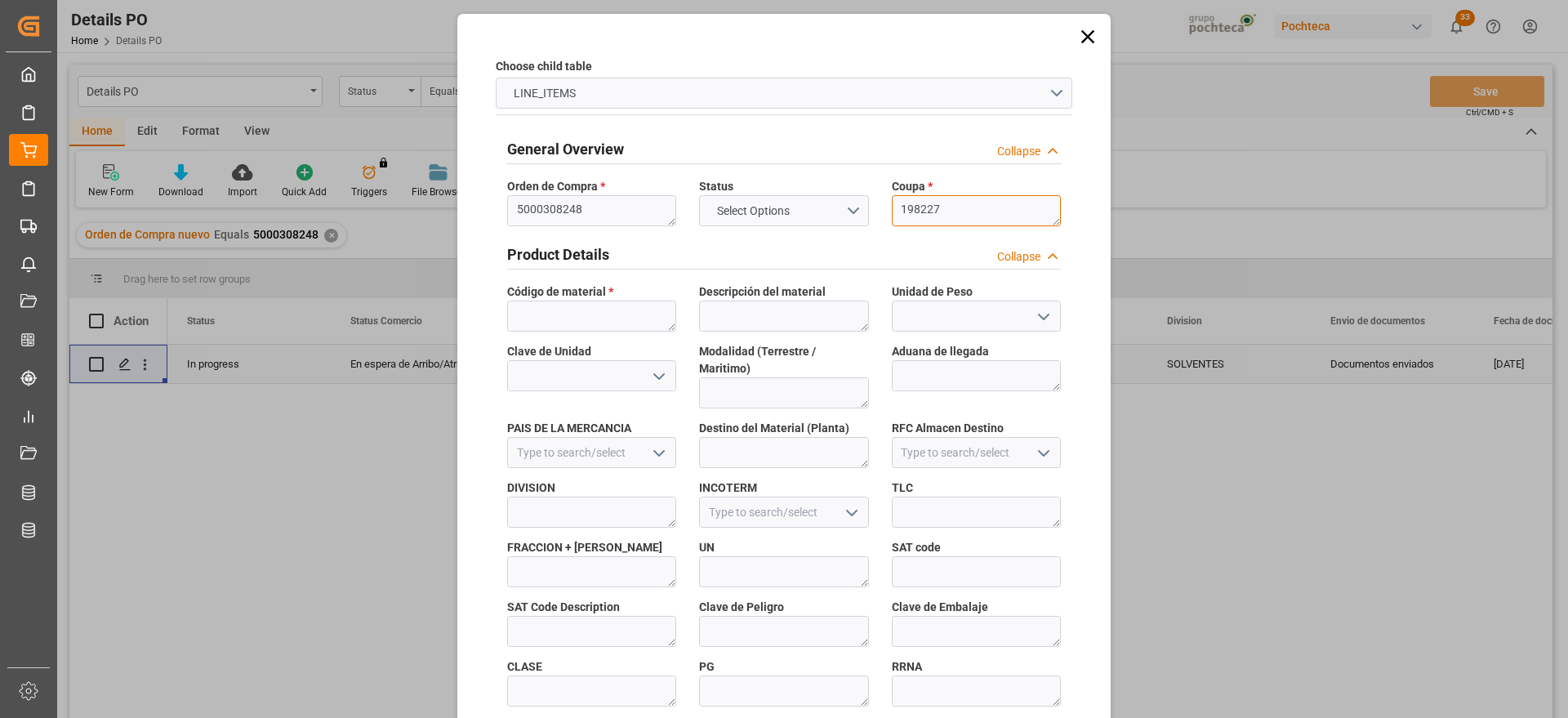
type textarea "198227"
click at [606, 313] on textarea at bounding box center [592, 316] width 169 height 31
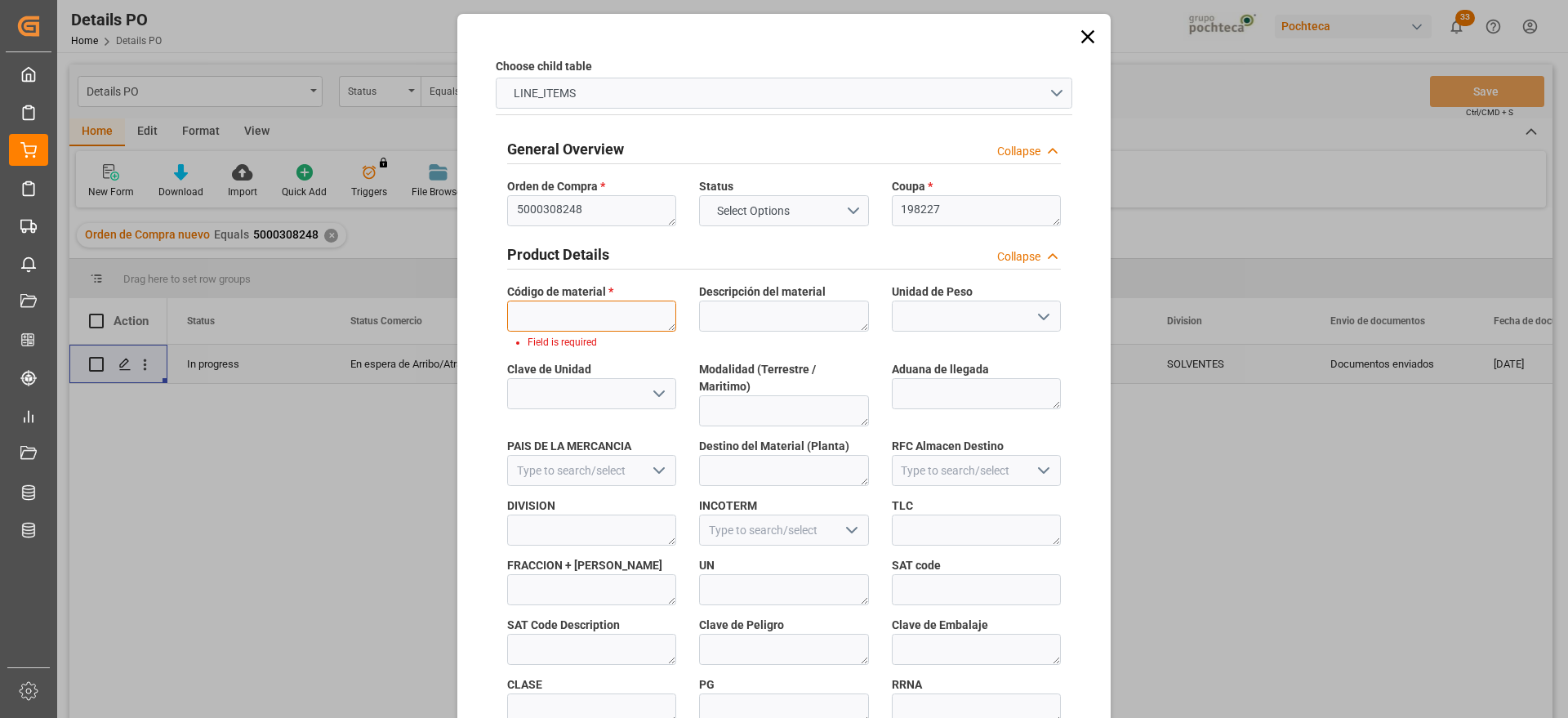
paste textarea "66384"
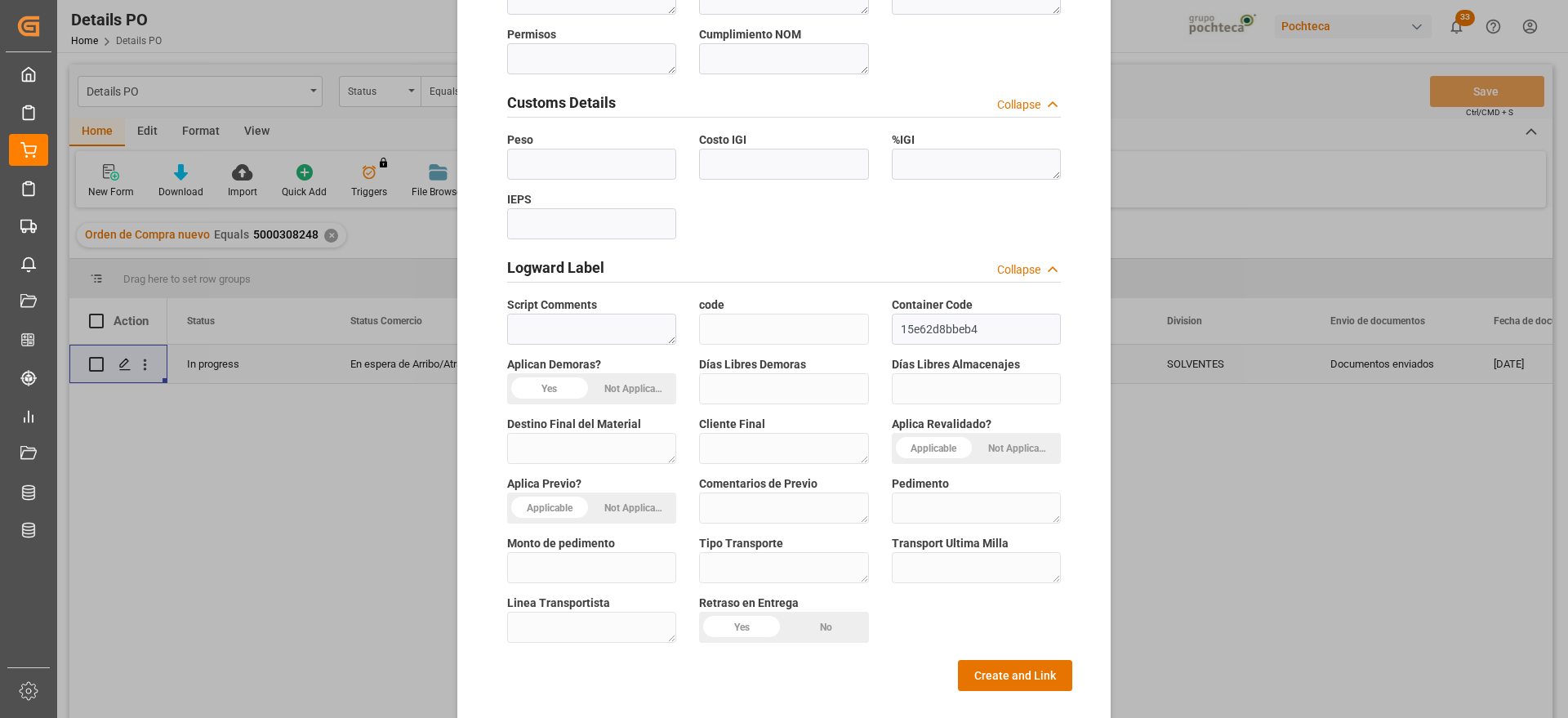
scroll to position [699, 0]
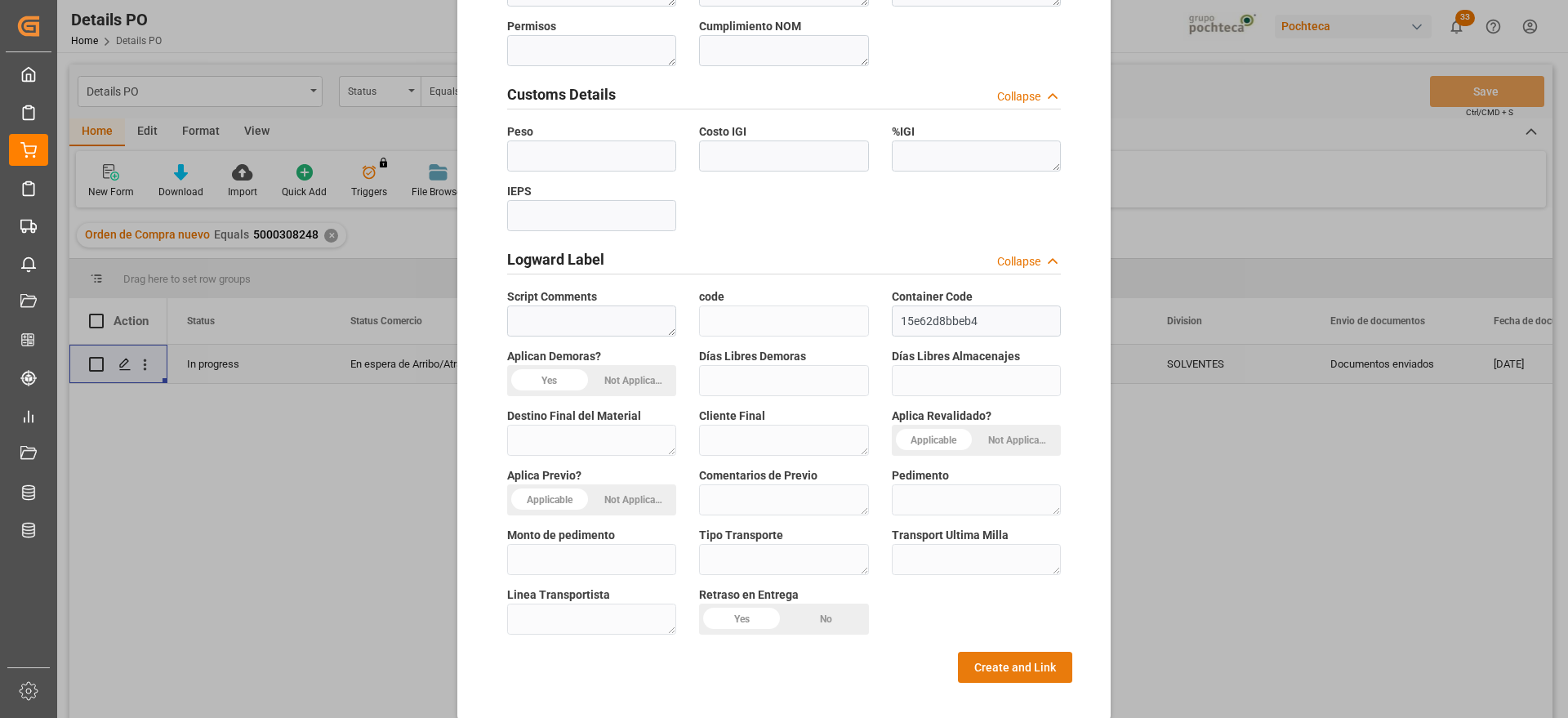
type textarea "66384"
click at [975, 652] on button "Create and Link" at bounding box center [1014, 667] width 114 height 31
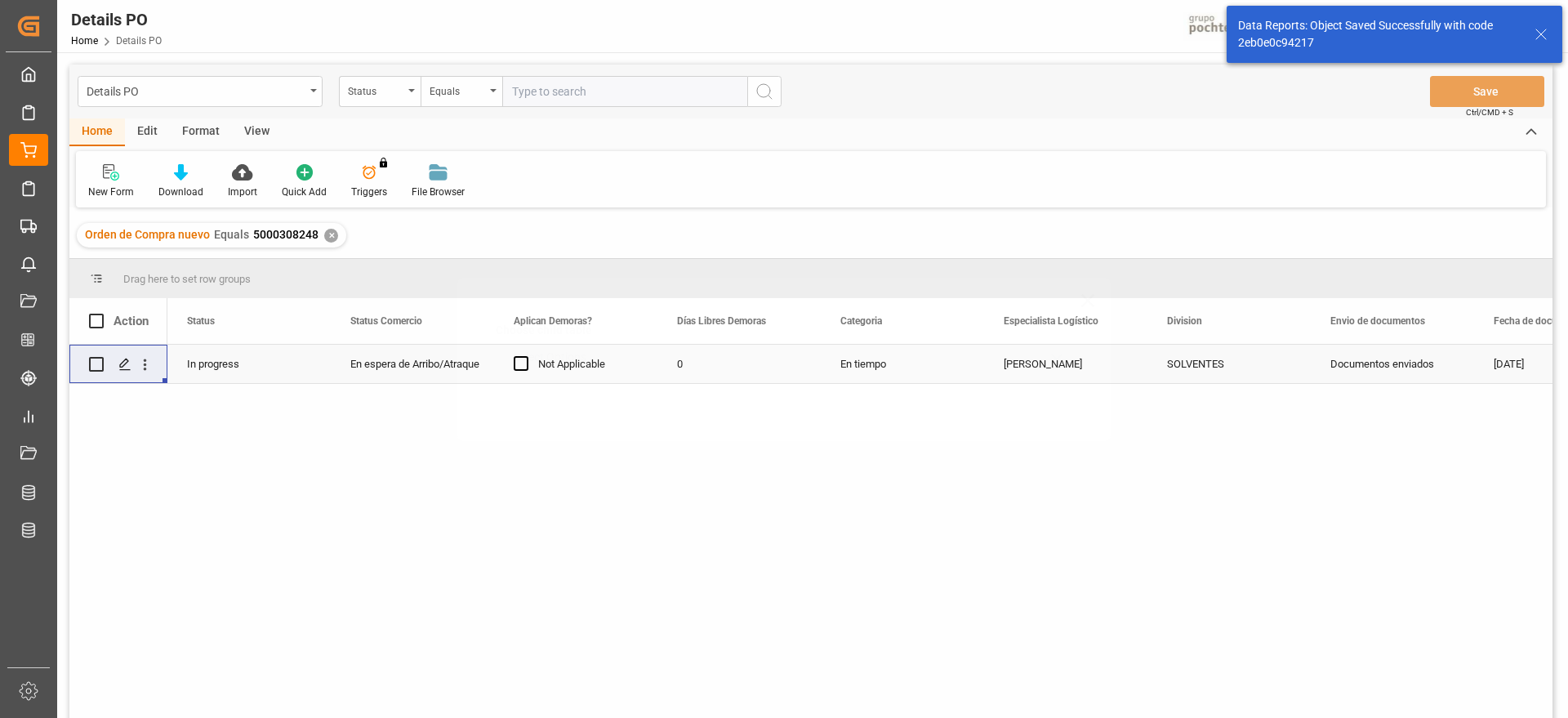
scroll to position [0, 0]
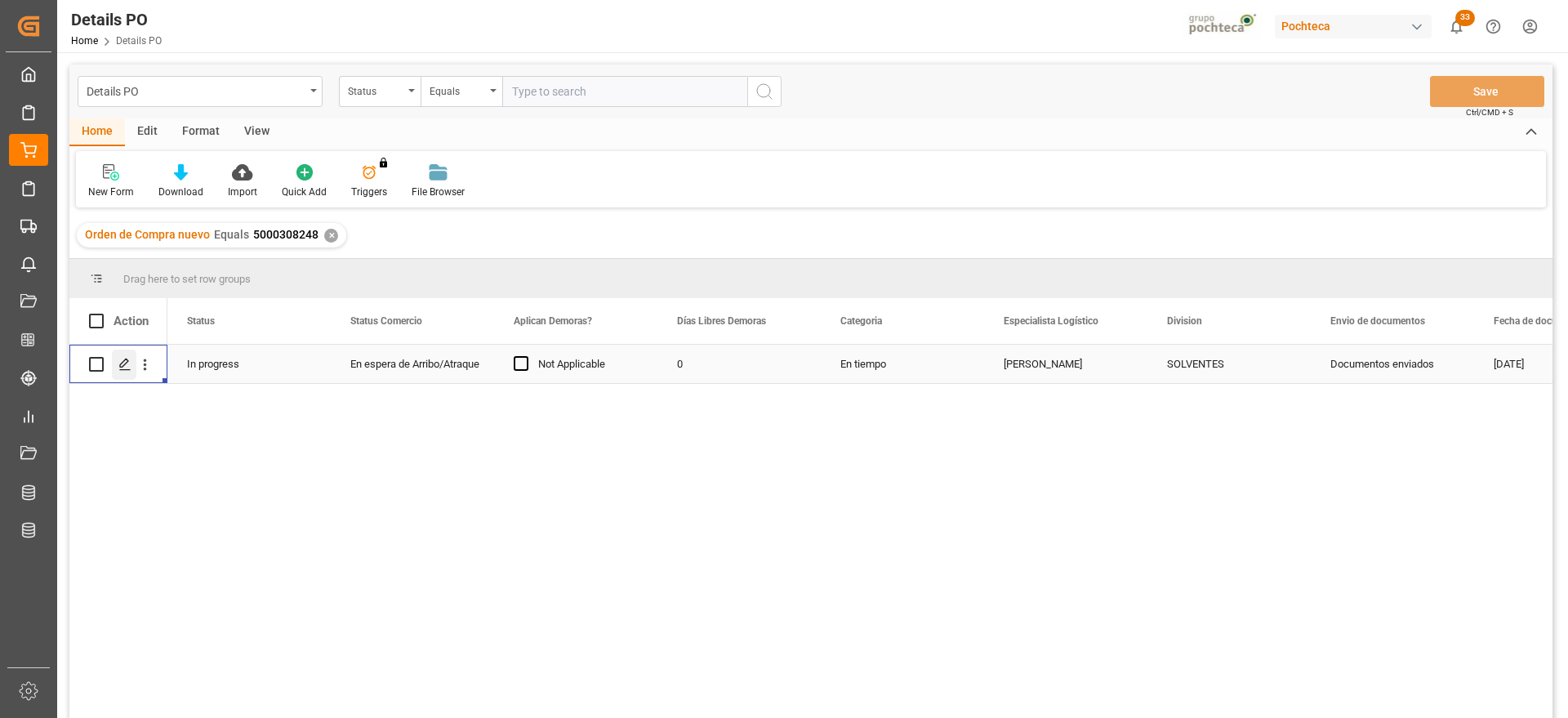
click at [121, 367] on icon "Press SPACE to select this row." at bounding box center [125, 363] width 13 height 13
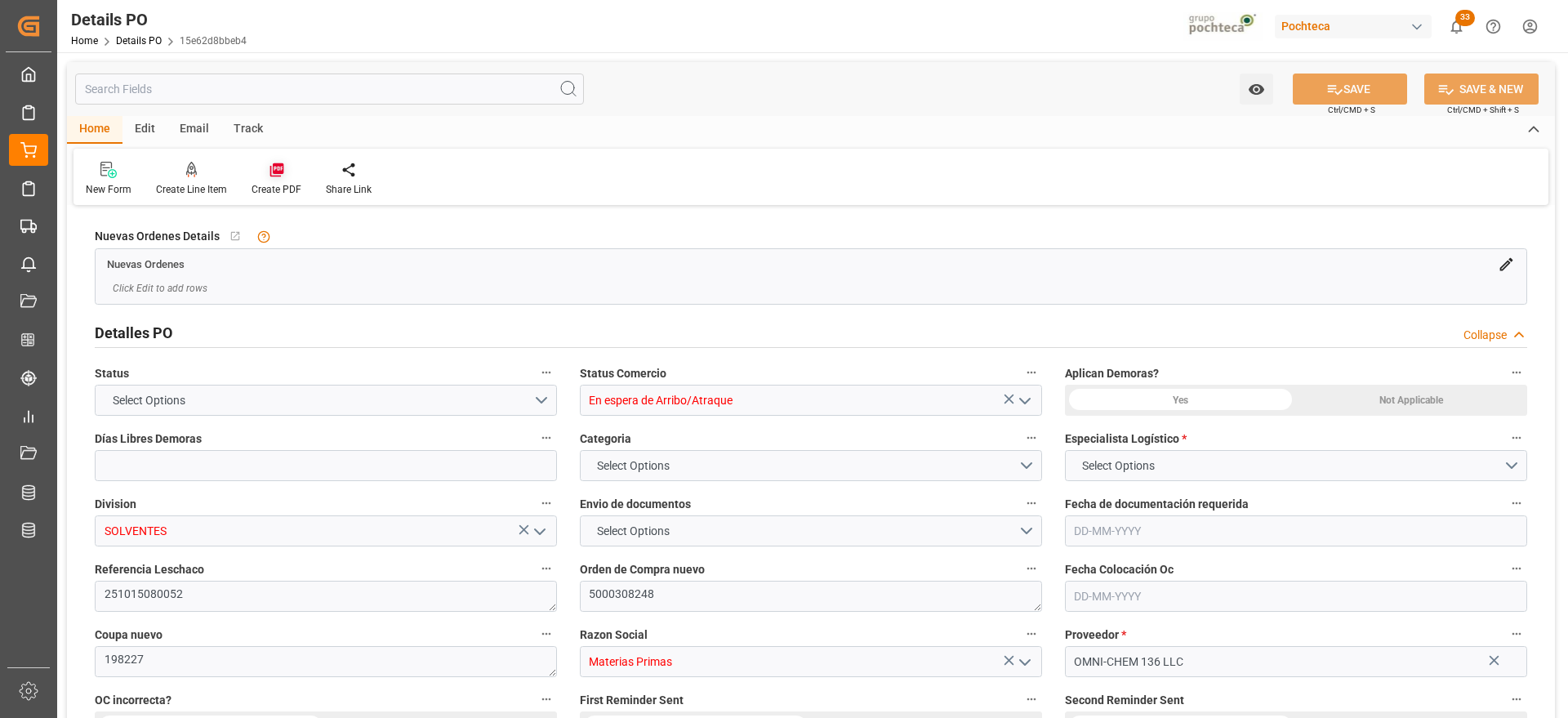
type input "0"
type input "[DATE]"
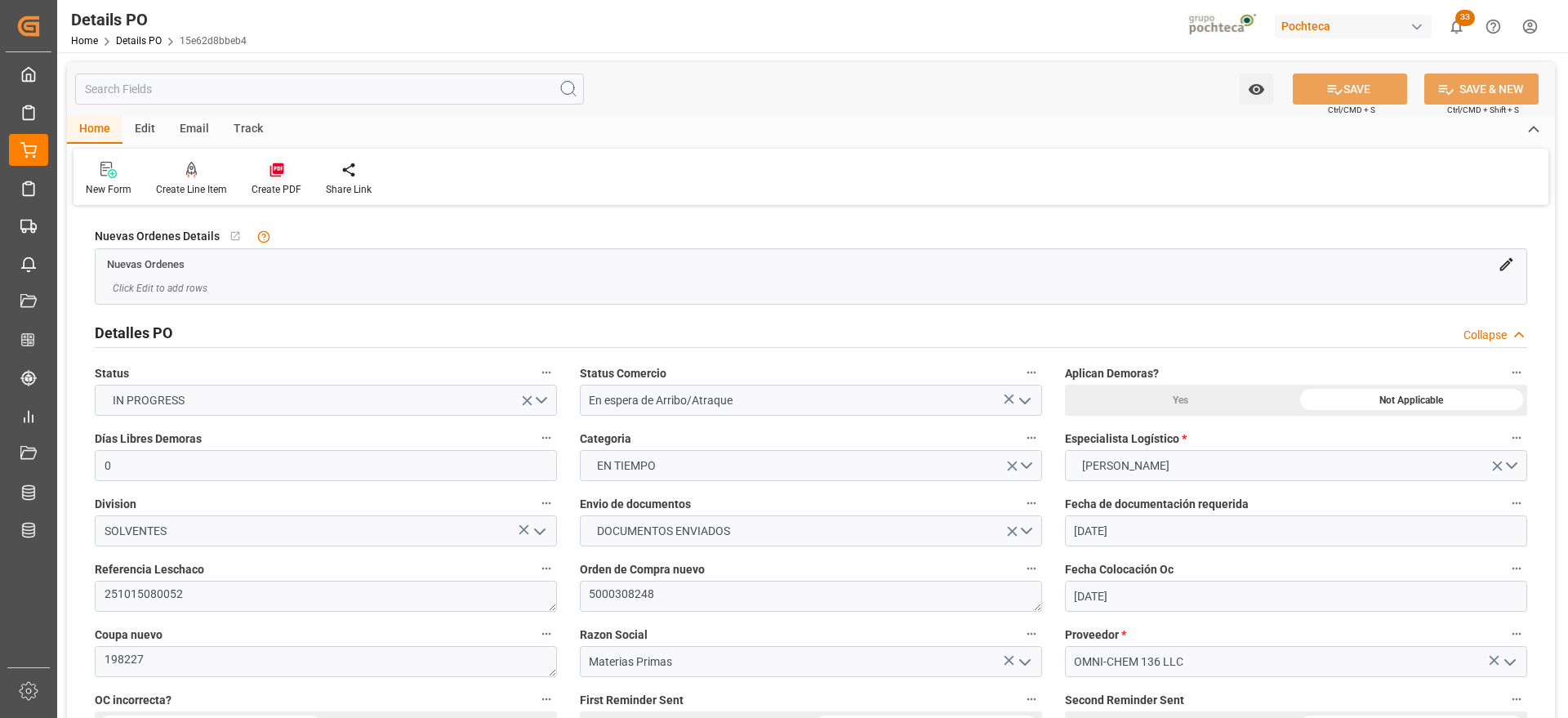
click at [273, 174] on icon at bounding box center [277, 170] width 17 height 17
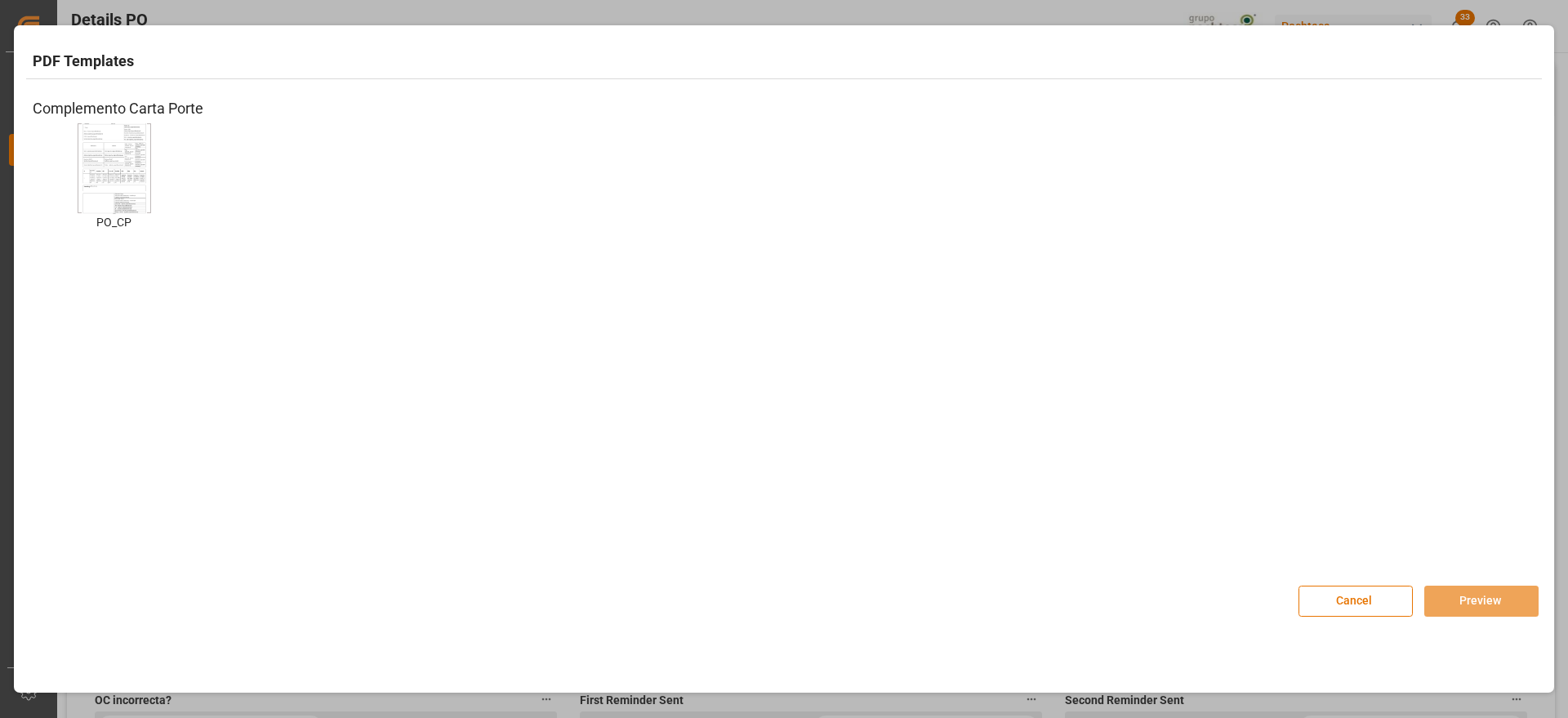
click at [113, 192] on img at bounding box center [114, 168] width 65 height 93
click at [1491, 599] on button "Preview" at bounding box center [1480, 601] width 114 height 31
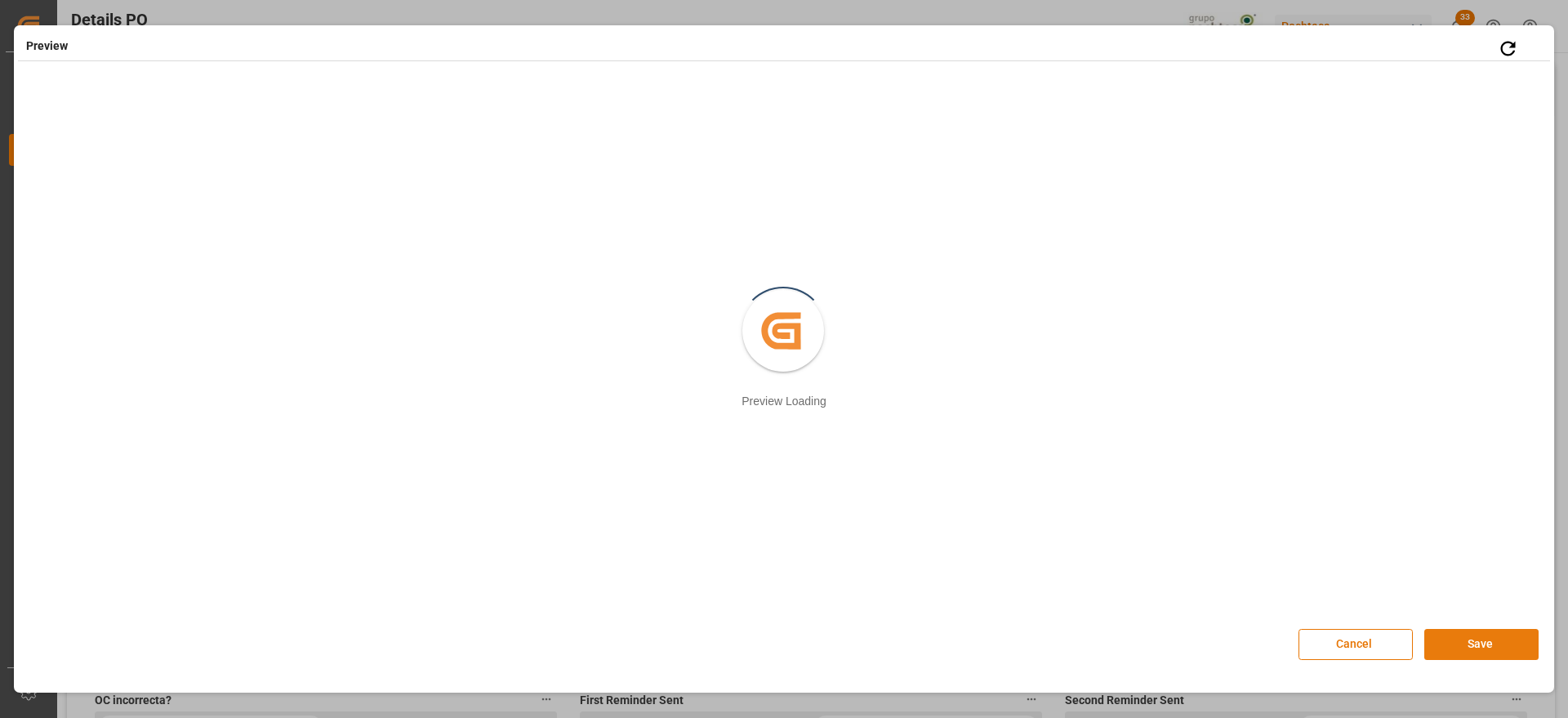
click at [1491, 648] on button "Save" at bounding box center [1480, 644] width 114 height 31
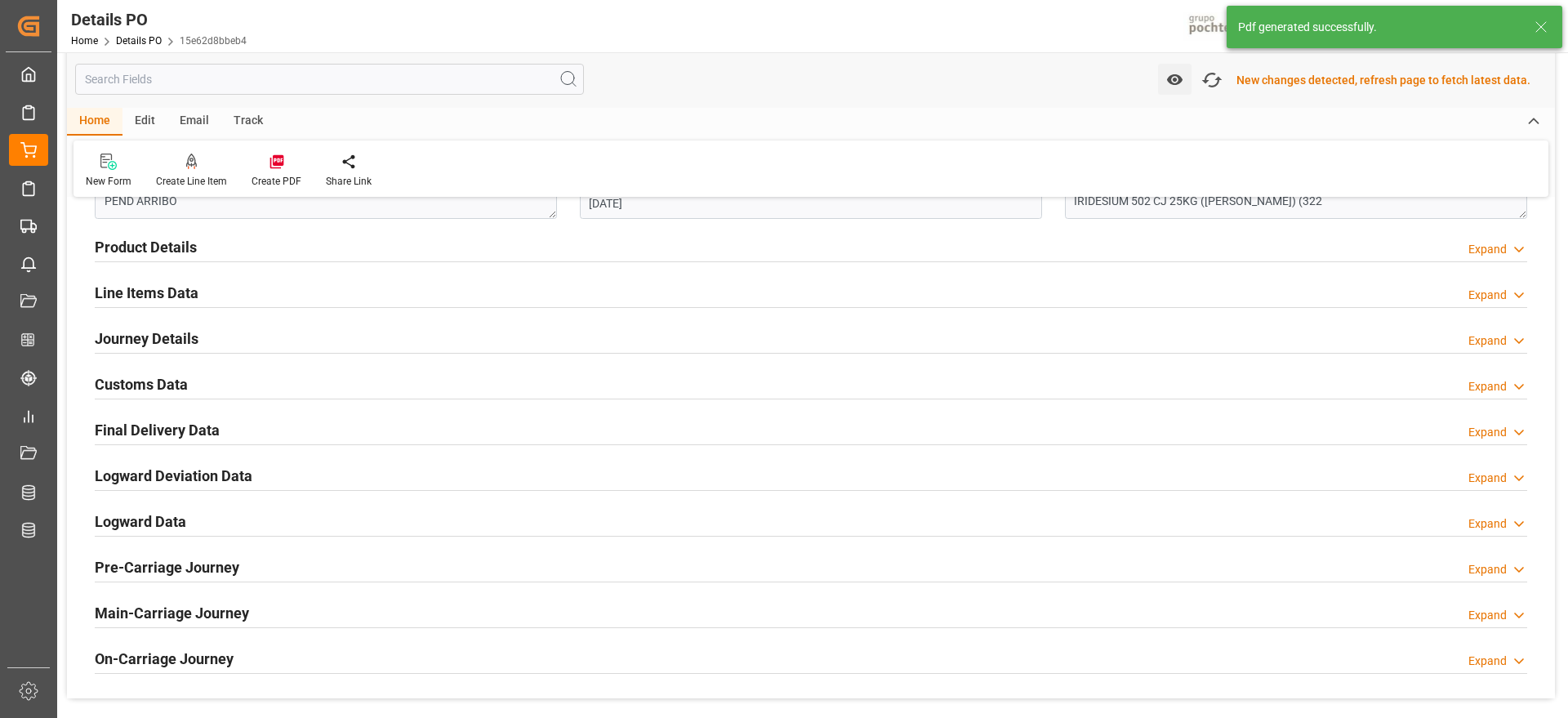
scroll to position [1023, 0]
click at [163, 382] on h2 "Customs Data" at bounding box center [141, 382] width 93 height 22
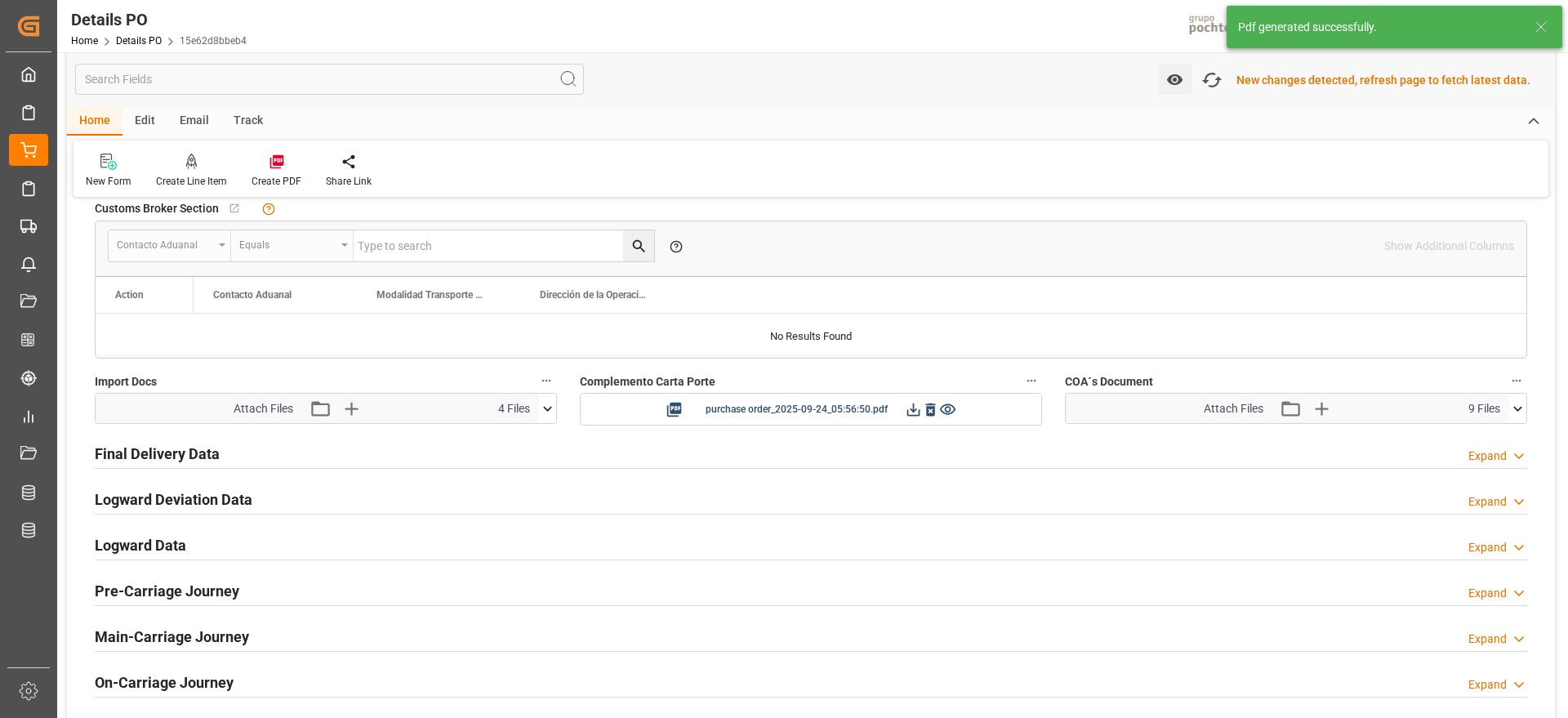
scroll to position [1329, 0]
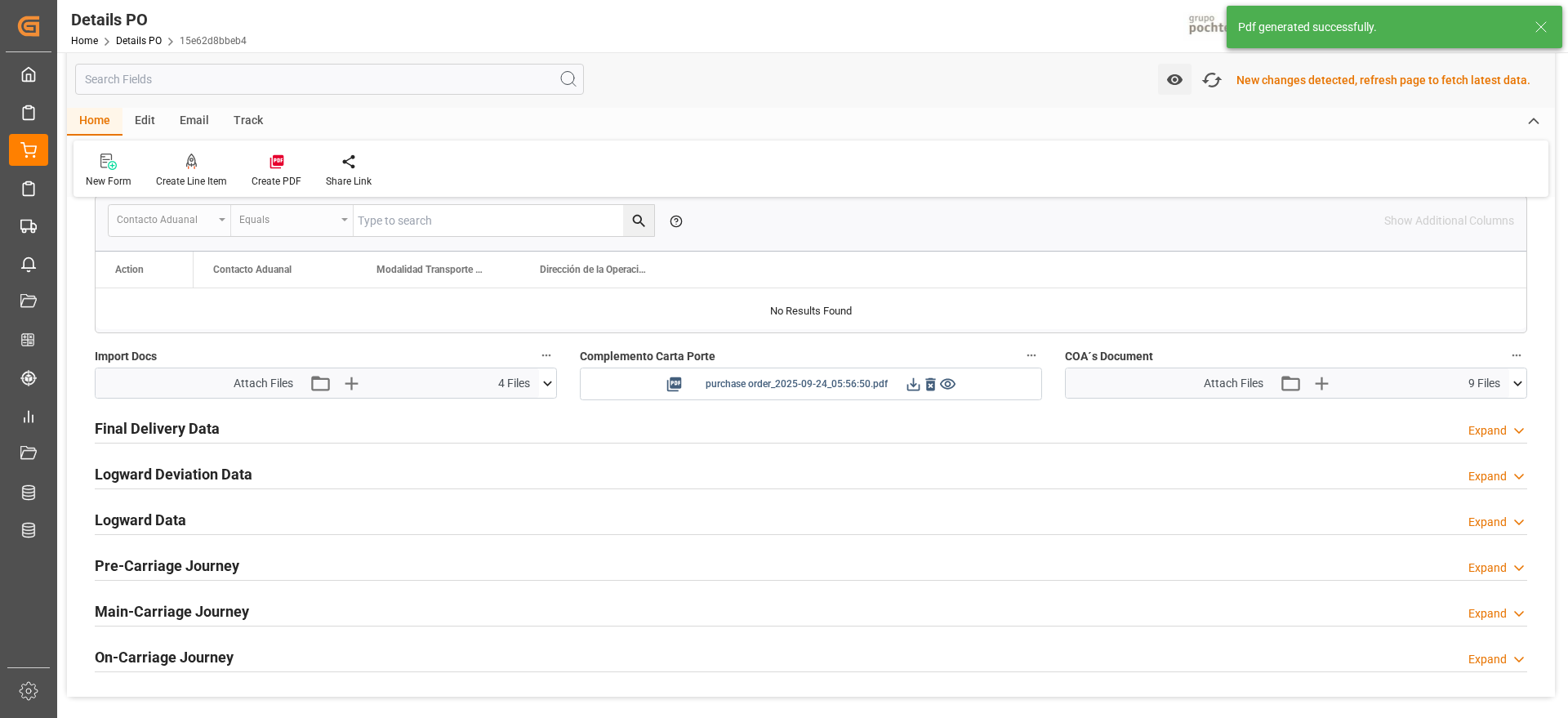
click at [903, 387] on div "purchase order_2025-09-24_05:56:50.pdf" at bounding box center [810, 384] width 437 height 20
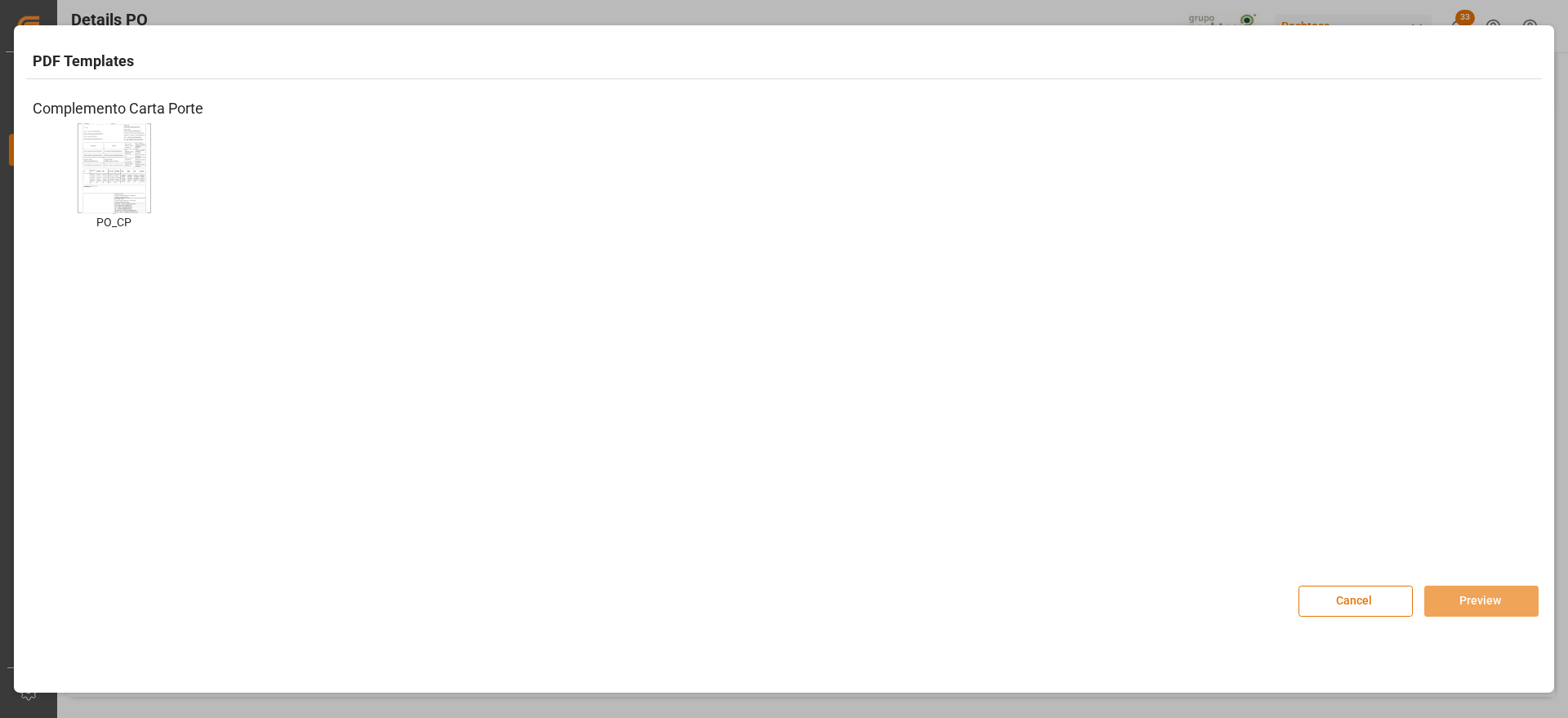
click at [129, 162] on img at bounding box center [114, 168] width 65 height 93
click at [1478, 607] on button "Preview" at bounding box center [1480, 601] width 114 height 31
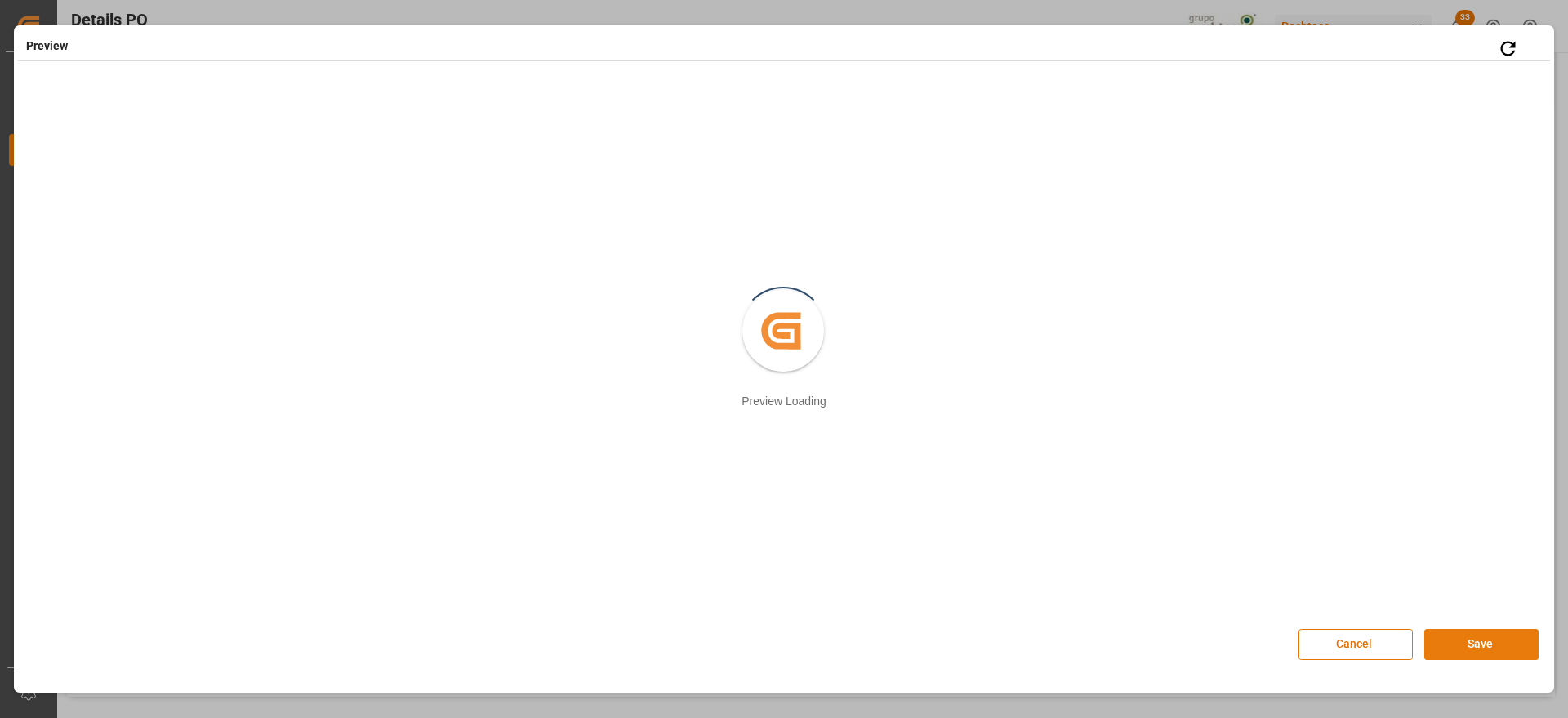
click at [1460, 647] on button "Save" at bounding box center [1480, 644] width 114 height 31
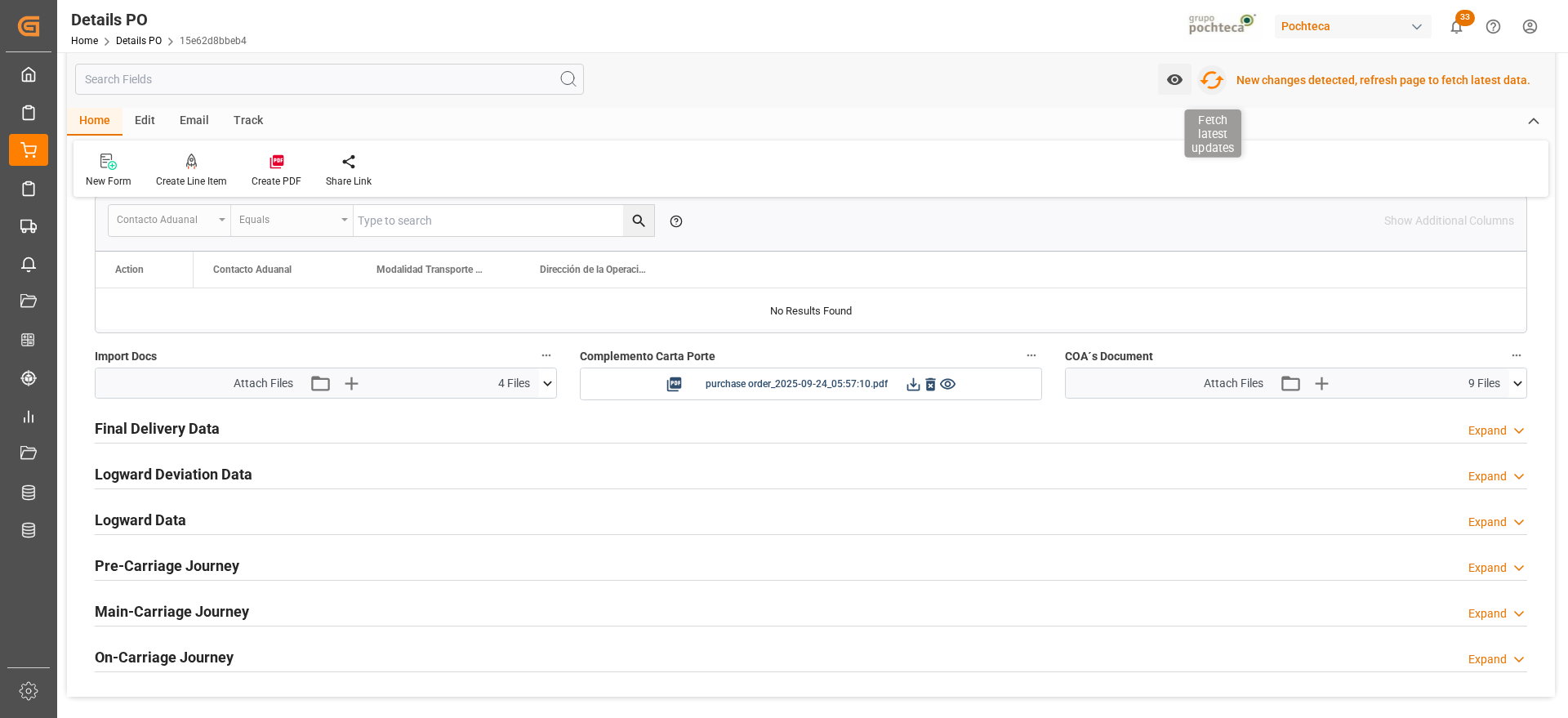
click at [1213, 83] on icon "button" at bounding box center [1212, 80] width 26 height 26
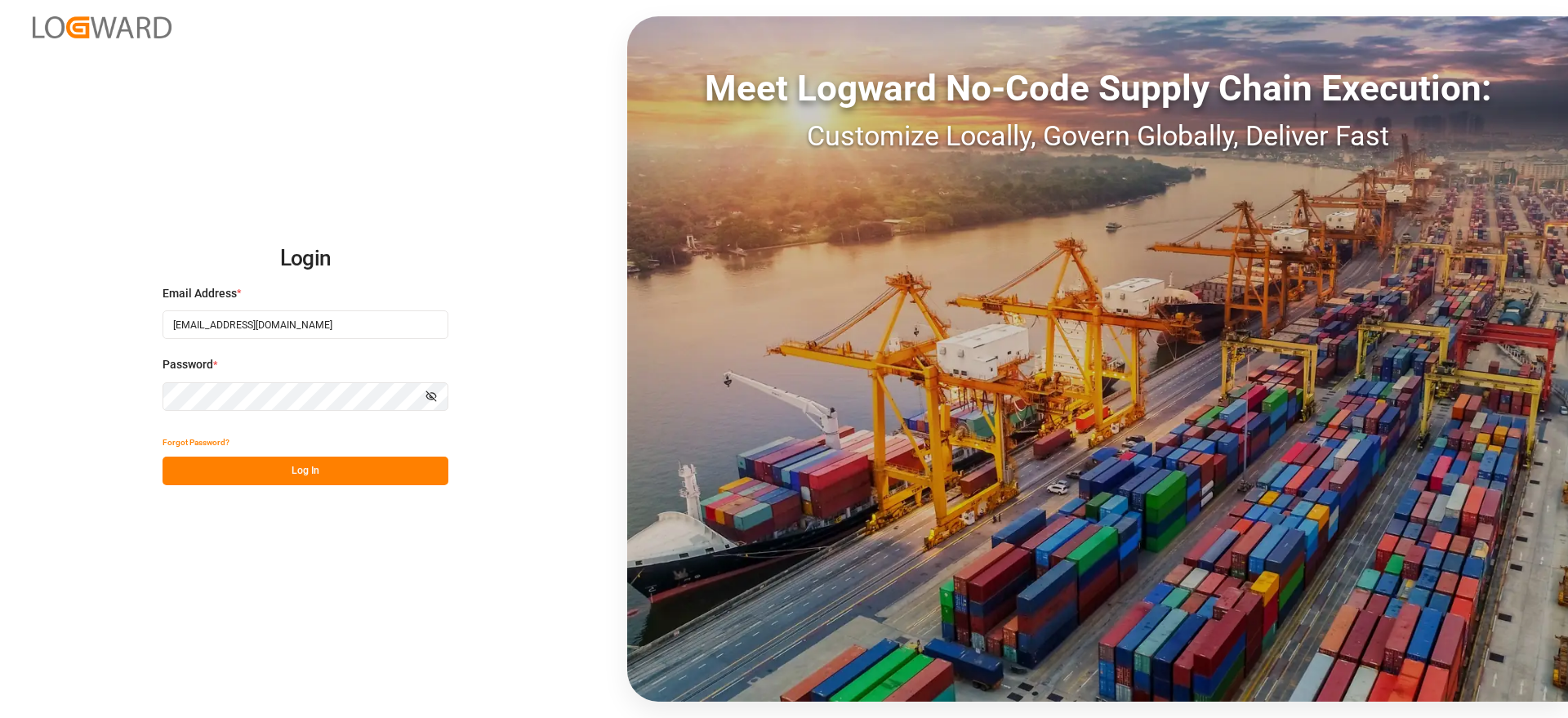
click at [366, 470] on button "Log In" at bounding box center [305, 471] width 285 height 28
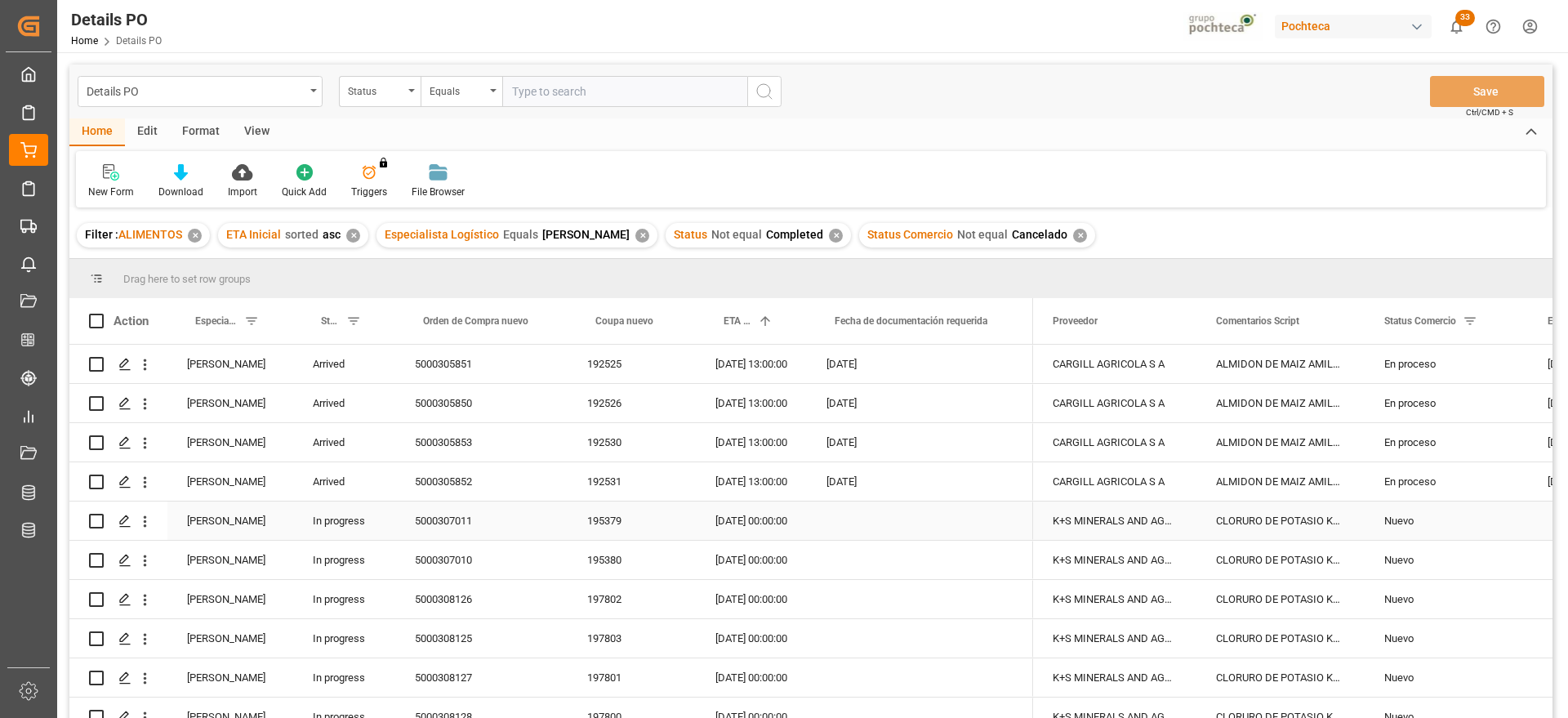
click at [894, 478] on div "[DATE]" at bounding box center [919, 480] width 226 height 38
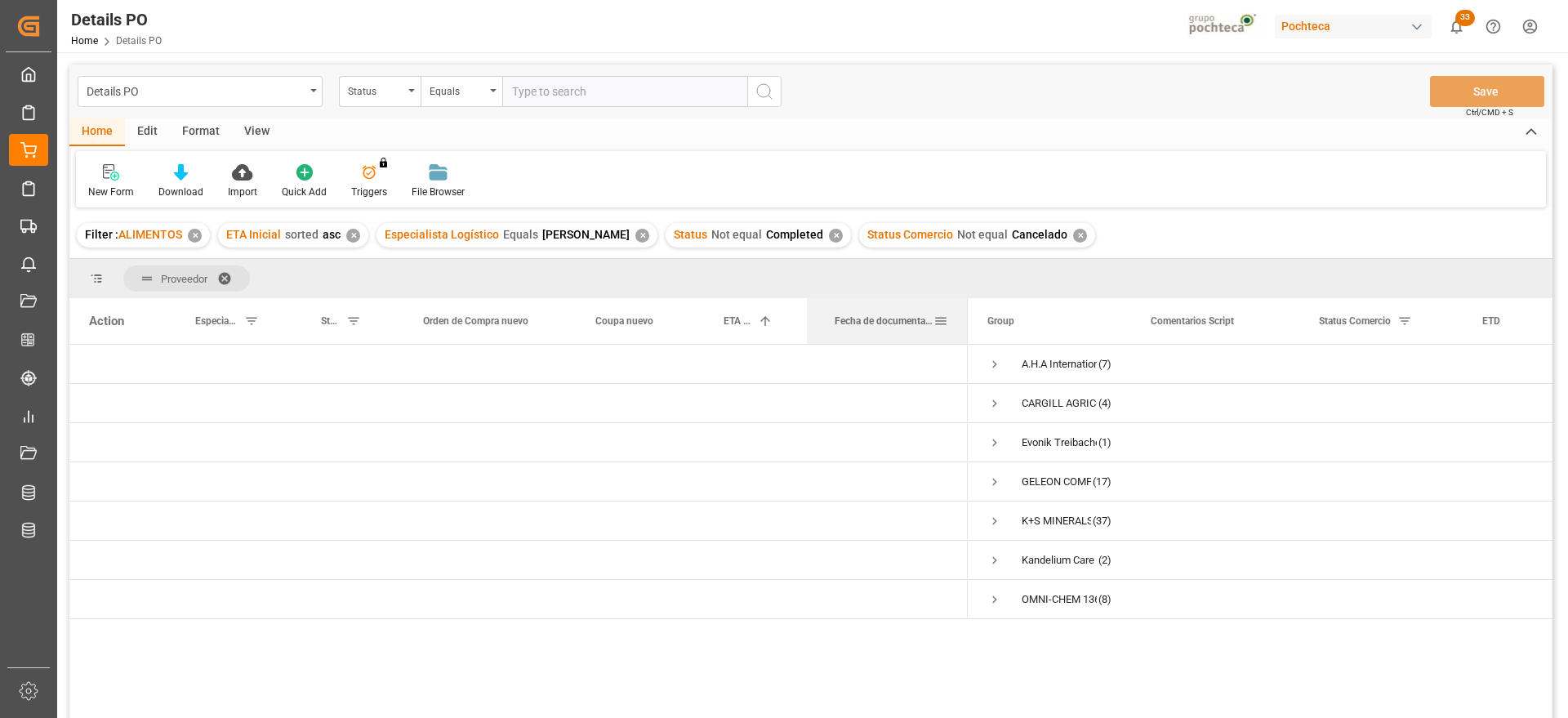
drag, startPoint x: 1029, startPoint y: 316, endPoint x: 964, endPoint y: 319, distance: 65.1
click at [964, 319] on div at bounding box center [967, 321] width 7 height 46
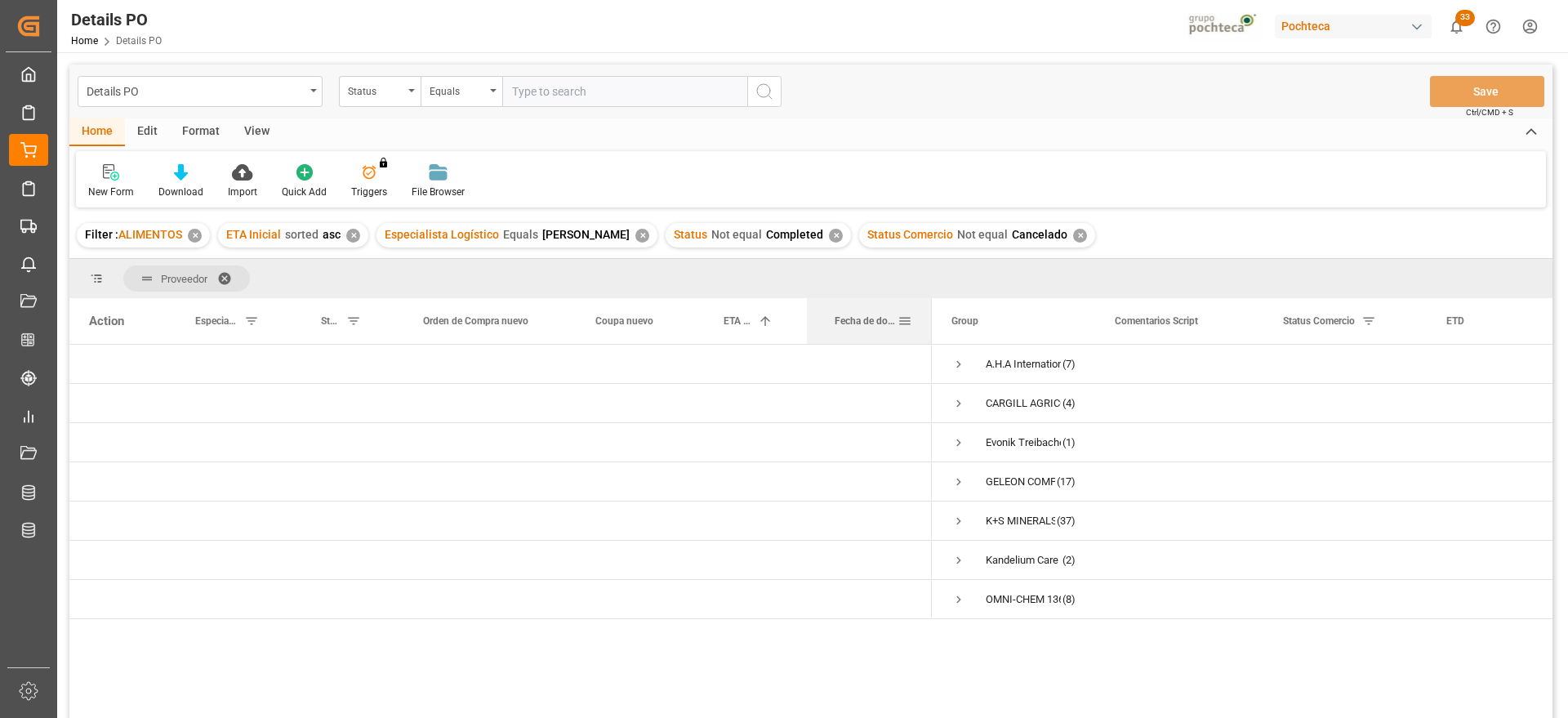
drag, startPoint x: 964, startPoint y: 316, endPoint x: 928, endPoint y: 319, distance: 36.1
click at [928, 319] on div at bounding box center [931, 321] width 7 height 46
click at [953, 361] on span "Press SPACE to select this row." at bounding box center [958, 363] width 15 height 15
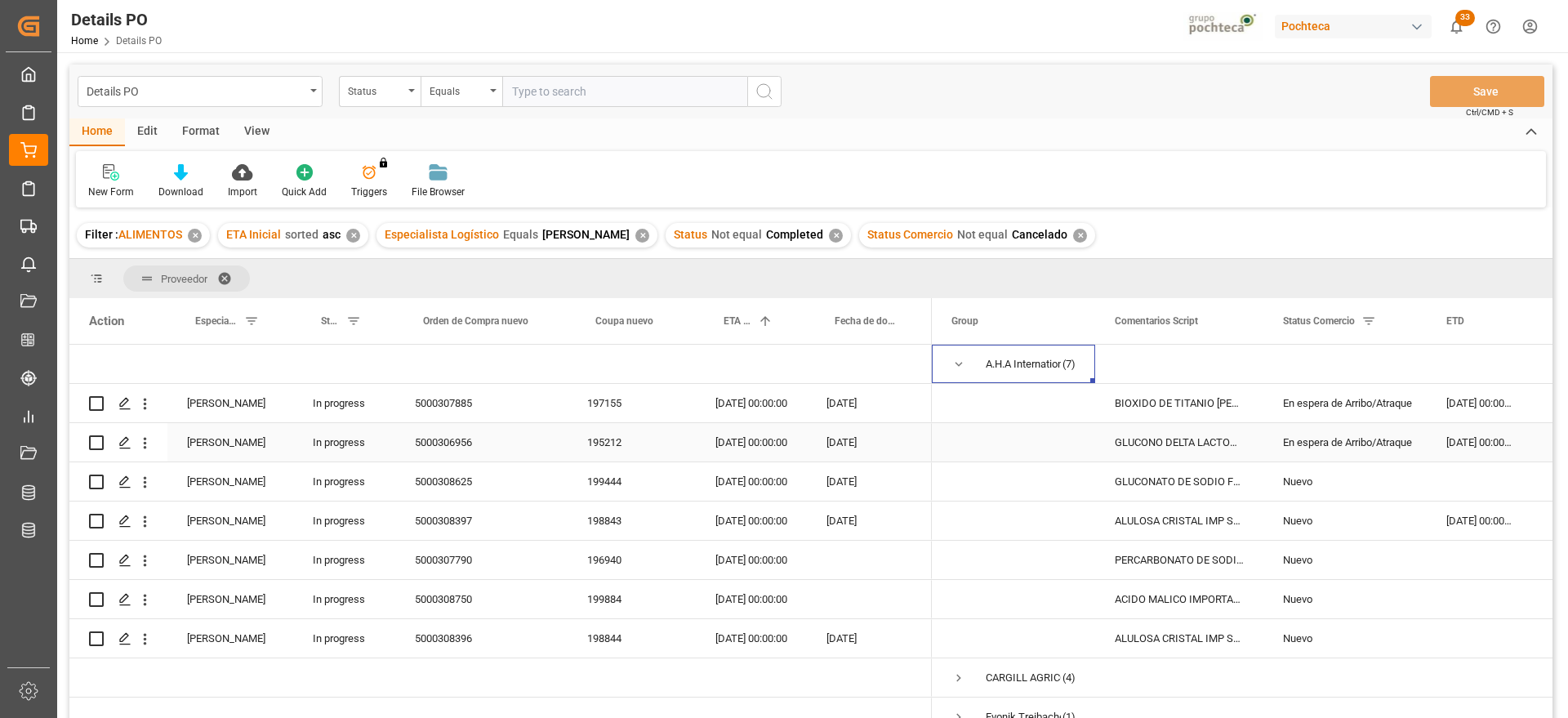
drag, startPoint x: 1314, startPoint y: 433, endPoint x: 1403, endPoint y: 530, distance: 131.6
click at [1314, 431] on div "En espera de Arribo/Atraque" at bounding box center [1344, 442] width 124 height 38
click at [1325, 487] on div "Nuevo" at bounding box center [1344, 481] width 124 height 38
click at [1151, 401] on div "BIOXIDO DE TITANIO FG SACO 25 KG (28924)" at bounding box center [1178, 402] width 168 height 38
click at [1421, 524] on div "Nuevo" at bounding box center [1345, 520] width 164 height 38
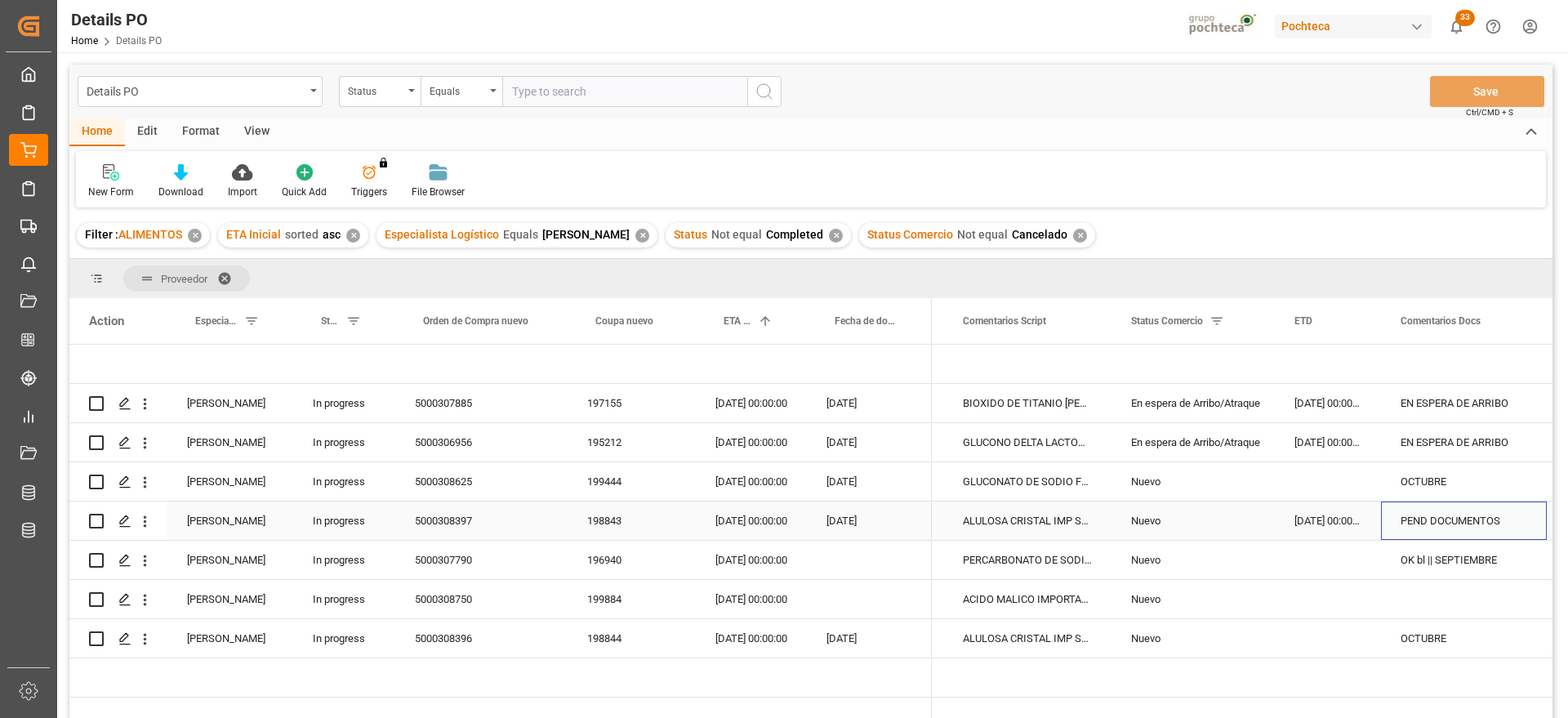
scroll to position [0, 152]
click at [1022, 517] on div "ALULOSA CRISTAL IMP SAC 25KG (62858)" at bounding box center [1027, 520] width 168 height 38
click at [614, 529] on div "198843" at bounding box center [632, 520] width 129 height 38
click at [1343, 525] on div "20-09-2025 00:00:00" at bounding box center [1327, 520] width 106 height 38
click at [1442, 562] on div "OK bl || SEPTIEMBRE" at bounding box center [1464, 559] width 166 height 38
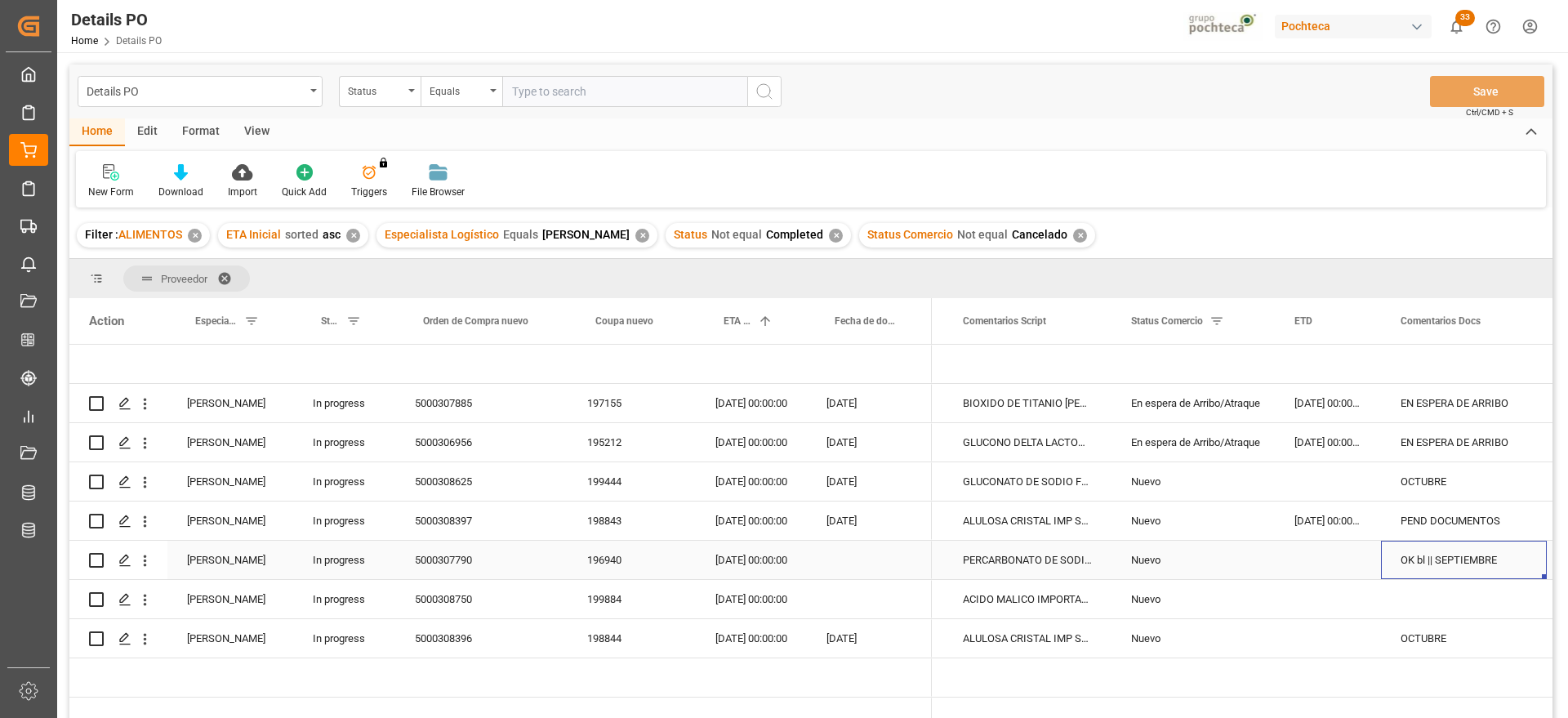
click at [1063, 562] on div "PERCARBONATO DE SODIO S-25 EUR (68420)" at bounding box center [1027, 559] width 168 height 38
click at [1446, 556] on div "OK bl || SEPTIEMBRE" at bounding box center [1464, 559] width 166 height 38
click at [732, 569] on div "14-10-2025 00:00:00" at bounding box center [751, 559] width 111 height 38
click at [1411, 599] on div "Press SPACE to select this row." at bounding box center [1464, 598] width 166 height 38
click at [1431, 475] on div "OCTUBRE" at bounding box center [1464, 480] width 166 height 38
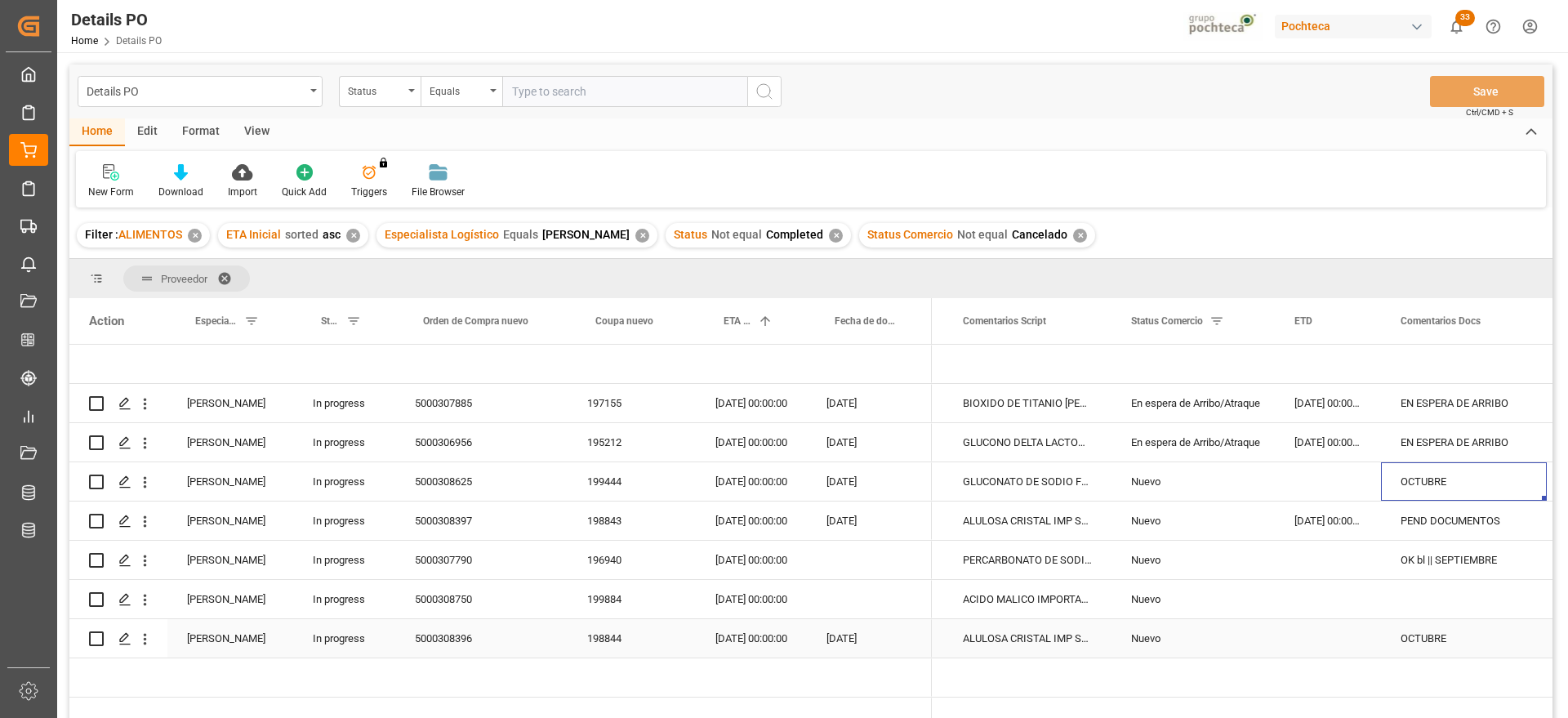
click at [1442, 628] on div "OCTUBRE" at bounding box center [1464, 637] width 166 height 38
click at [1444, 586] on div "Press SPACE to select this row." at bounding box center [1464, 598] width 166 height 38
click at [850, 472] on div "31-03-2025" at bounding box center [869, 480] width 125 height 38
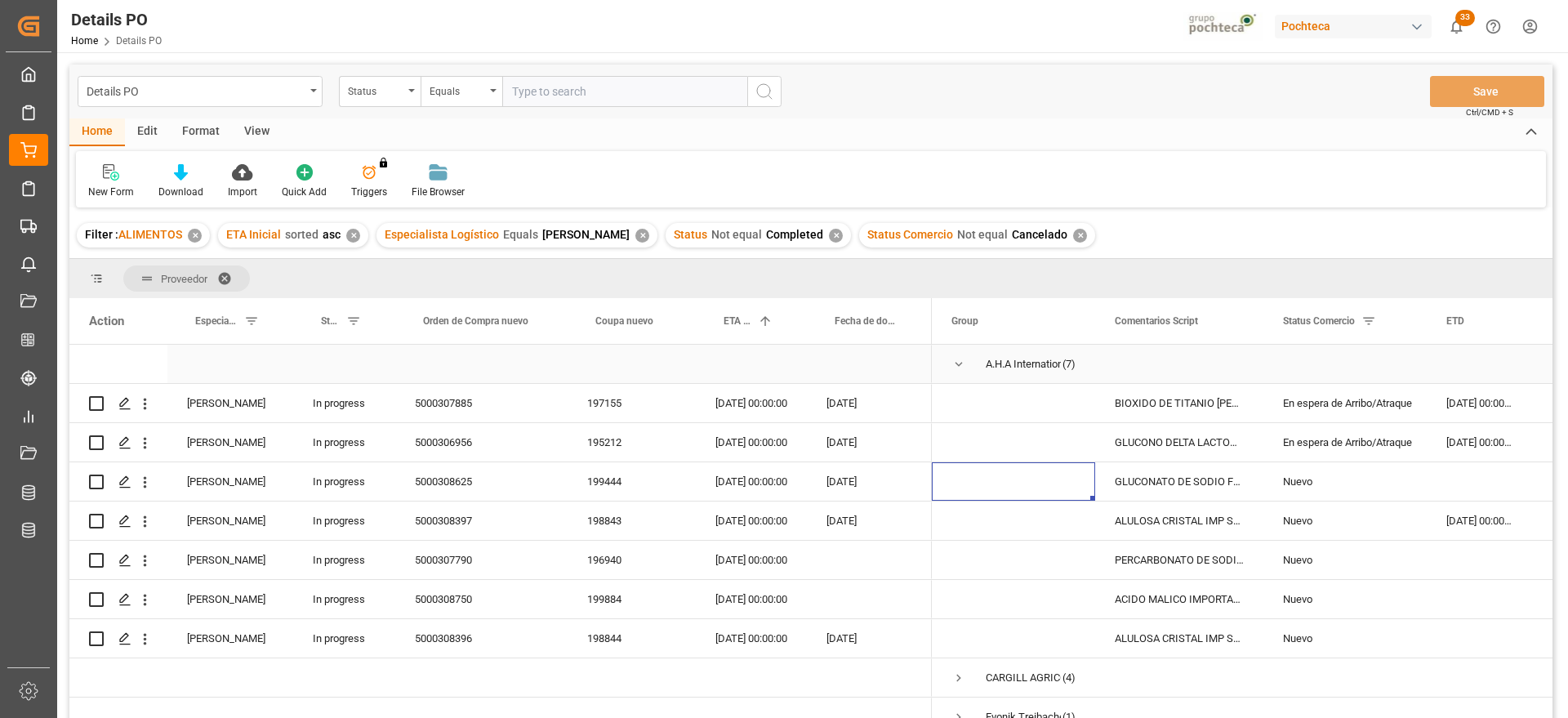
click at [960, 359] on span "Press SPACE to select this row." at bounding box center [958, 363] width 15 height 15
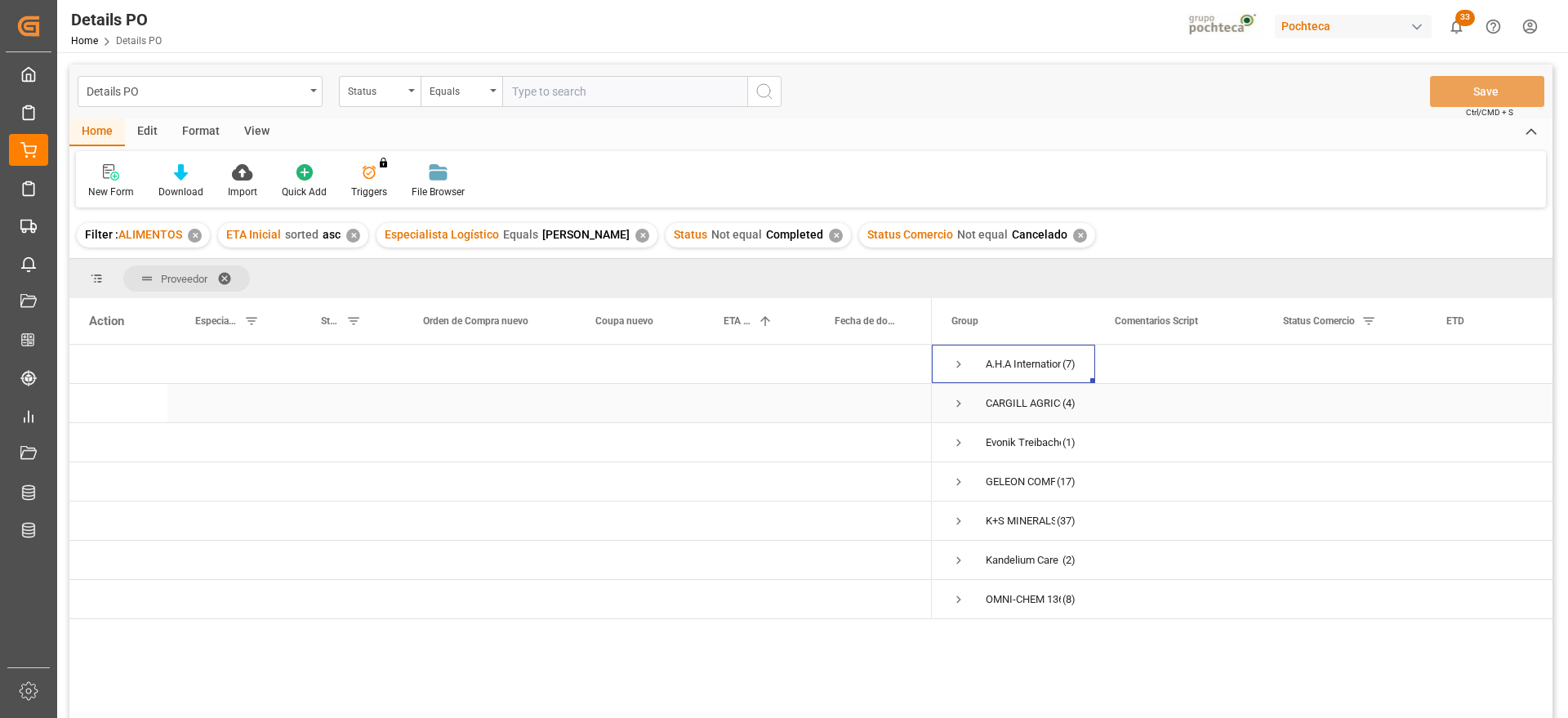
click at [957, 401] on span "Press SPACE to select this row." at bounding box center [958, 403] width 15 height 15
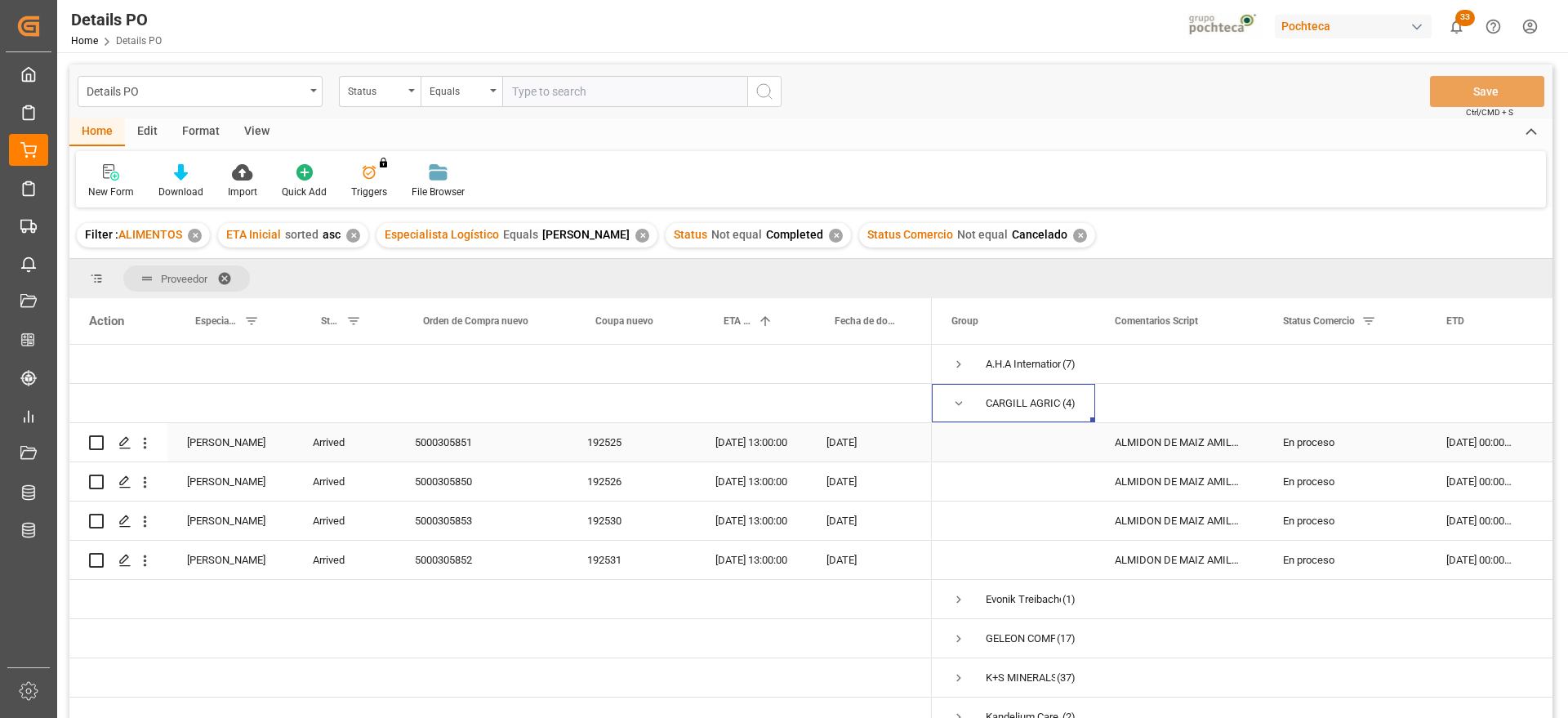
click at [1192, 443] on div "ALMIDON DE MAIZ AMILOGILL 2100 SAC 25 KG" at bounding box center [1178, 441] width 168 height 38
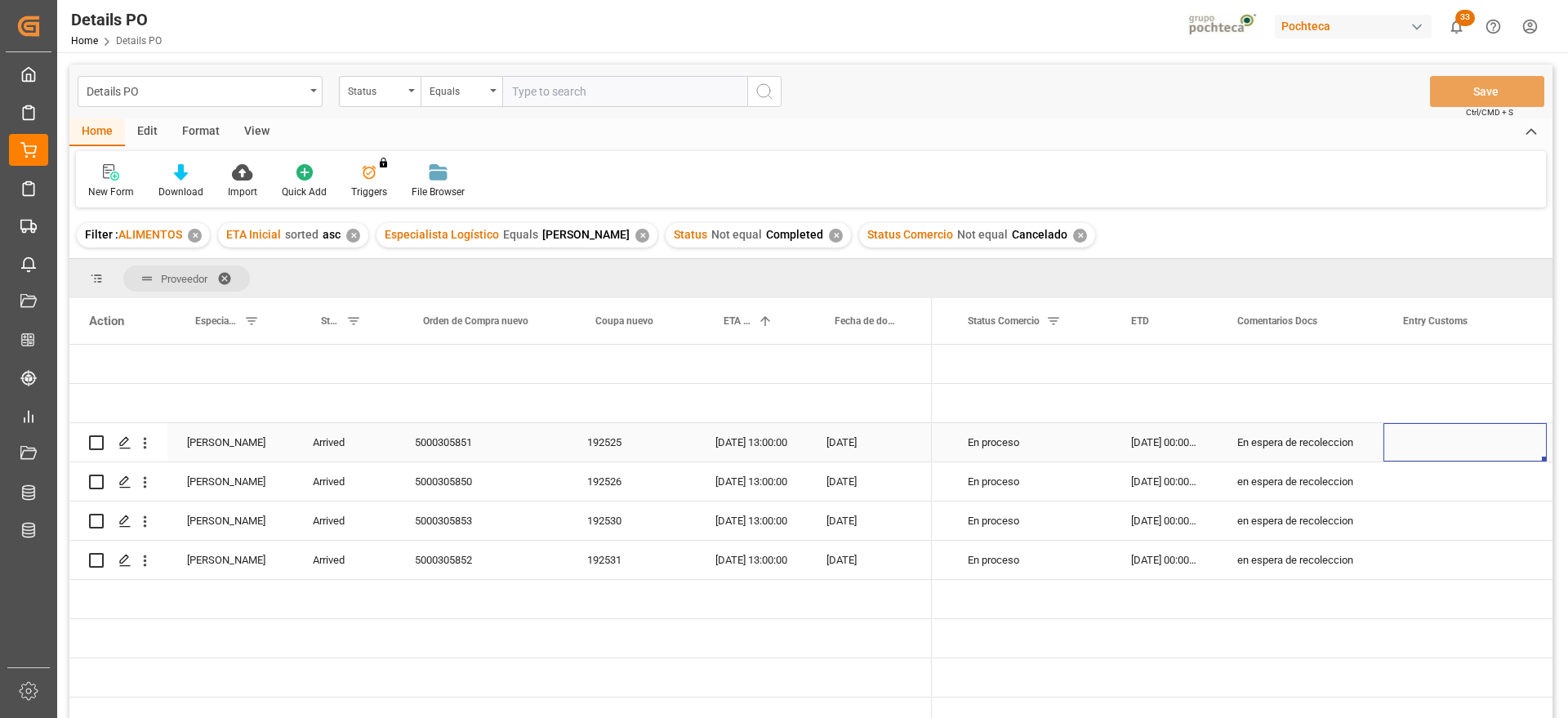
scroll to position [0, 316]
click at [840, 435] on div "[DATE]" at bounding box center [869, 441] width 125 height 38
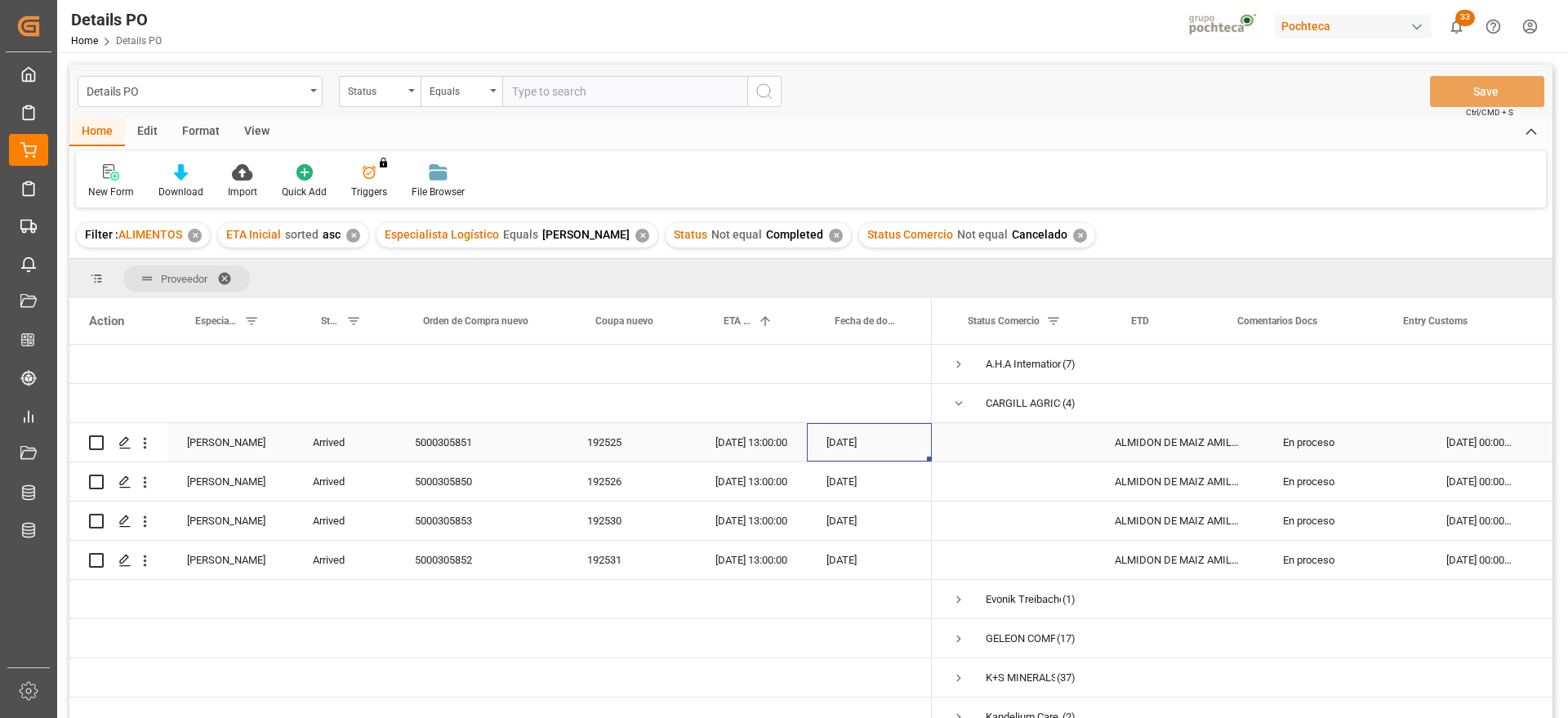
scroll to position [0, 0]
click at [958, 401] on span "Press SPACE to select this row." at bounding box center [958, 403] width 15 height 15
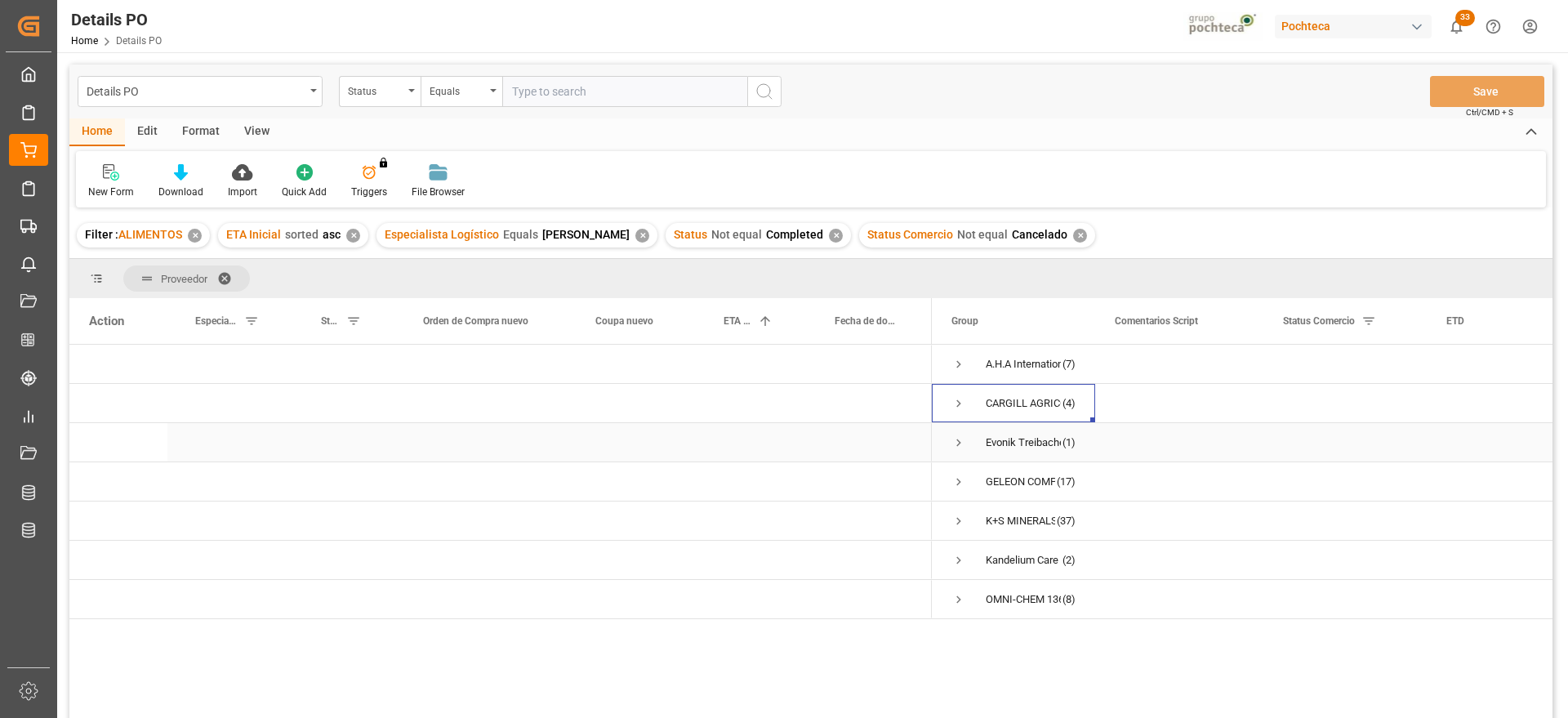
click at [960, 436] on span "Press SPACE to select this row." at bounding box center [958, 442] width 15 height 15
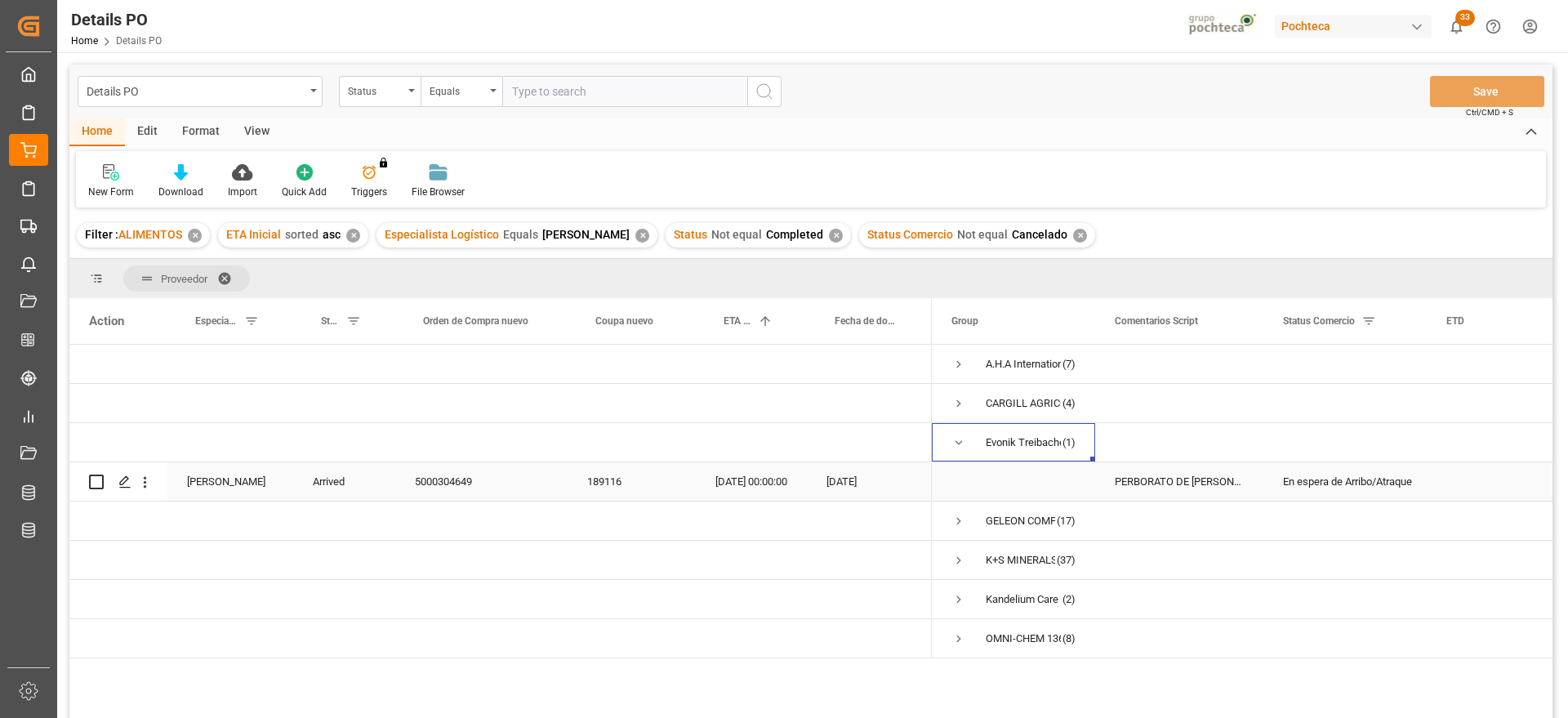
click at [1188, 485] on div "PERBORATO DE SODIO TETRAHIDRA EVO S-25KG" at bounding box center [1178, 480] width 168 height 38
click at [958, 441] on span "Press SPACE to select this row." at bounding box center [958, 442] width 15 height 15
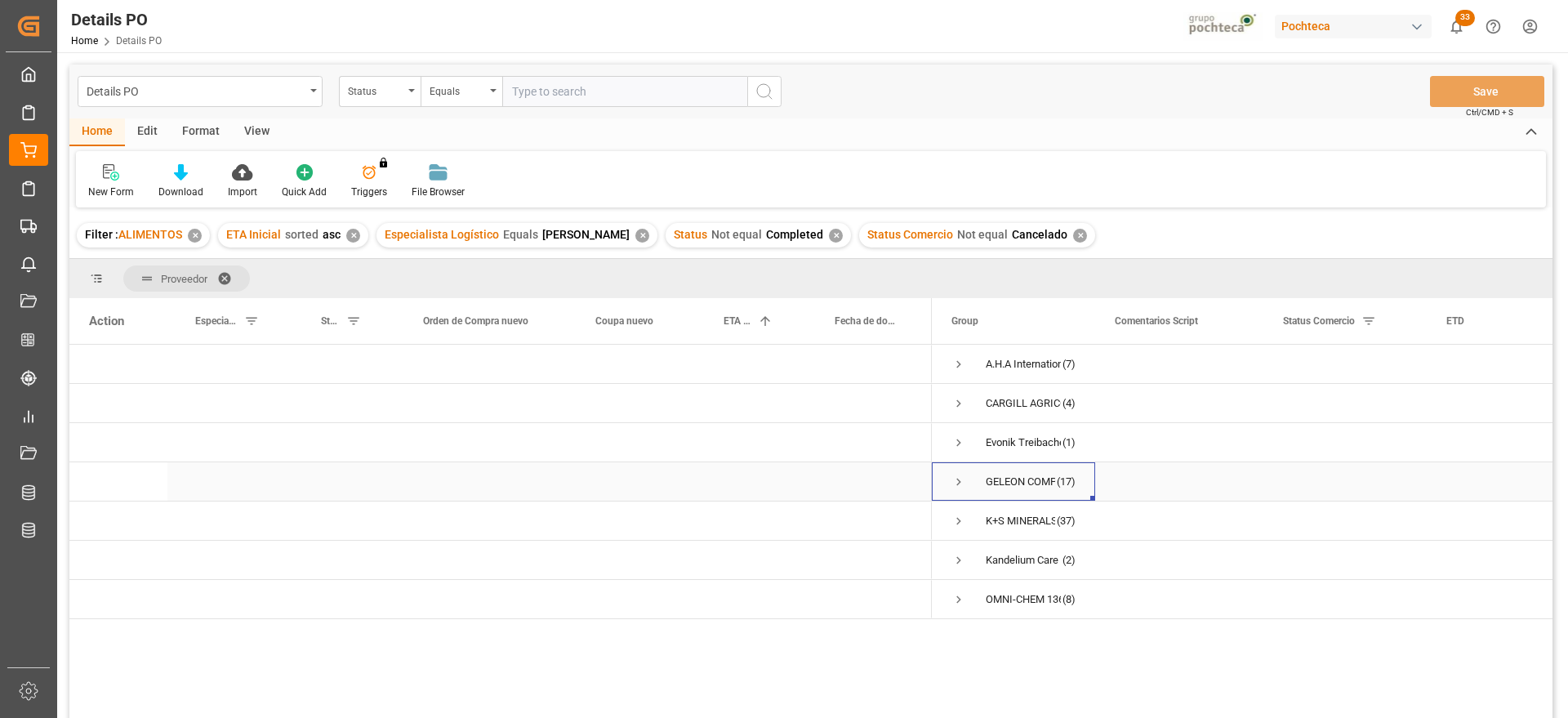
click at [956, 477] on span "Press SPACE to select this row." at bounding box center [958, 481] width 15 height 15
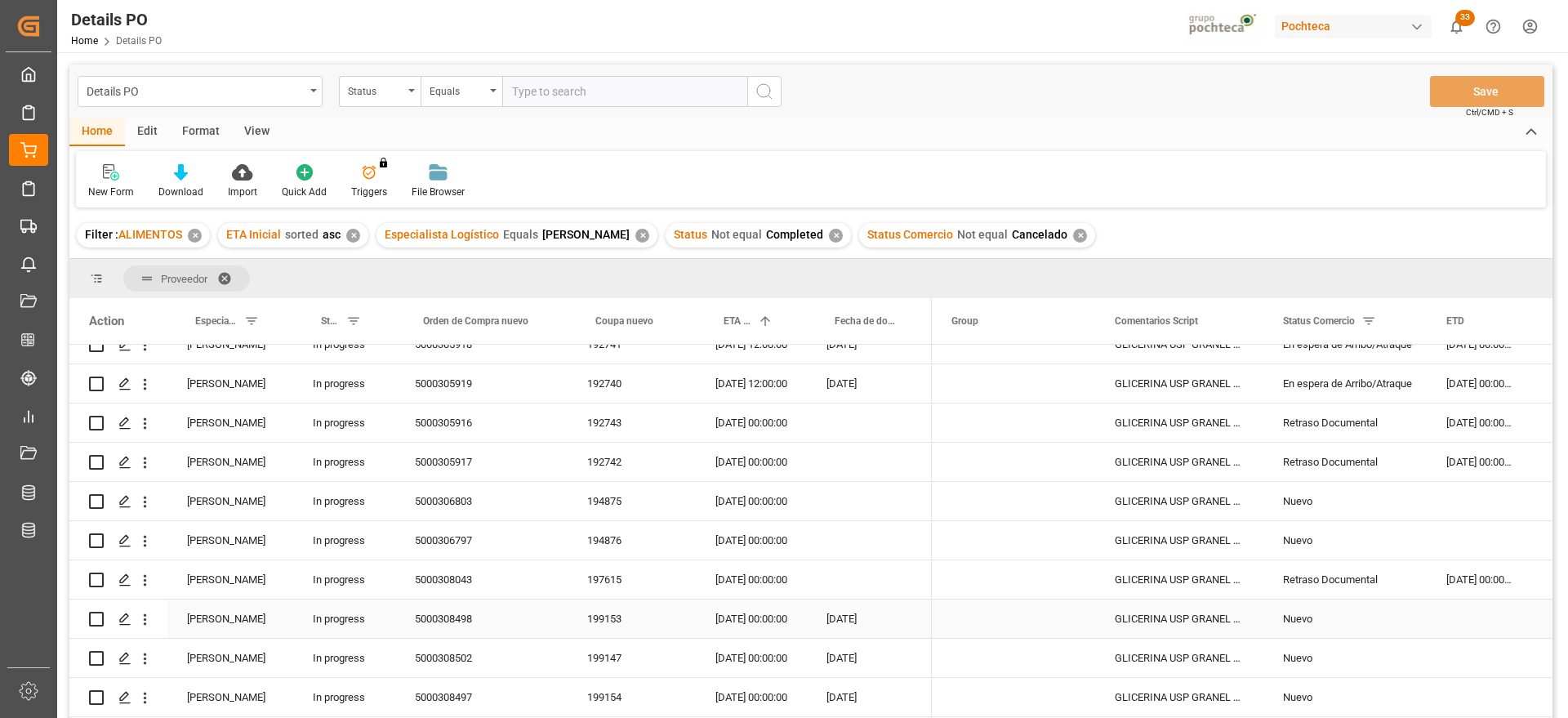
scroll to position [306, 0]
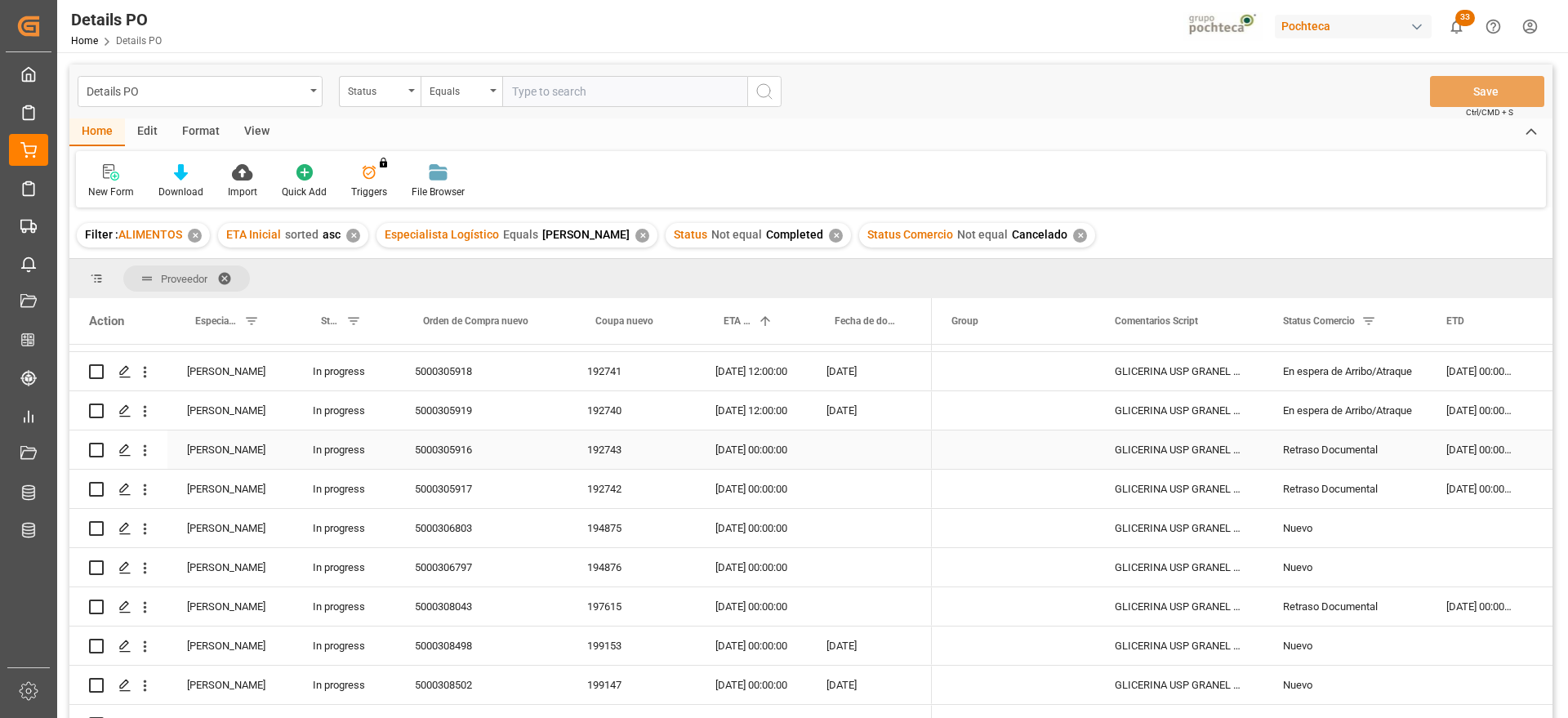
click at [1363, 450] on div "Retraso Documental" at bounding box center [1344, 450] width 124 height 38
click at [743, 454] on div "22-10-2025 00:00:00" at bounding box center [751, 449] width 111 height 38
click at [749, 490] on div "22-10-2025 00:00:00" at bounding box center [751, 488] width 111 height 38
click at [1342, 614] on div "Retraso Documental" at bounding box center [1344, 607] width 124 height 38
click at [732, 613] on div "04-11-2025 00:00:00" at bounding box center [751, 606] width 111 height 38
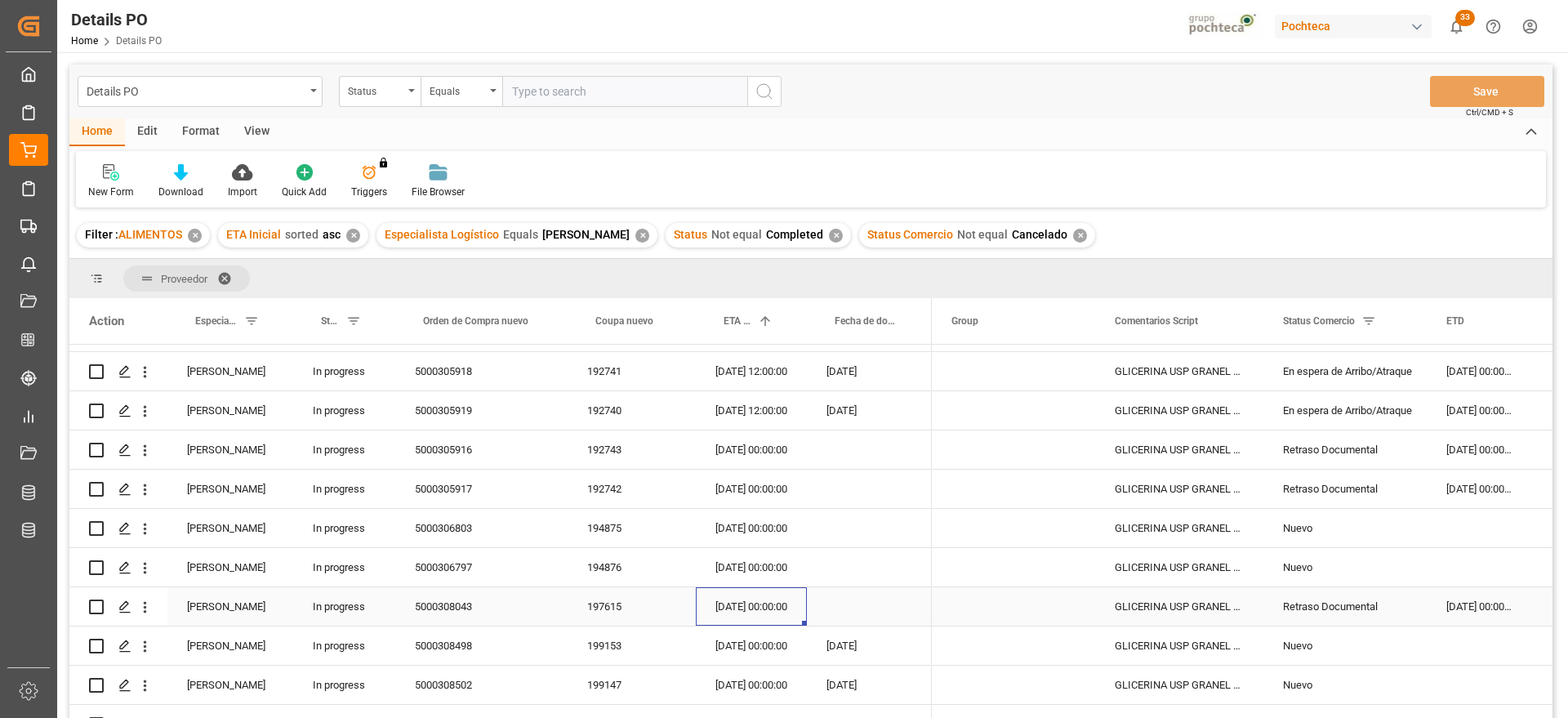
click at [1471, 598] on div "25-09-2025 00:00:00" at bounding box center [1479, 606] width 106 height 38
click at [1389, 454] on div "Retraso Documental" at bounding box center [1344, 450] width 124 height 38
click at [1330, 615] on div "Retraso Documental" at bounding box center [1344, 607] width 124 height 38
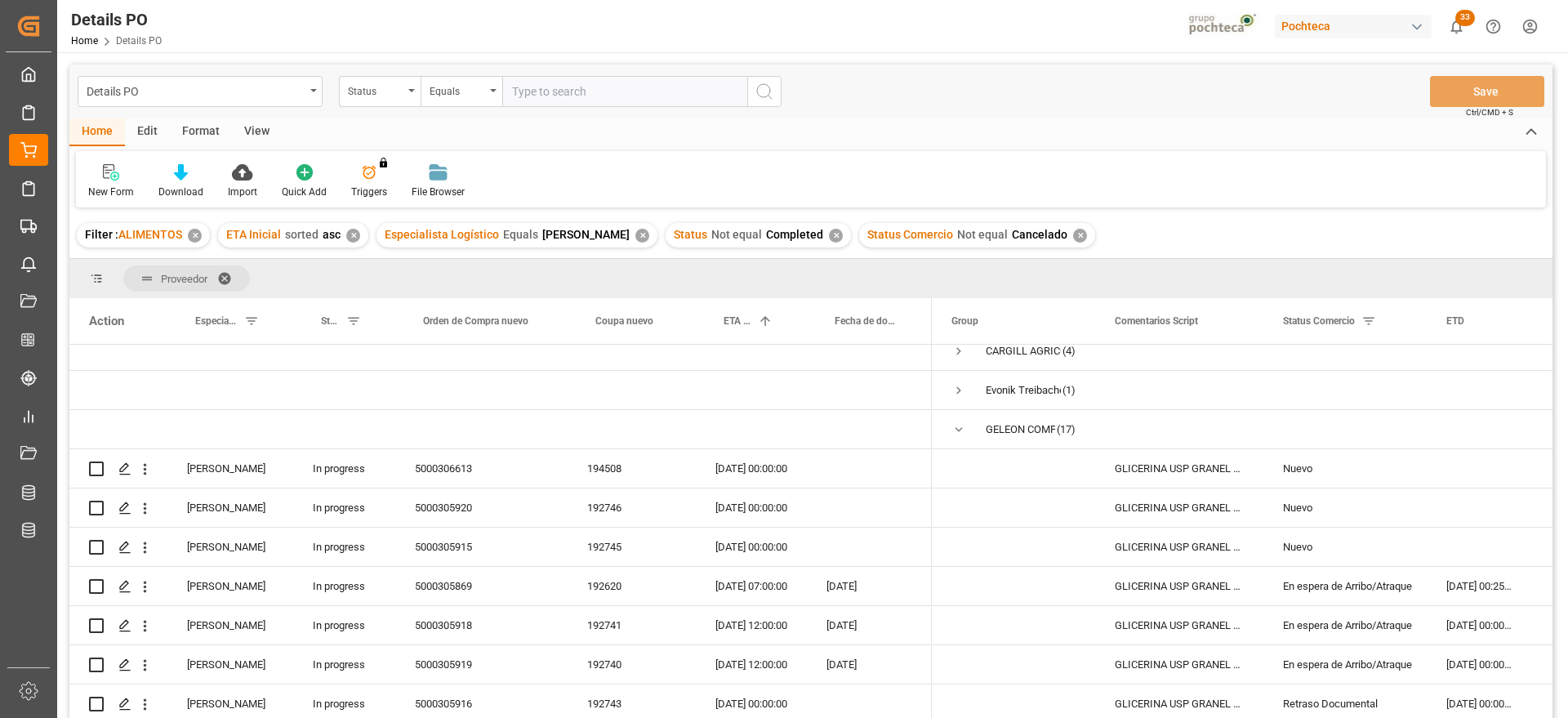
scroll to position [0, 0]
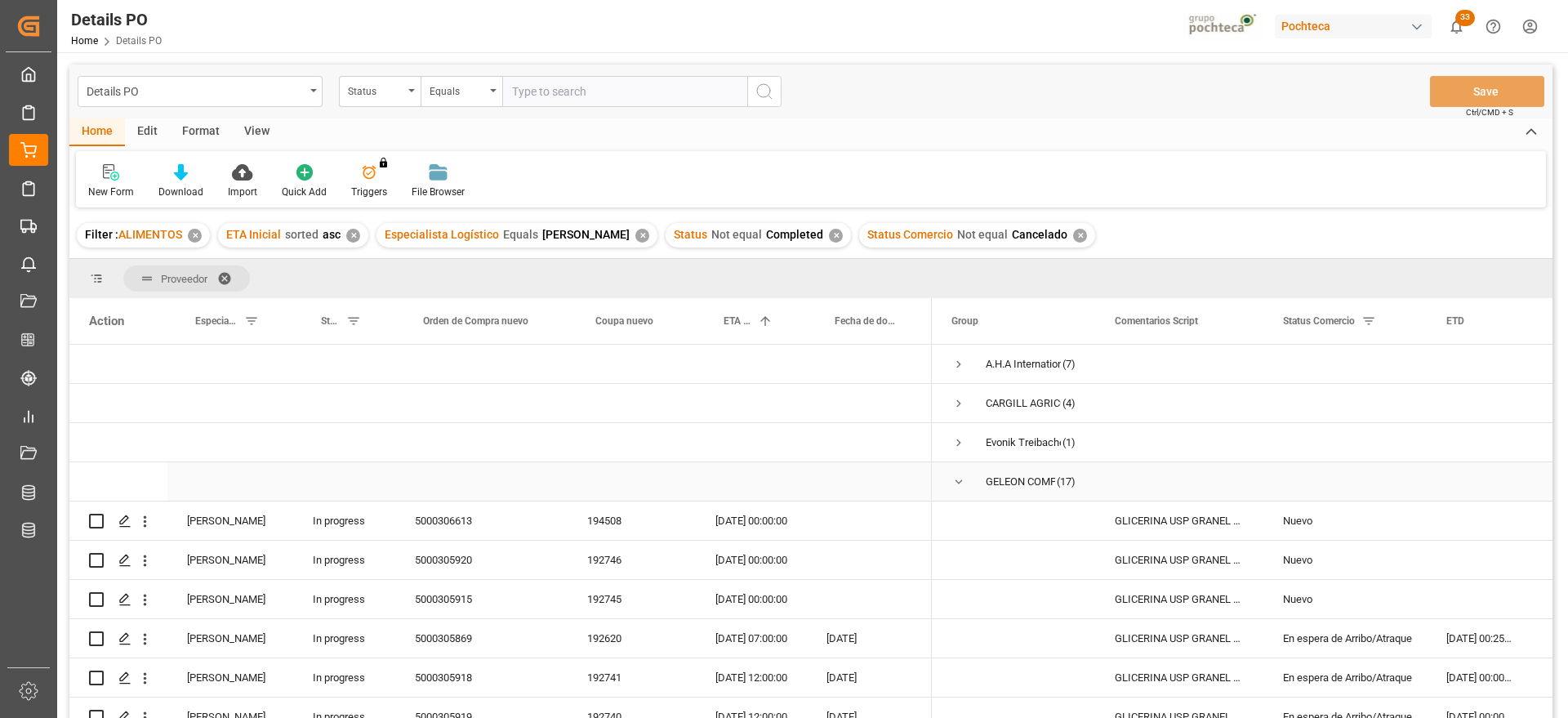
click at [959, 479] on span "Press SPACE to select this row." at bounding box center [958, 481] width 15 height 15
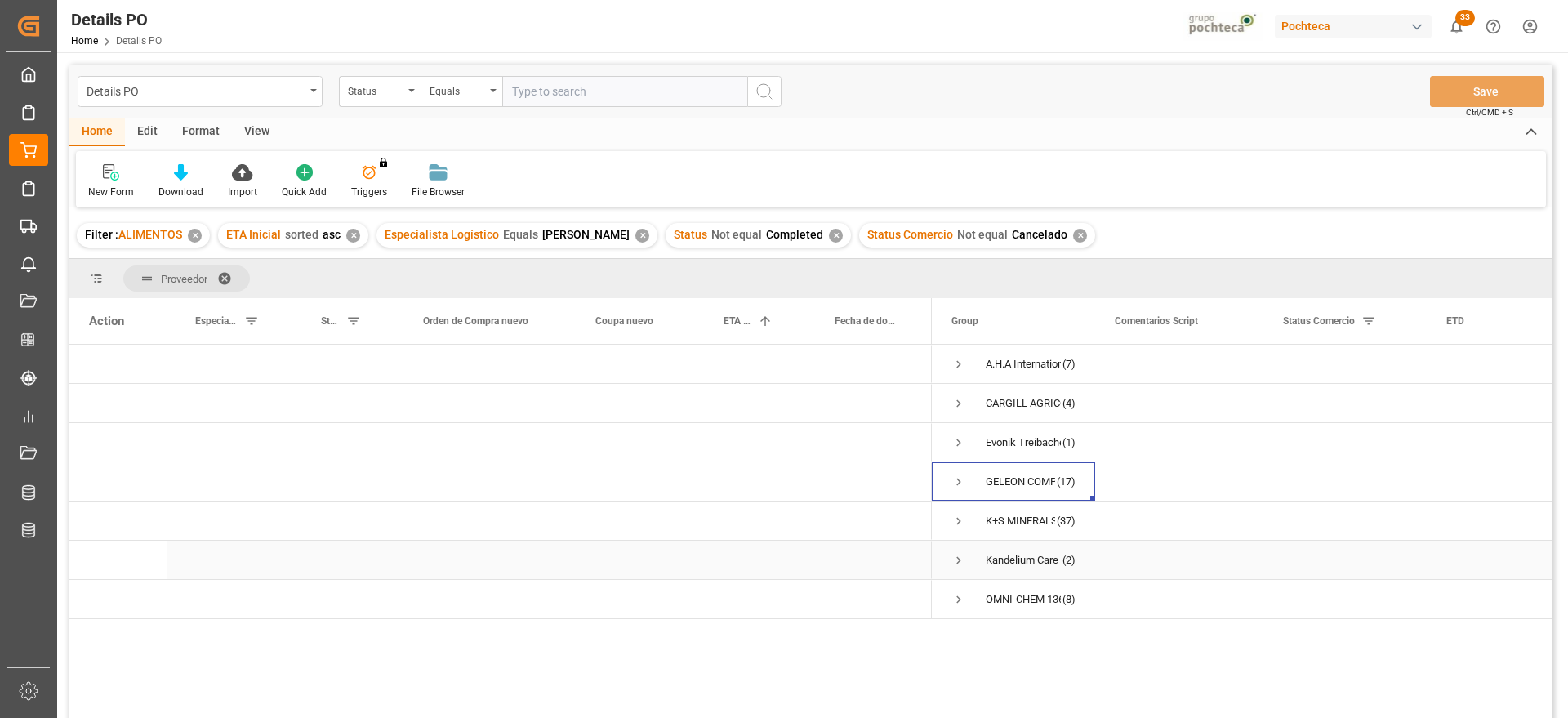
click at [960, 562] on span "Press SPACE to select this row." at bounding box center [958, 560] width 15 height 15
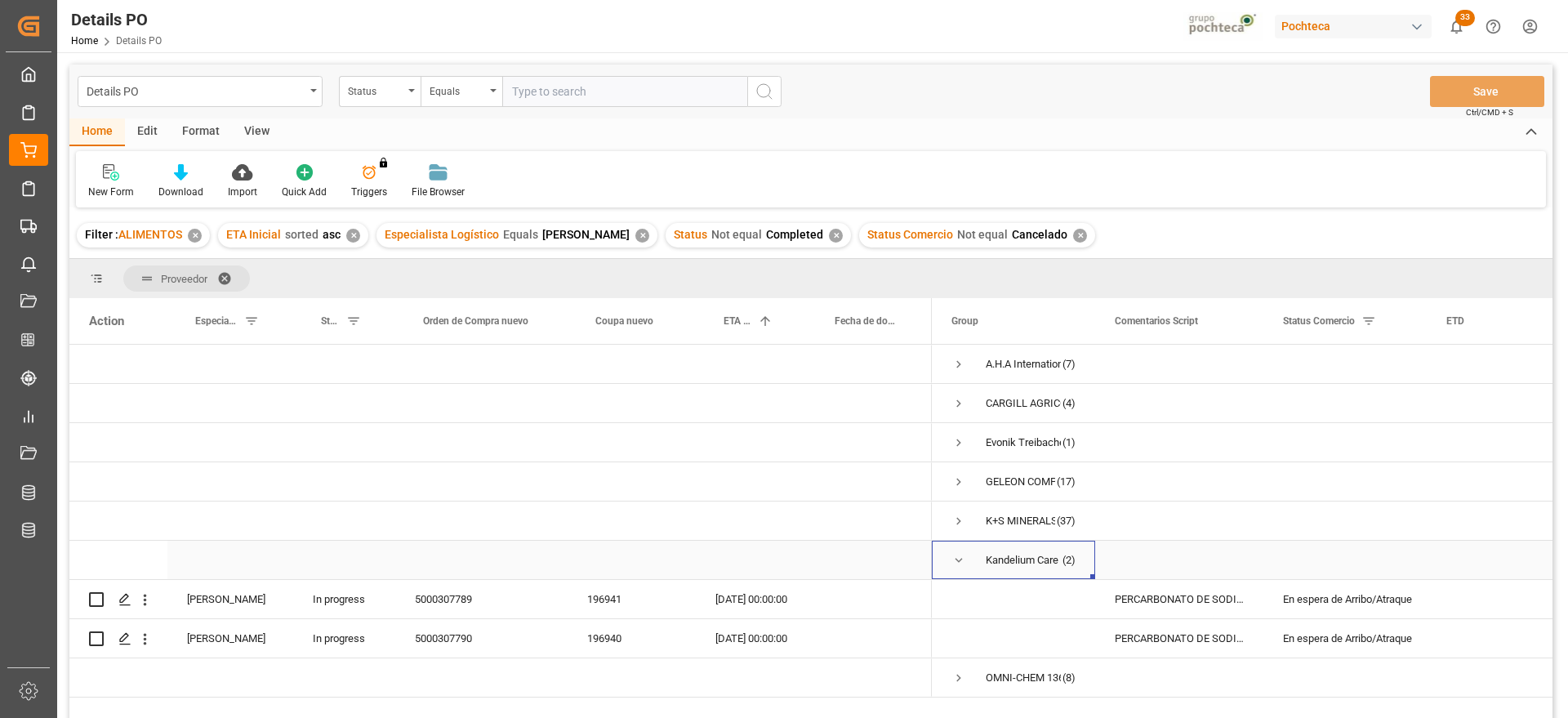
click at [957, 561] on span "Press SPACE to select this row." at bounding box center [958, 560] width 15 height 15
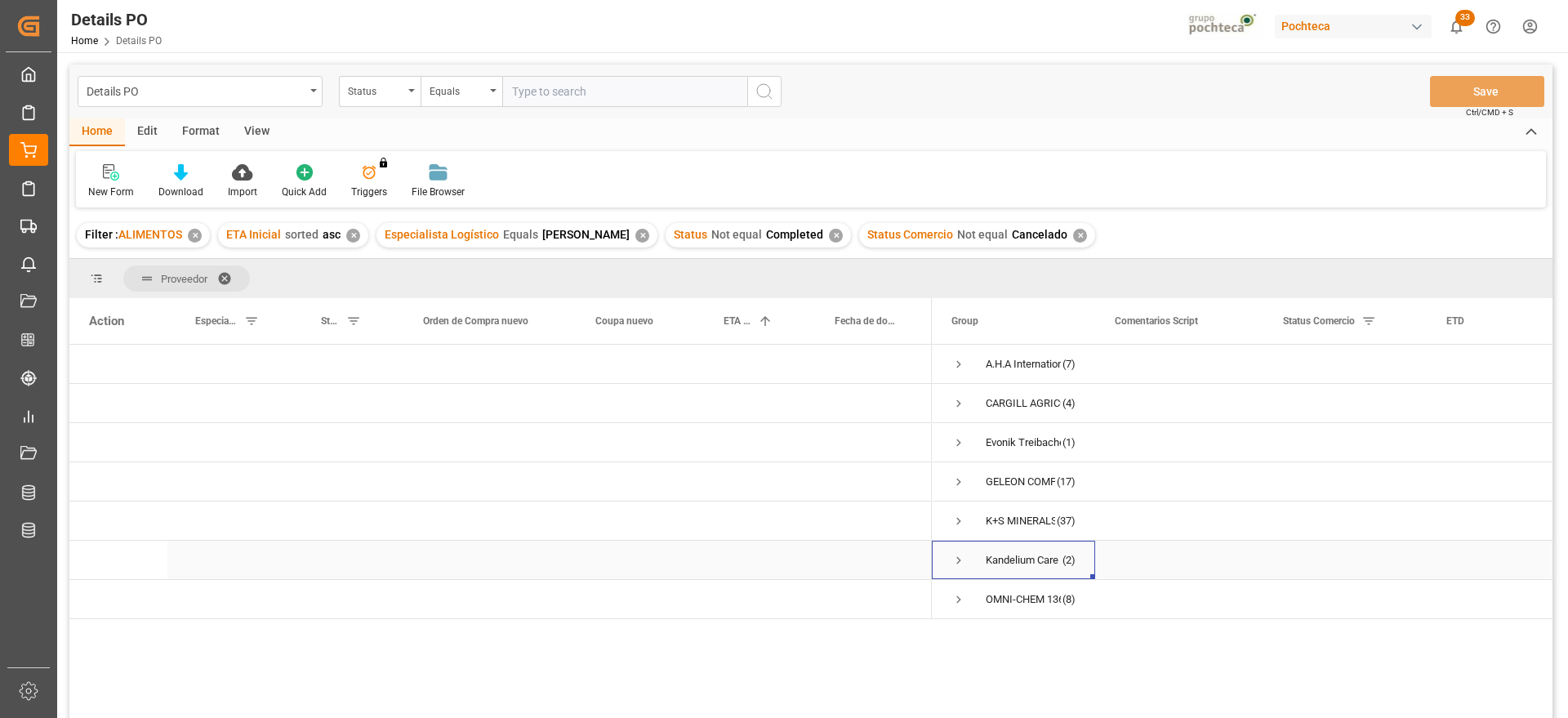
click at [958, 563] on span "Press SPACE to select this row." at bounding box center [958, 560] width 15 height 15
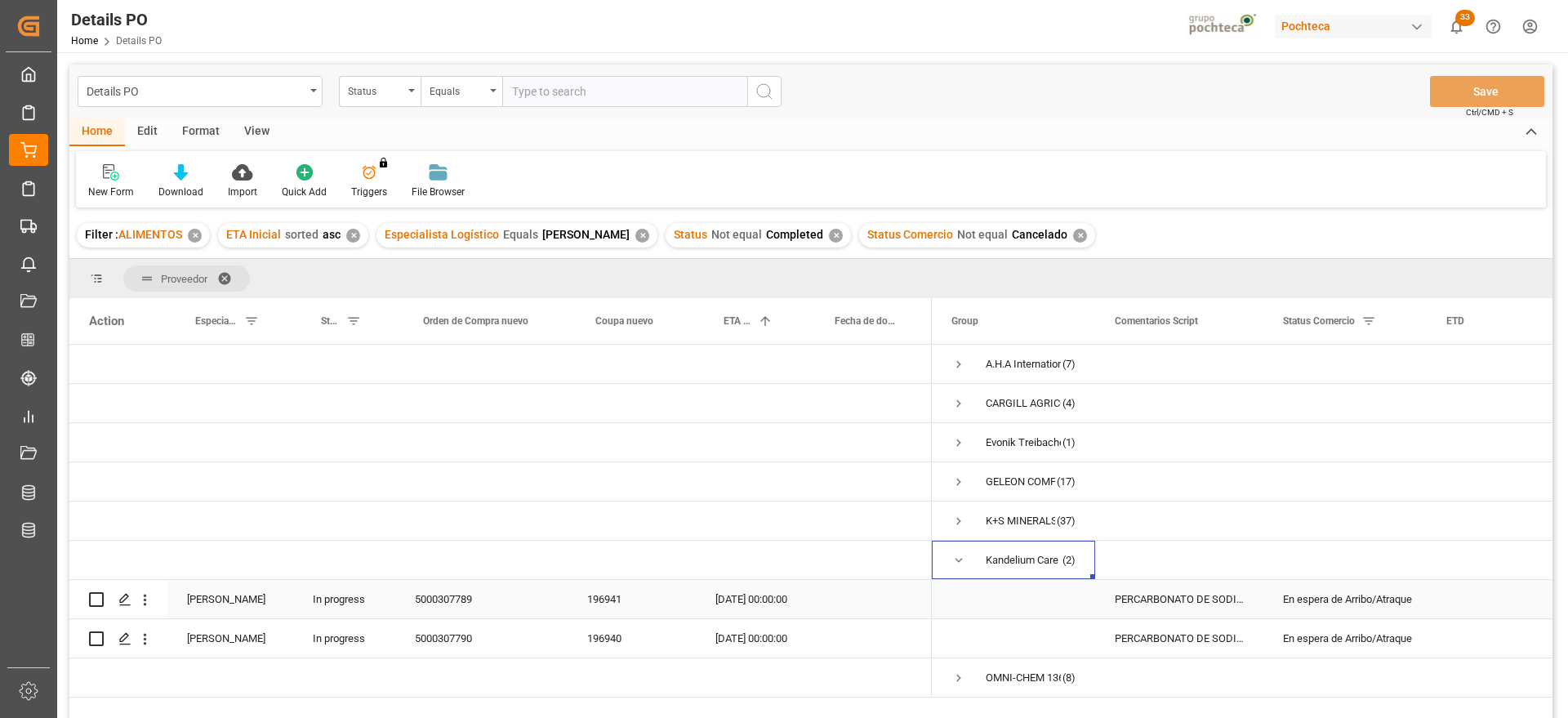
click at [1418, 605] on div "En espera de Arribo/Atraque" at bounding box center [1345, 598] width 164 height 38
click at [952, 557] on span "Press SPACE to select this row." at bounding box center [958, 560] width 15 height 15
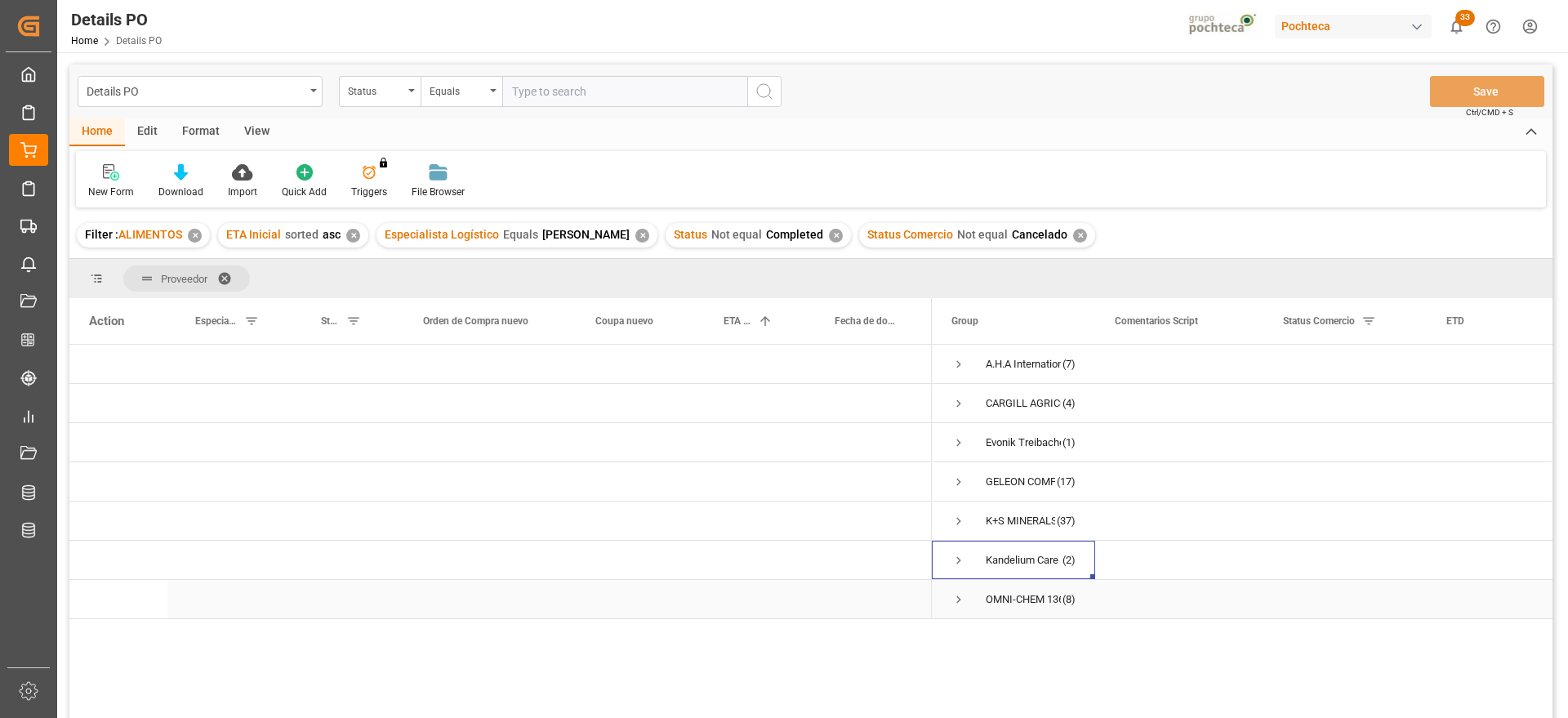
click at [959, 595] on span "Press SPACE to select this row." at bounding box center [958, 599] width 15 height 15
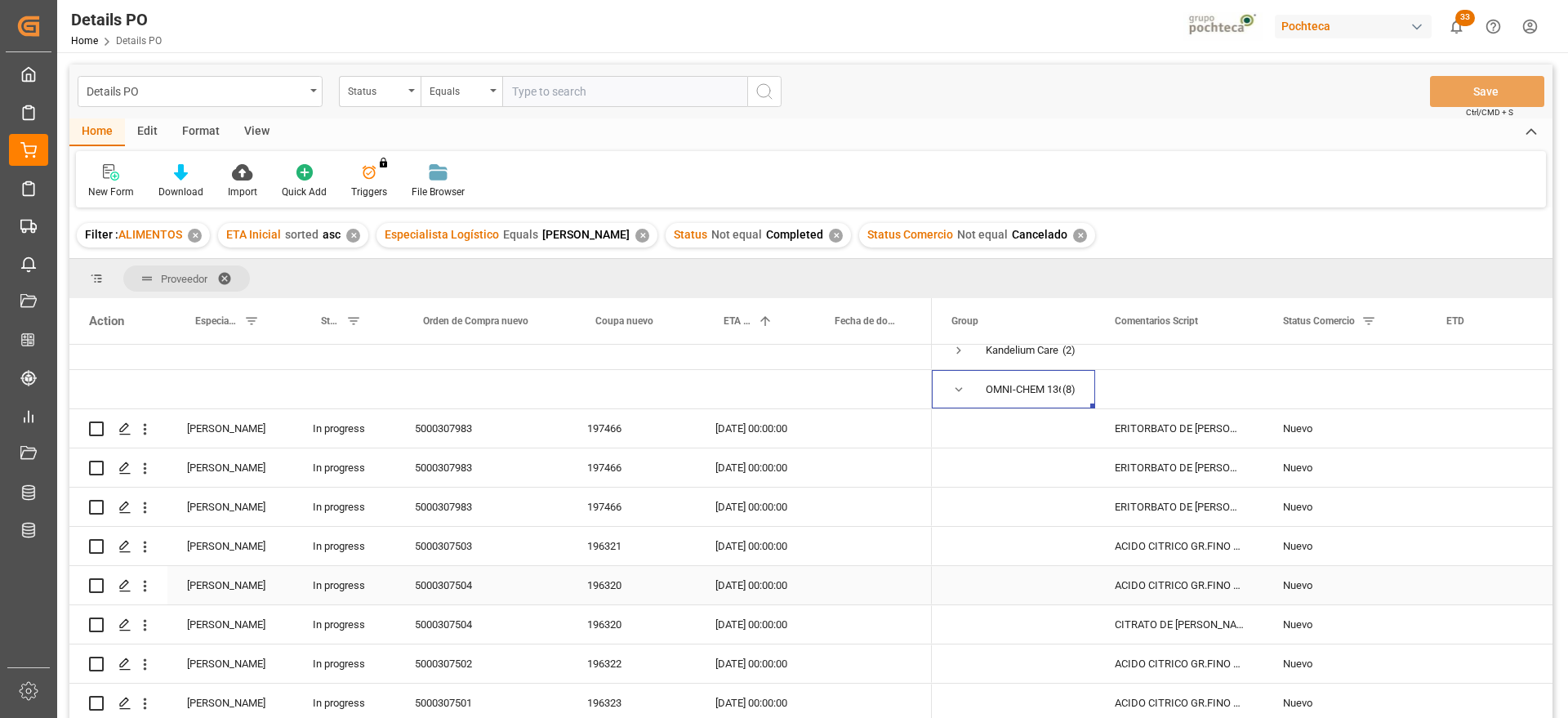
scroll to position [215, 0]
click at [1450, 527] on div "Press SPACE to select this row." at bounding box center [1479, 546] width 106 height 38
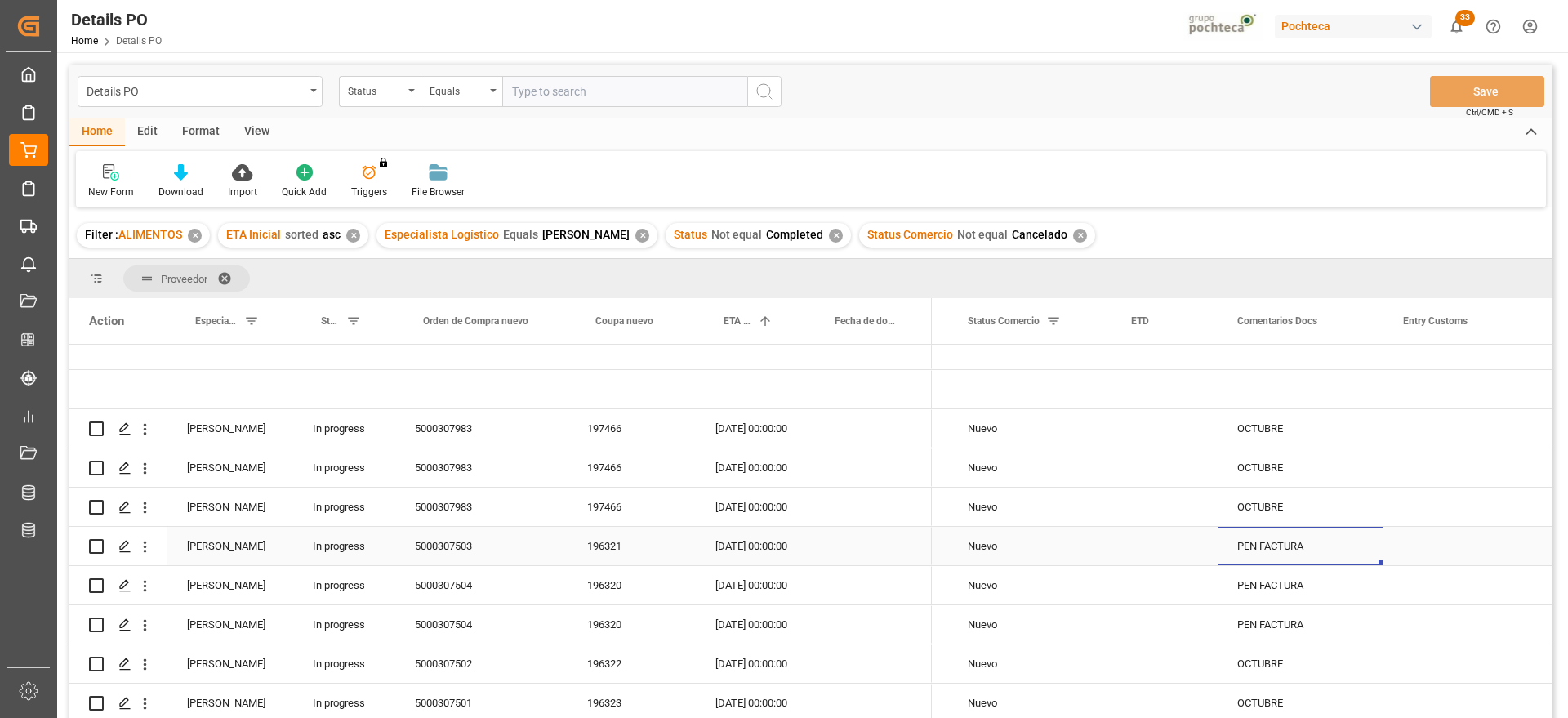
click at [1250, 534] on div "PEN FACTURA" at bounding box center [1300, 546] width 166 height 38
click at [738, 540] on div "08-10-2025 00:00:00" at bounding box center [751, 546] width 111 height 38
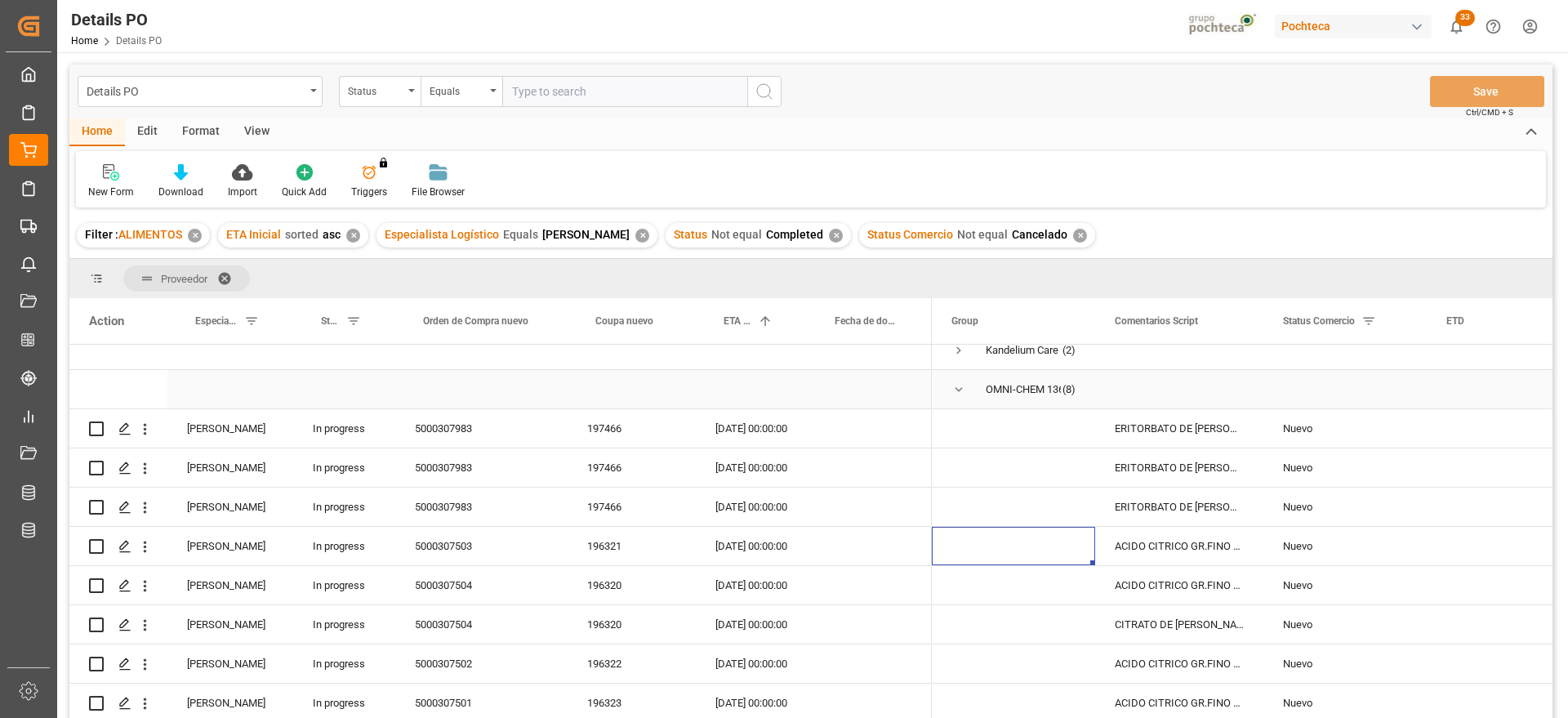
click at [959, 382] on span "Press SPACE to select this row." at bounding box center [958, 389] width 15 height 15
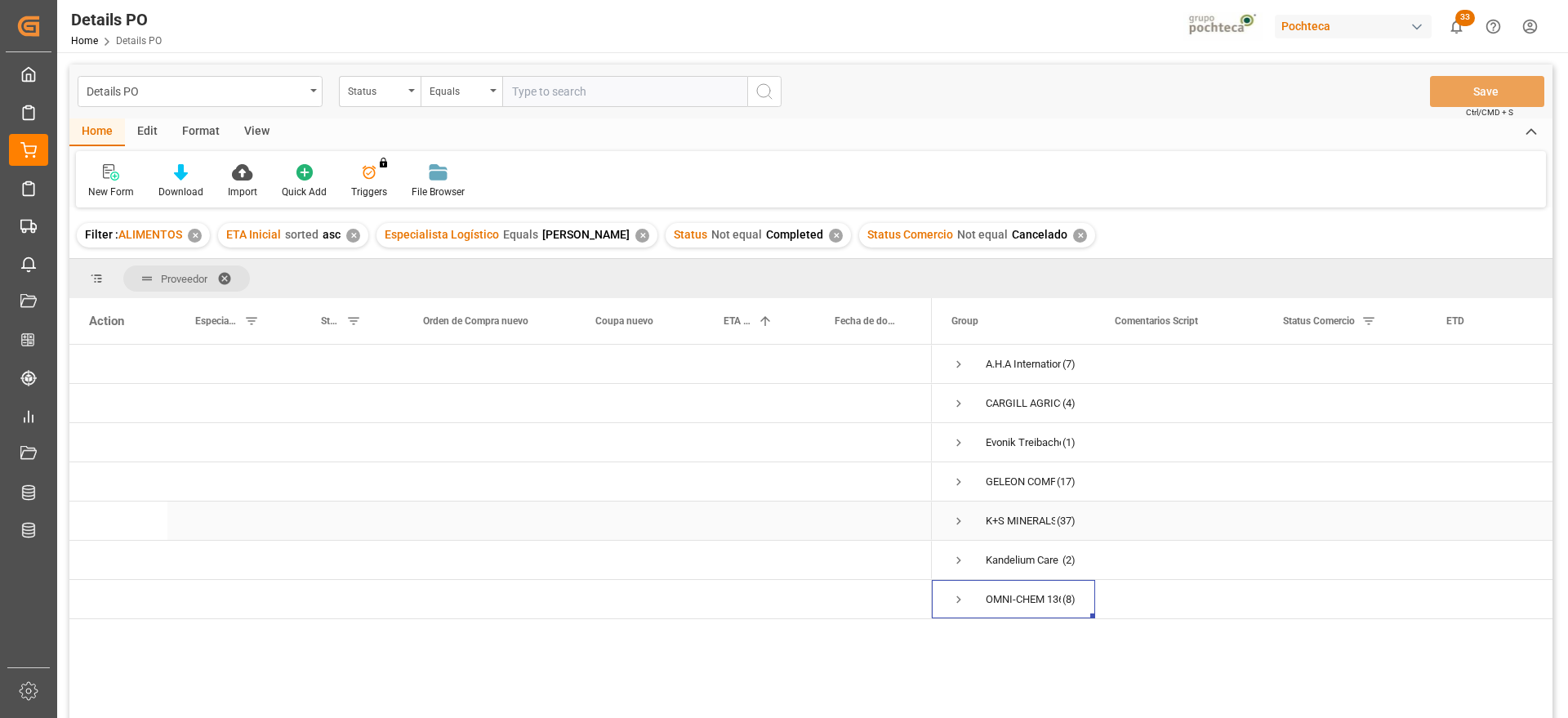
click at [953, 521] on span "Press SPACE to select this row." at bounding box center [958, 520] width 15 height 15
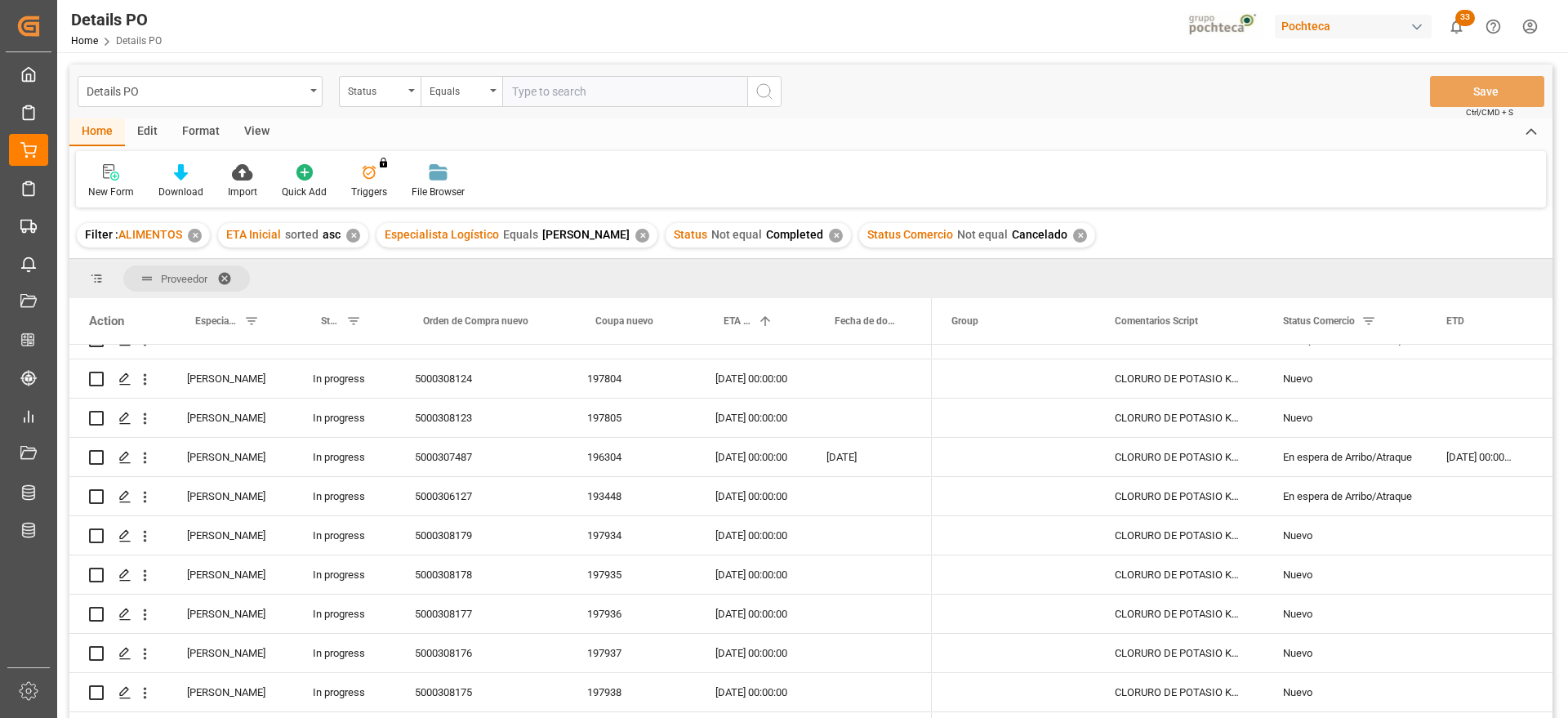
scroll to position [102, 0]
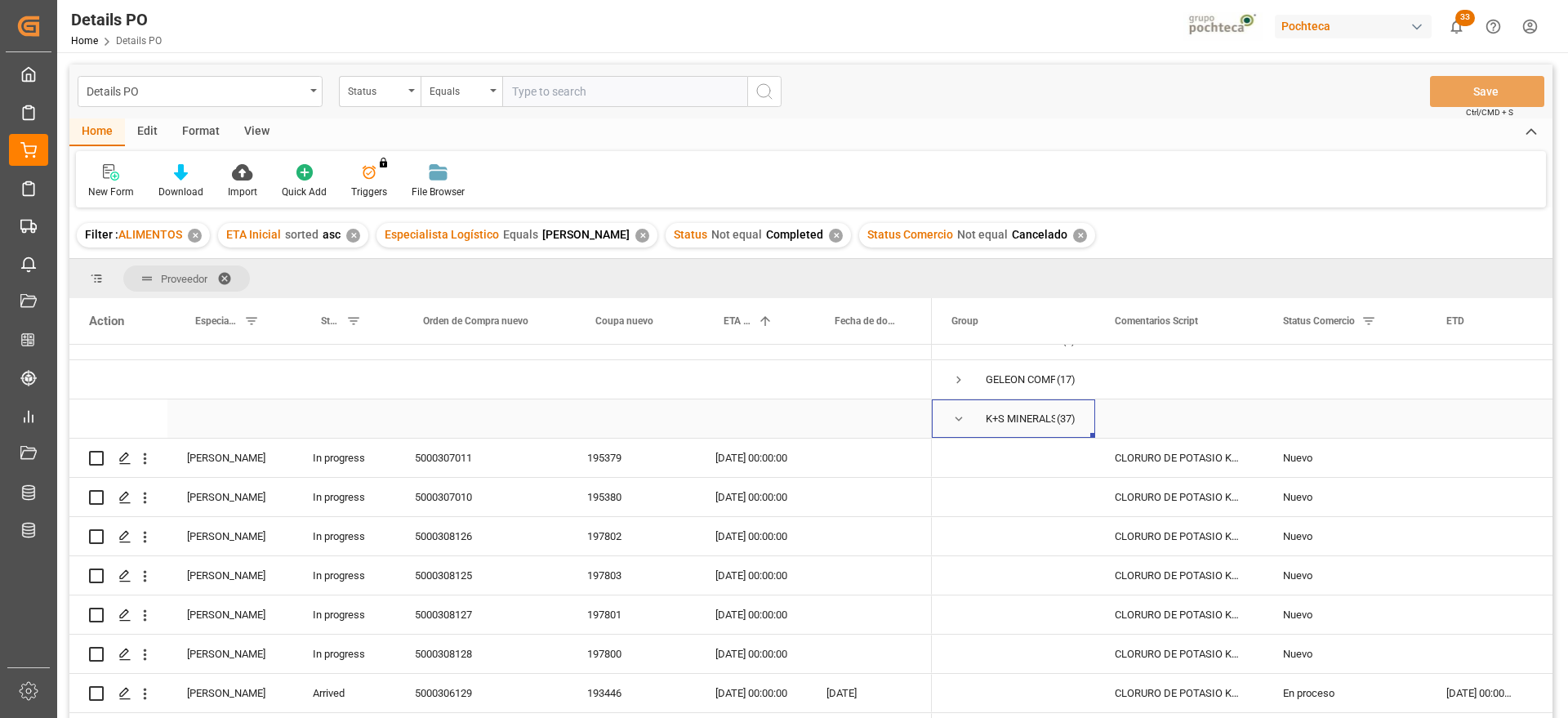
click at [957, 423] on span "Press SPACE to select this row." at bounding box center [958, 419] width 15 height 15
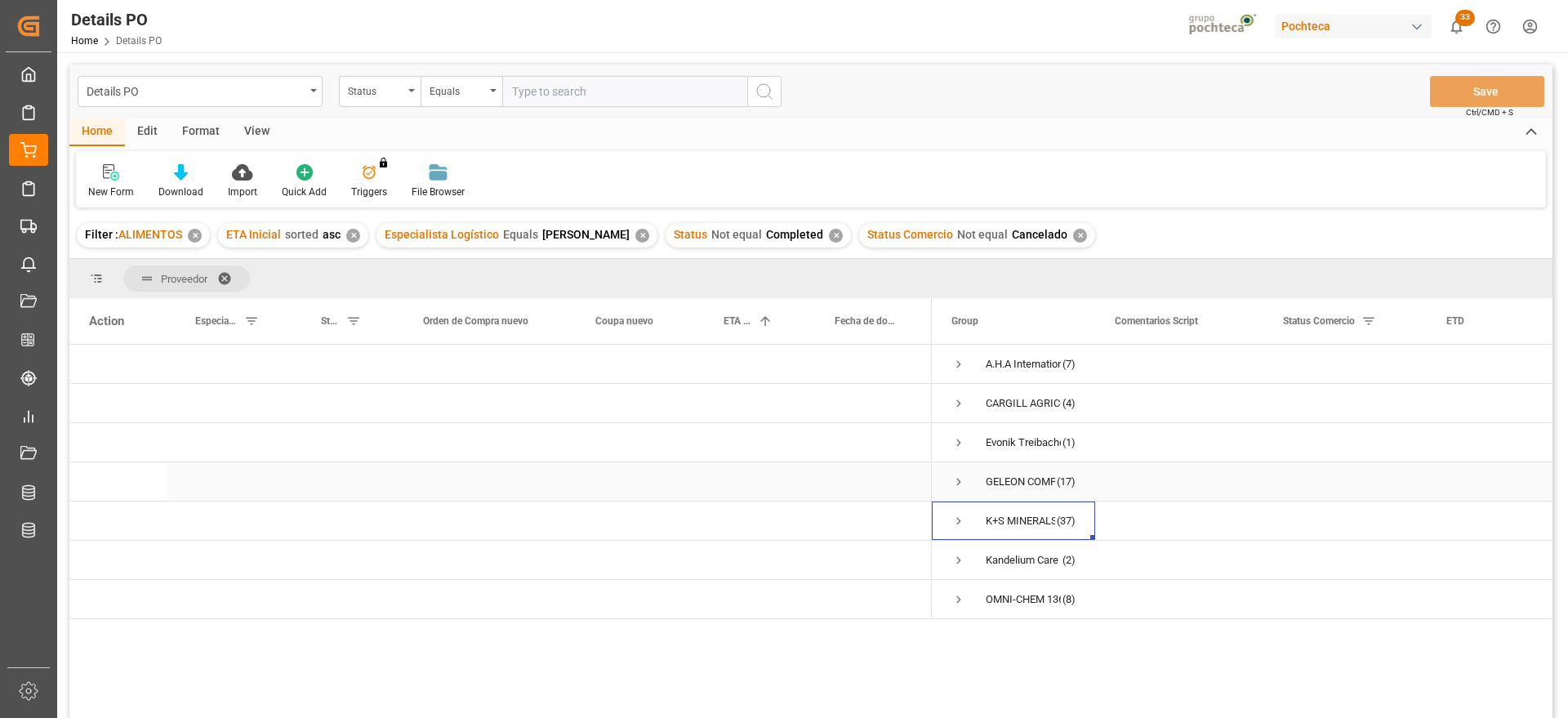
scroll to position [0, 0]
click at [957, 597] on span "Press SPACE to select this row." at bounding box center [958, 599] width 15 height 15
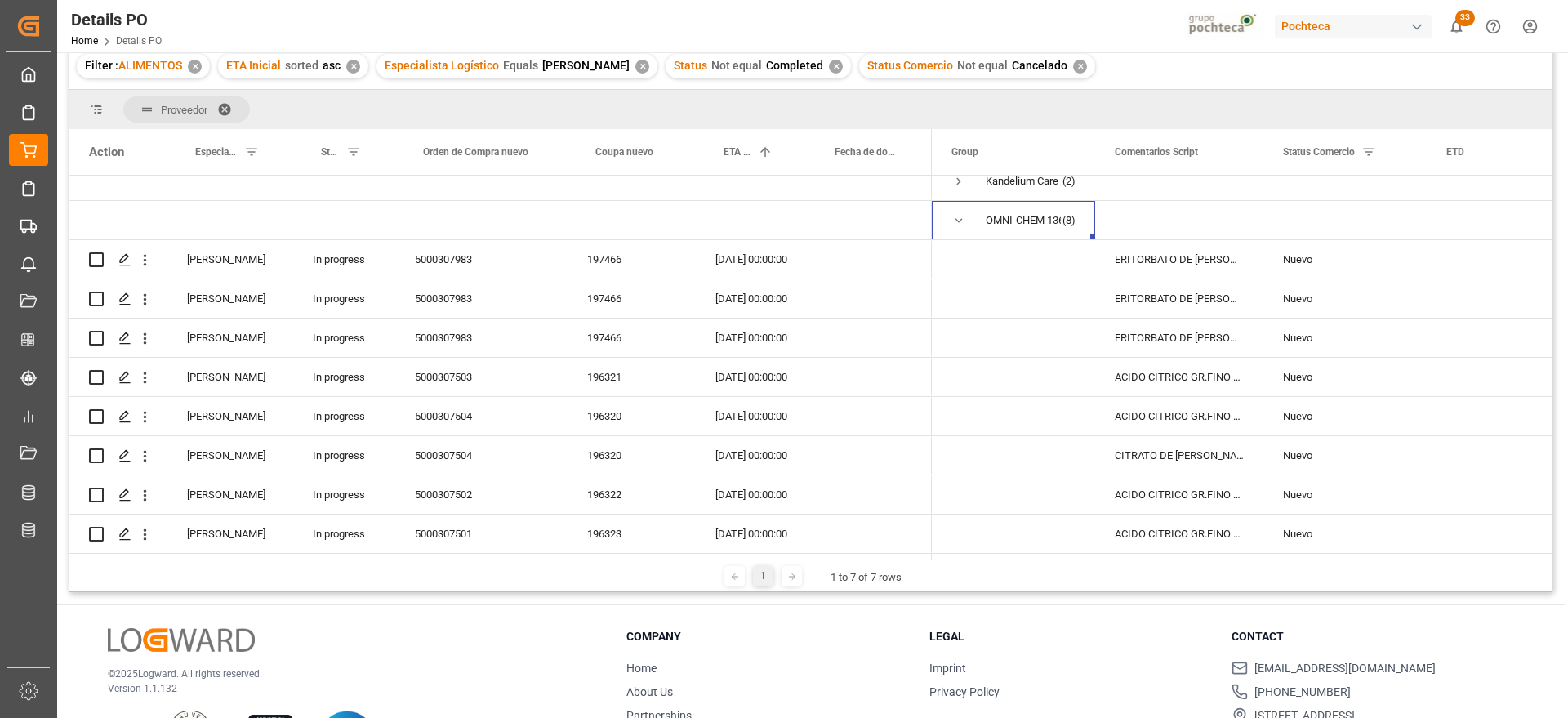
scroll to position [139, 0]
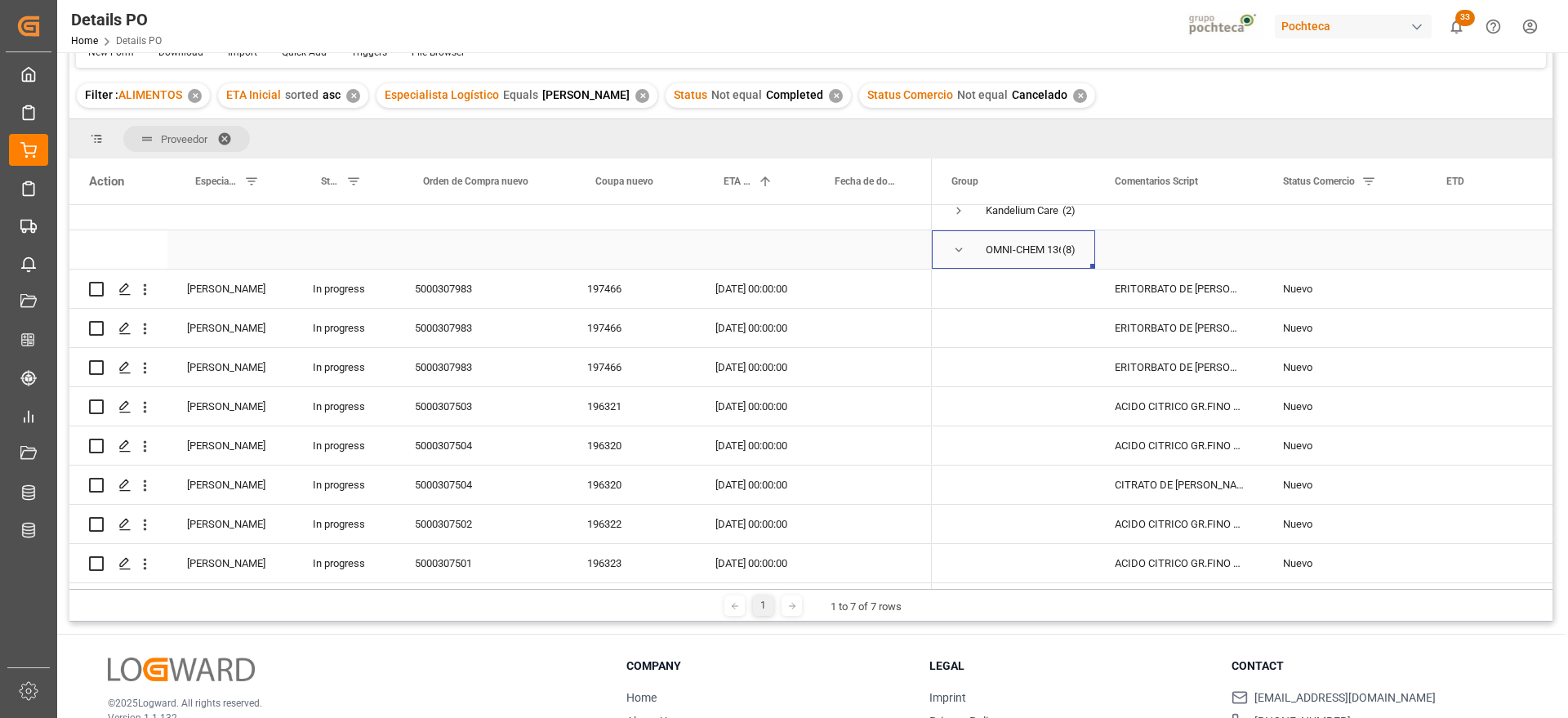
click at [960, 244] on span "Press SPACE to select this row." at bounding box center [958, 249] width 15 height 15
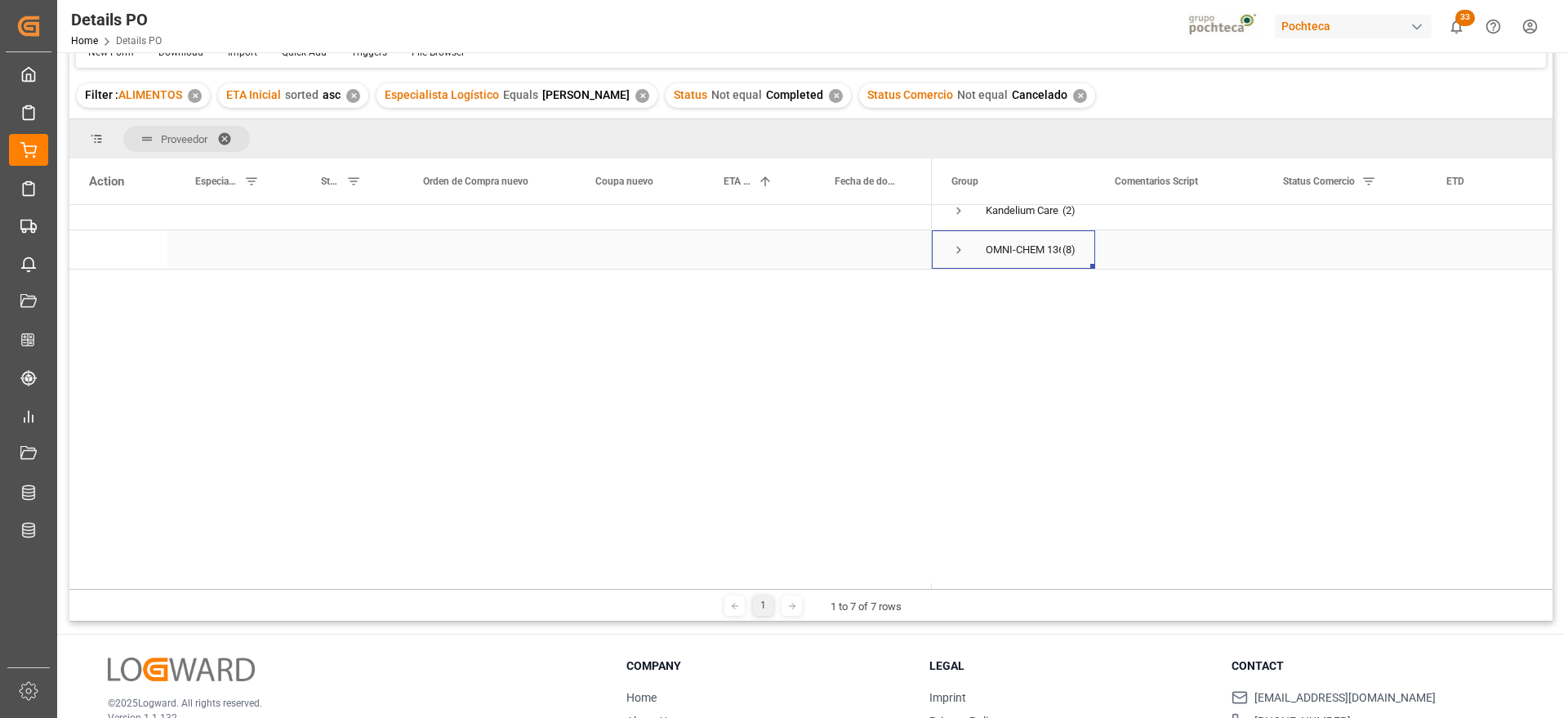
scroll to position [0, 0]
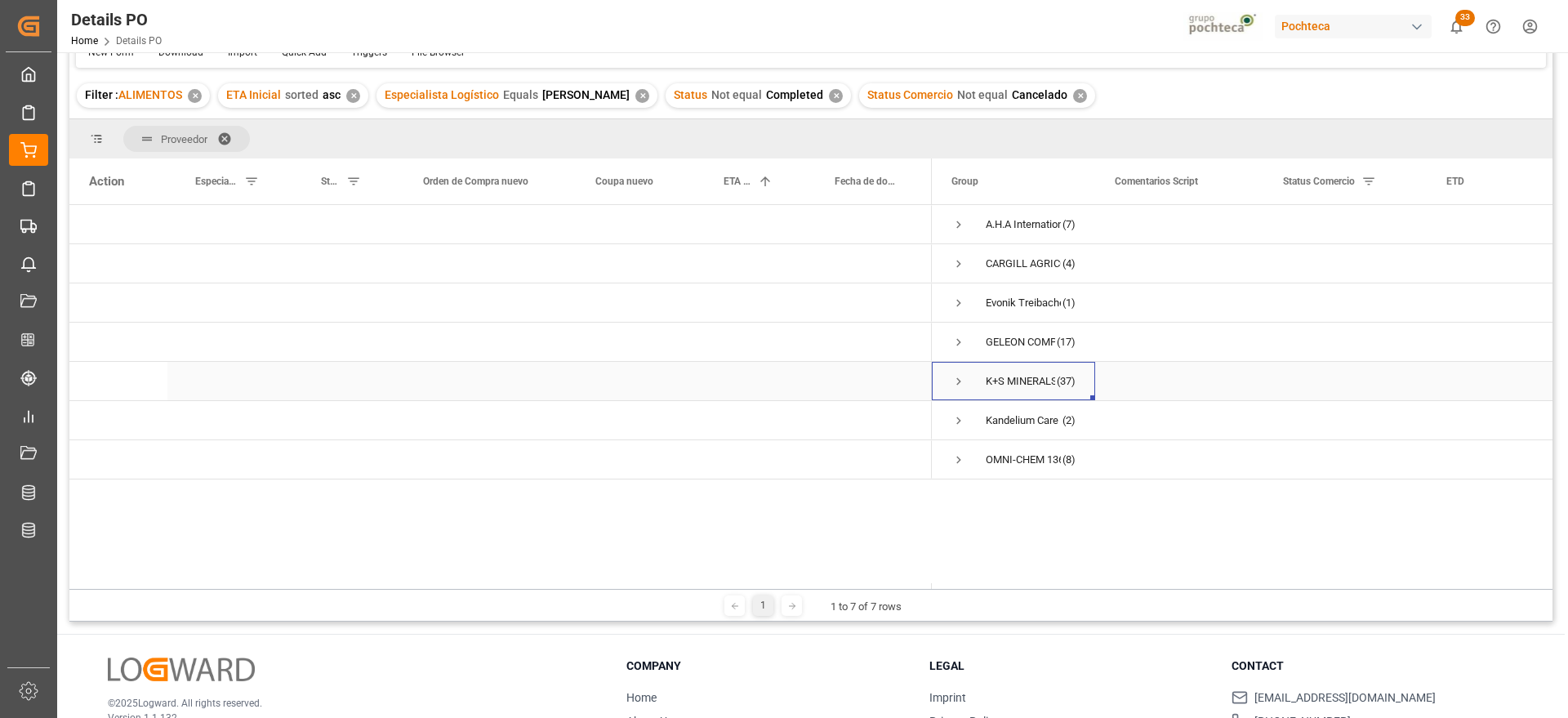
click at [956, 376] on span "Press SPACE to select this row." at bounding box center [958, 381] width 15 height 15
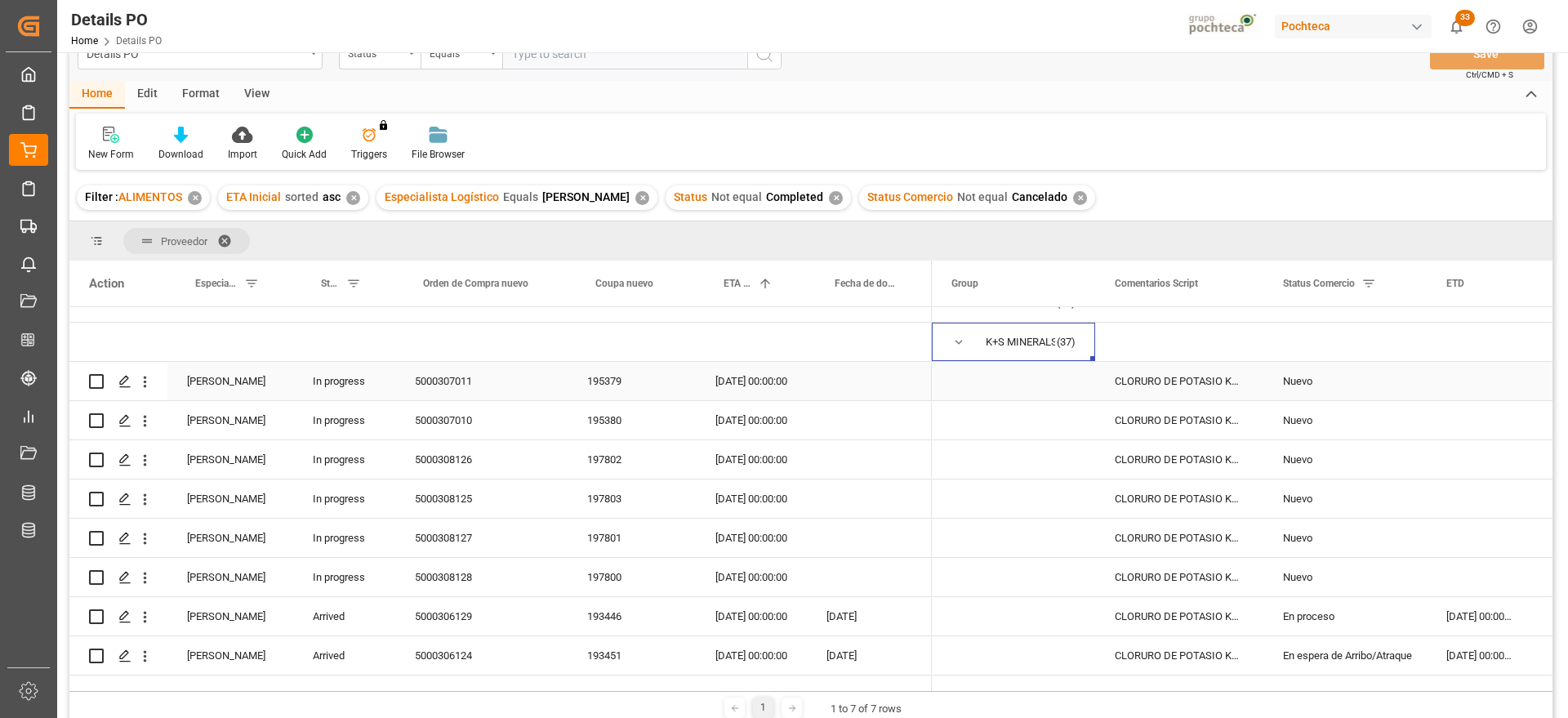
scroll to position [331, 0]
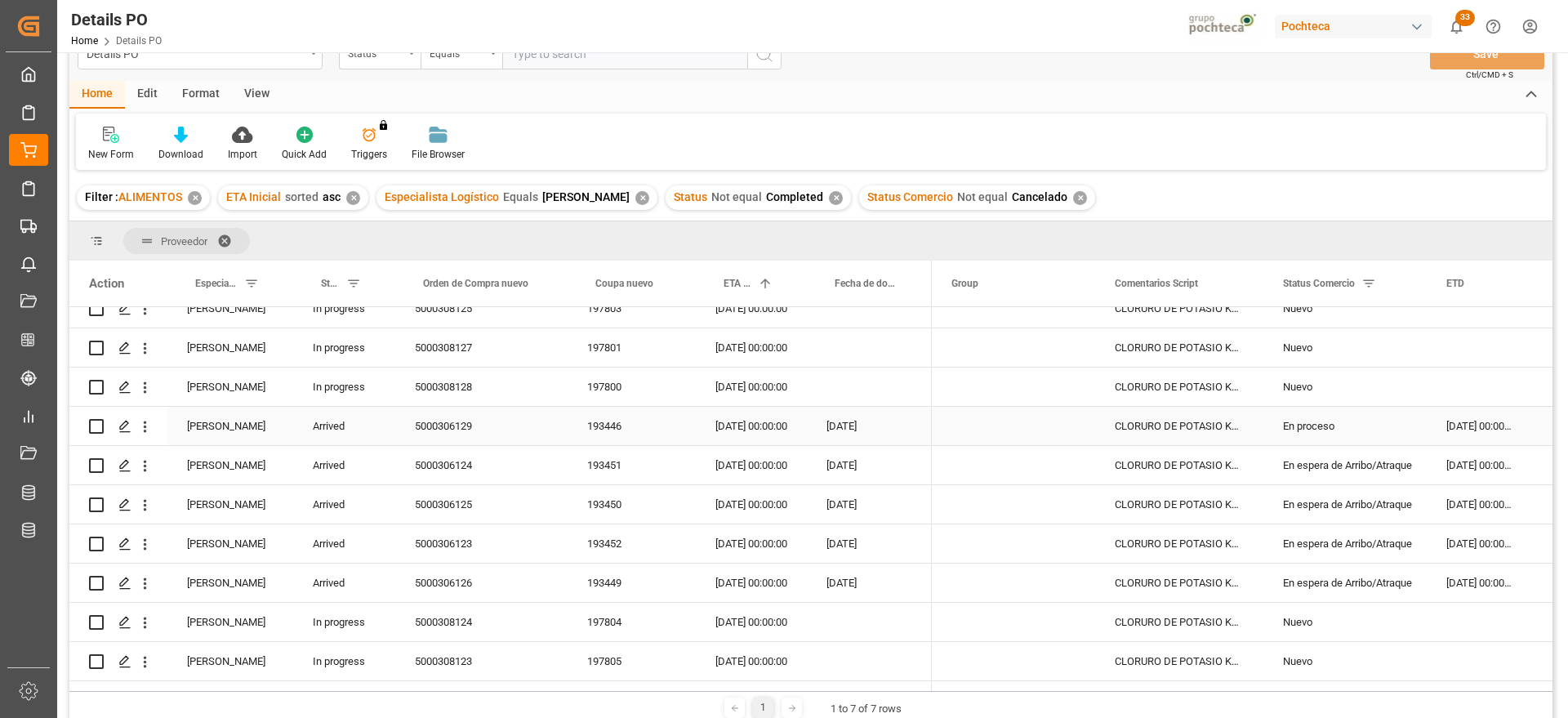
click at [1359, 408] on div "En proceso" at bounding box center [1344, 426] width 124 height 38
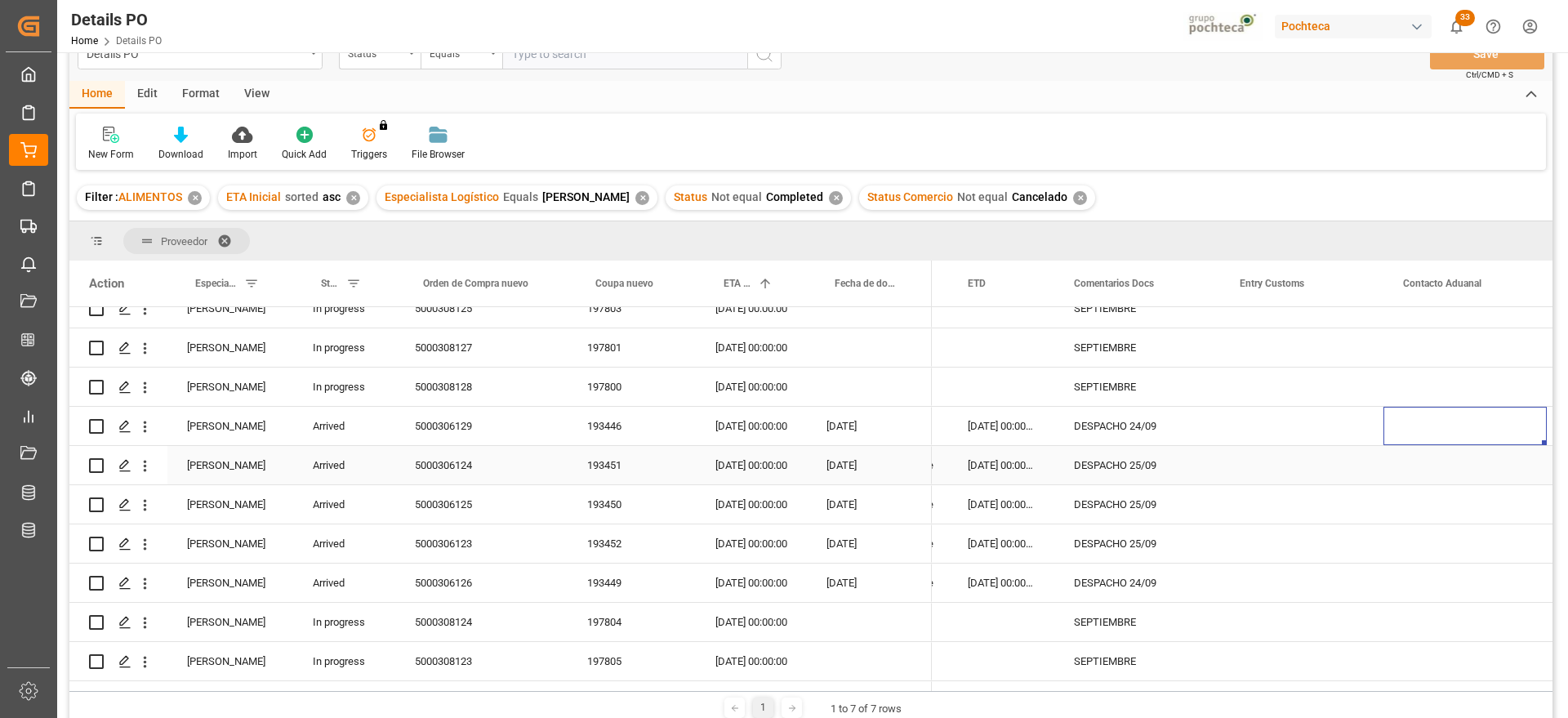
scroll to position [0, 478]
click at [856, 439] on div "[DATE]" at bounding box center [869, 425] width 125 height 38
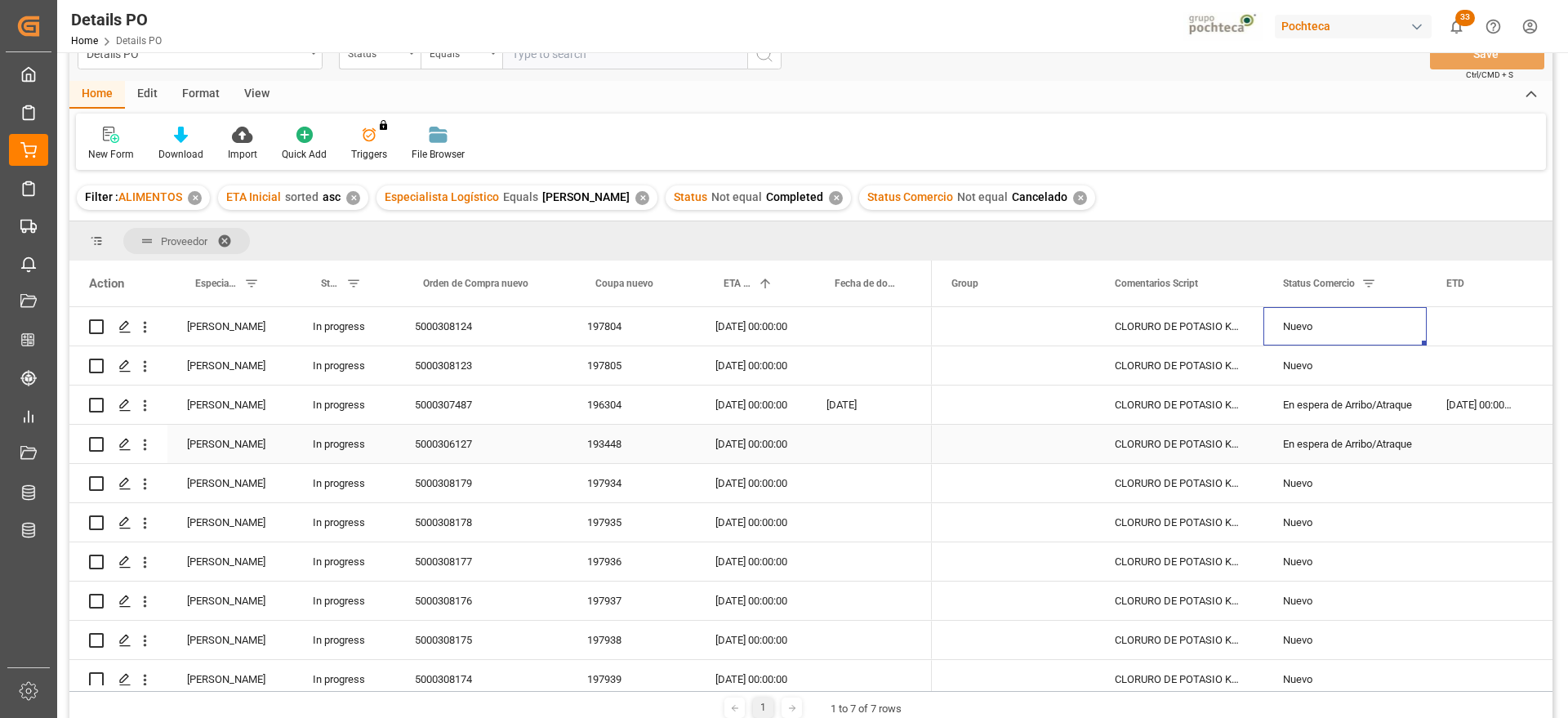
scroll to position [588, 0]
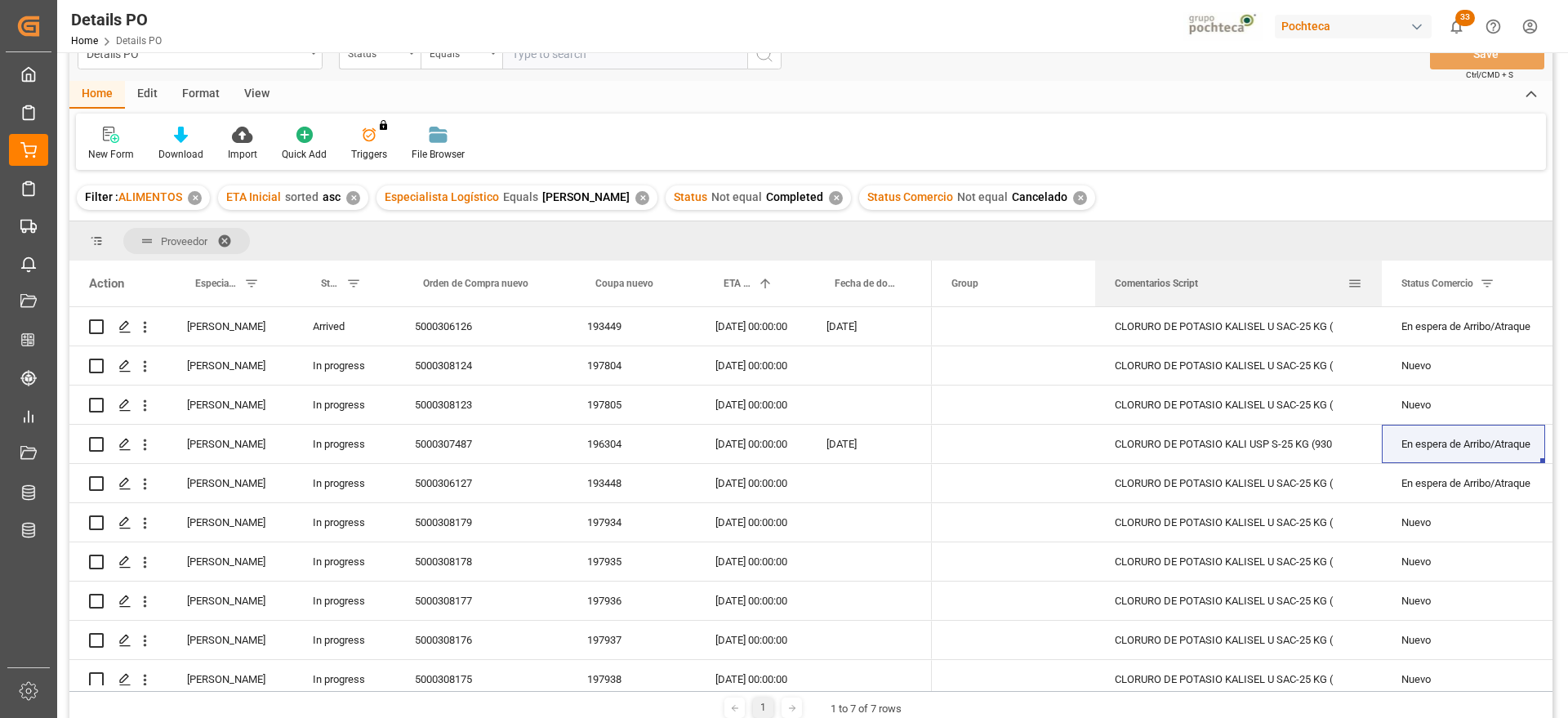
drag, startPoint x: 1262, startPoint y: 281, endPoint x: 1380, endPoint y: 290, distance: 118.3
click at [1380, 290] on div at bounding box center [1381, 283] width 7 height 46
click at [1456, 482] on div "En espera de Arribo/Atraque" at bounding box center [1463, 483] width 124 height 38
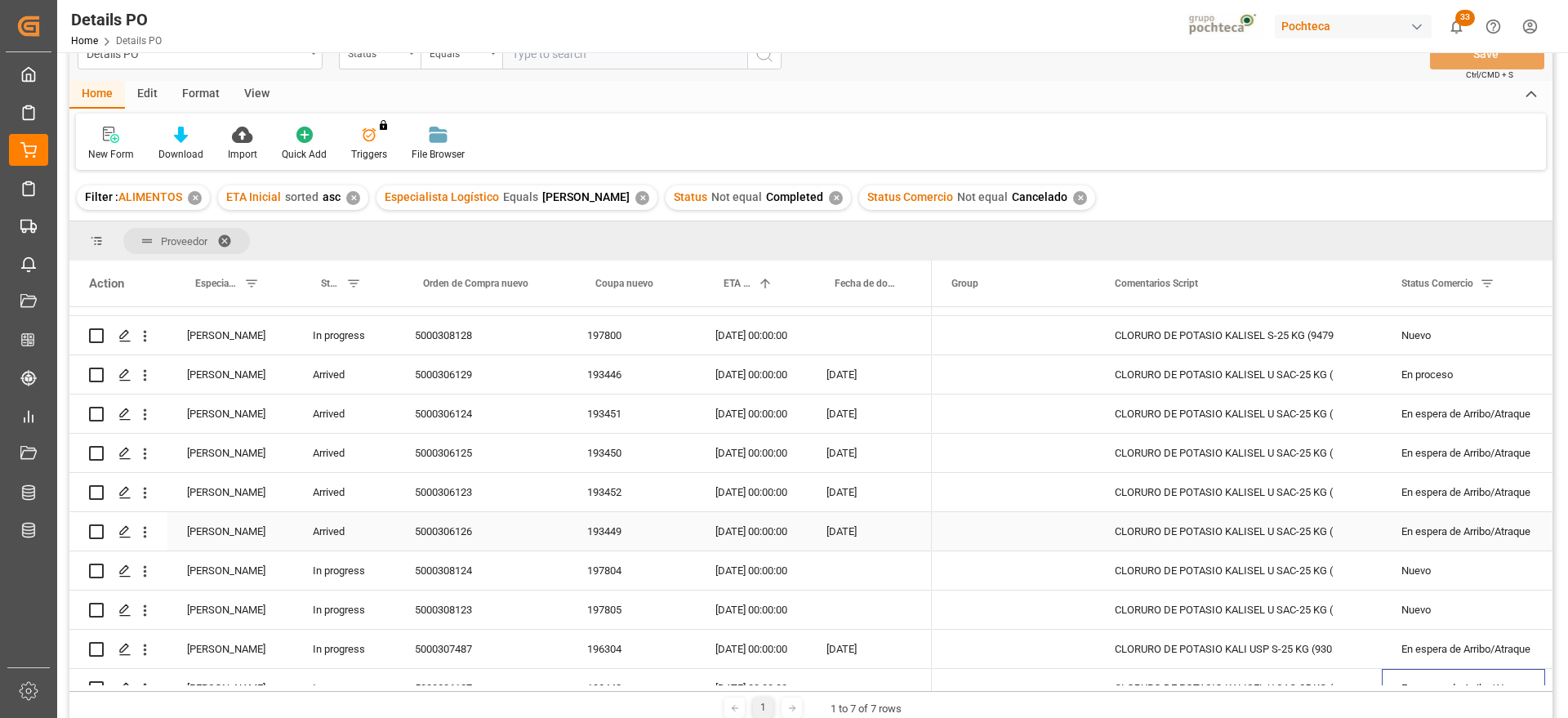
scroll to position [384, 0]
click at [1446, 372] on div "En proceso" at bounding box center [1463, 374] width 124 height 38
click at [1472, 524] on div "En espera de Arribo/Atraque" at bounding box center [1463, 531] width 124 height 38
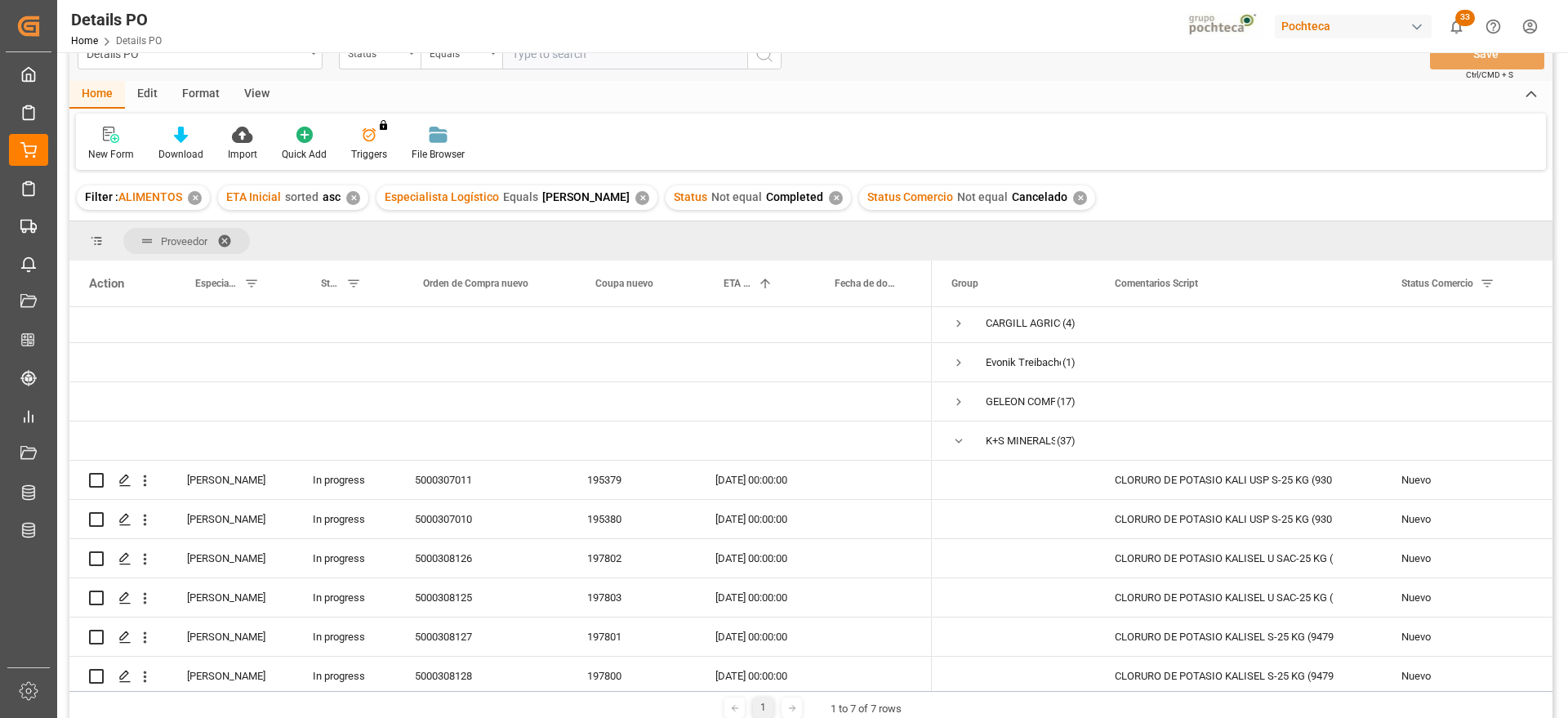
scroll to position [0, 0]
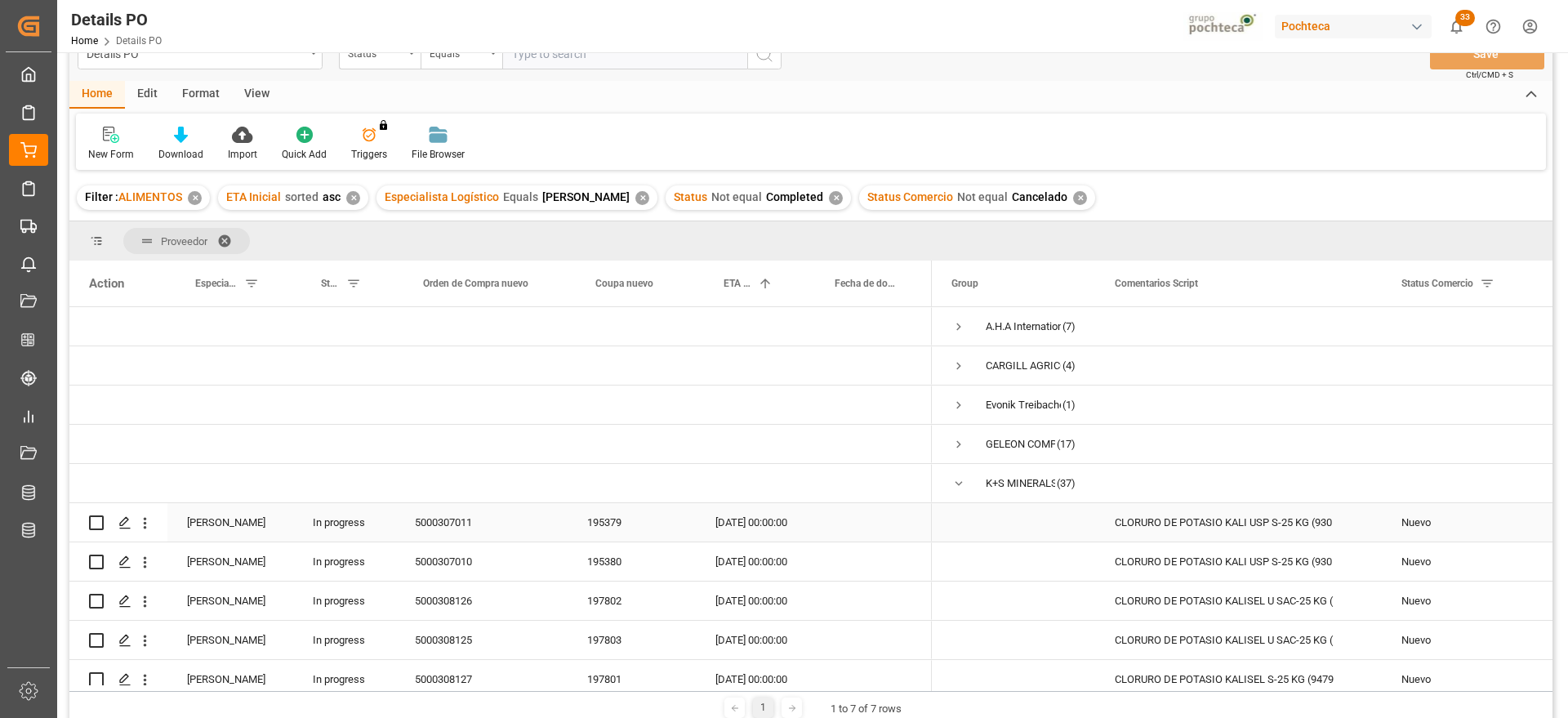
click at [1226, 532] on div "CLORURO DE POTASIO KALI USP S-25 KG (930" at bounding box center [1238, 521] width 286 height 38
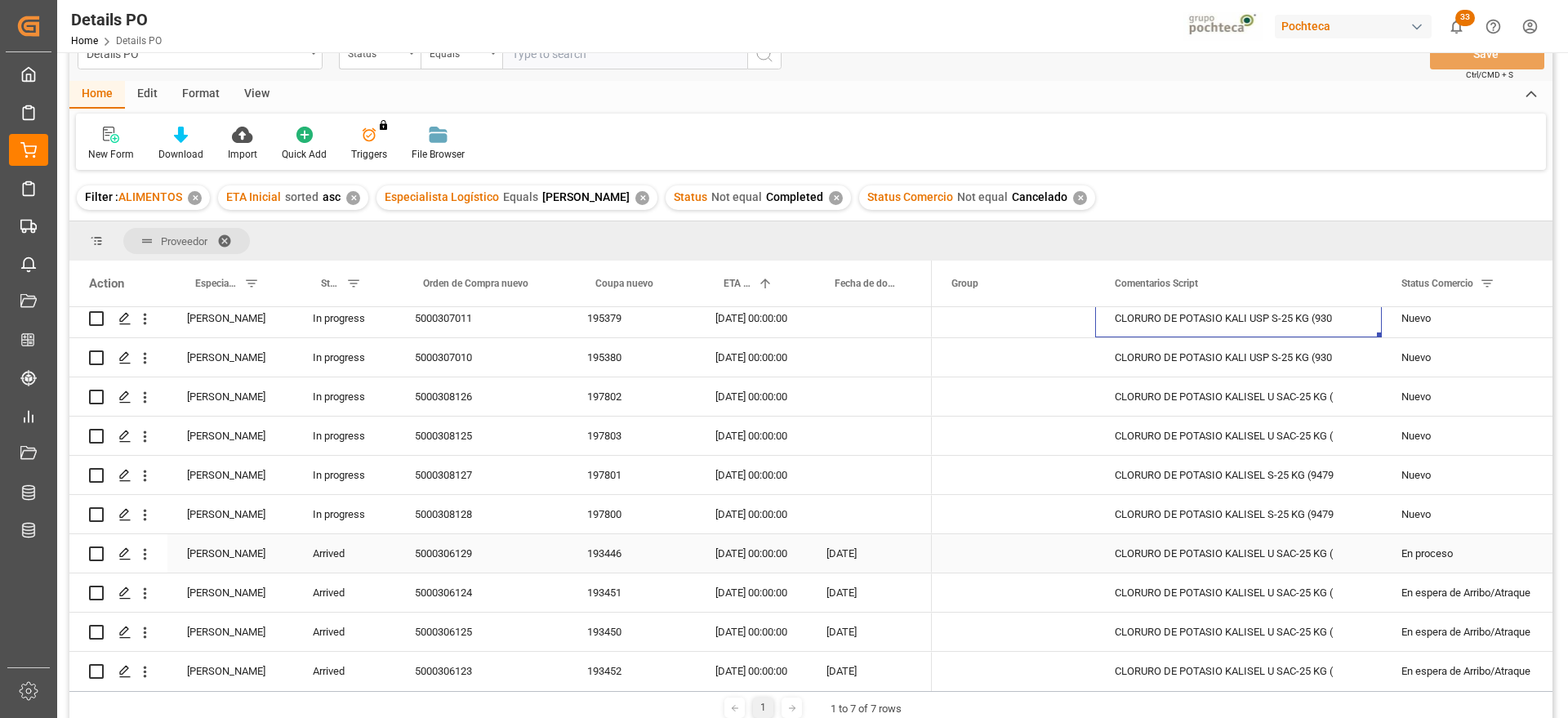
scroll to position [306, 0]
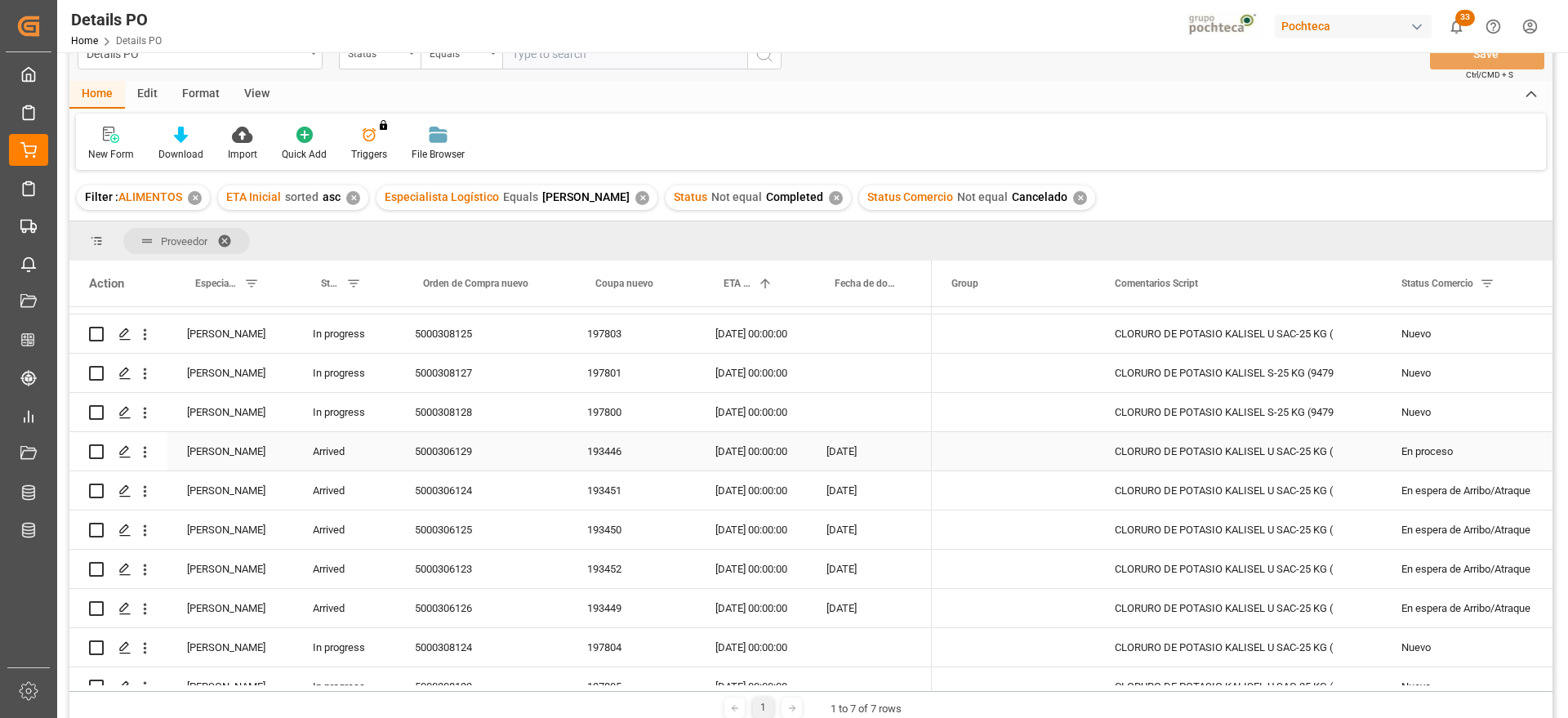
click at [1446, 456] on div "En proceso" at bounding box center [1463, 451] width 124 height 38
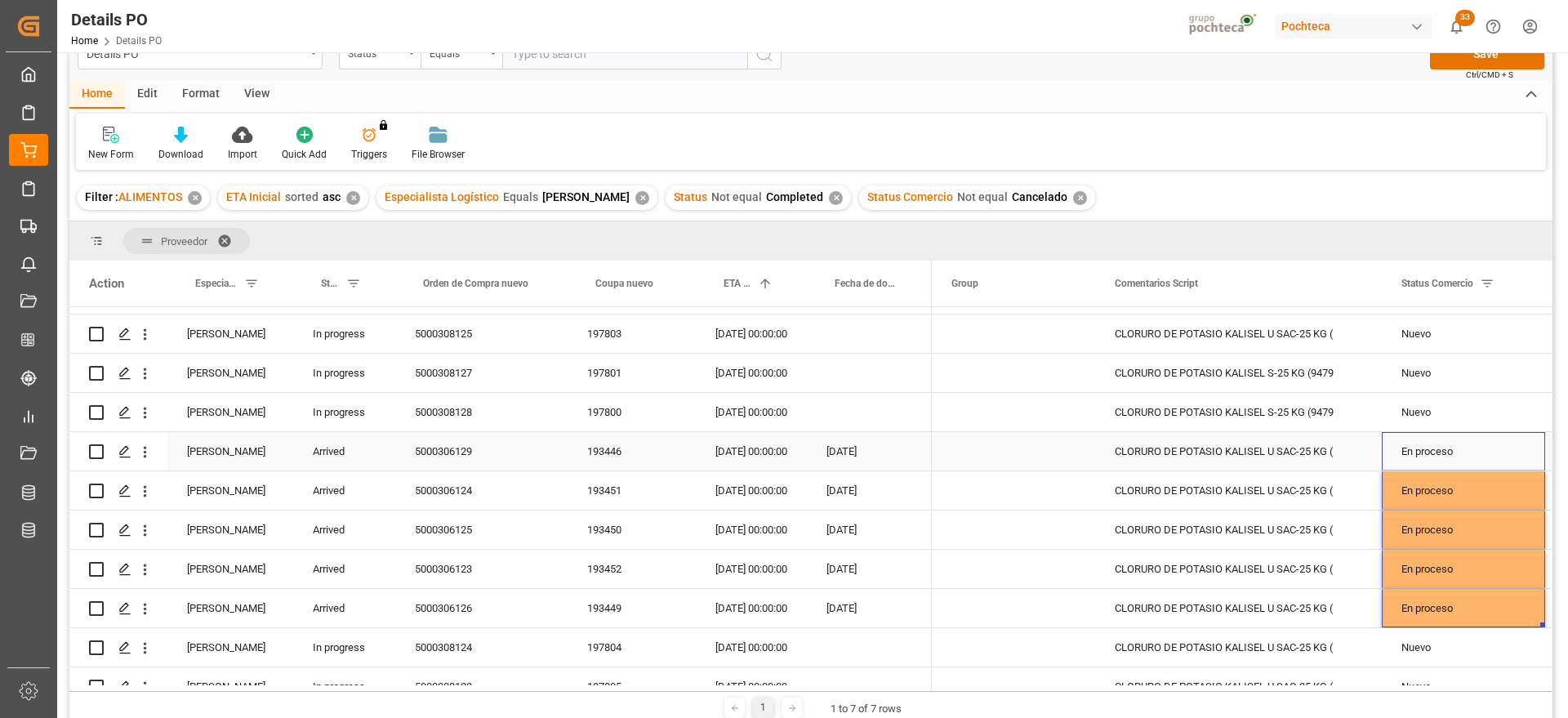
drag, startPoint x: 1449, startPoint y: 457, endPoint x: 1494, endPoint y: 371, distance: 97.1
click at [1451, 456] on div "En proceso" at bounding box center [1463, 451] width 124 height 38
click at [1515, 58] on button "Save" at bounding box center [1486, 54] width 114 height 31
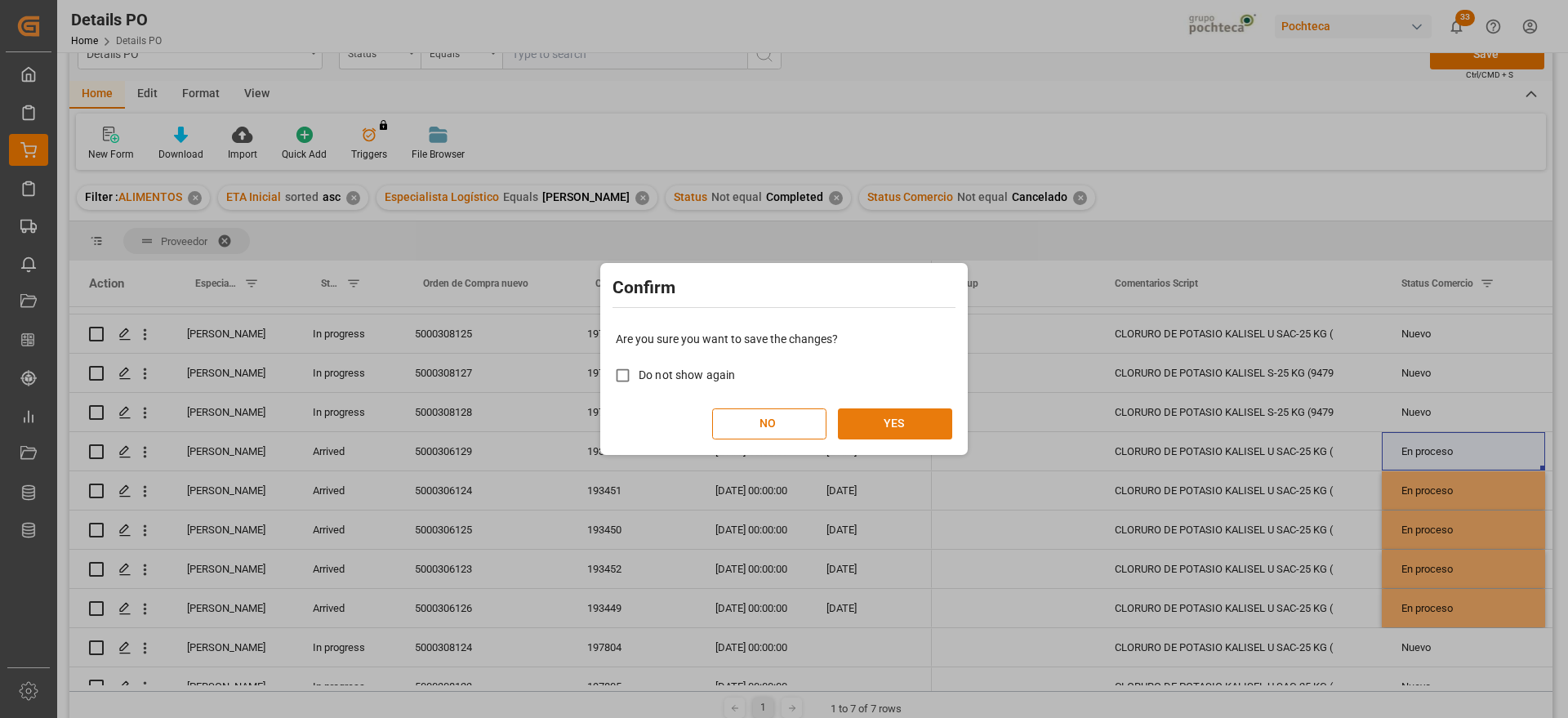
click at [902, 428] on button "YES" at bounding box center [894, 424] width 114 height 31
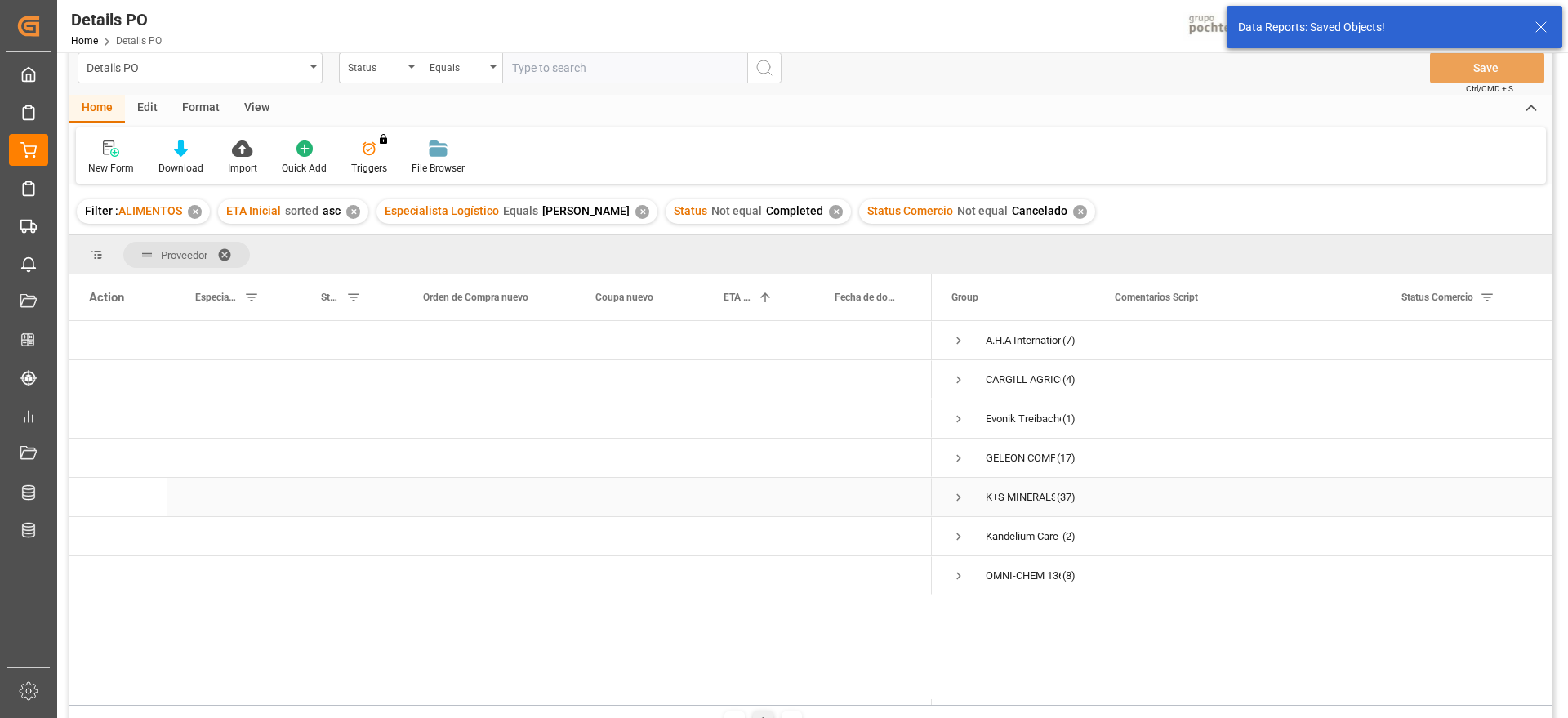
scroll to position [0, 0]
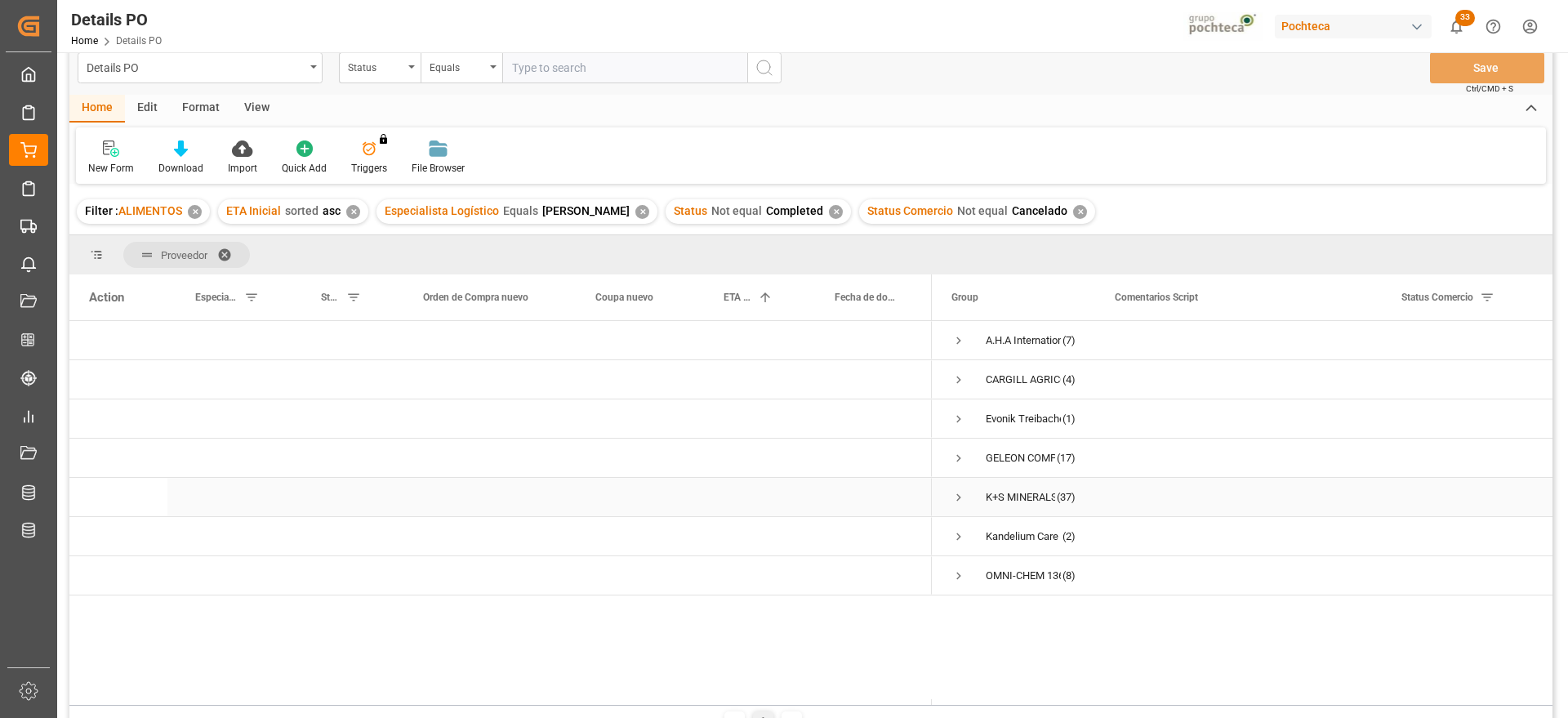
click at [957, 499] on span "Press SPACE to select this row." at bounding box center [958, 497] width 15 height 15
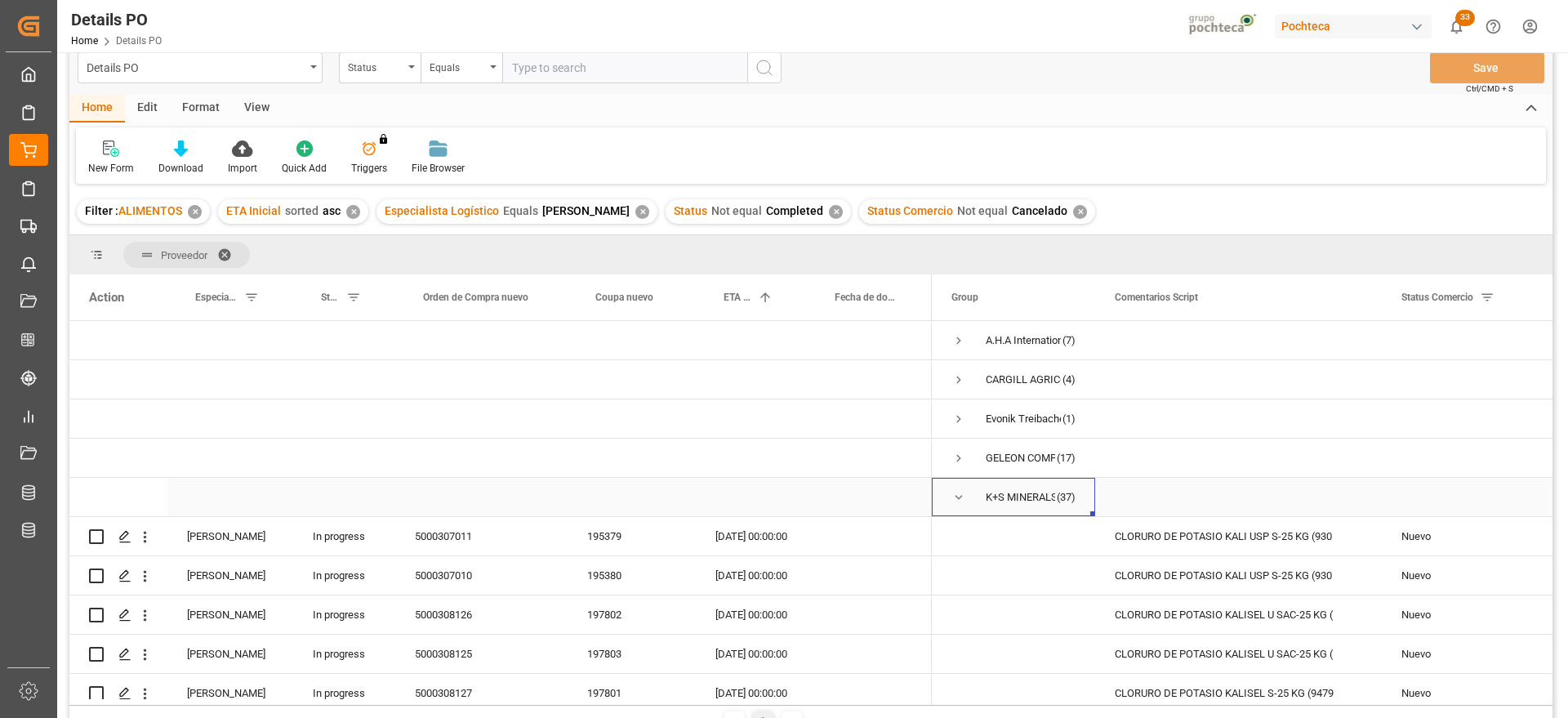
click at [956, 495] on span "Press SPACE to select this row." at bounding box center [958, 497] width 15 height 15
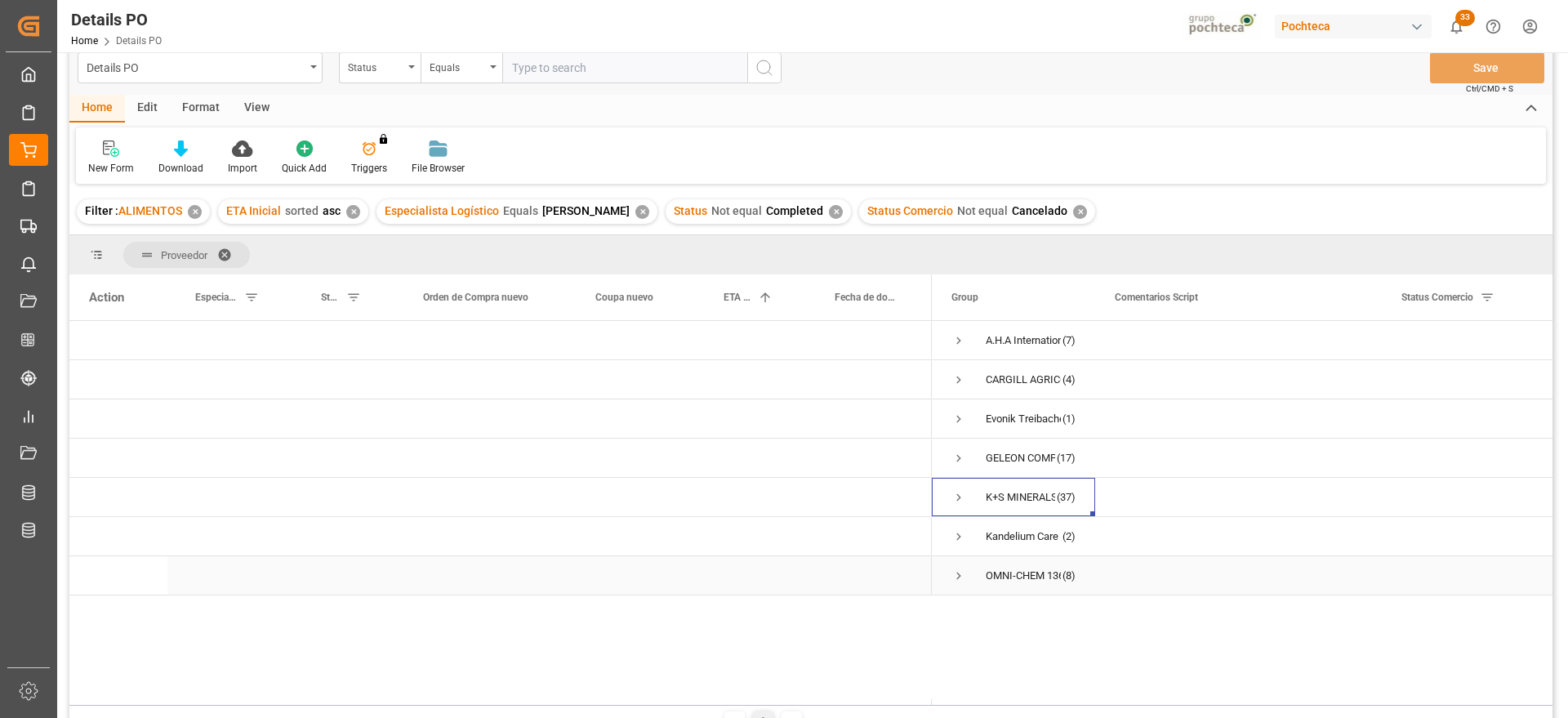
click at [956, 575] on span "Press SPACE to select this row." at bounding box center [958, 575] width 15 height 15
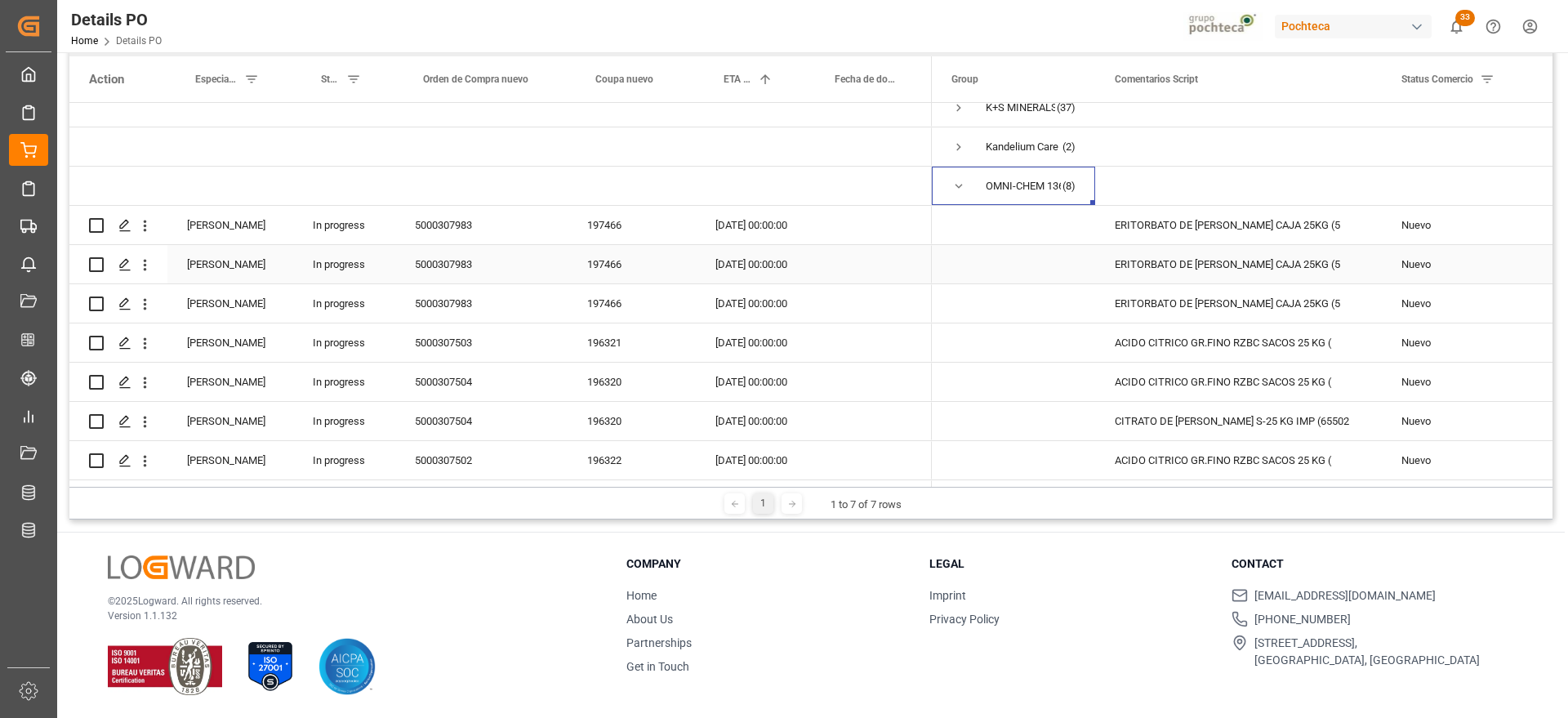
scroll to position [215, 0]
click at [1195, 207] on div "ERITORBATO DE SODIO TUOYANG CAJA 25KG (5" at bounding box center [1238, 225] width 286 height 38
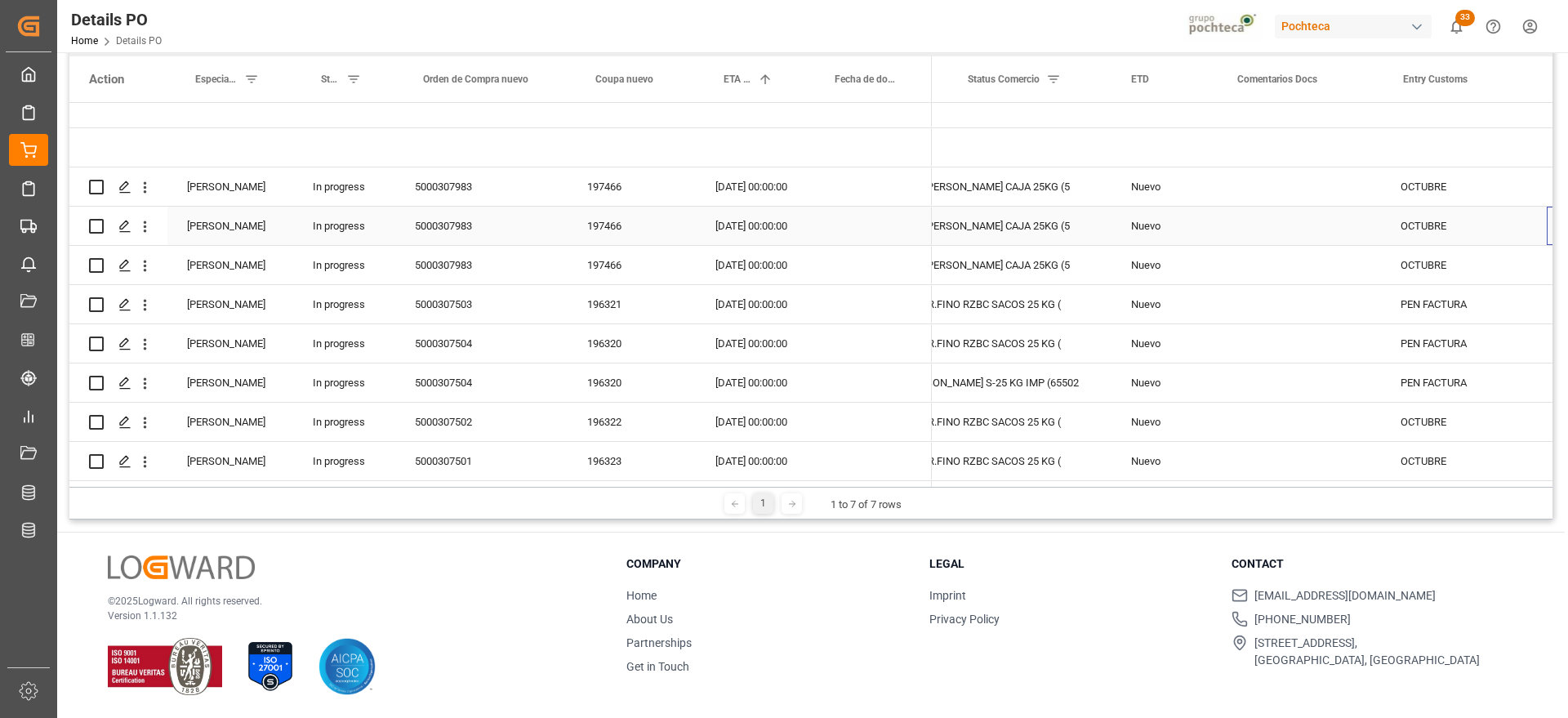
scroll to position [0, 433]
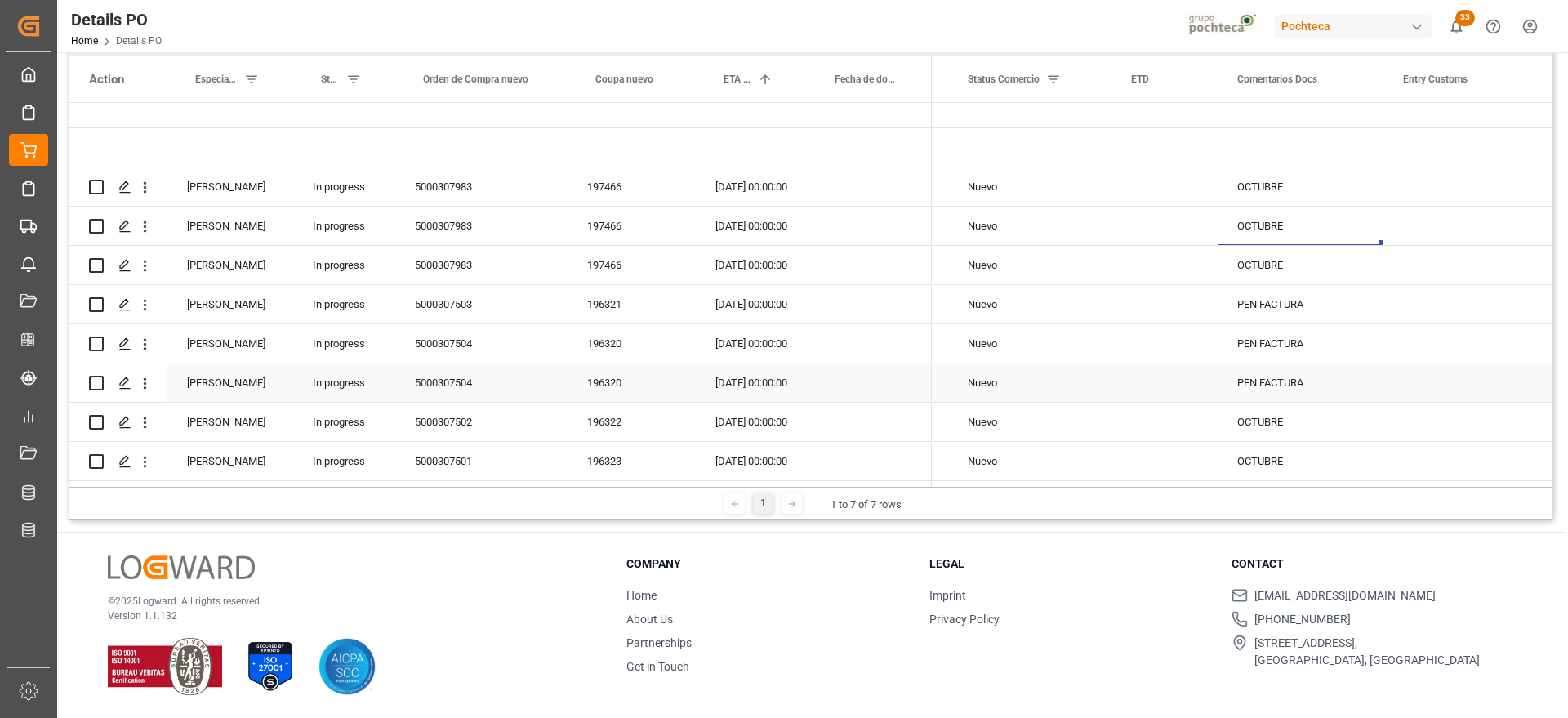
click at [651, 363] on div "196320" at bounding box center [632, 382] width 129 height 38
click at [772, 294] on div "08-10-2025 00:00:00" at bounding box center [751, 304] width 111 height 38
click at [1038, 302] on div "Nuevo" at bounding box center [1028, 304] width 124 height 38
click at [1273, 299] on div "PEN FACTURA" at bounding box center [1300, 304] width 166 height 38
click at [1065, 300] on div "Nuevo" at bounding box center [1028, 304] width 124 height 38
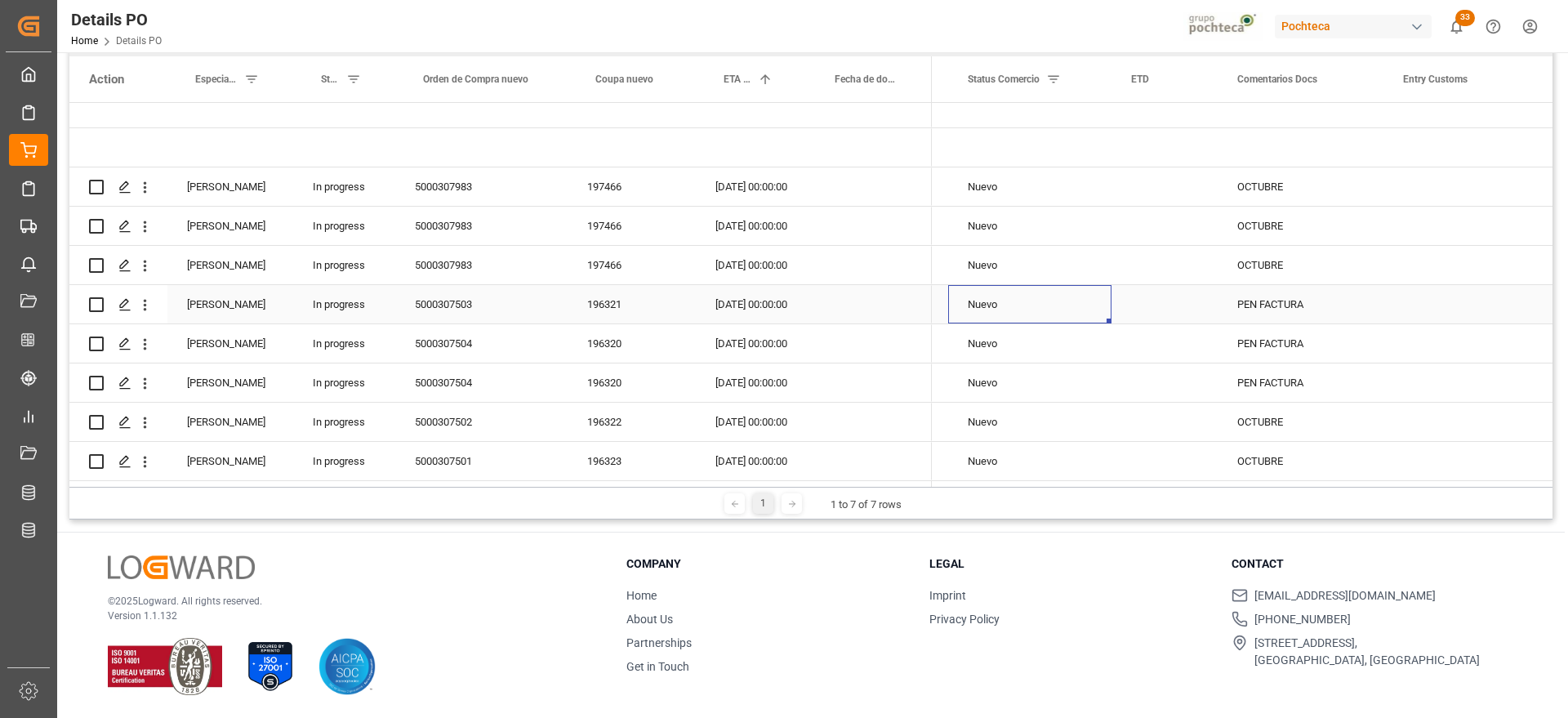
click at [1278, 295] on div "PEN FACTURA" at bounding box center [1300, 304] width 166 height 38
click at [1280, 375] on div "PEN FACTURA" at bounding box center [1300, 382] width 166 height 38
click at [1270, 303] on div "PEN FACTURA" at bounding box center [1300, 304] width 166 height 38
click at [623, 420] on div "196322" at bounding box center [632, 421] width 129 height 38
click at [1270, 422] on div "OCTUBRE" at bounding box center [1300, 421] width 166 height 38
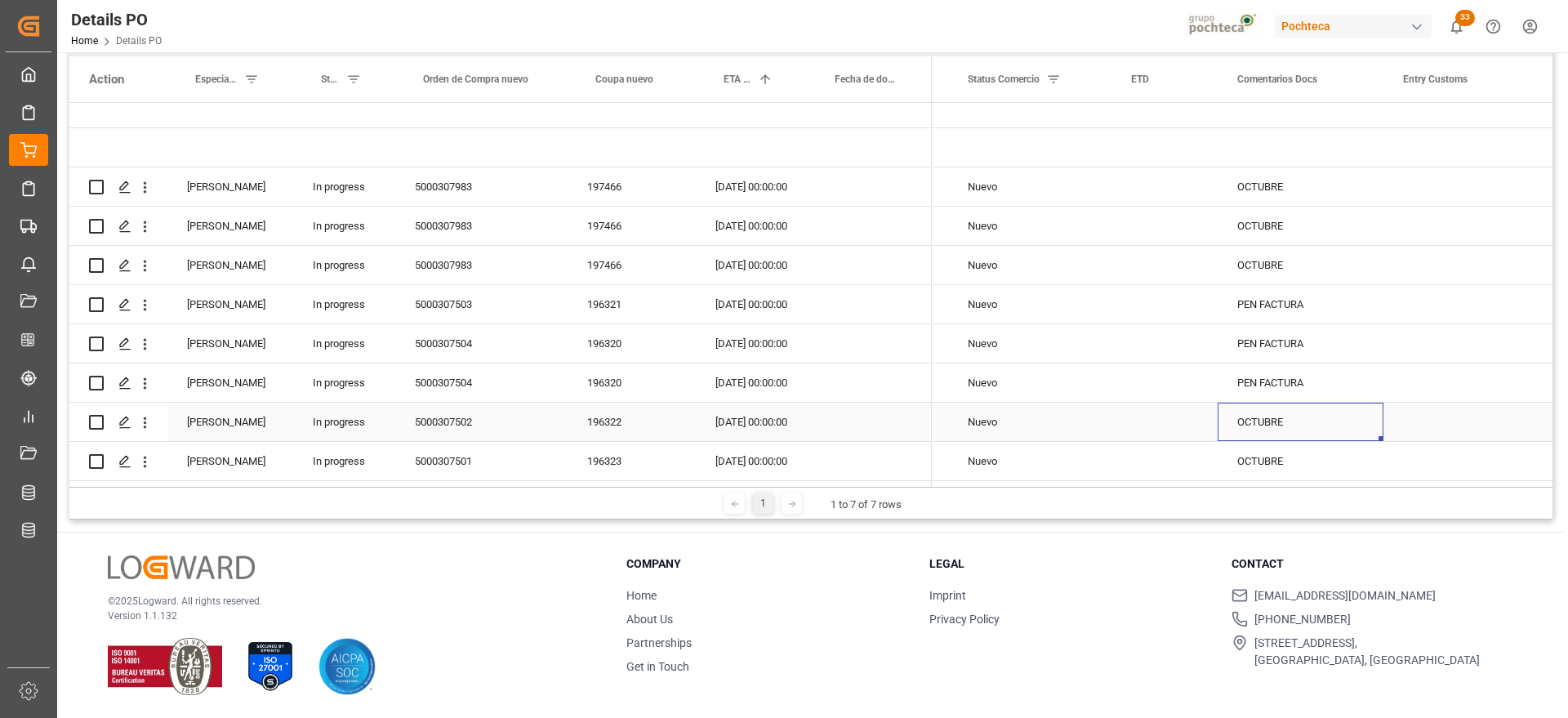
click at [755, 409] on div "15-10-2025 00:00:00" at bounding box center [751, 421] width 111 height 38
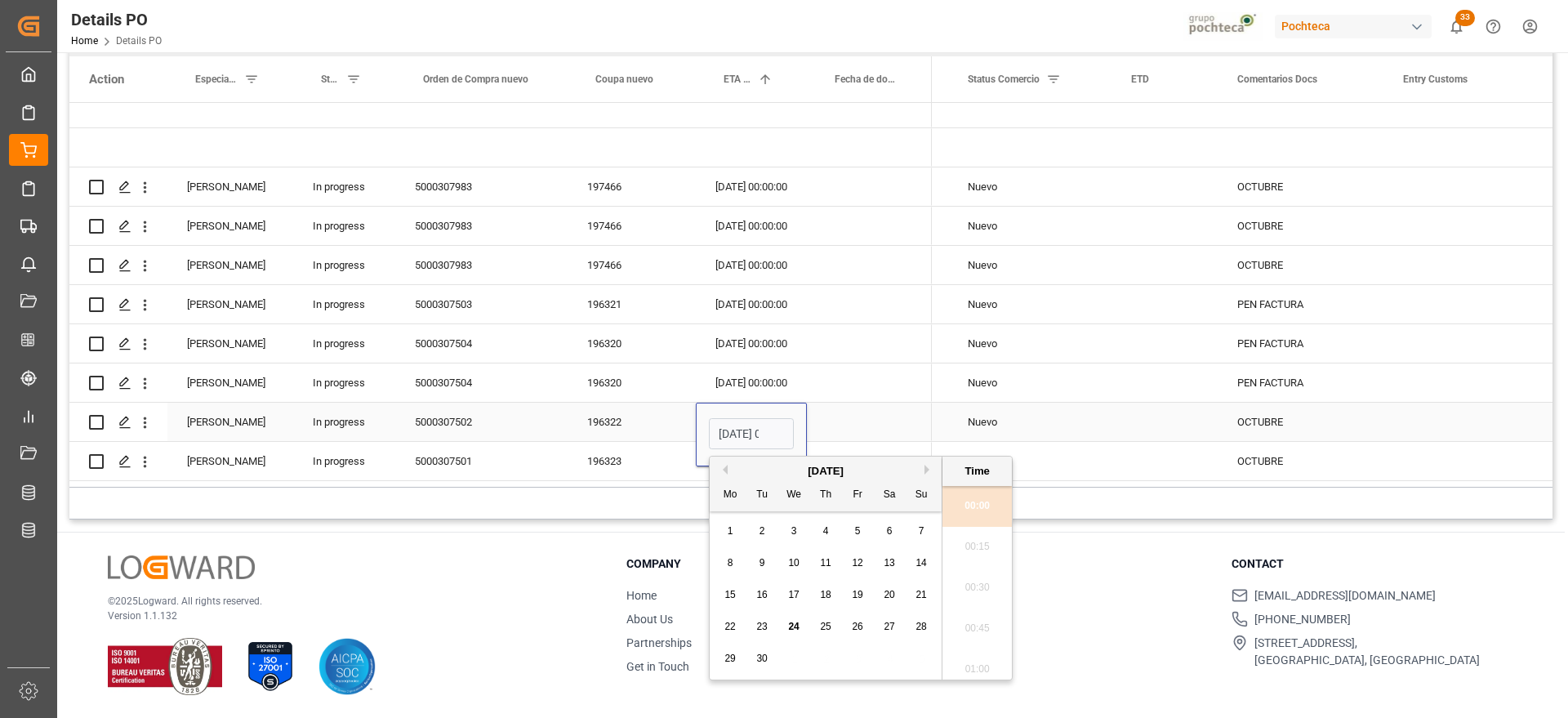
scroll to position [2007, 0]
click at [891, 566] on span "13" at bounding box center [888, 563] width 11 height 12
click at [925, 466] on button "Next Month" at bounding box center [929, 470] width 10 height 10
click at [734, 593] on span "13" at bounding box center [729, 594] width 11 height 12
type input "13-10-2025 00:00"
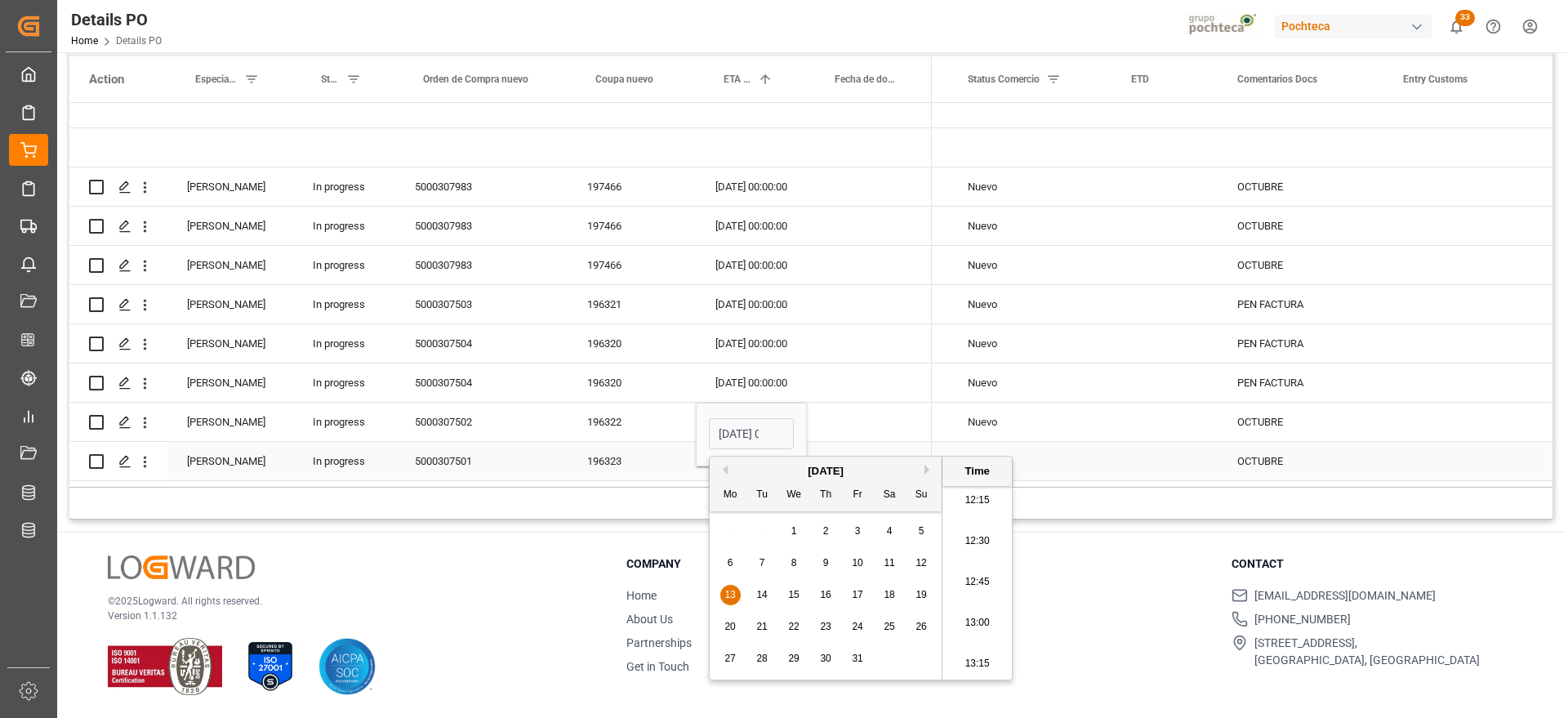
click at [838, 407] on div "Press SPACE to select this row." at bounding box center [869, 421] width 125 height 38
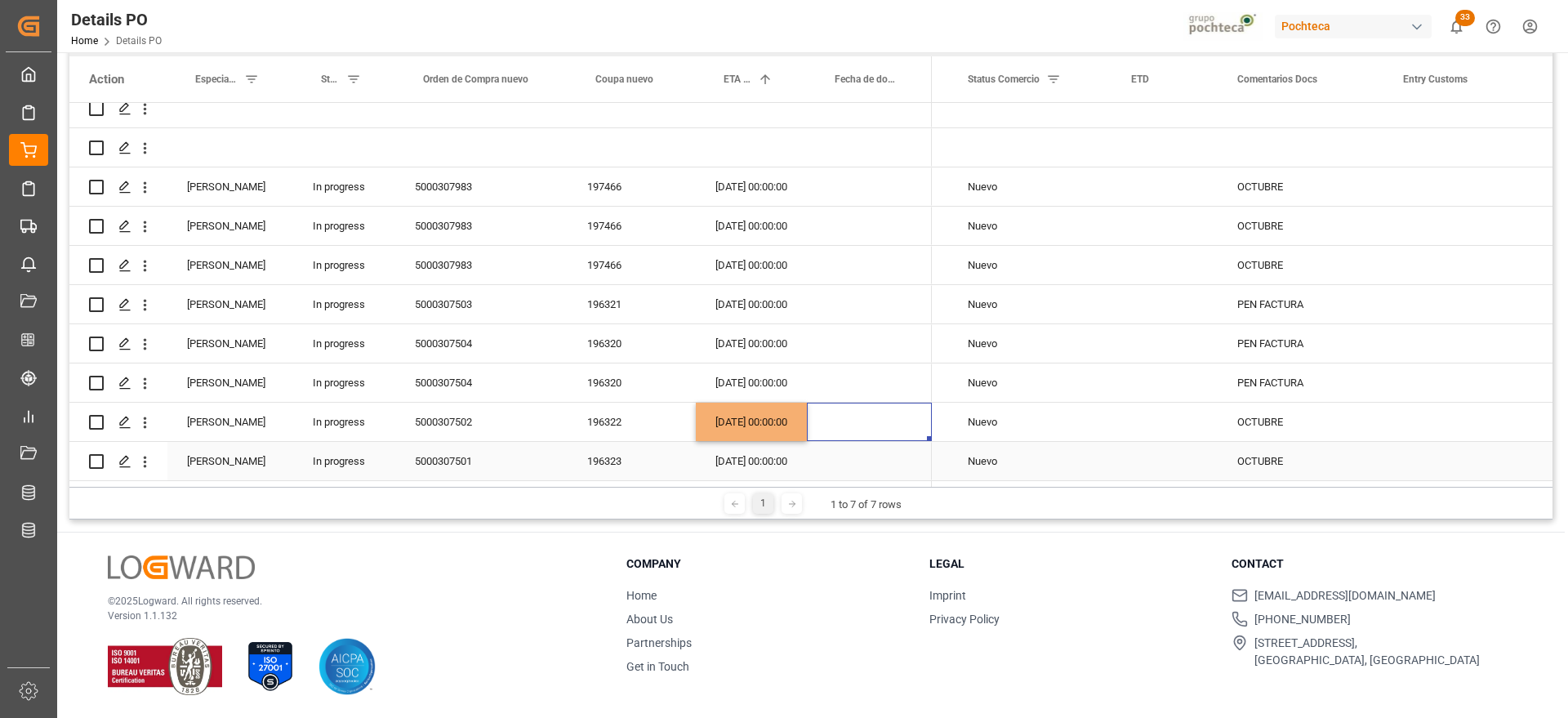
click at [763, 443] on div "27-10-2025 00:00:00" at bounding box center [751, 461] width 111 height 38
click at [766, 458] on div "27-10-2025 00:00:00" at bounding box center [751, 461] width 111 height 38
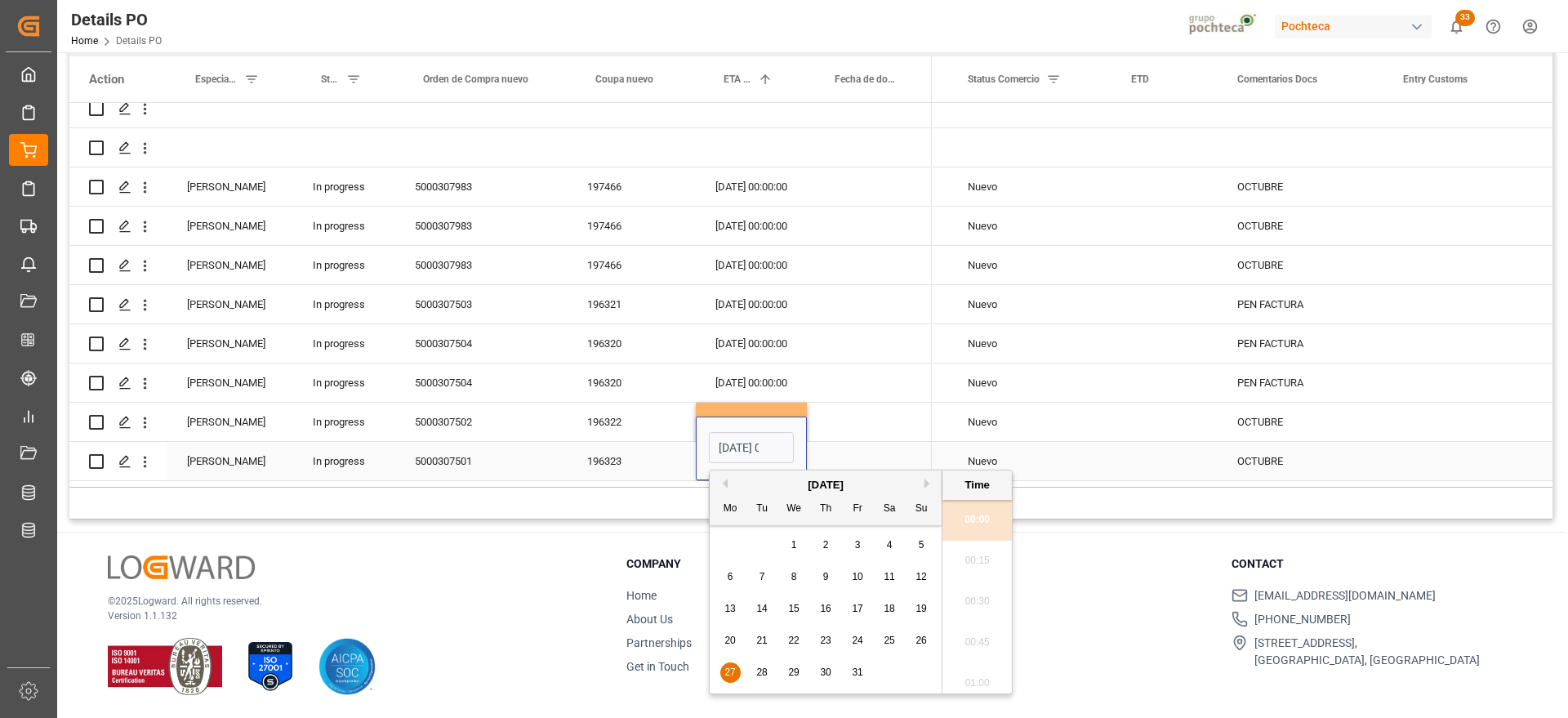
scroll to position [0, 48]
click at [735, 639] on div "20" at bounding box center [729, 641] width 20 height 19
type input "20-10-2025 00:00"
click at [1208, 420] on div "Press SPACE to select this row." at bounding box center [1164, 421] width 106 height 38
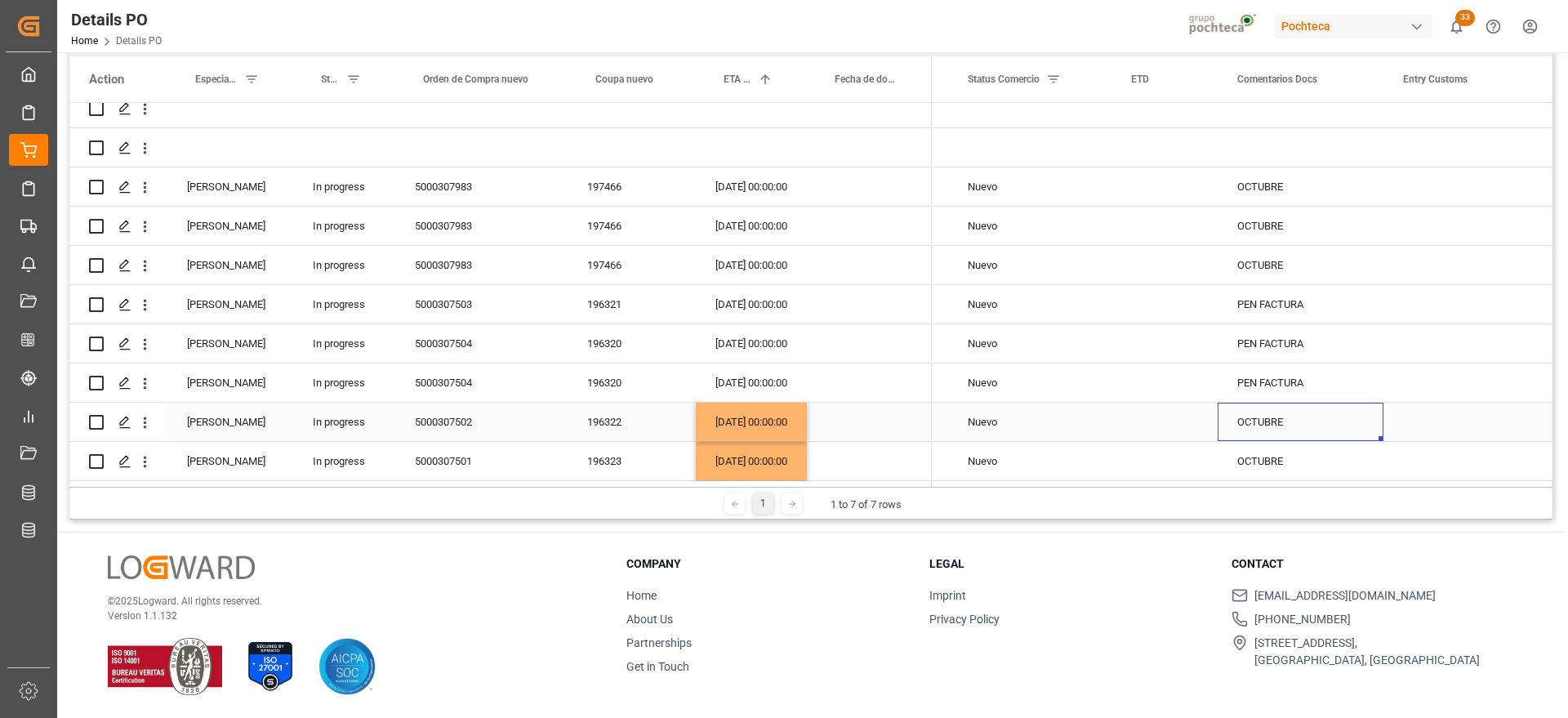
click at [1243, 416] on div "OCTUBRE" at bounding box center [1300, 421] width 166 height 38
click at [1242, 420] on input "OCTUBRE" at bounding box center [1299, 432] width 139 height 31
type input "SIN DOCS OCTUBRE"
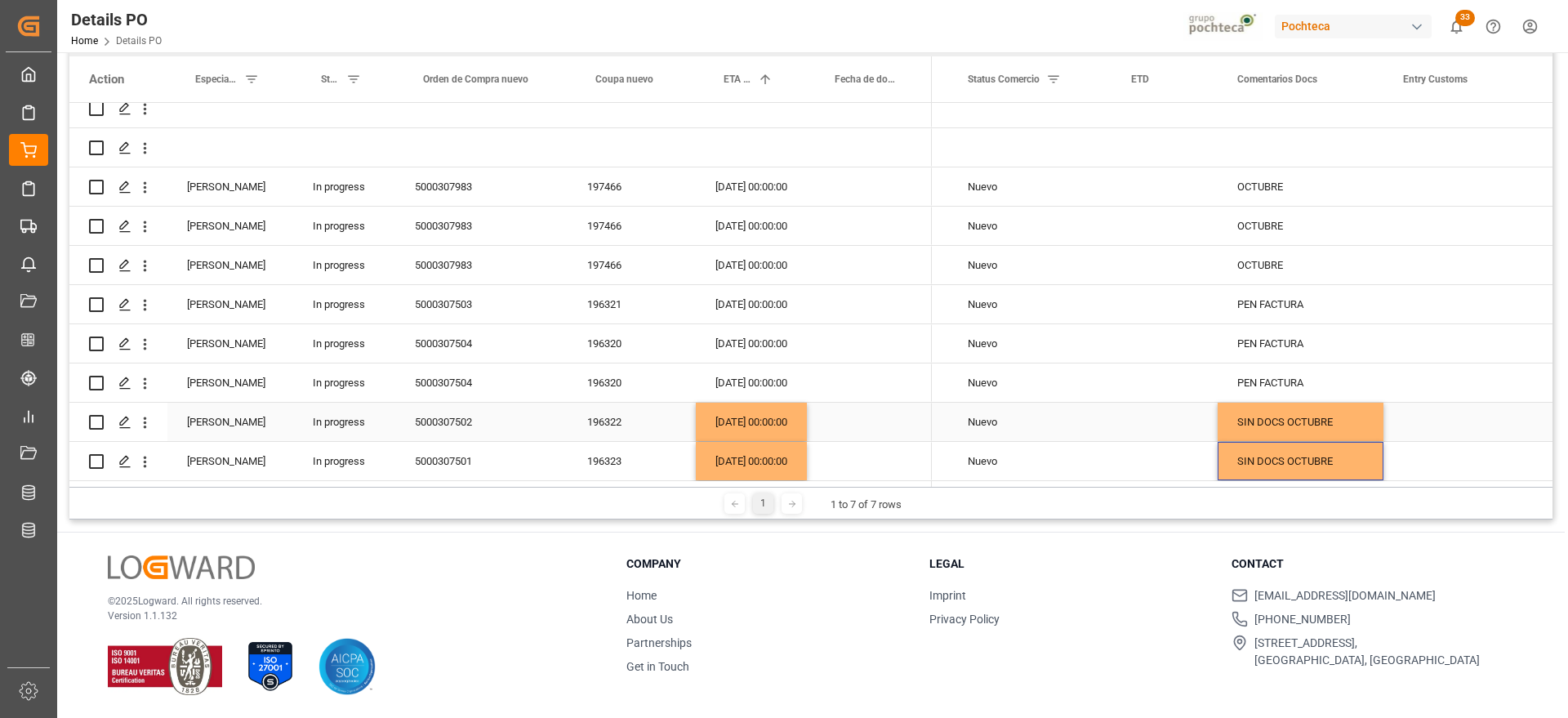
click at [1341, 405] on div "SIN DOCS OCTUBRE" at bounding box center [1300, 421] width 166 height 38
click at [1341, 416] on input "SIN DOCS OCTUBRE" at bounding box center [1299, 432] width 139 height 31
type input "SIN DOCS OCTUBRE PCT"
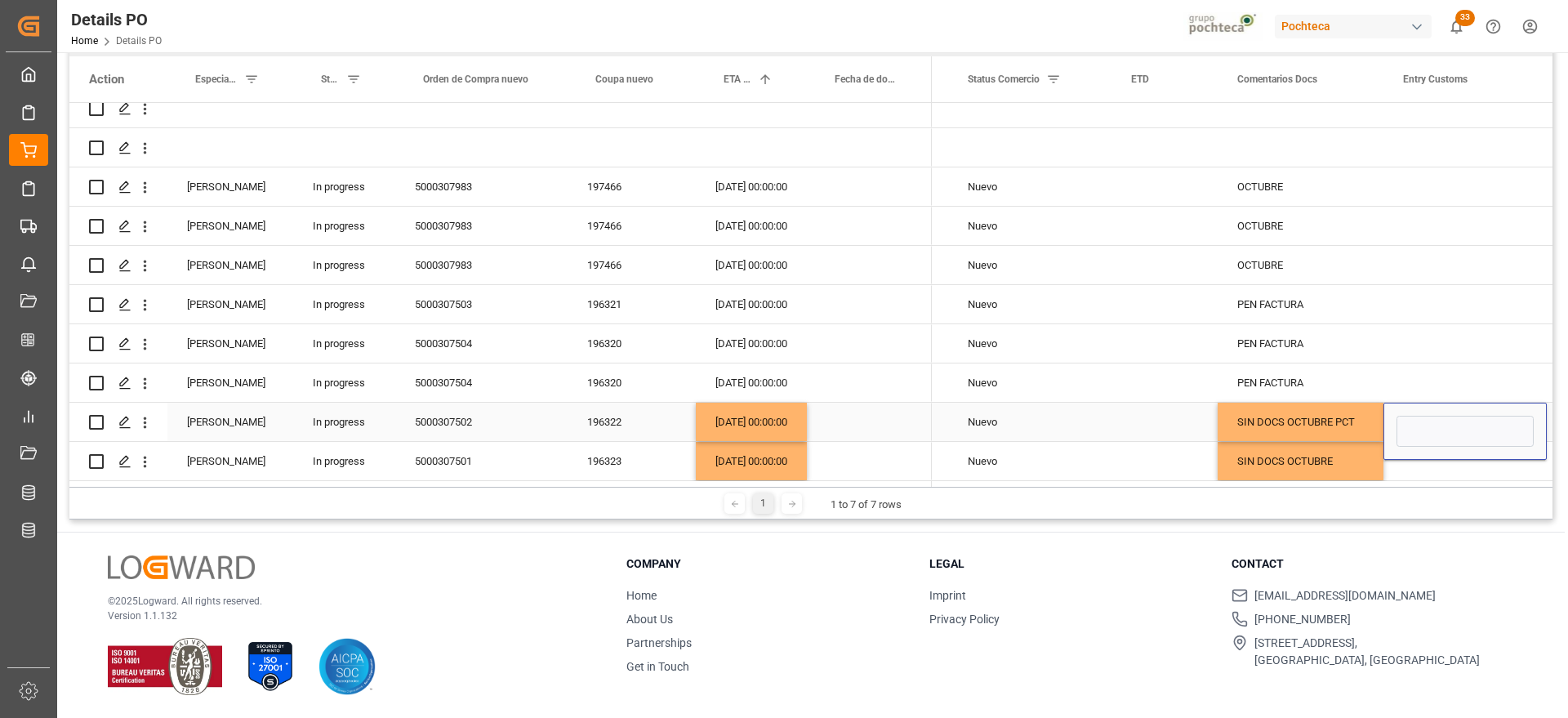
click at [1330, 416] on div "SIN DOCS OCTUBRE PCT" at bounding box center [1300, 421] width 166 height 38
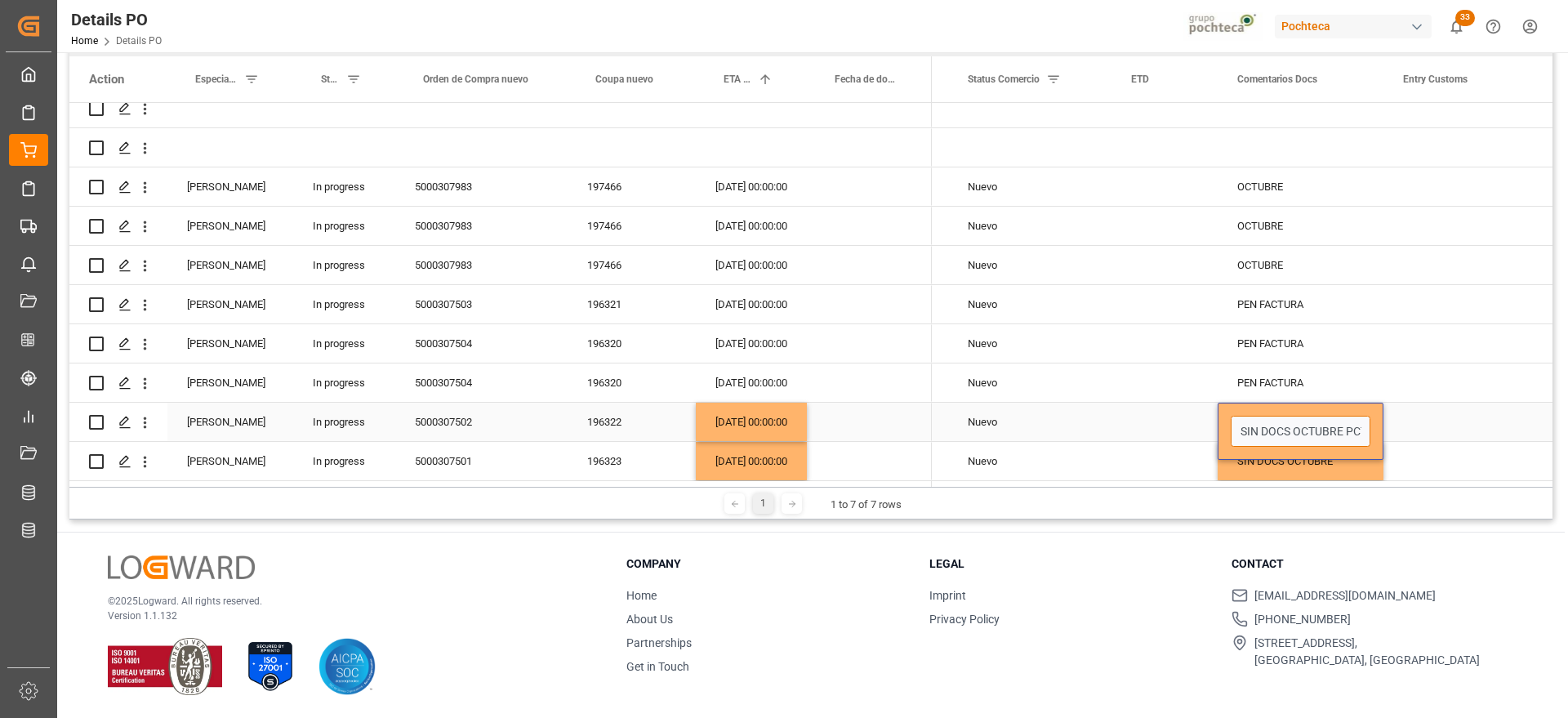
click at [1361, 416] on input "SIN DOCS OCTUBRE PCT" at bounding box center [1299, 432] width 139 height 31
type input "SIN DOCS OCTUBRE PCT3191"
click at [1335, 414] on div "SIN DOCS OCTUBRE PCT3191" at bounding box center [1300, 421] width 166 height 38
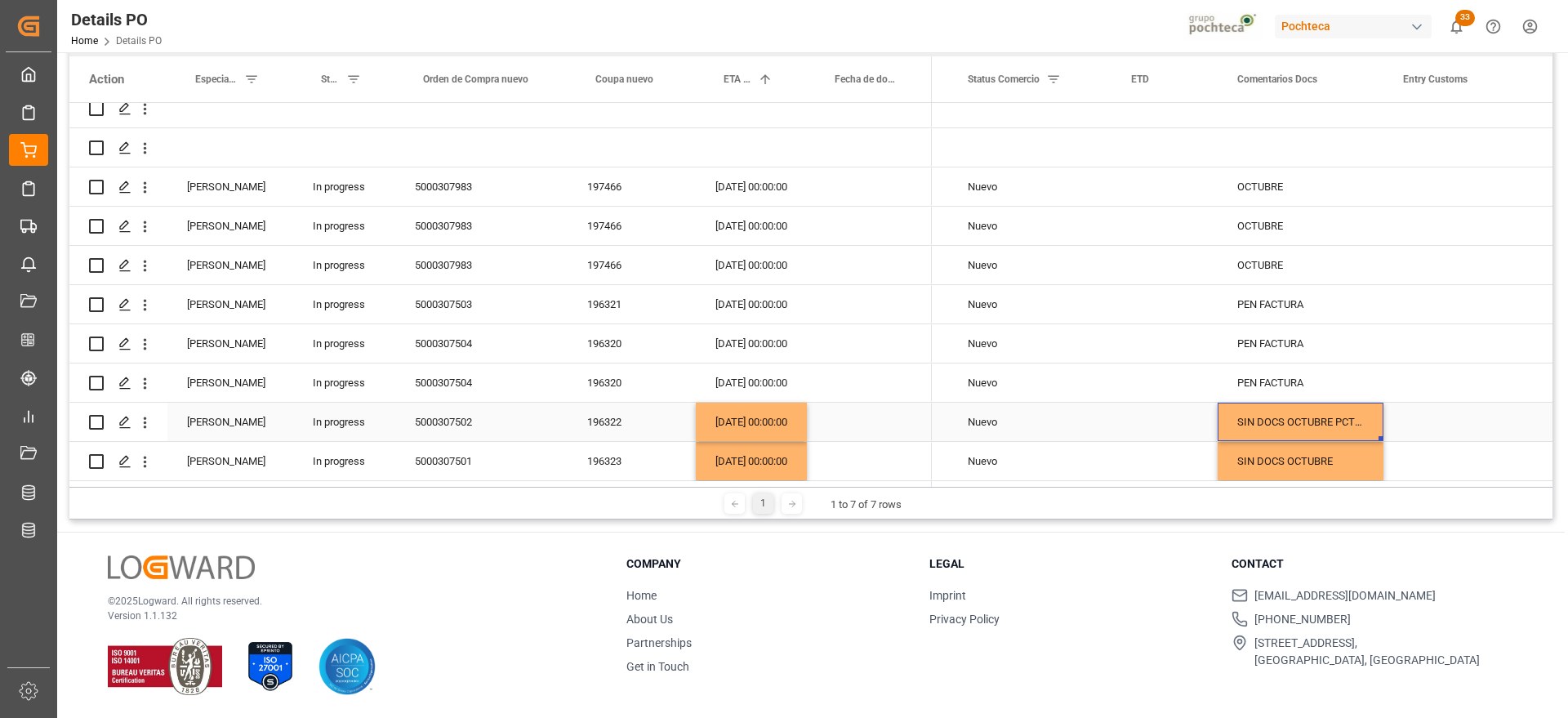
click at [1335, 414] on div "SIN DOCS OCTUBRE PCT3191" at bounding box center [1300, 421] width 166 height 38
drag, startPoint x: 1347, startPoint y: 424, endPoint x: 1391, endPoint y: 426, distance: 44.0
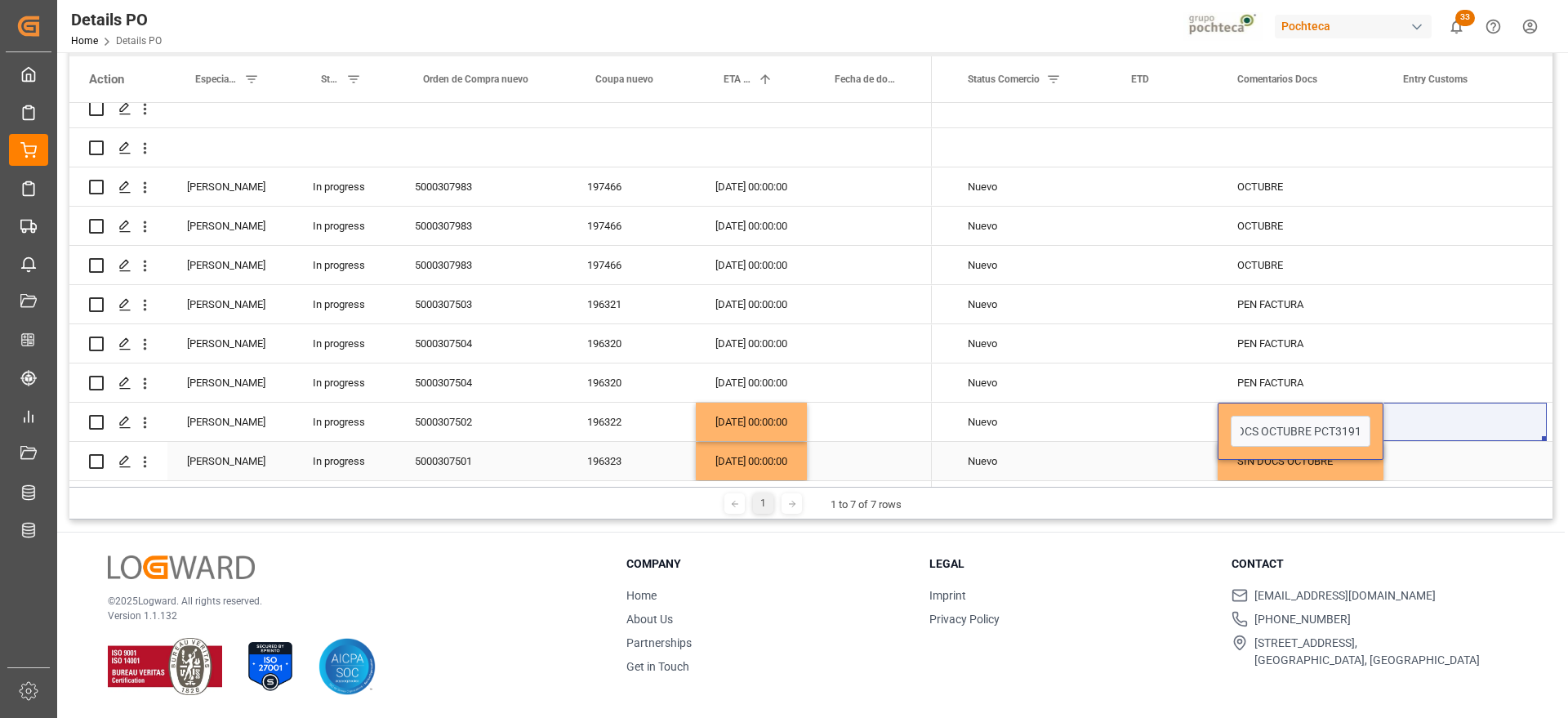
click at [1332, 463] on div "SIN DOCS OCTUBRE" at bounding box center [1300, 461] width 166 height 38
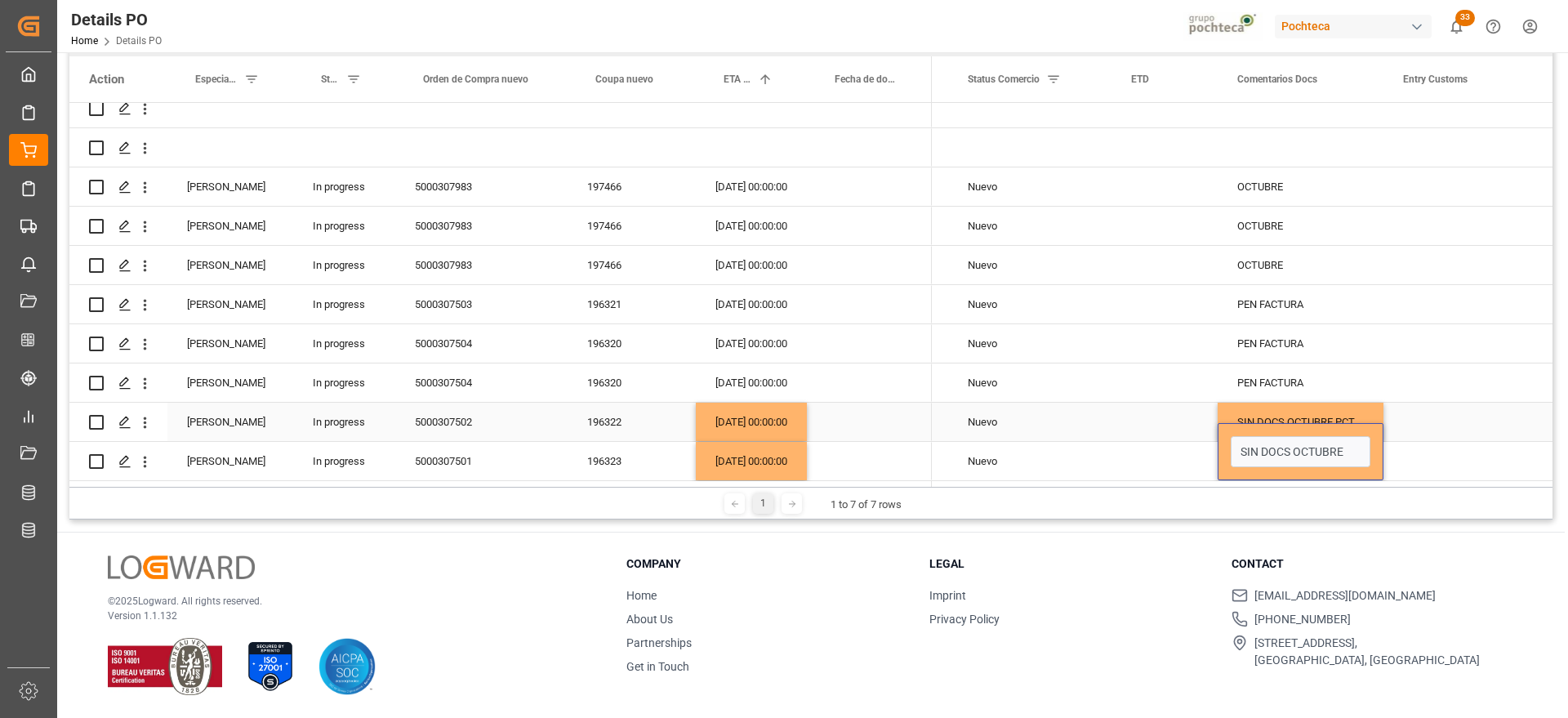
click at [1317, 411] on div "SIN DOCS OCTUBRE PCT3191" at bounding box center [1300, 421] width 166 height 38
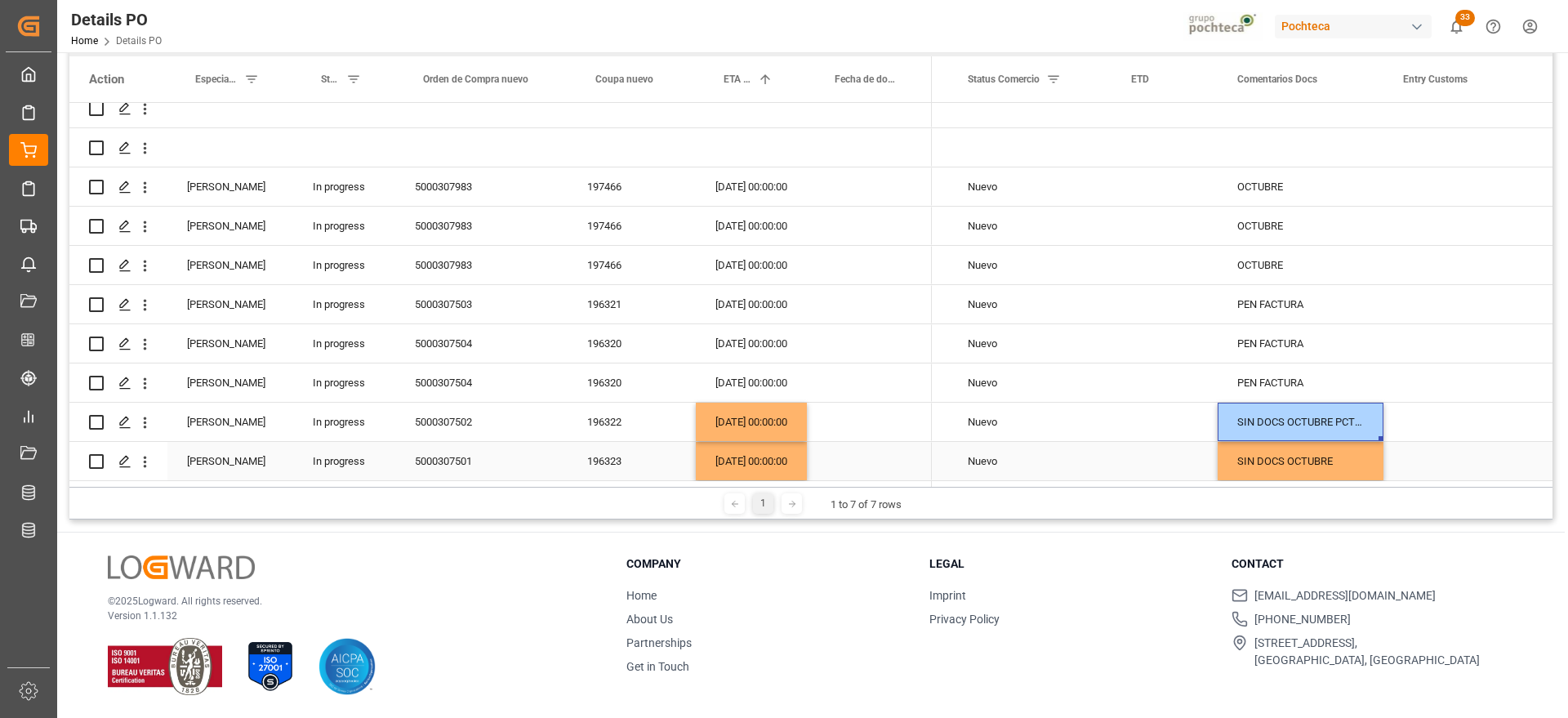
click at [1335, 451] on div "SIN DOCS OCTUBRE" at bounding box center [1300, 461] width 166 height 38
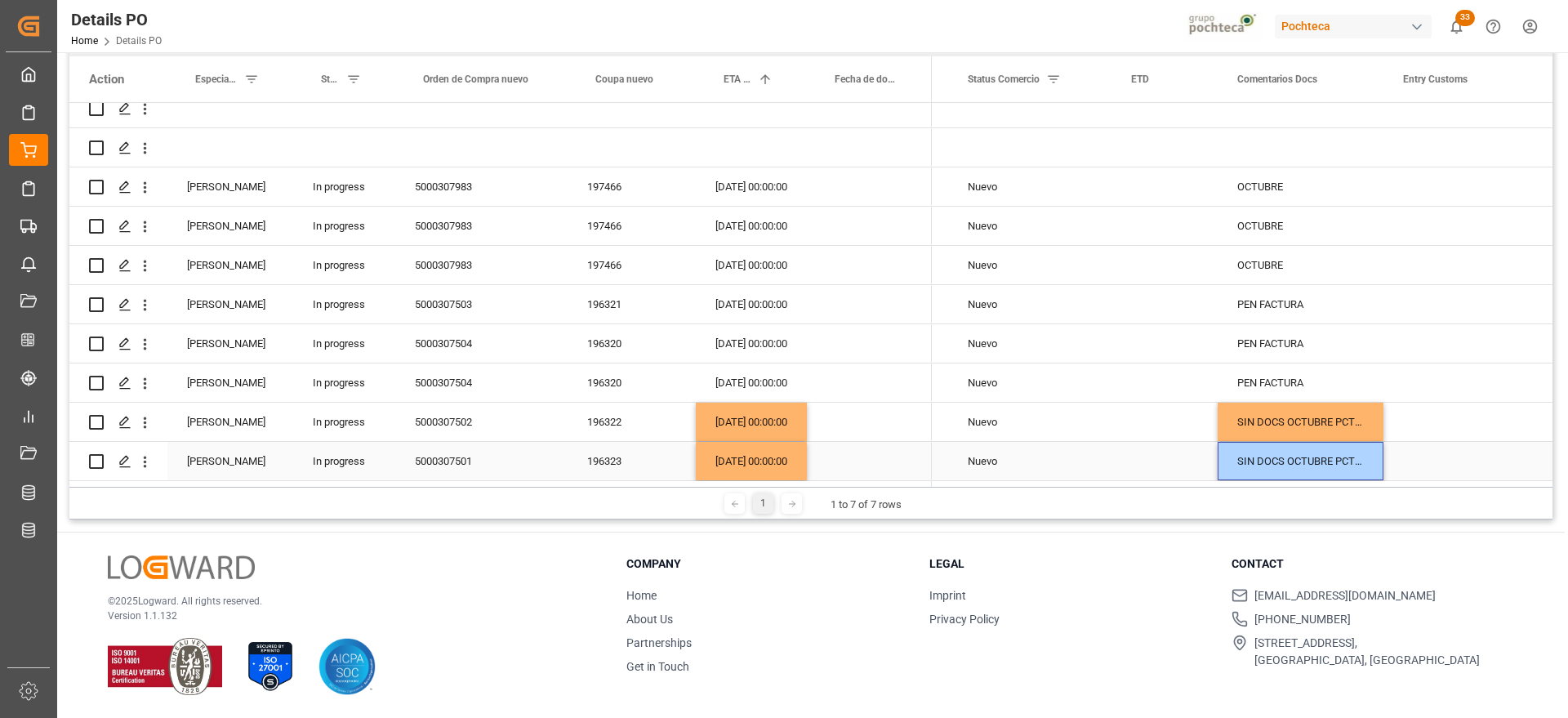
click at [1341, 452] on div "SIN DOCS OCTUBRE PCT3191" at bounding box center [1300, 461] width 166 height 38
click at [1356, 445] on input "SIN DOCS OCTUBRE PCT3191" at bounding box center [1299, 452] width 139 height 31
click at [1360, 445] on input "SIN DOCS OCTUBRE PCT3191" at bounding box center [1299, 452] width 139 height 31
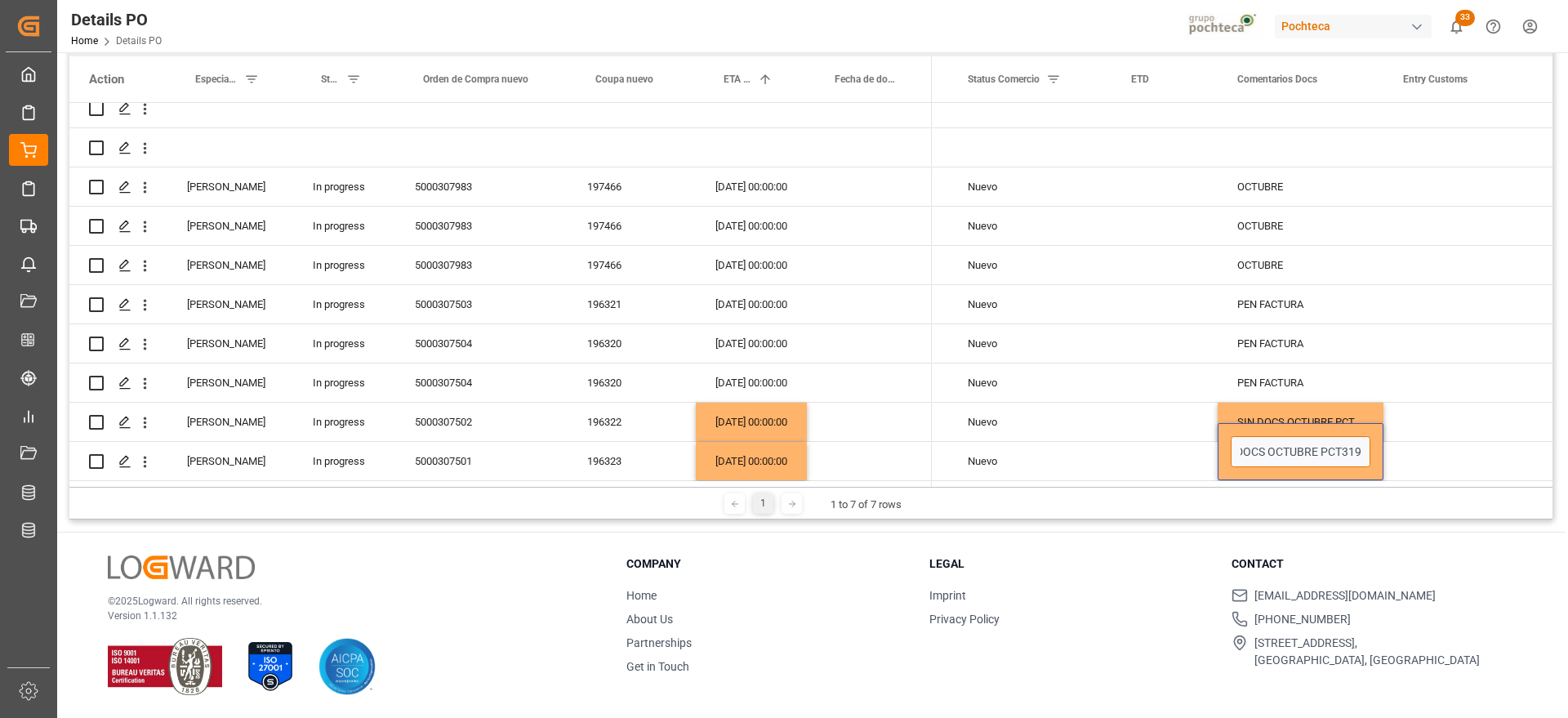
type input "SIN DOCS OCTUBRE PCT3192"
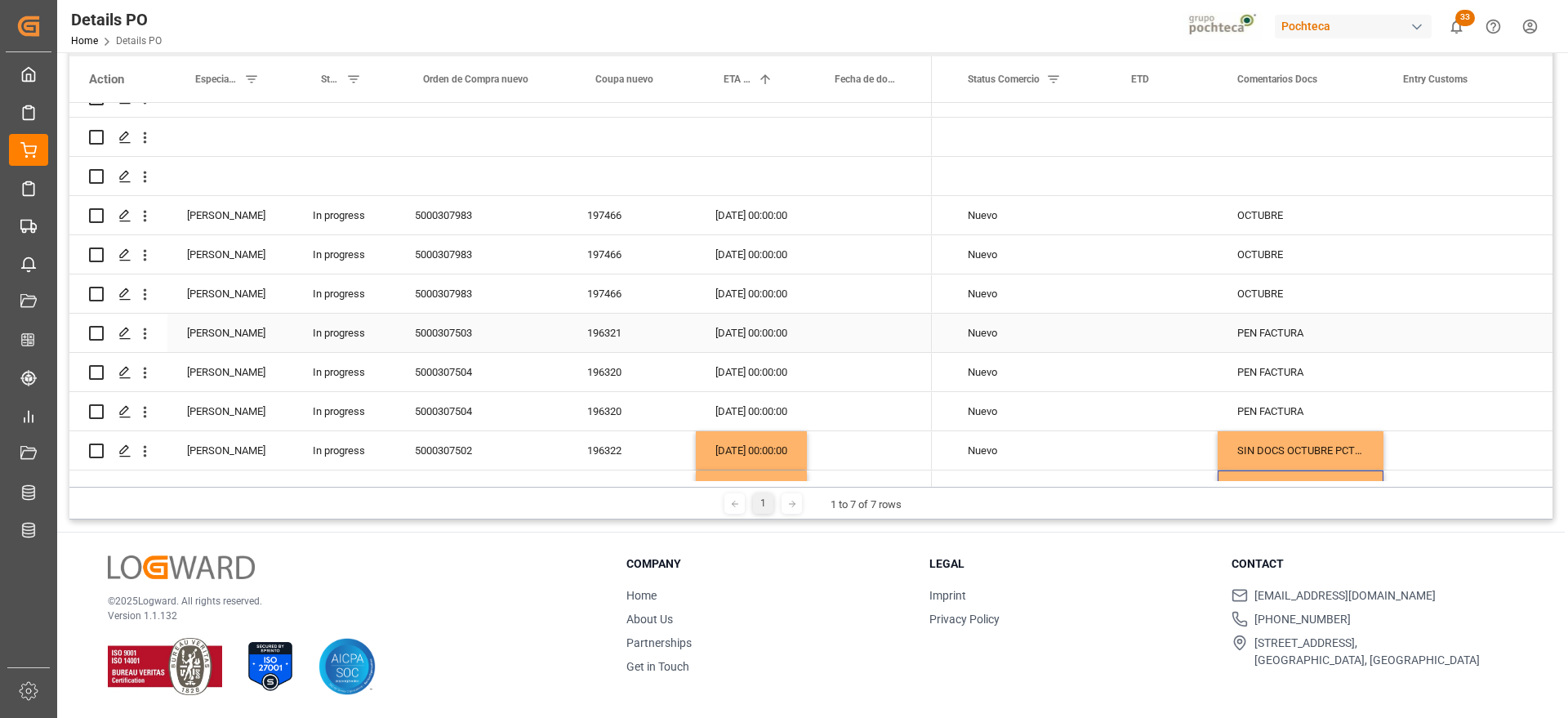
scroll to position [215, 0]
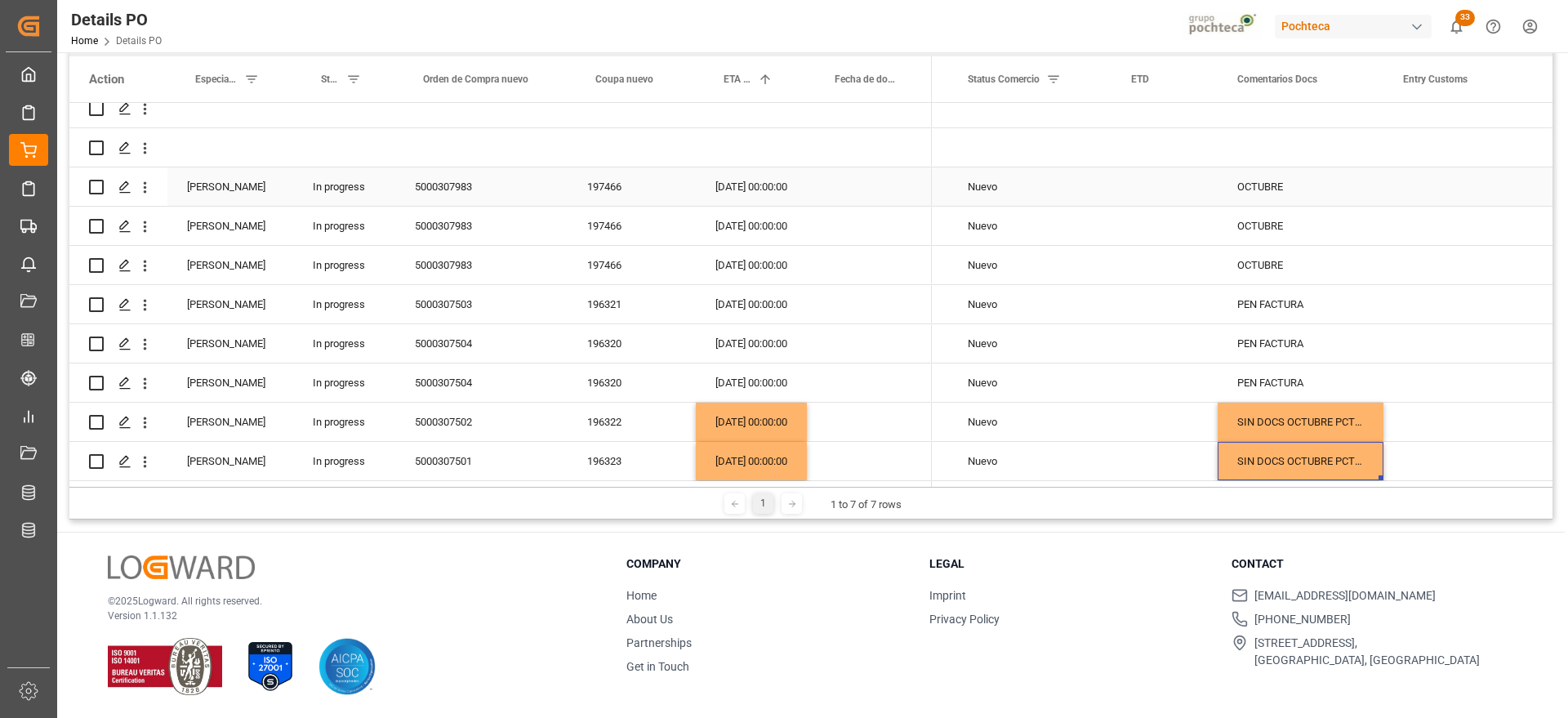
click at [1280, 189] on div "OCTUBRE" at bounding box center [1300, 186] width 166 height 38
click at [1238, 189] on input "OCTUBRE" at bounding box center [1299, 196] width 139 height 31
type input "PEND ETA OCTUBRE"
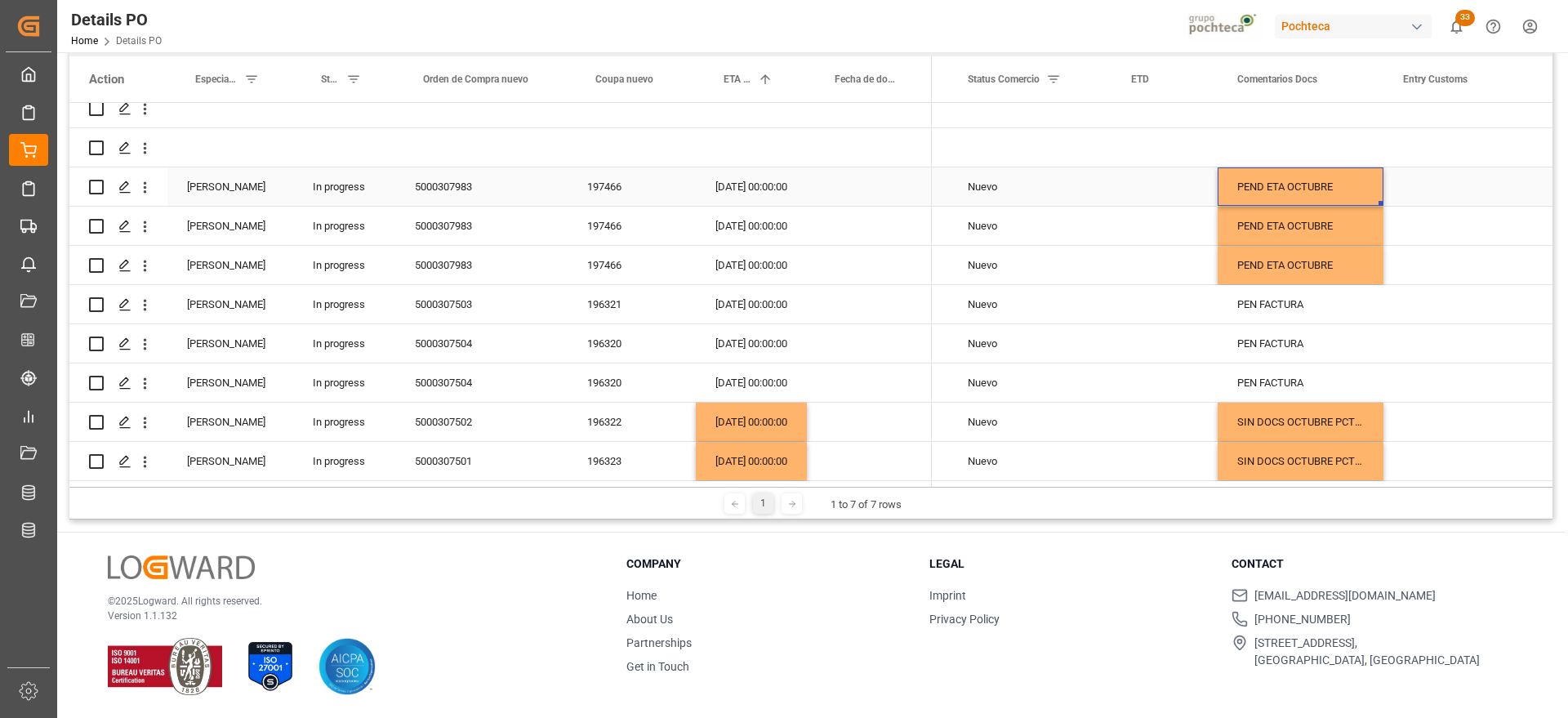
click at [1351, 170] on div "PEND ETA OCTUBRE" at bounding box center [1300, 186] width 166 height 38
click at [1356, 184] on input "PEND ETA OCTUBRE" at bounding box center [1299, 196] width 139 height 31
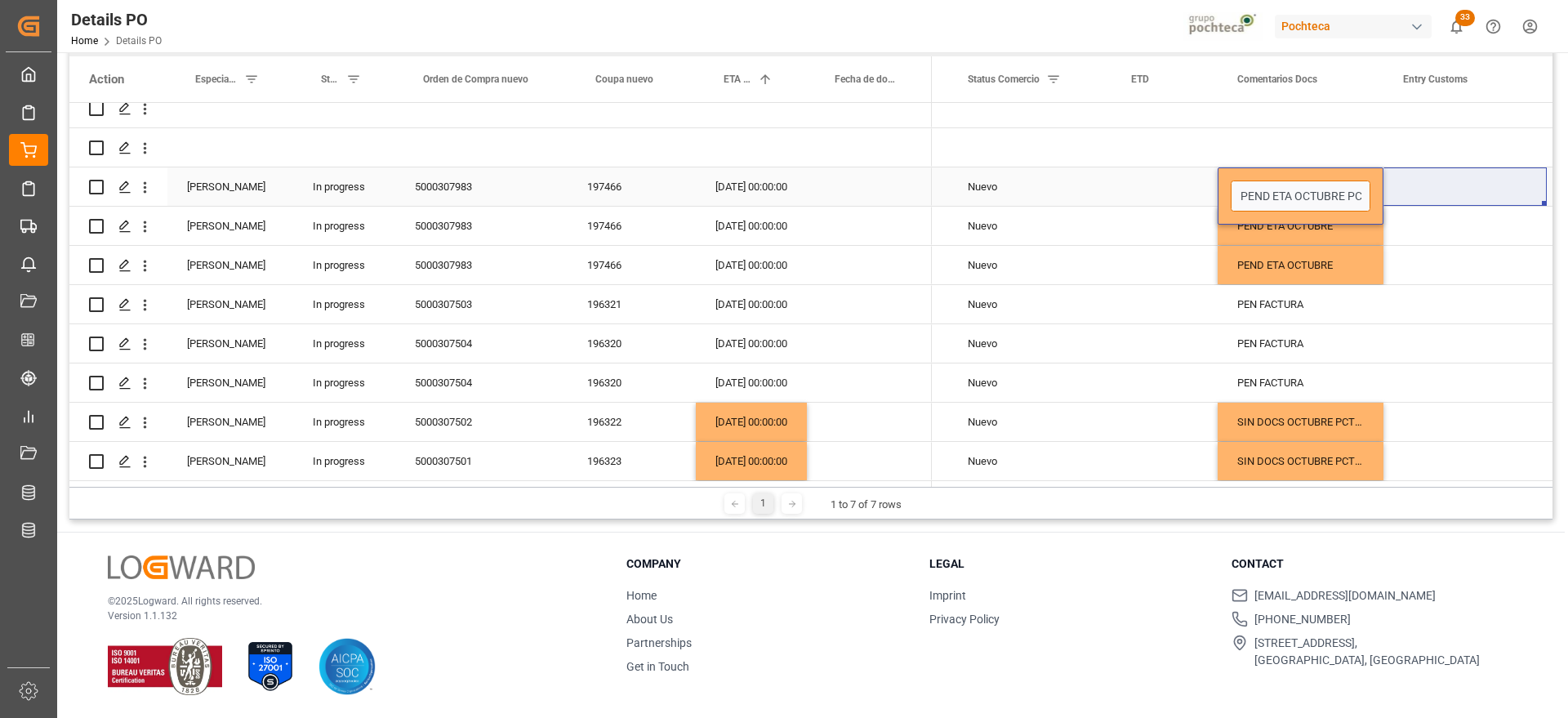
drag, startPoint x: 1346, startPoint y: 197, endPoint x: 1421, endPoint y: 189, distance: 75.4
click at [1351, 189] on input "PEND ETA OCTUBRE PCT" at bounding box center [1299, 196] width 139 height 31
type input "PEND ETA OCTUBRE PCT3217"
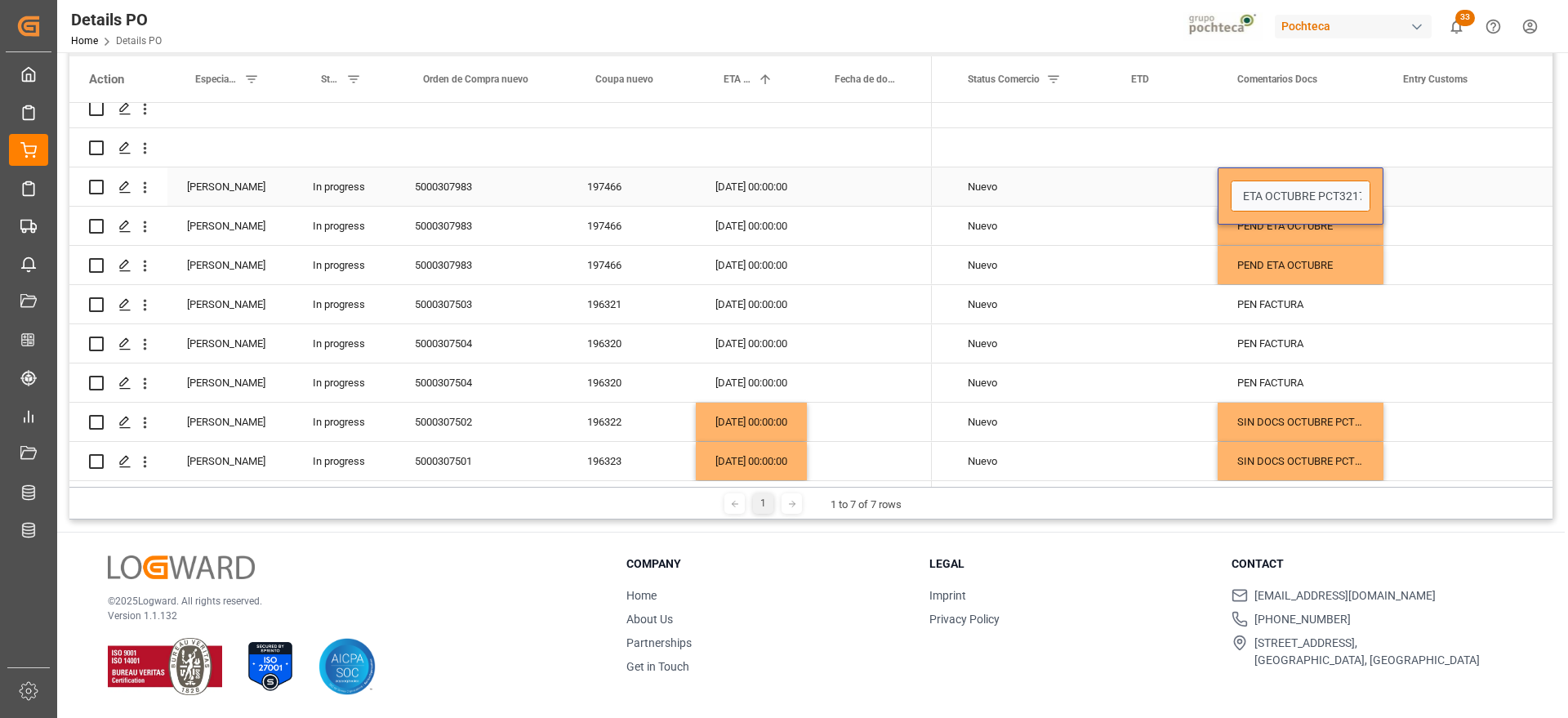
scroll to position [0, 36]
click at [1345, 334] on div "PEN FACTURA" at bounding box center [1300, 343] width 166 height 38
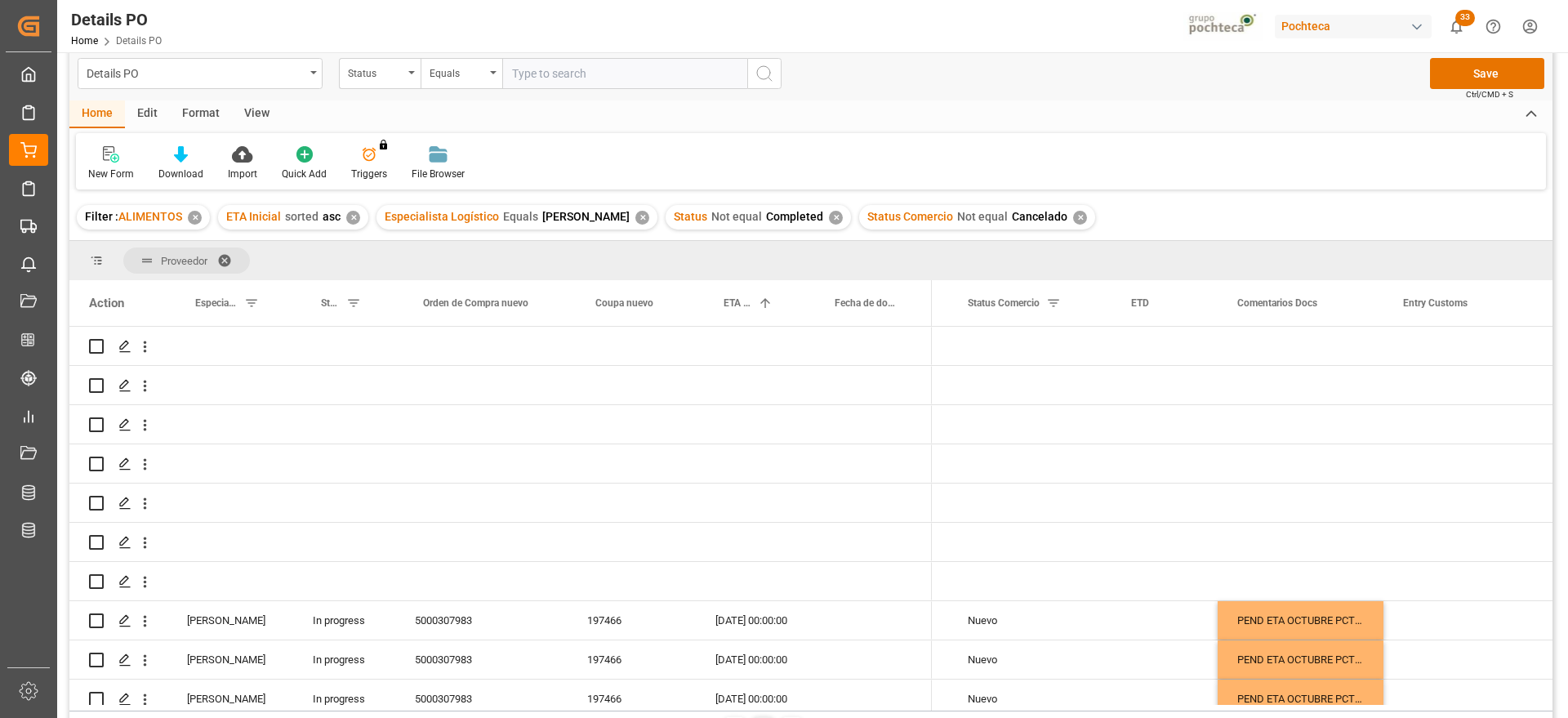
scroll to position [0, 0]
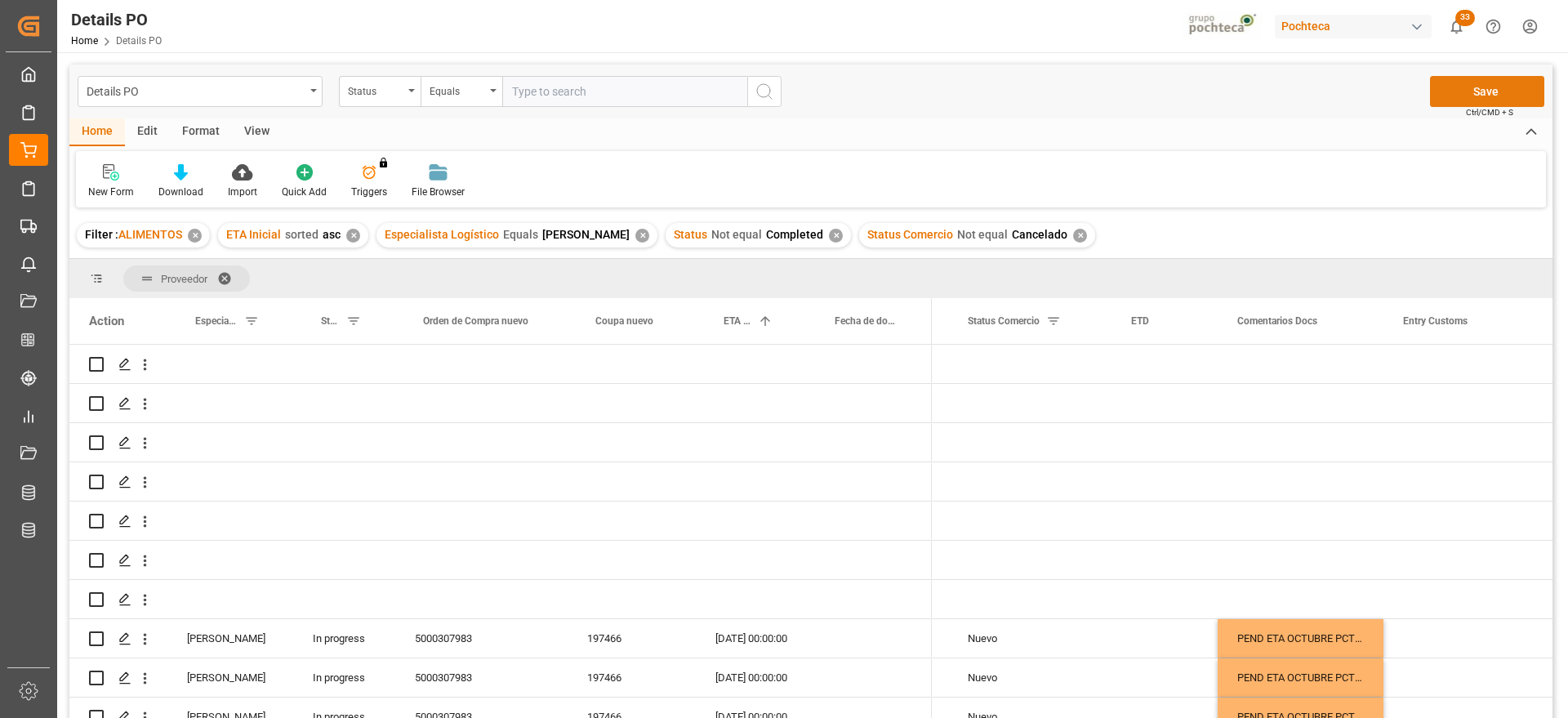
click at [1472, 78] on button "Save" at bounding box center [1486, 92] width 114 height 31
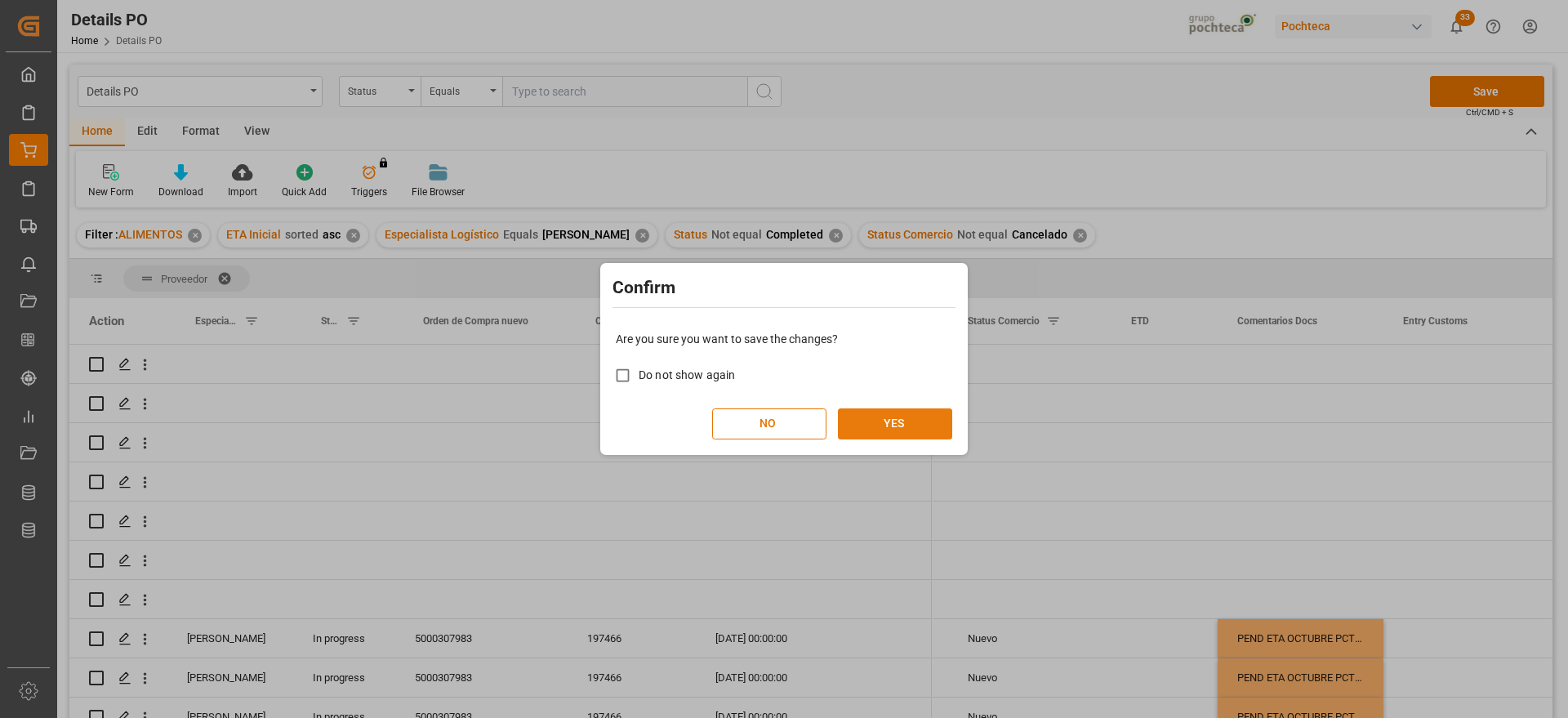
click at [890, 413] on button "YES" at bounding box center [894, 424] width 114 height 31
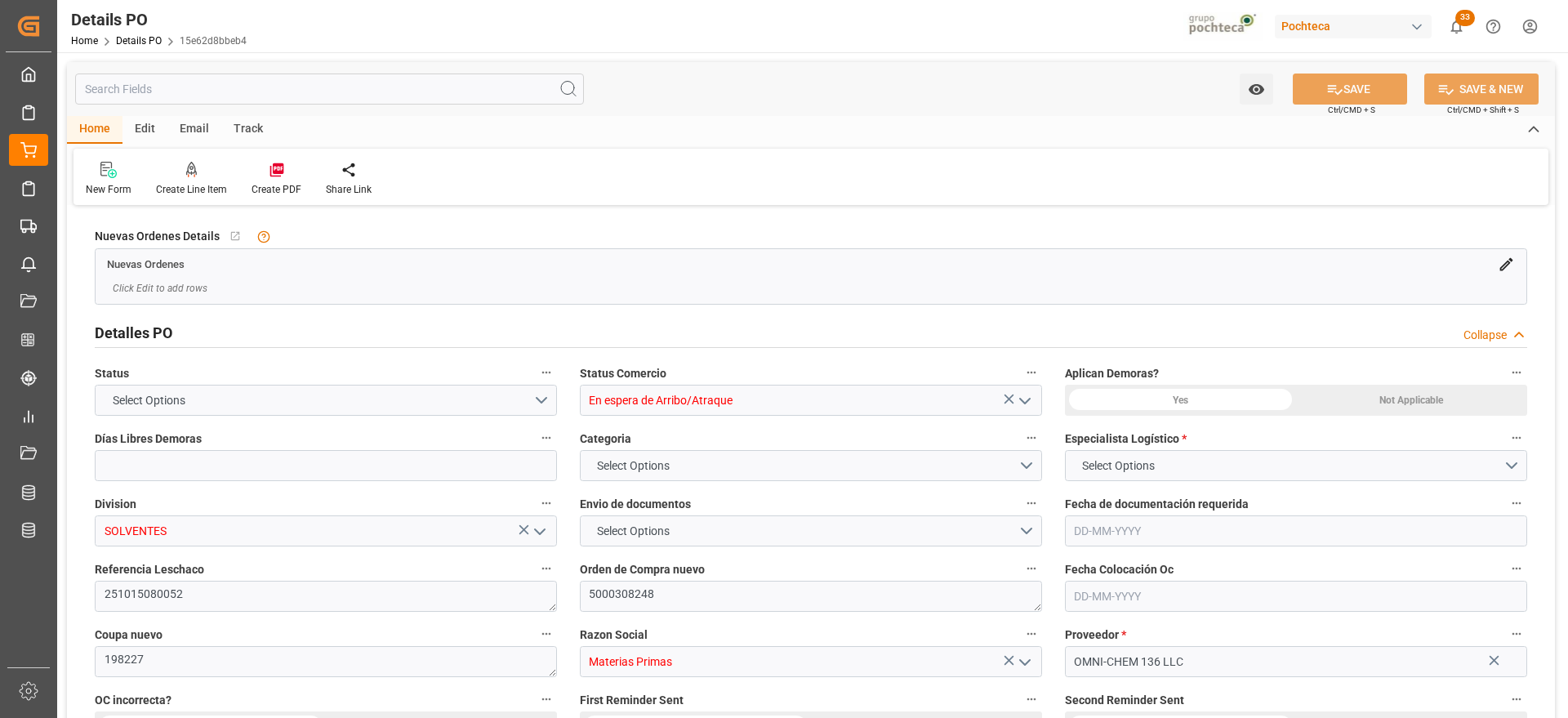
type input "En espera de Arribo/Atraque"
type input "SOLVENTES"
type textarea "251015080052"
type textarea "5000308248"
type textarea "198227"
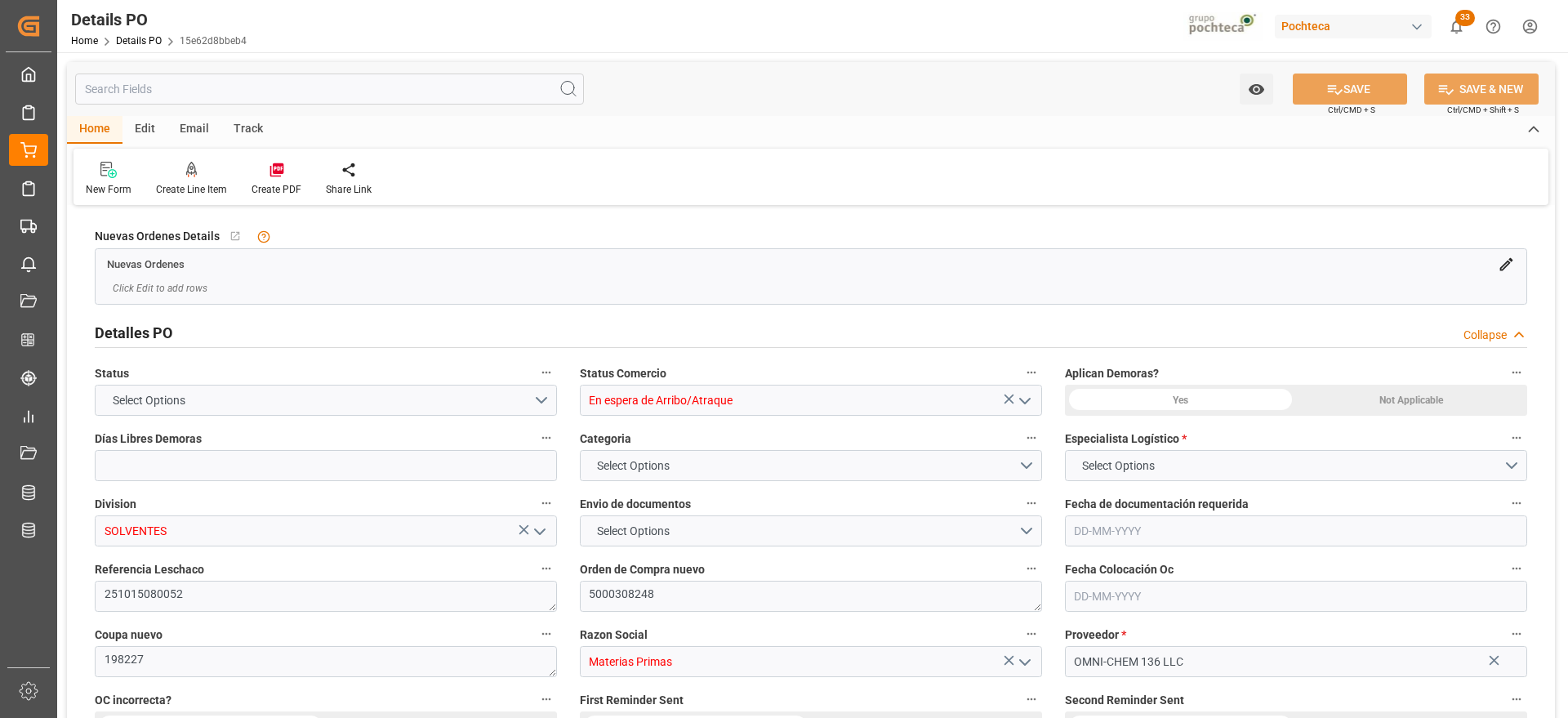
type input "Materias Primas"
type input "OMNI-CHEM 136 LLC"
type textarea "28129"
type textarea "PEND ARRIBO"
type textarea "IRIDESIUM 502 CJ 25KG ([PERSON_NAME]) (322"
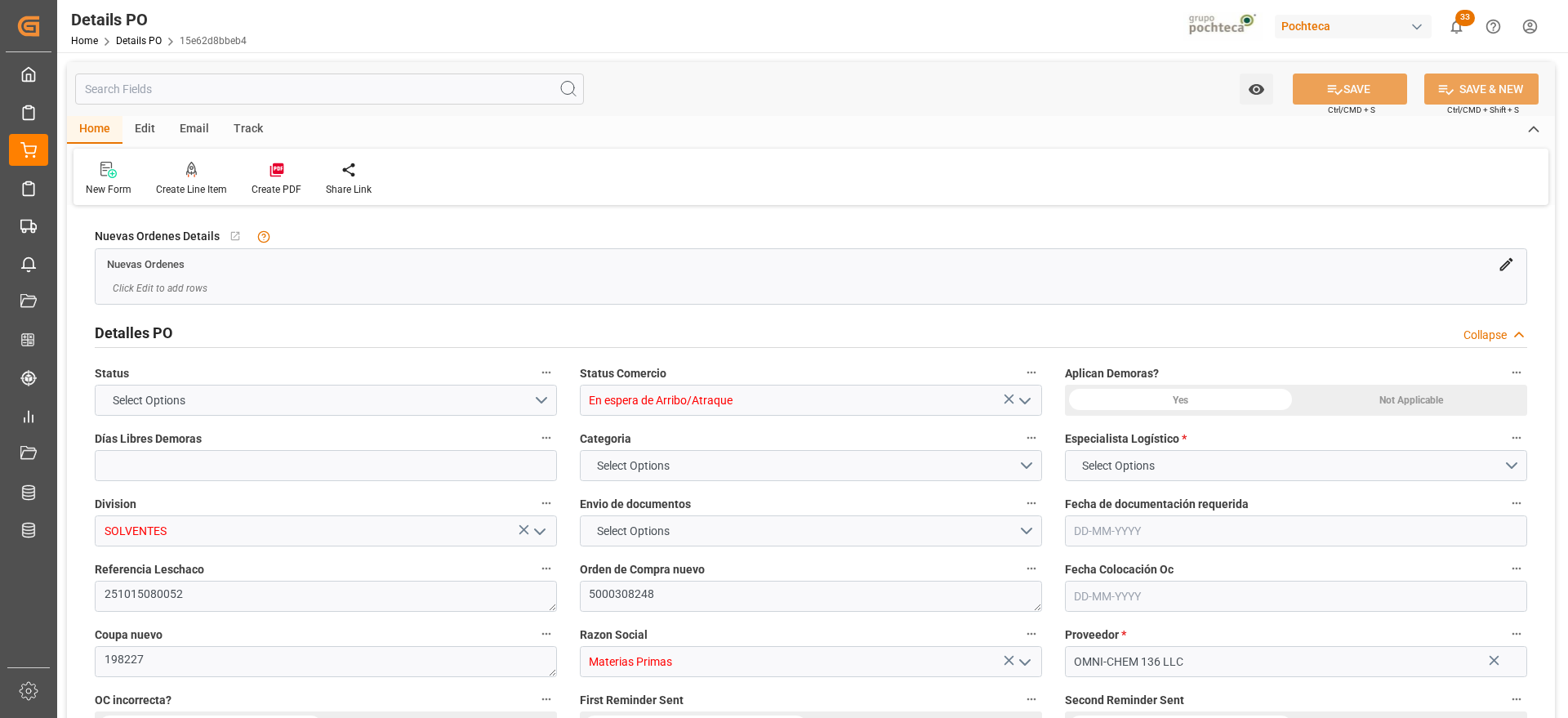
type input "0"
type input "[DATE]"
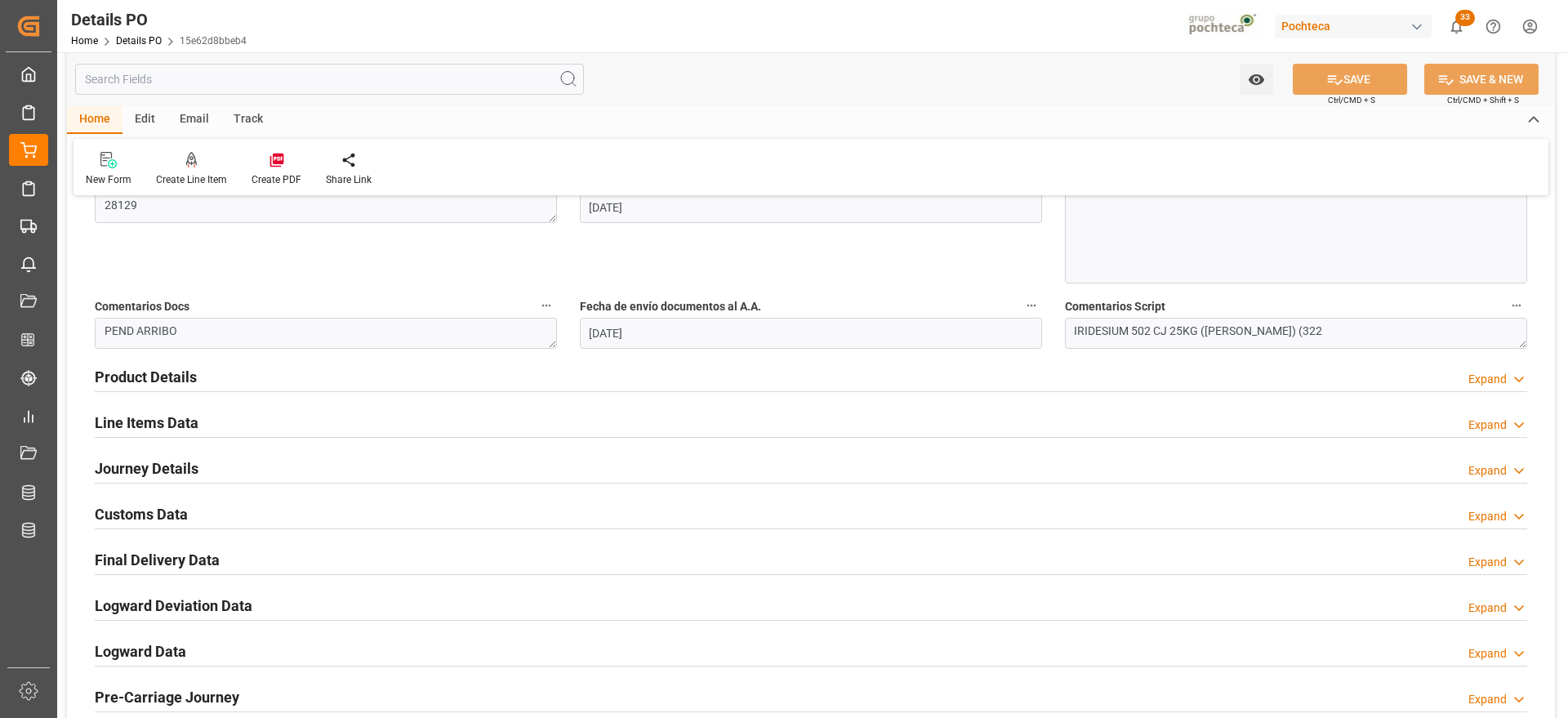
scroll to position [1021, 0]
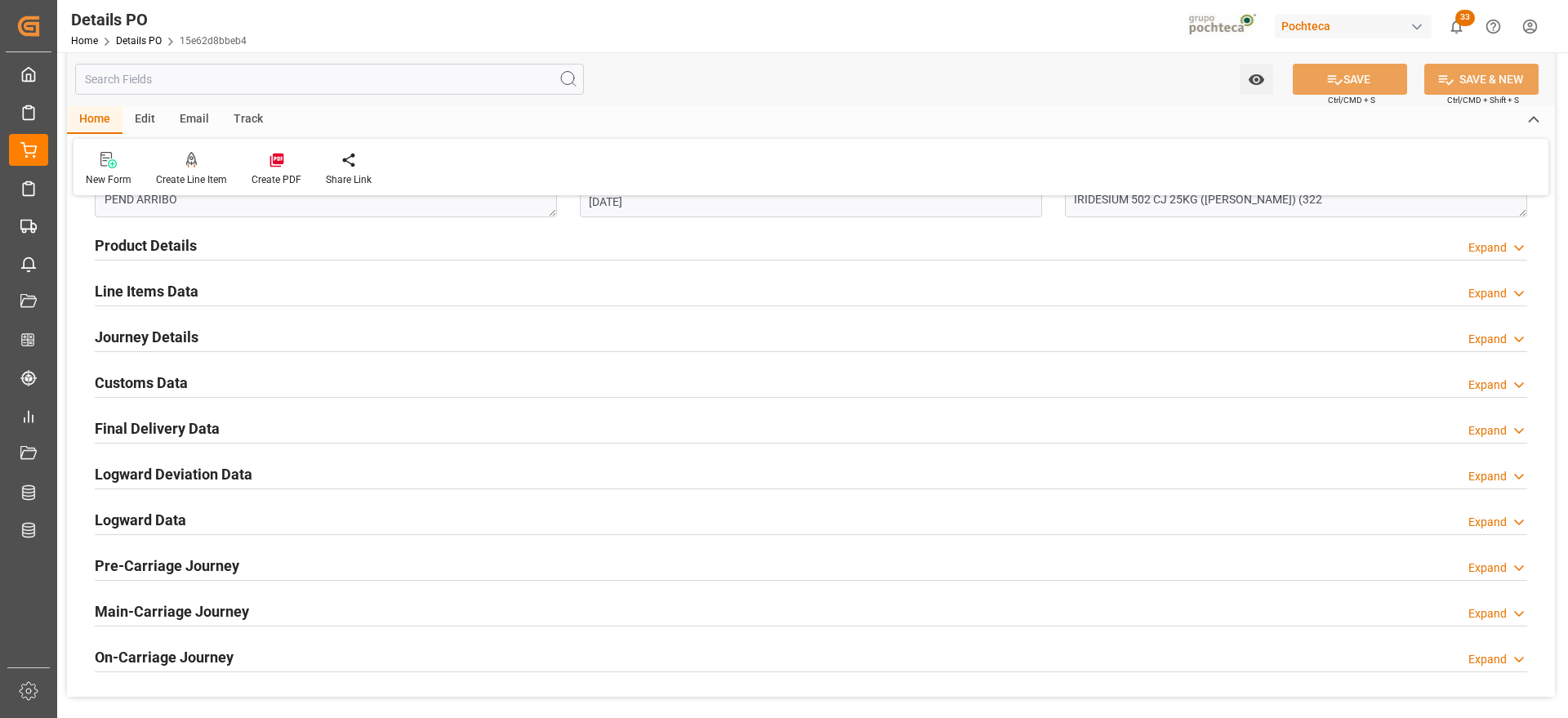
click at [144, 383] on h2 "Customs Data" at bounding box center [141, 382] width 93 height 22
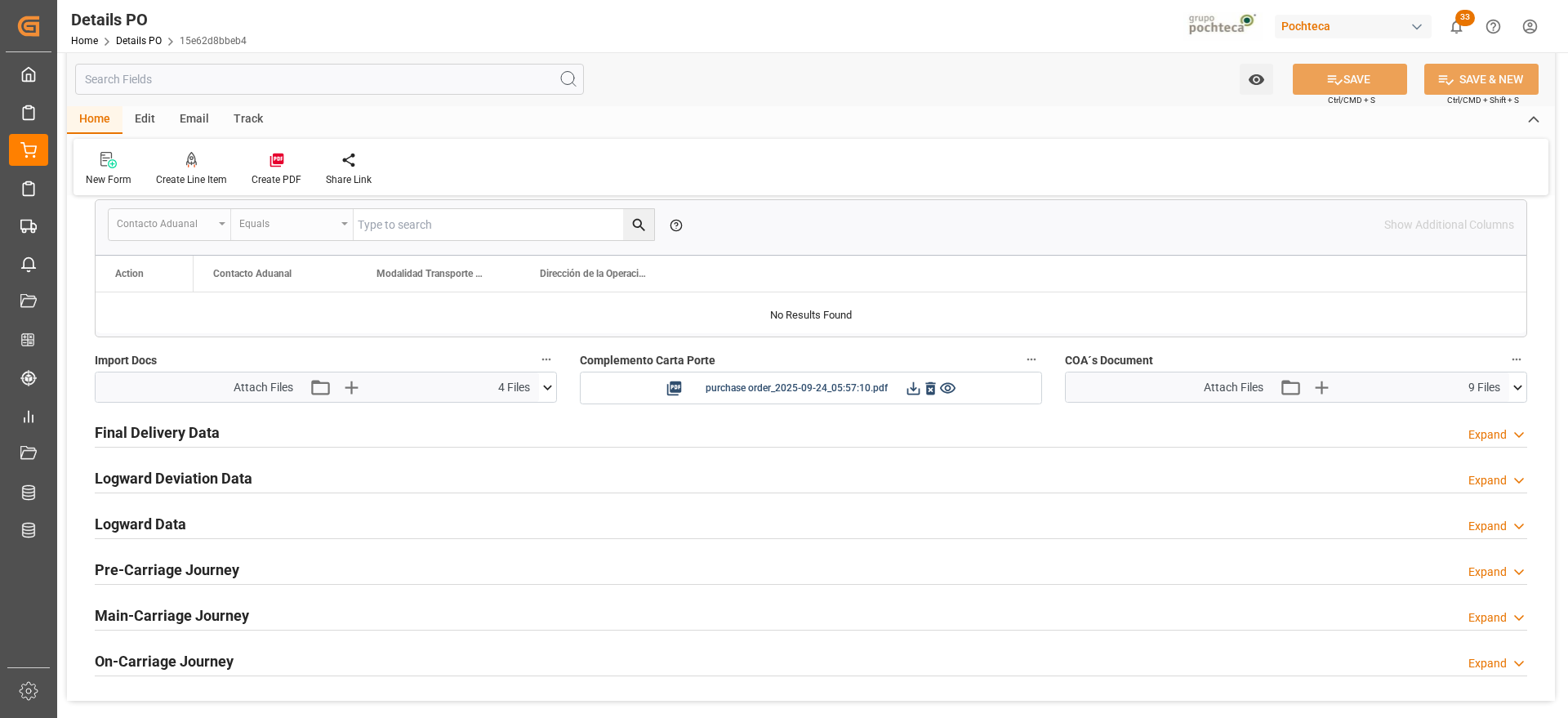
scroll to position [1327, 0]
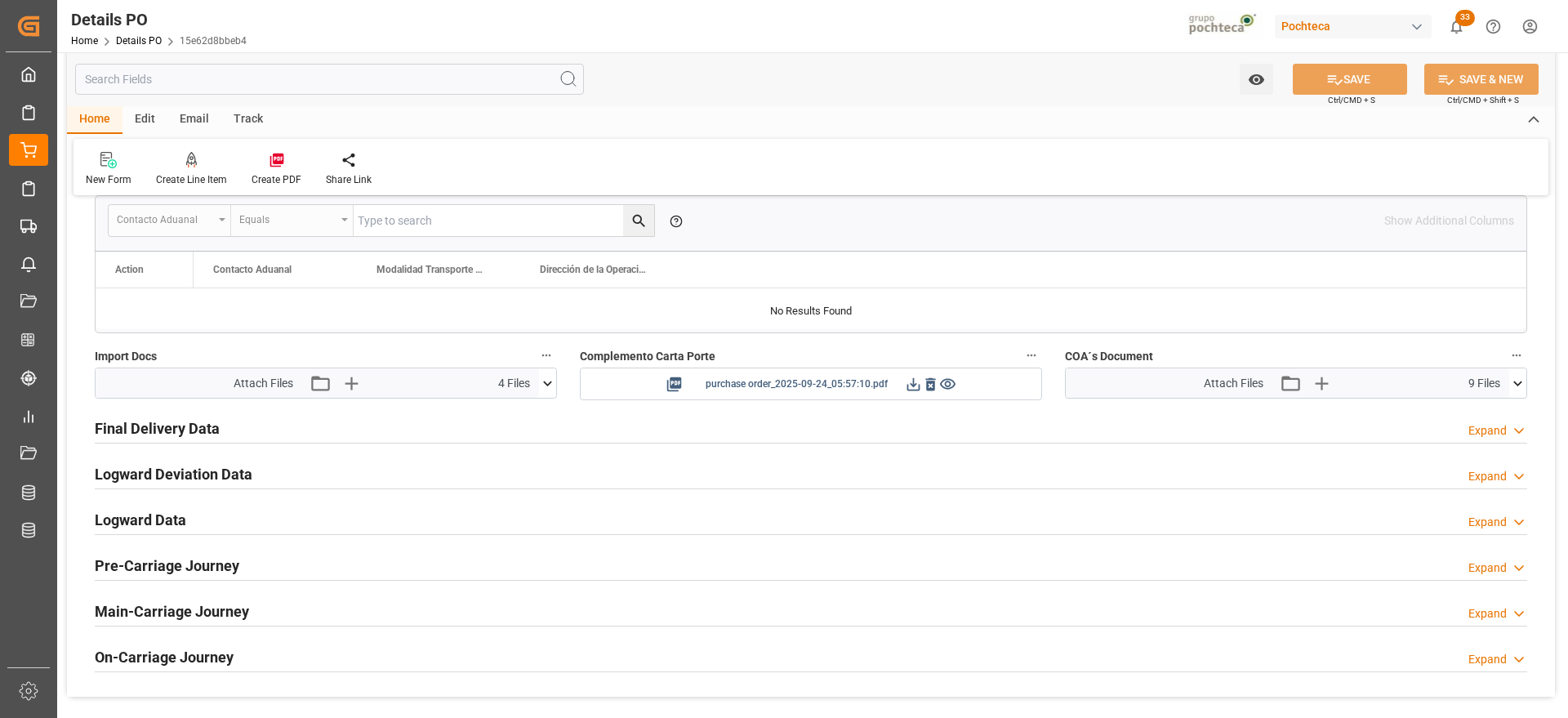
click at [914, 382] on icon at bounding box center [914, 385] width 18 height 18
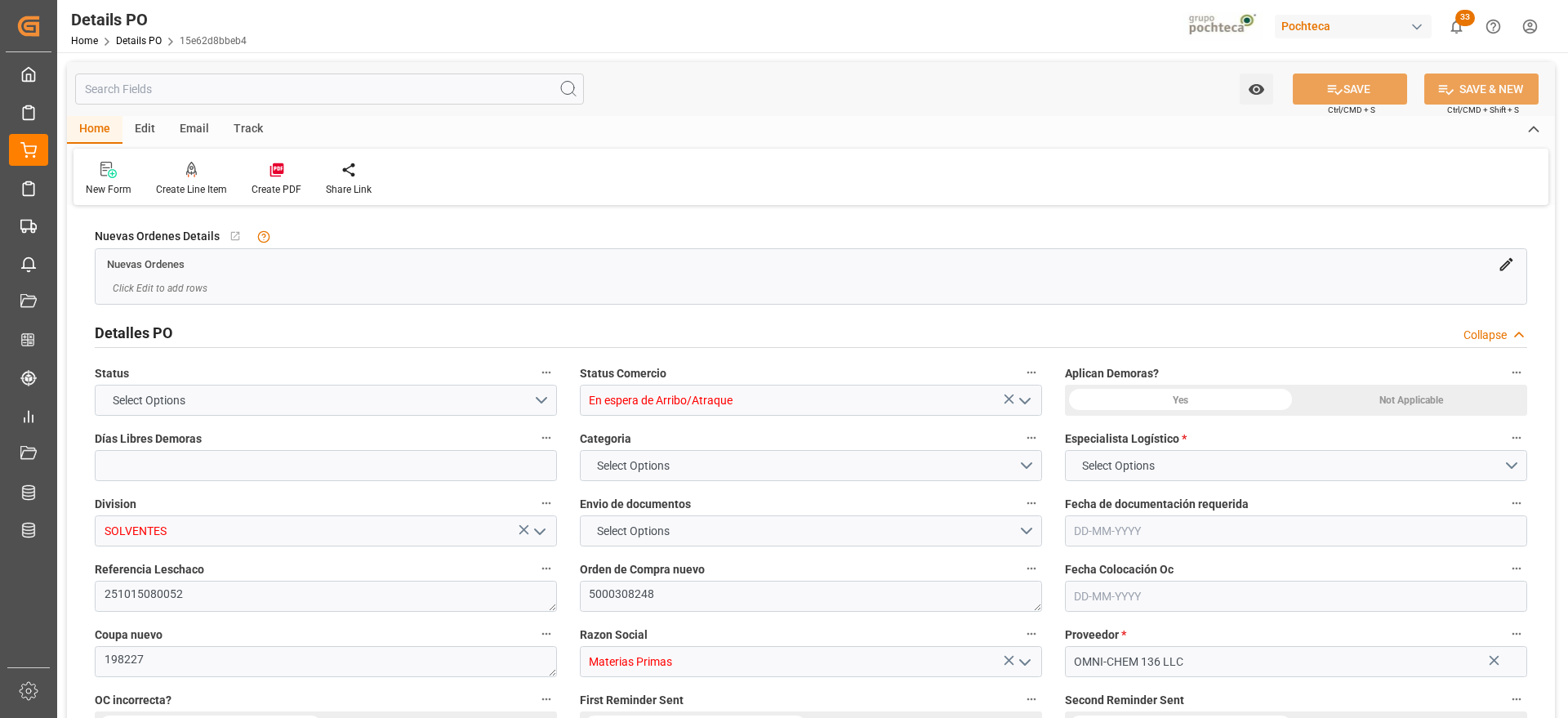
type input "En espera de Arribo/Atraque"
type input "SOLVENTES"
type textarea "251015080052"
type textarea "5000308248"
type textarea "198227"
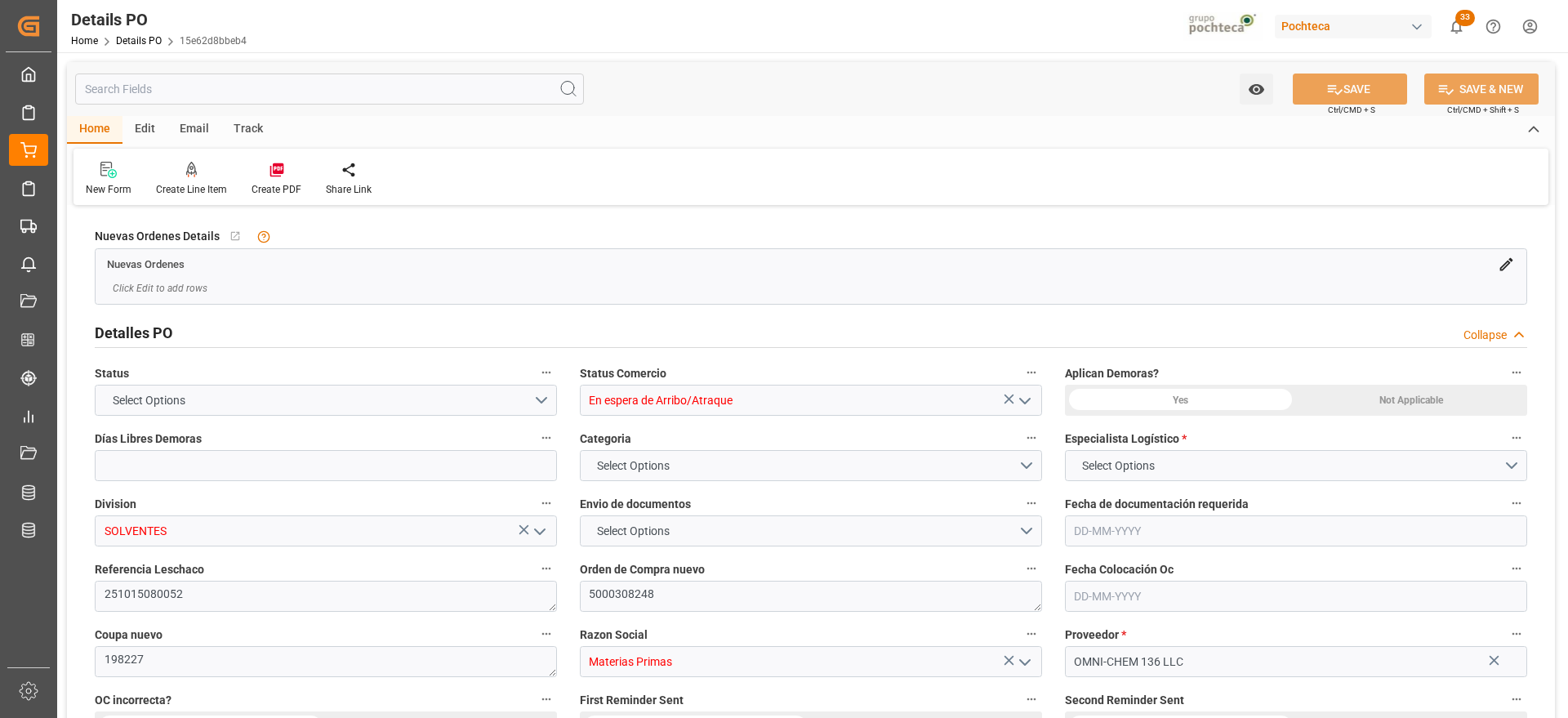
type input "Materias Primas"
type input "OMNI-CHEM 136 LLC"
type textarea "28129"
type textarea "PEND ARRIBO"
type textarea "IRIDESIUM 502 CJ 25KG ([PERSON_NAME]) (322"
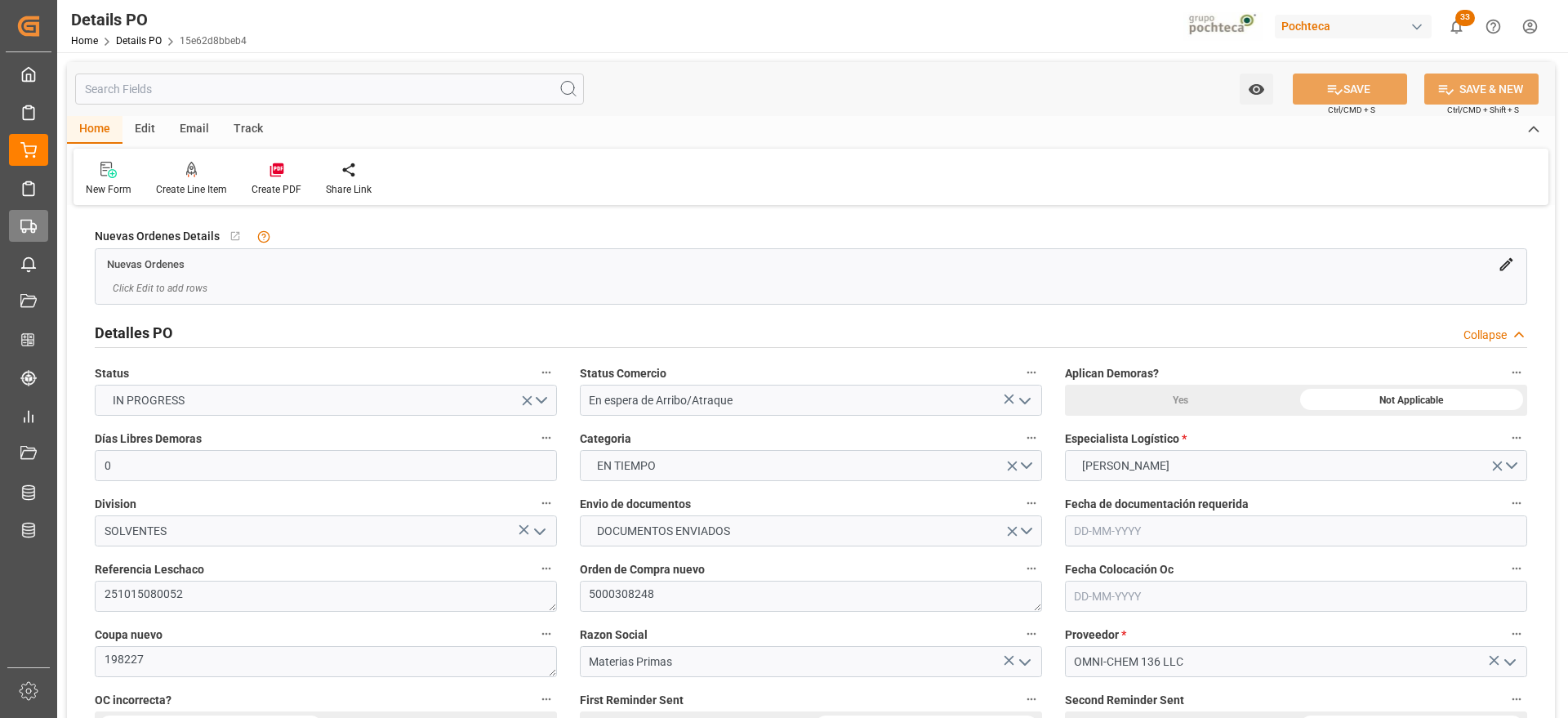
type input "0"
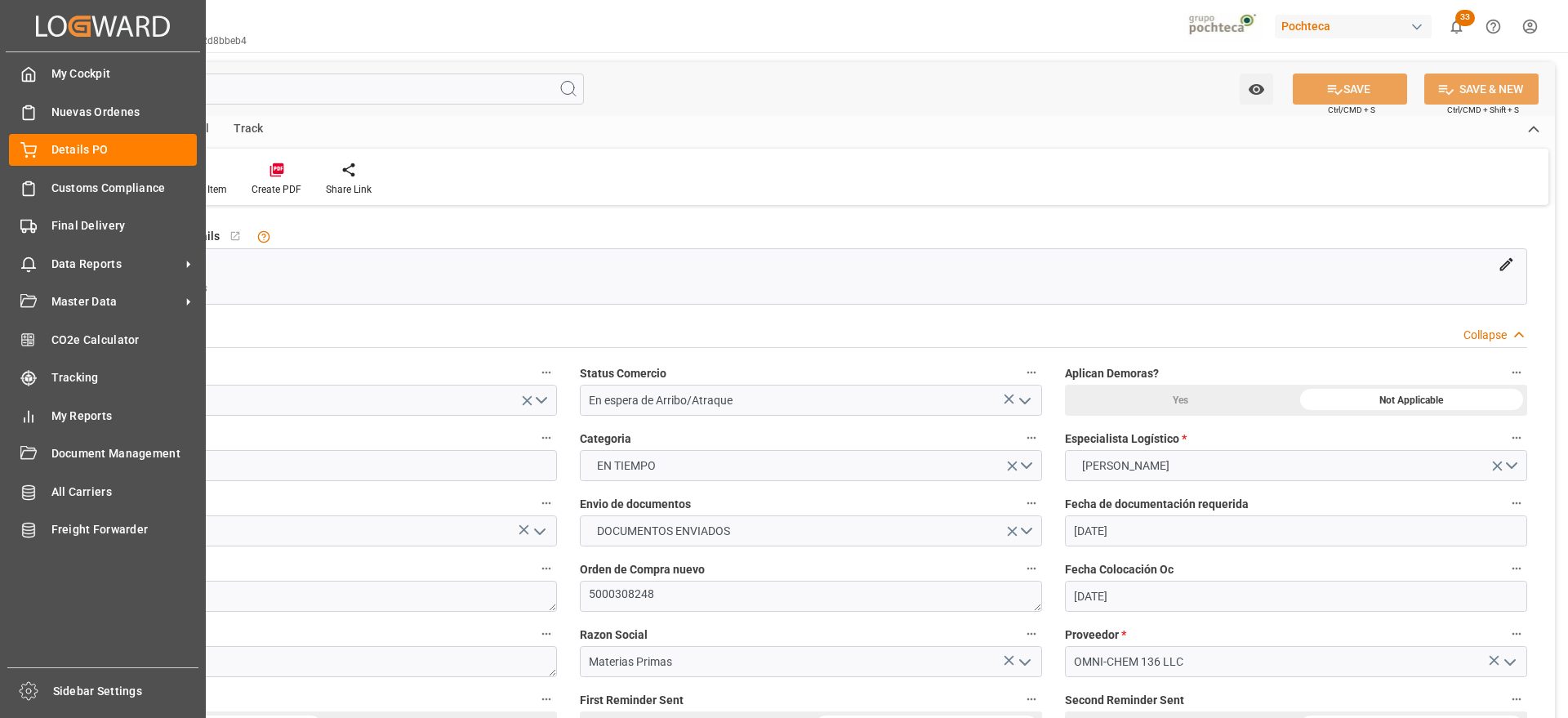
type input "[DATE]"
click at [44, 225] on div "Final Delivery Final Delivery" at bounding box center [102, 225] width 188 height 32
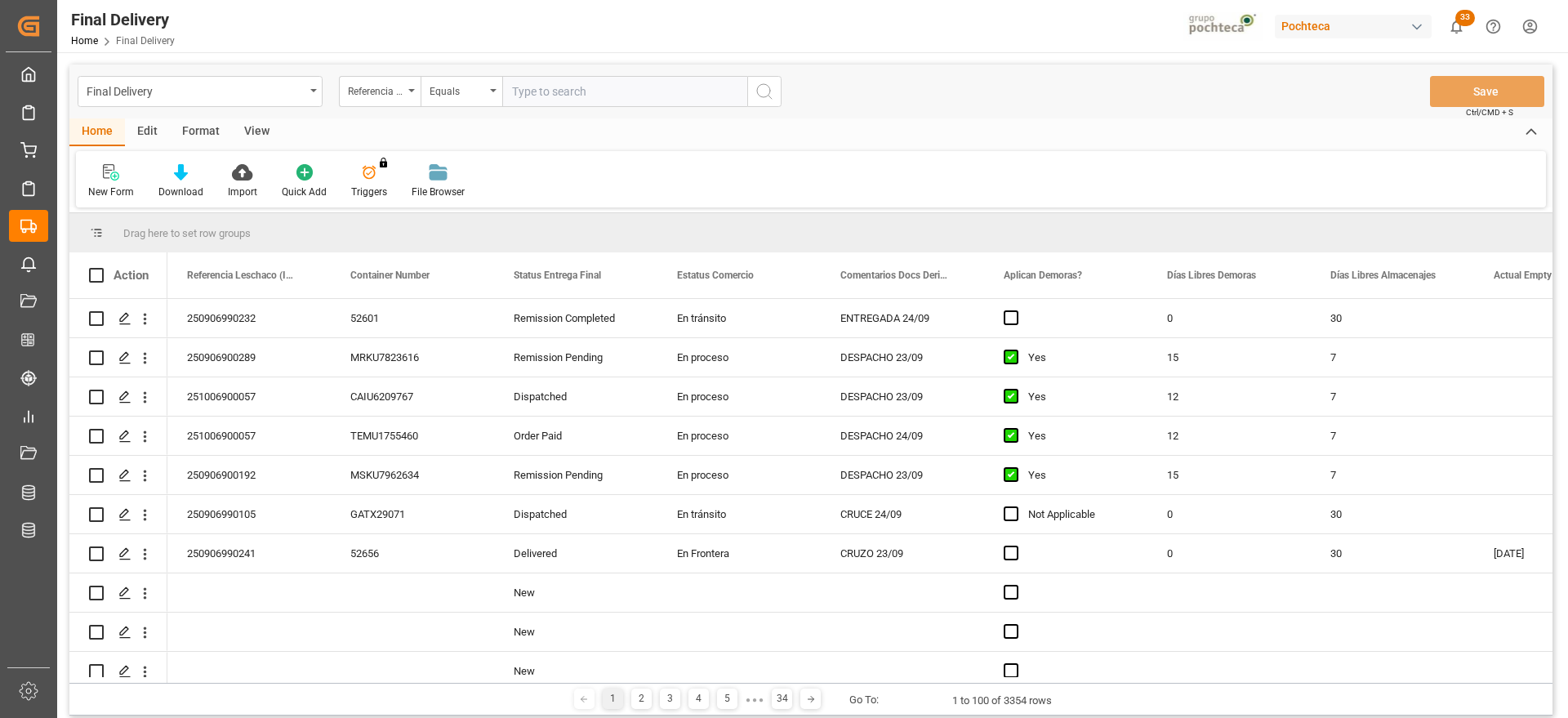
click at [556, 84] on input "text" at bounding box center [624, 92] width 244 height 31
type input "251006900144"
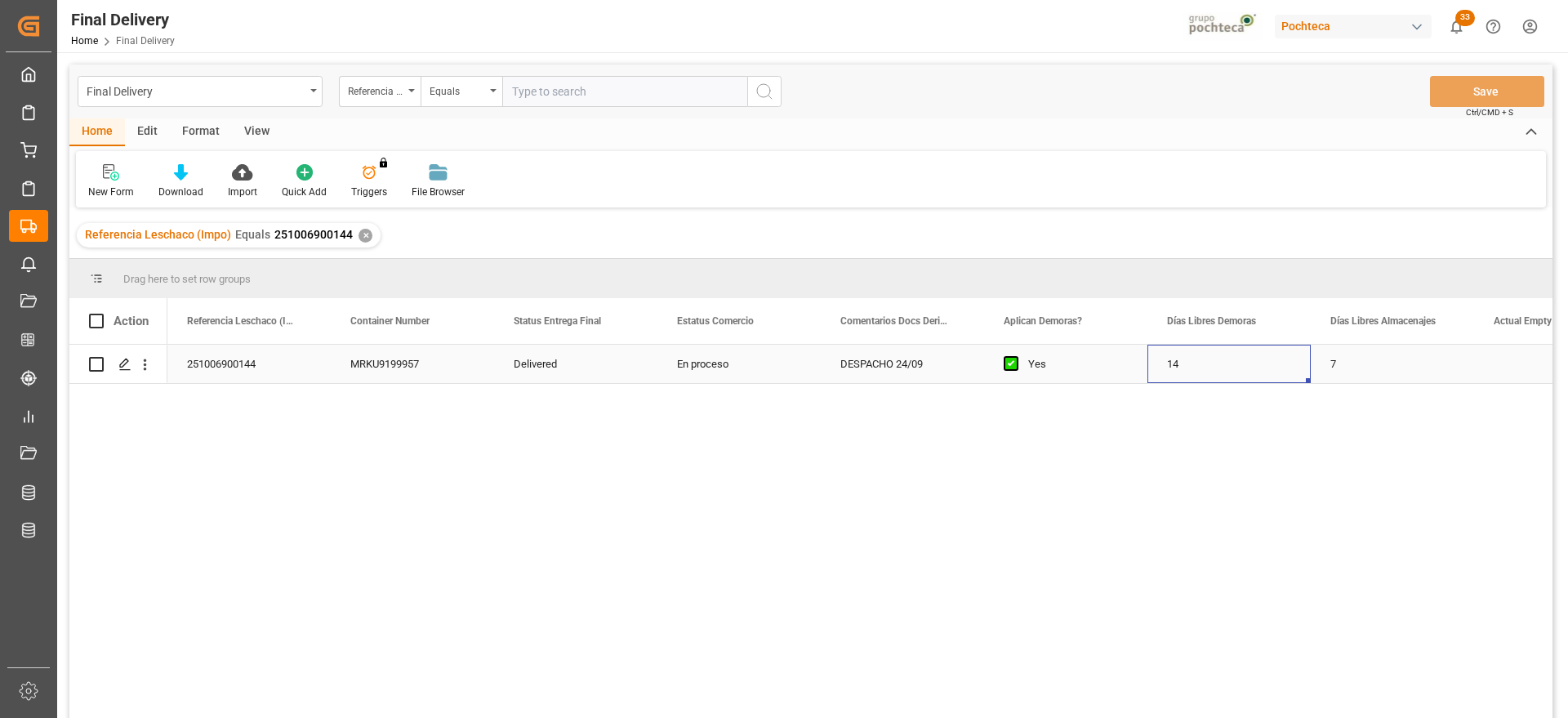
click at [1188, 367] on div "14" at bounding box center [1229, 363] width 164 height 38
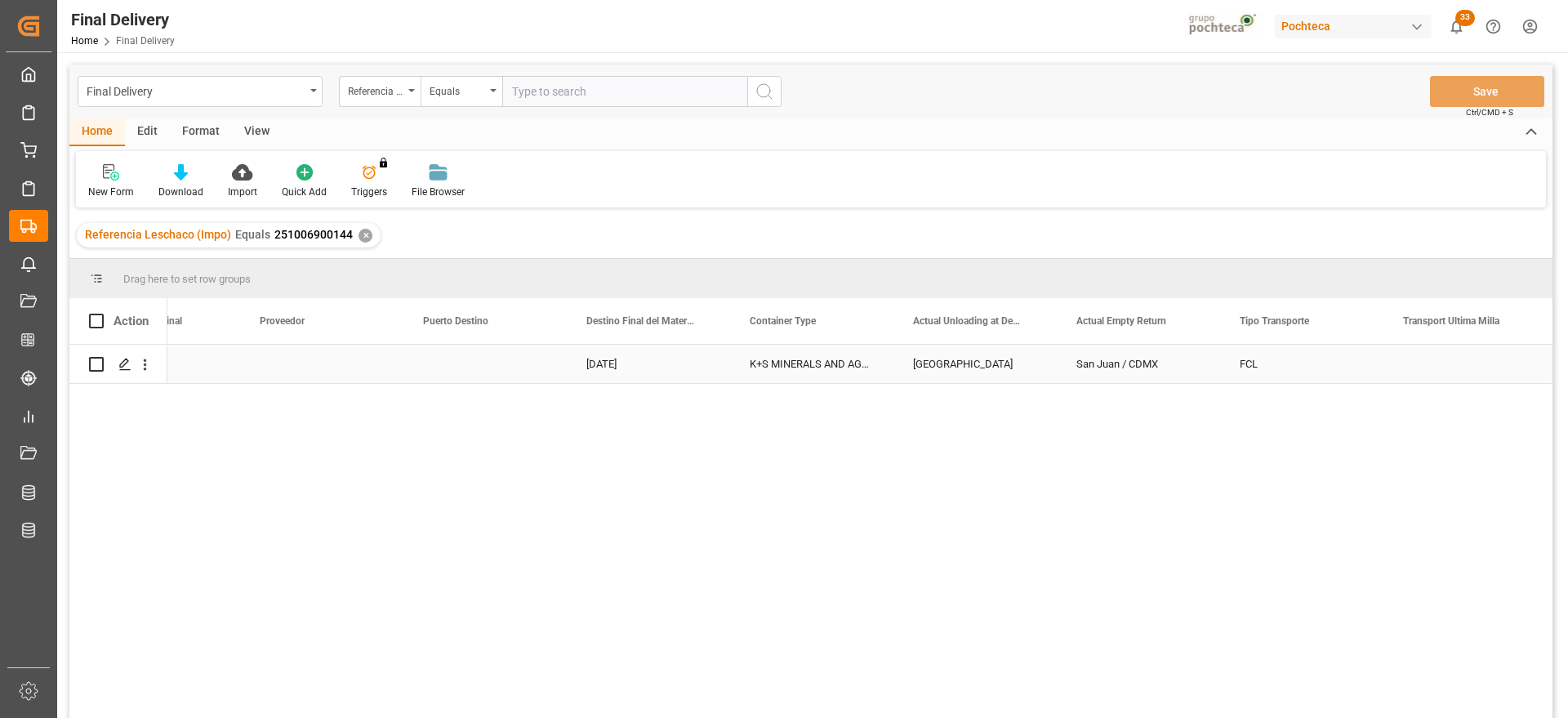
scroll to position [0, 6133]
click at [384, 365] on div "Press SPACE to select this row." at bounding box center [321, 363] width 164 height 38
click at [381, 366] on button "Select" at bounding box center [321, 373] width 137 height 31
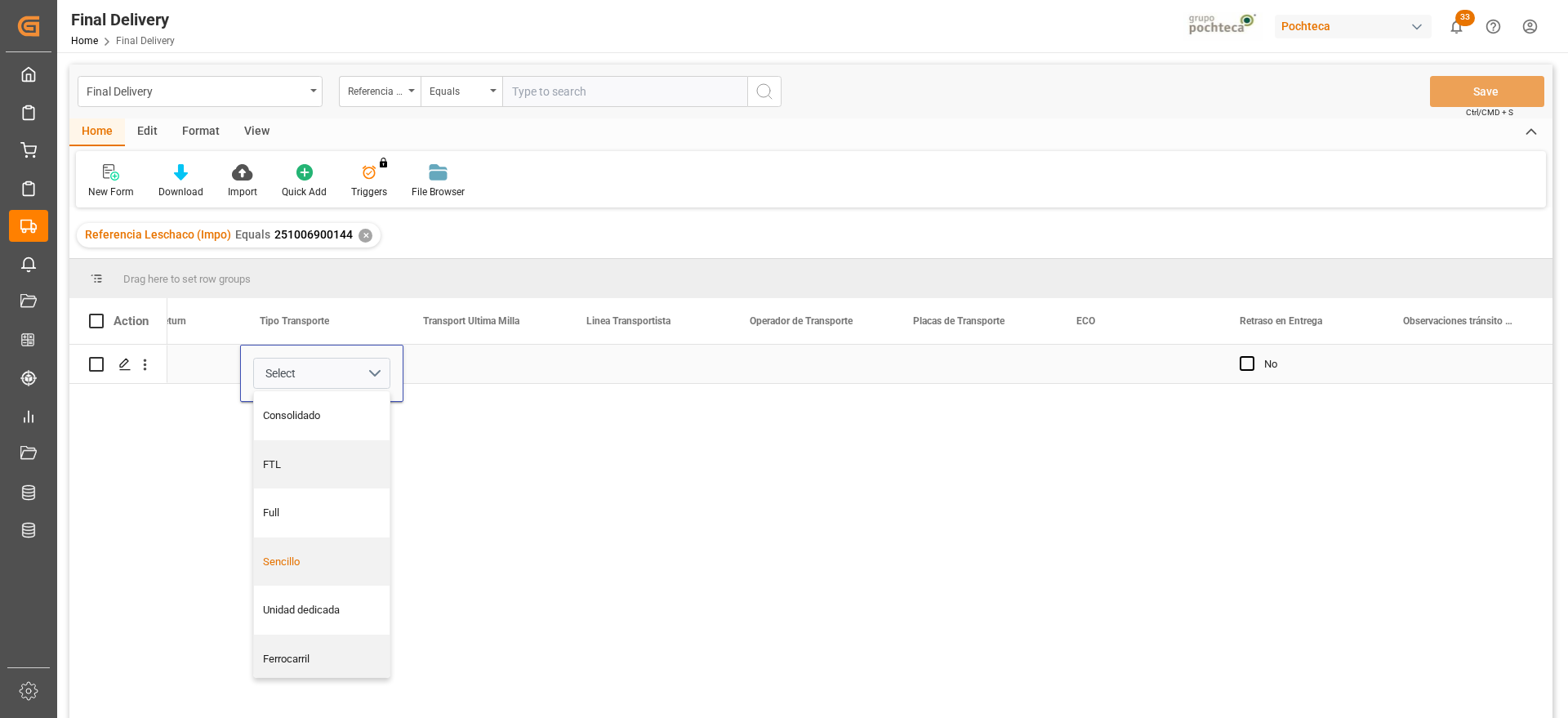
click at [341, 559] on div "Sencillo" at bounding box center [322, 561] width 119 height 17
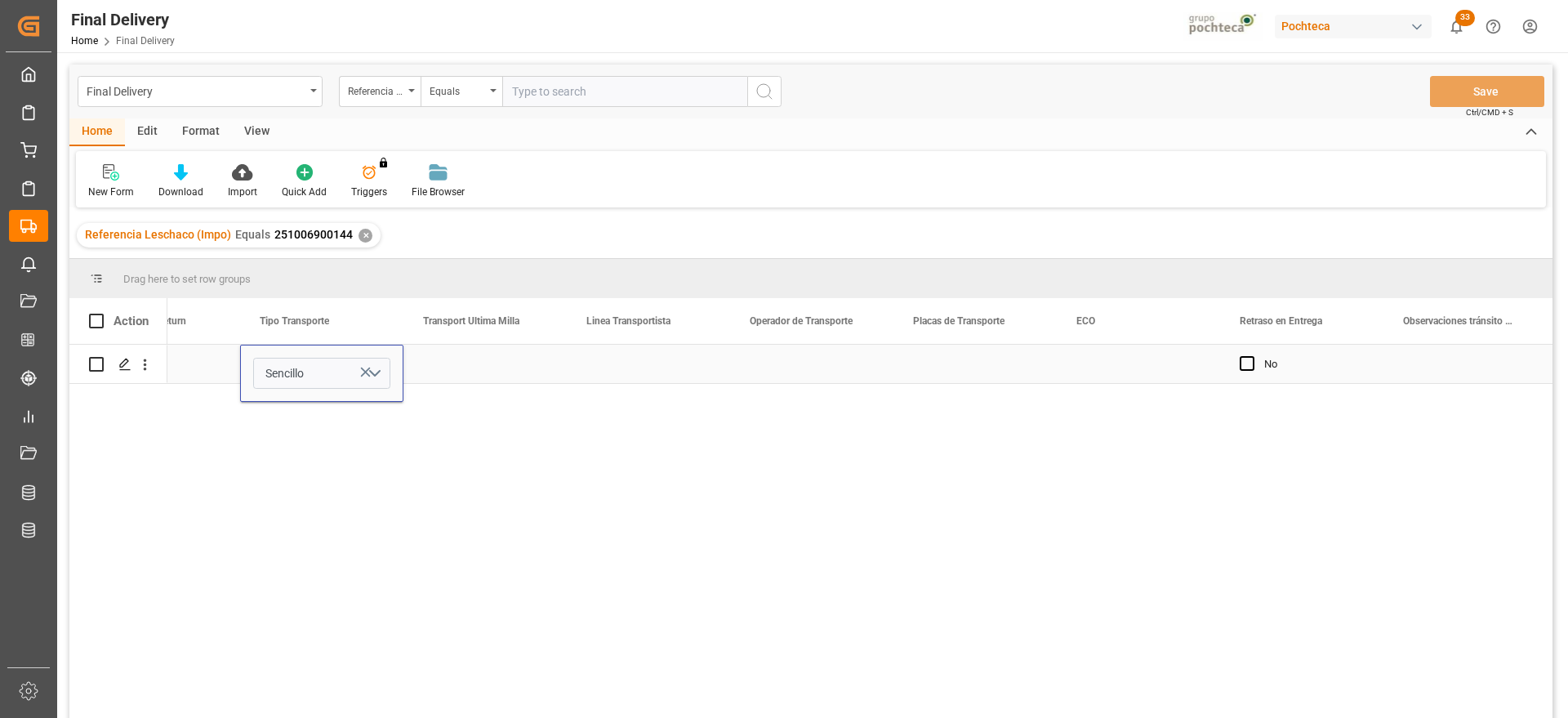
click at [498, 361] on div "Press SPACE to select this row." at bounding box center [485, 363] width 164 height 38
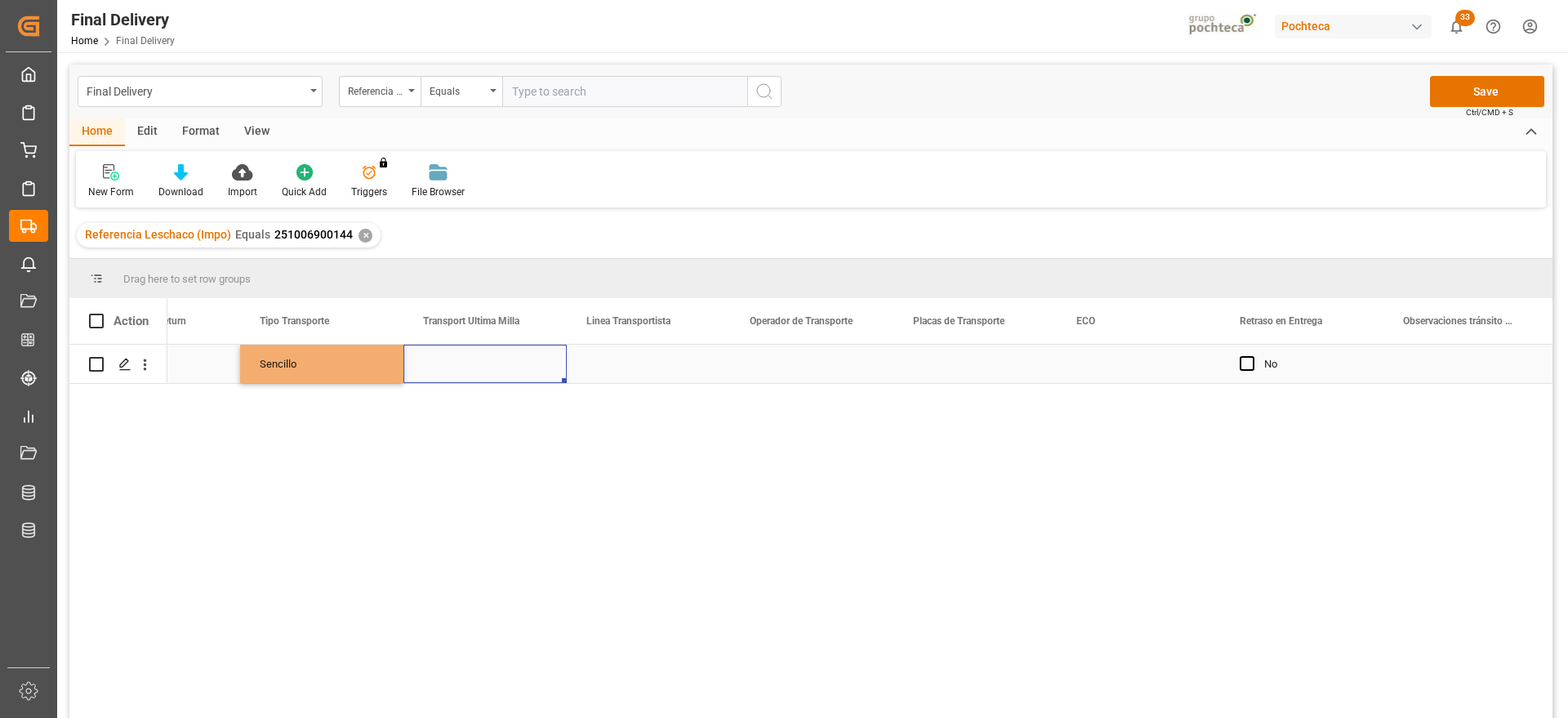
click at [498, 361] on div "Press SPACE to select this row." at bounding box center [485, 363] width 164 height 38
click at [540, 367] on button "Select" at bounding box center [485, 373] width 137 height 31
click at [481, 415] on div "Leschaco" at bounding box center [486, 415] width 119 height 17
click at [644, 357] on div "Press SPACE to select this row." at bounding box center [649, 363] width 164 height 38
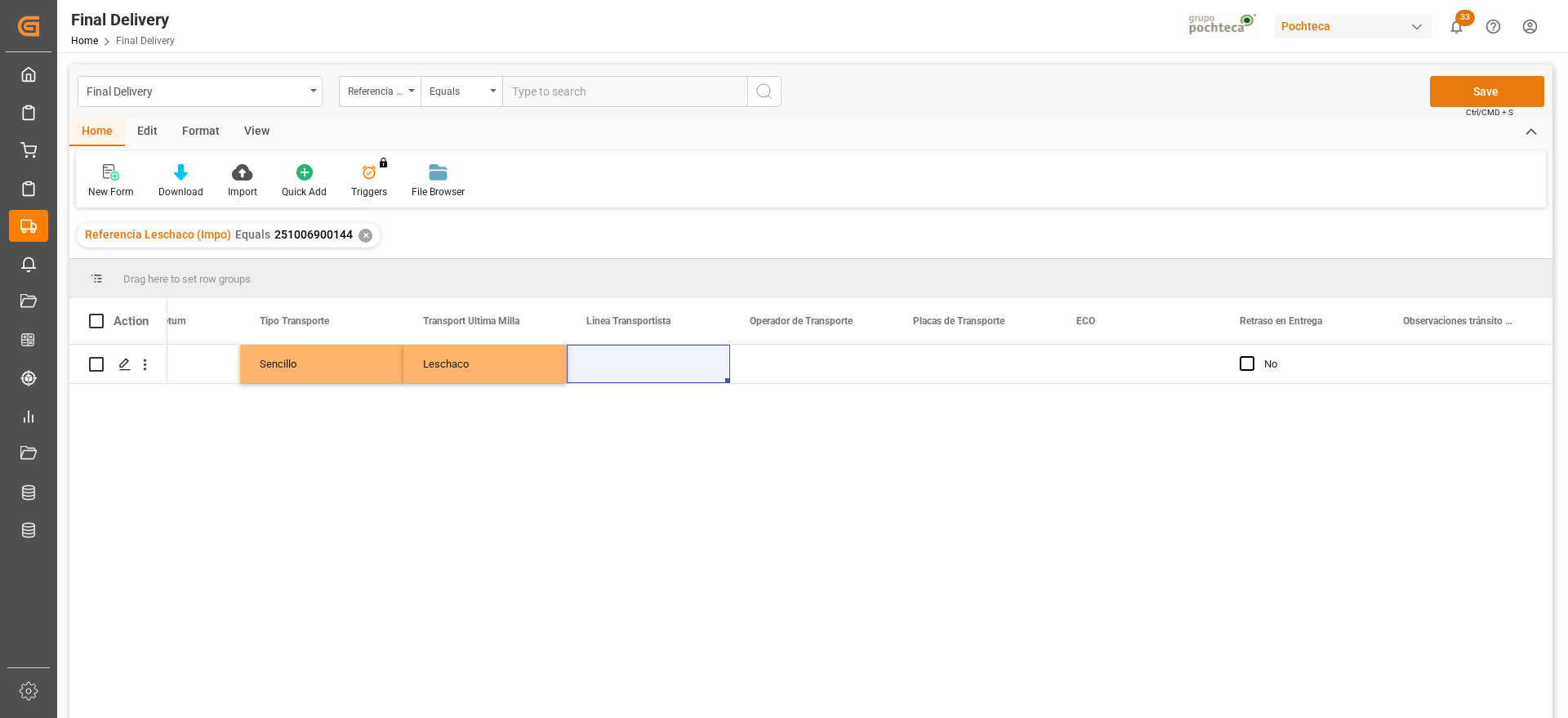
click at [1475, 85] on button "Save" at bounding box center [1486, 92] width 114 height 31
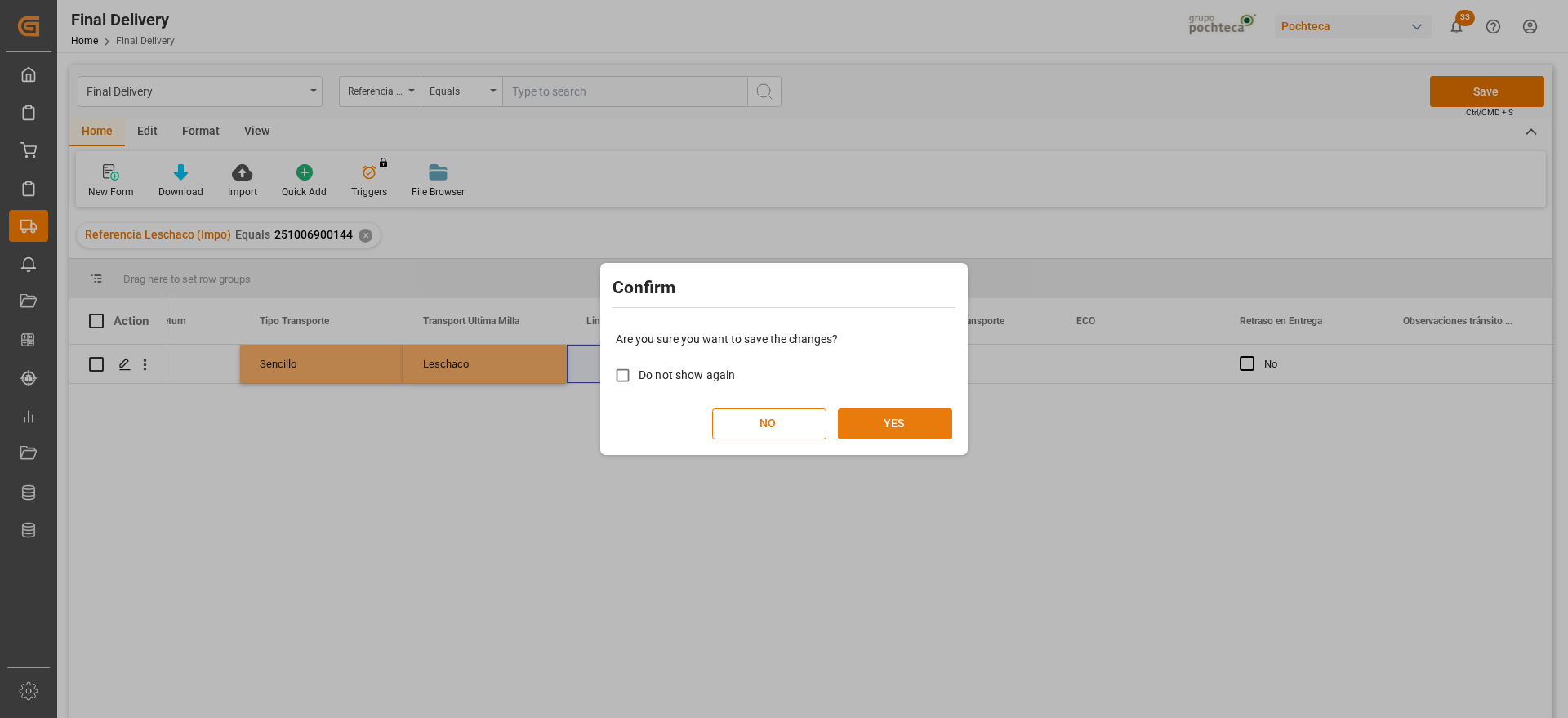
click at [869, 420] on button "YES" at bounding box center [894, 424] width 114 height 31
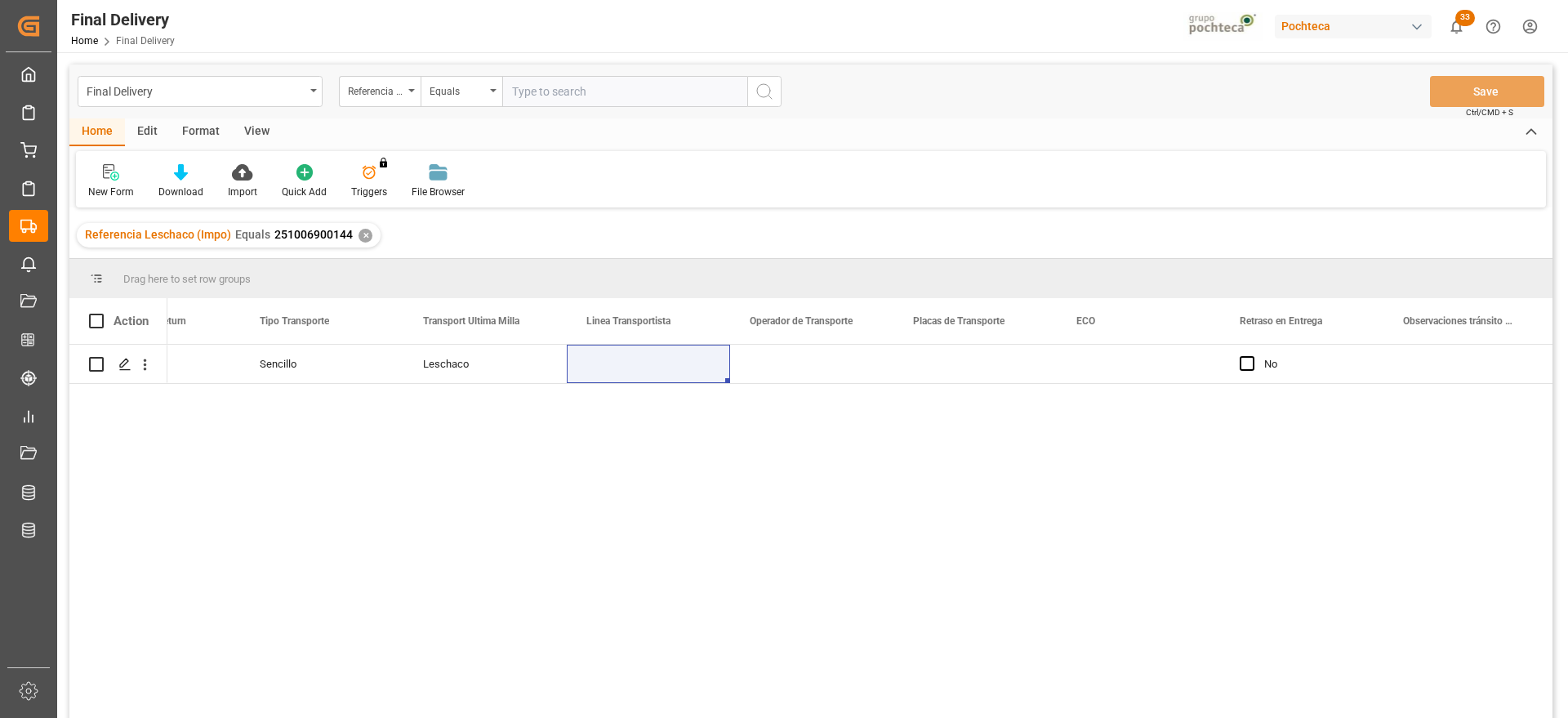
click at [359, 244] on div "Referencia Leschaco (Impo) Equals 251006900144 ✕" at bounding box center [229, 235] width 304 height 24
click at [359, 235] on div "✕" at bounding box center [365, 236] width 14 height 14
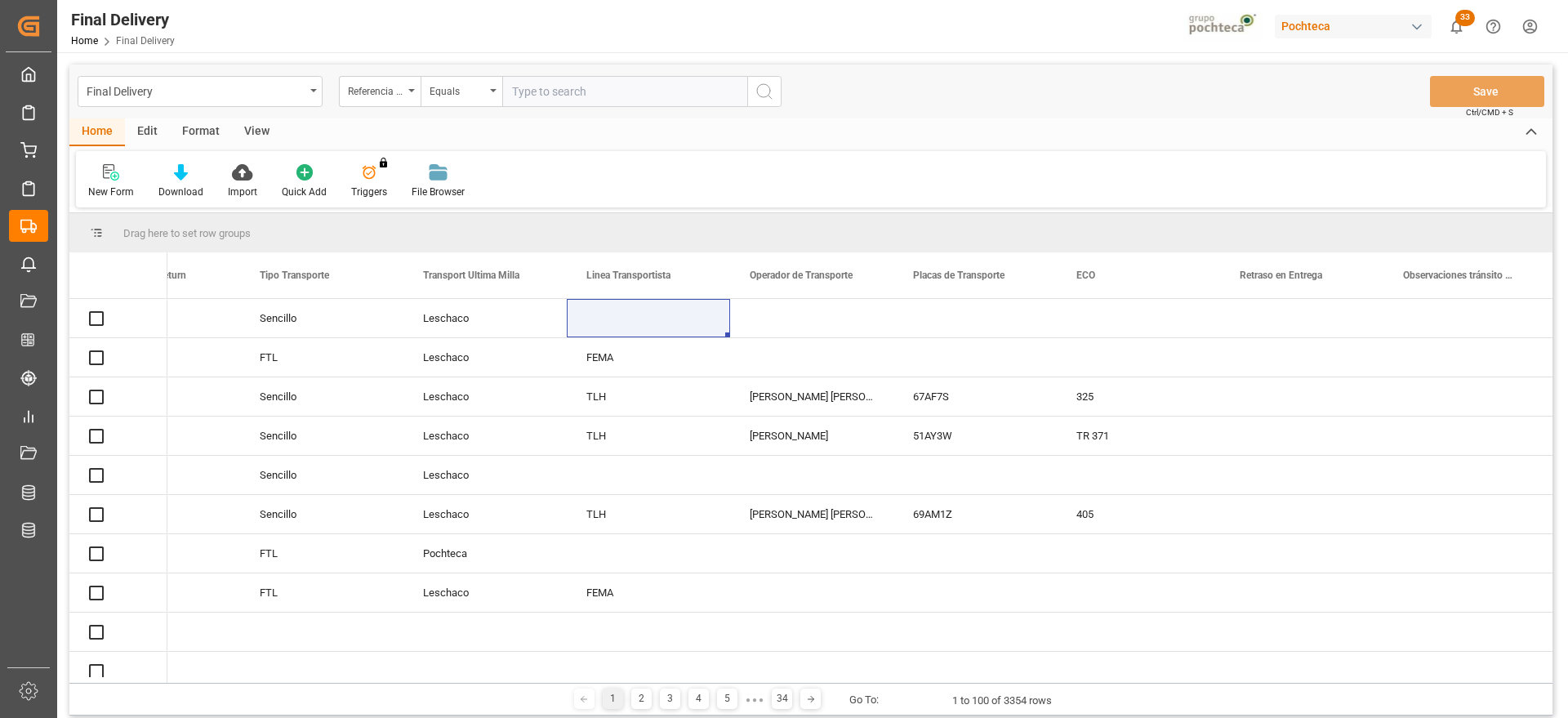
click at [547, 89] on input "text" at bounding box center [624, 92] width 244 height 31
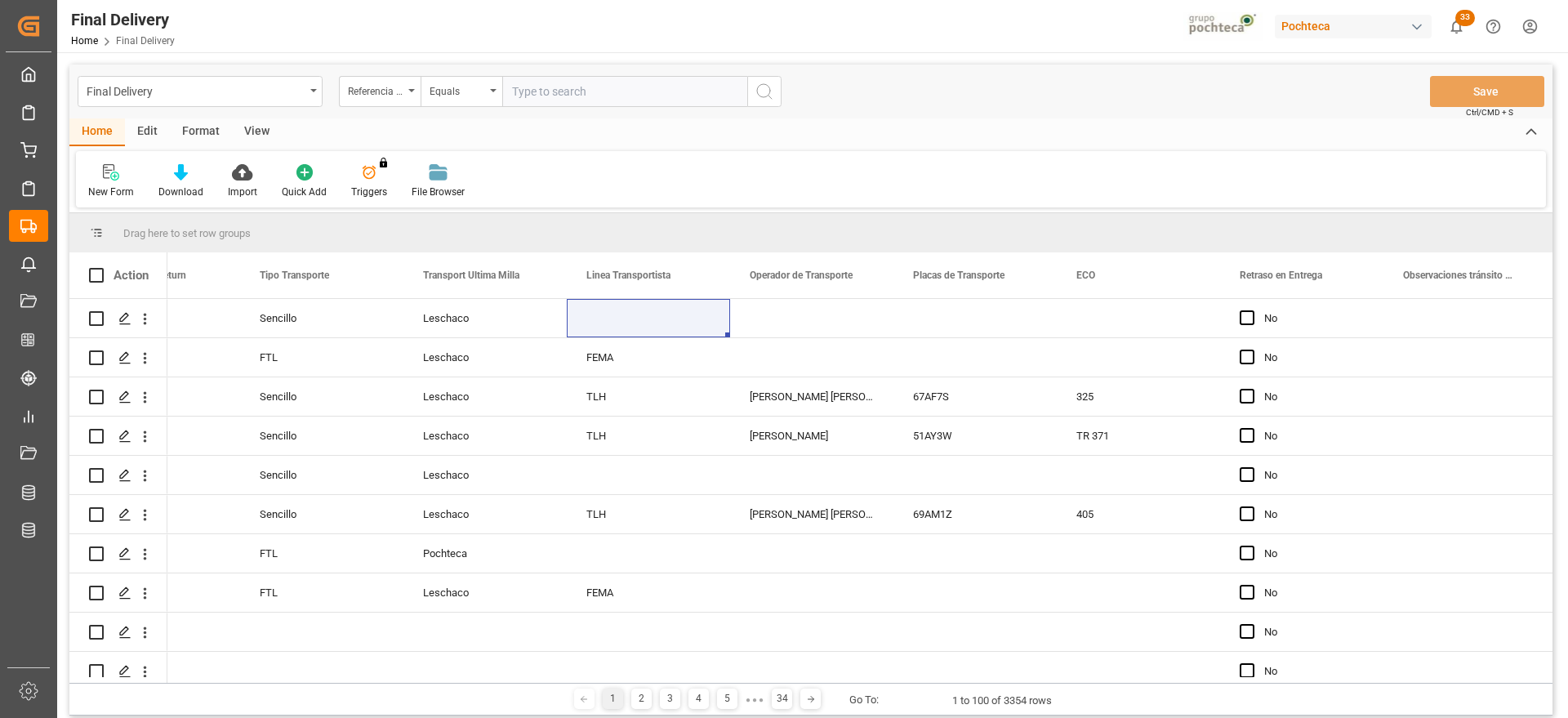
paste input "250906900190"
type input "250906900190"
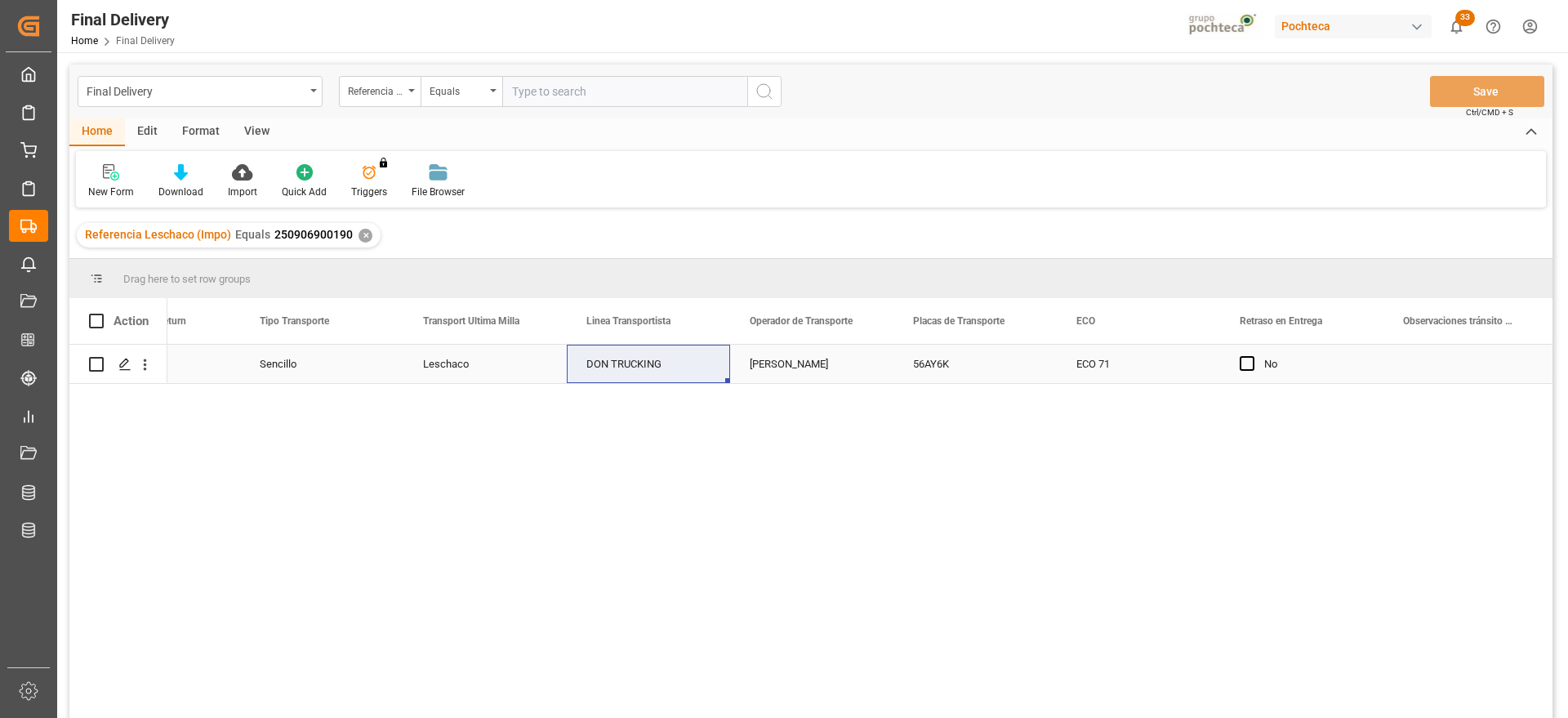
click at [527, 366] on div "Leschaco" at bounding box center [485, 363] width 164 height 38
